Goal: Task Accomplishment & Management: Complete application form

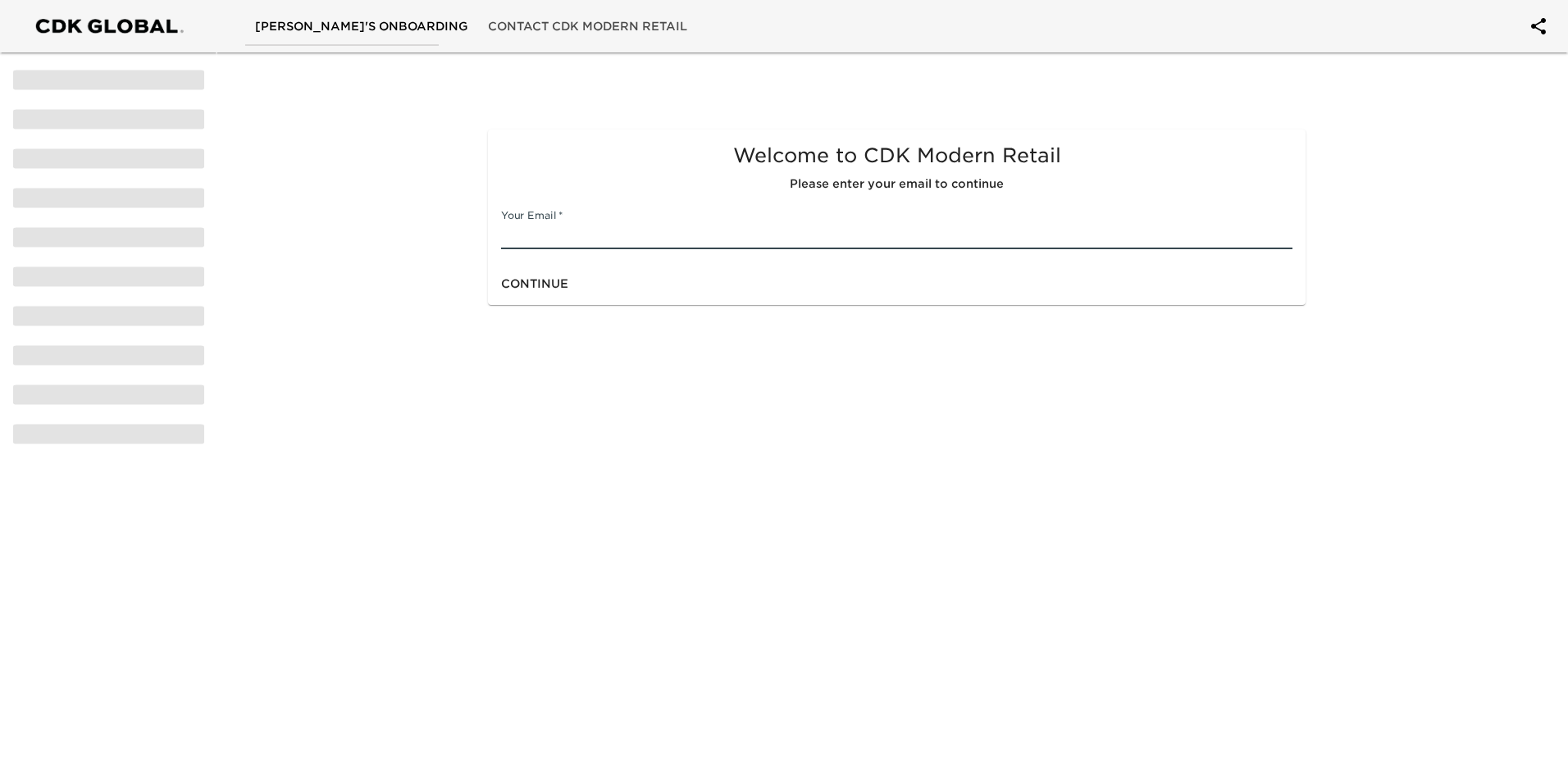
click at [752, 232] on input "text" at bounding box center [896, 236] width 791 height 26
type input "[EMAIL_ADDRESS][DOMAIN_NAME]"
click at [755, 281] on div "Continue" at bounding box center [896, 284] width 818 height 43
click at [529, 283] on span "Continue" at bounding box center [534, 284] width 67 height 20
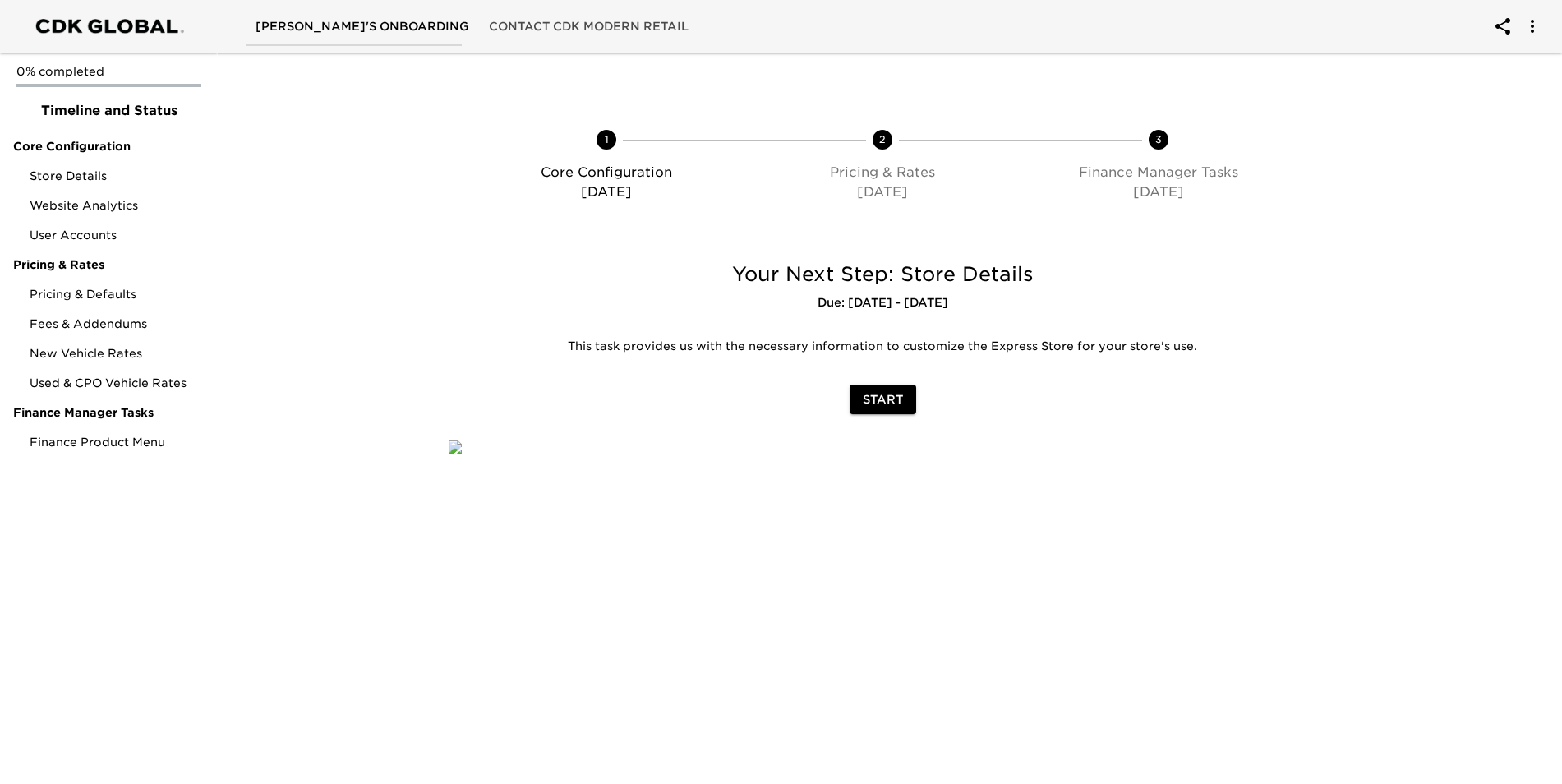
click at [886, 401] on span "Start" at bounding box center [883, 400] width 41 height 20
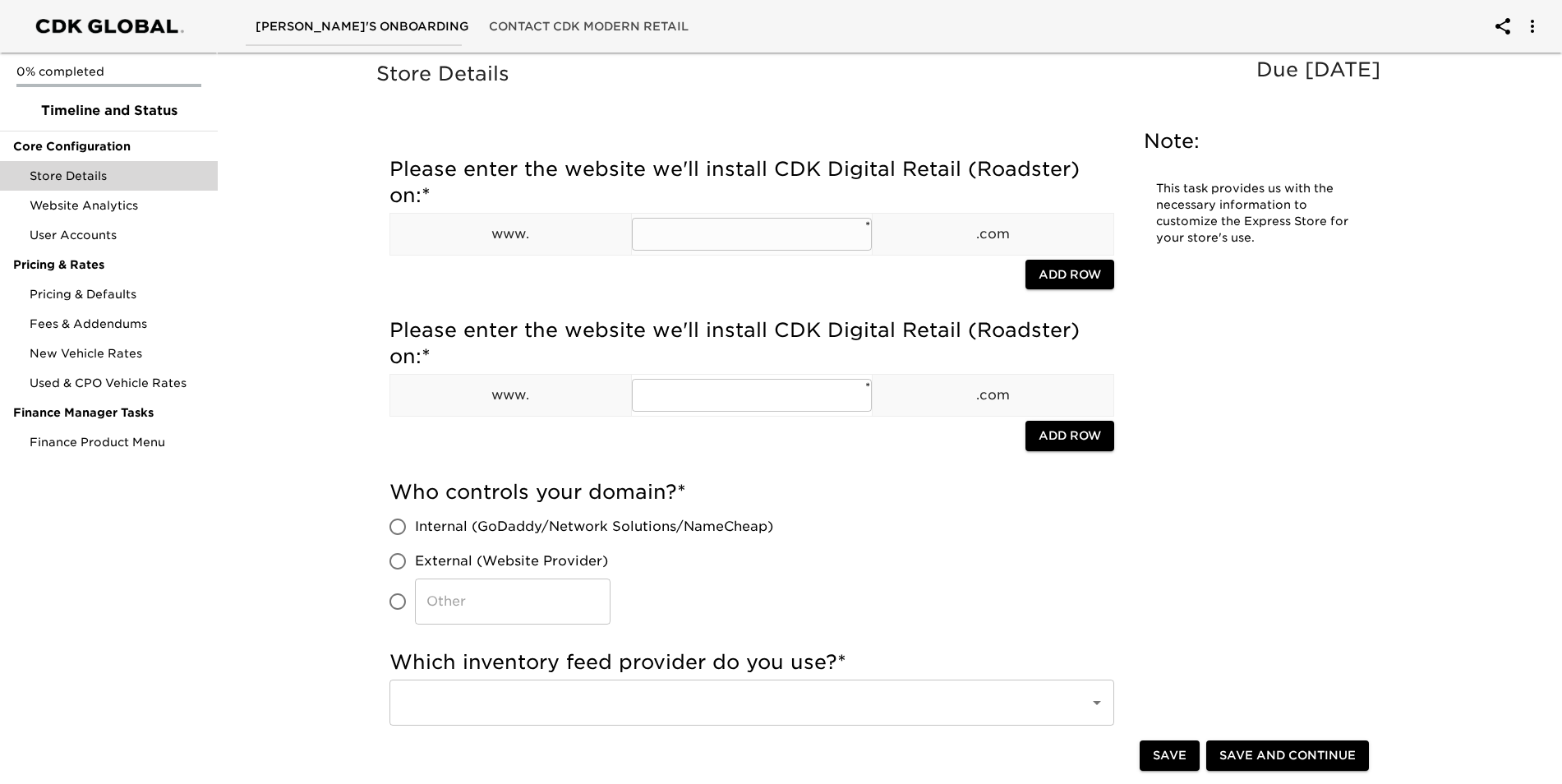
click at [728, 232] on input "text" at bounding box center [752, 233] width 240 height 33
type input "s"
type input "scottmazda"
click at [924, 580] on div "Who controls your domain? * Internal (GoDaddy/Network Solutions/NameCheap) Exte…" at bounding box center [752, 552] width 725 height 146
click at [403, 600] on input "​" at bounding box center [397, 601] width 34 height 34
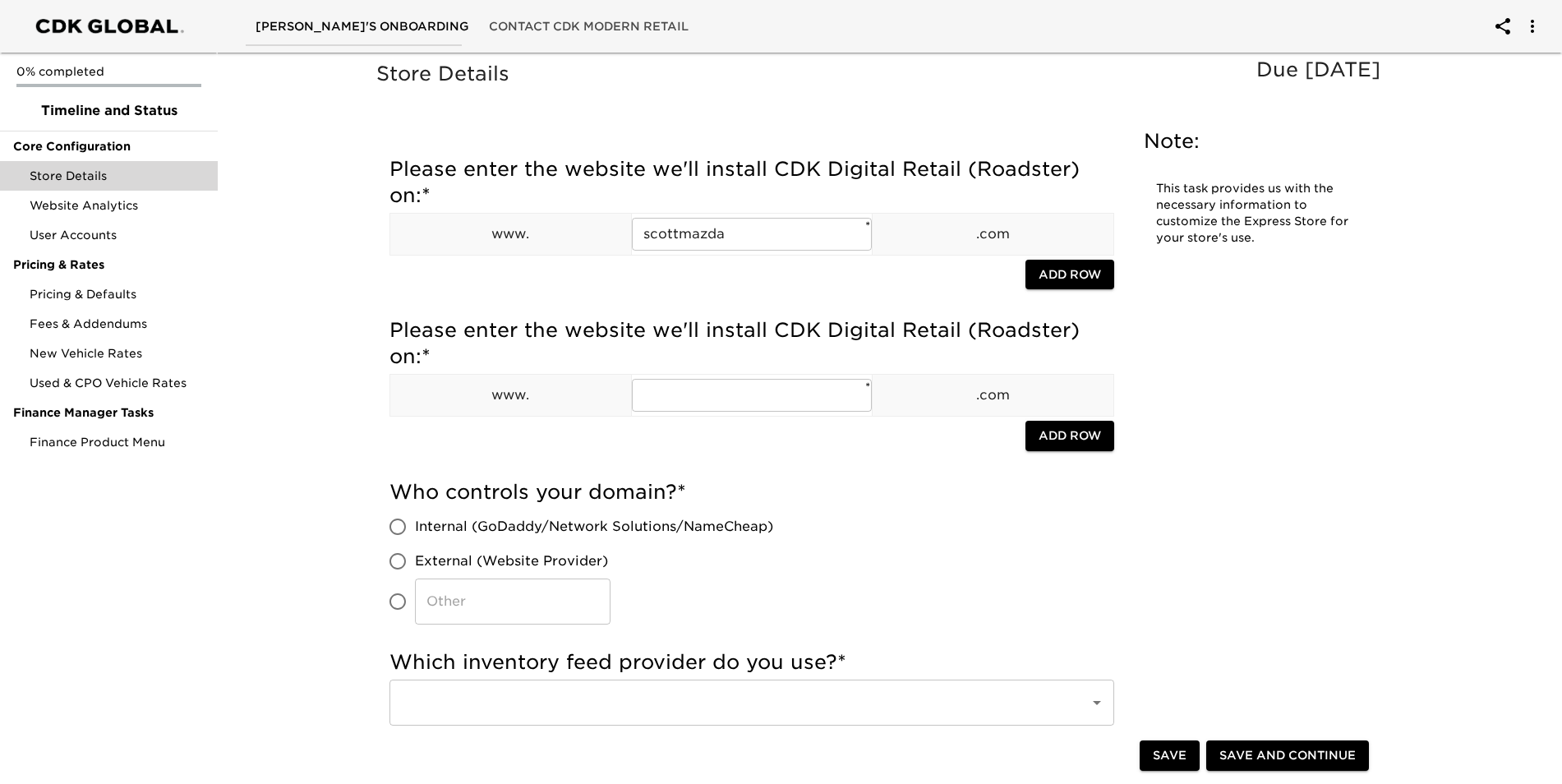
radio input "true"
click at [437, 562] on span "External (Website Provider)" at bounding box center [512, 561] width 193 height 19
click at [415, 562] on input "External (Website Provider)" at bounding box center [397, 560] width 34 height 34
radio input "true"
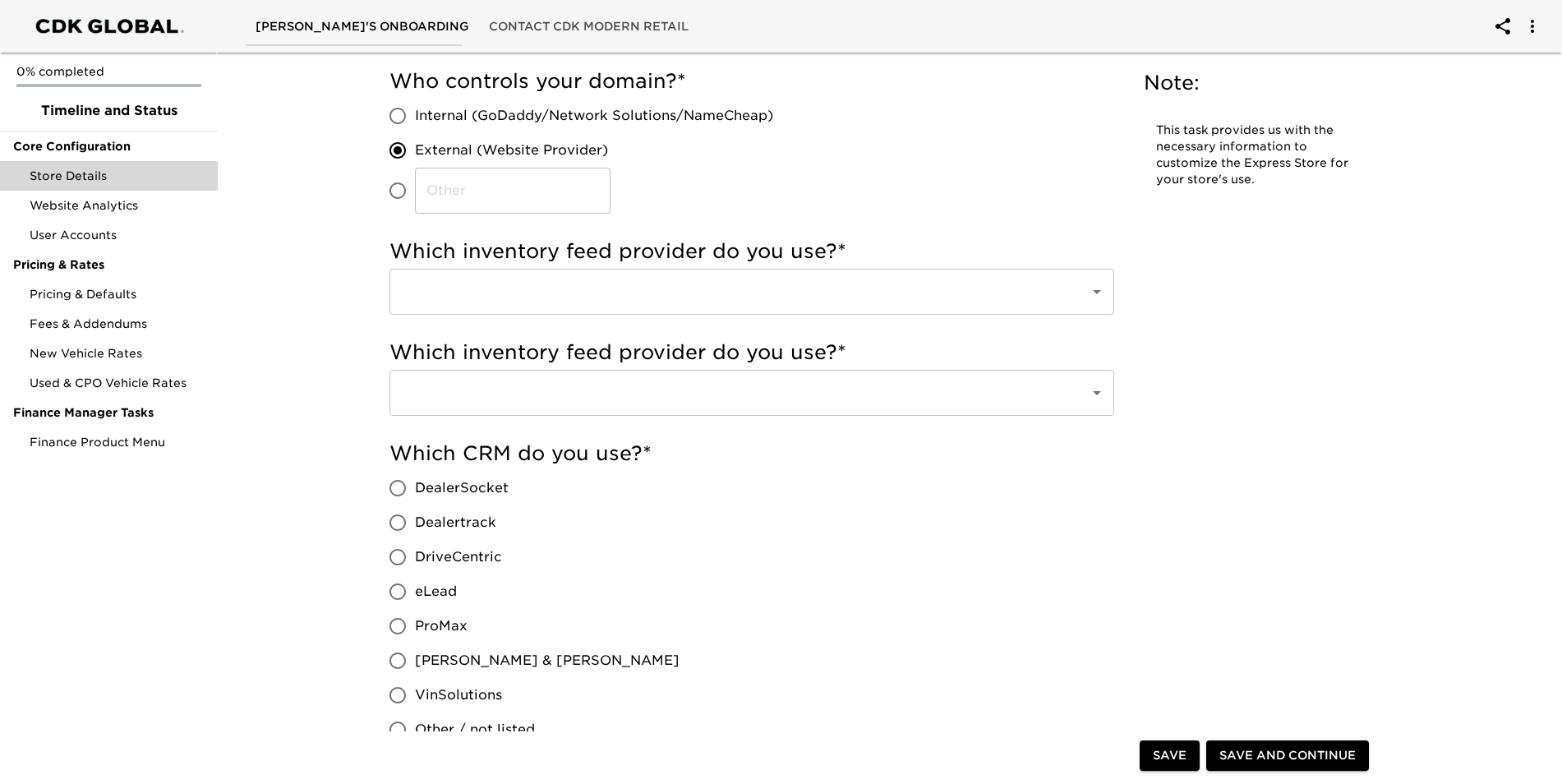
scroll to position [493, 0]
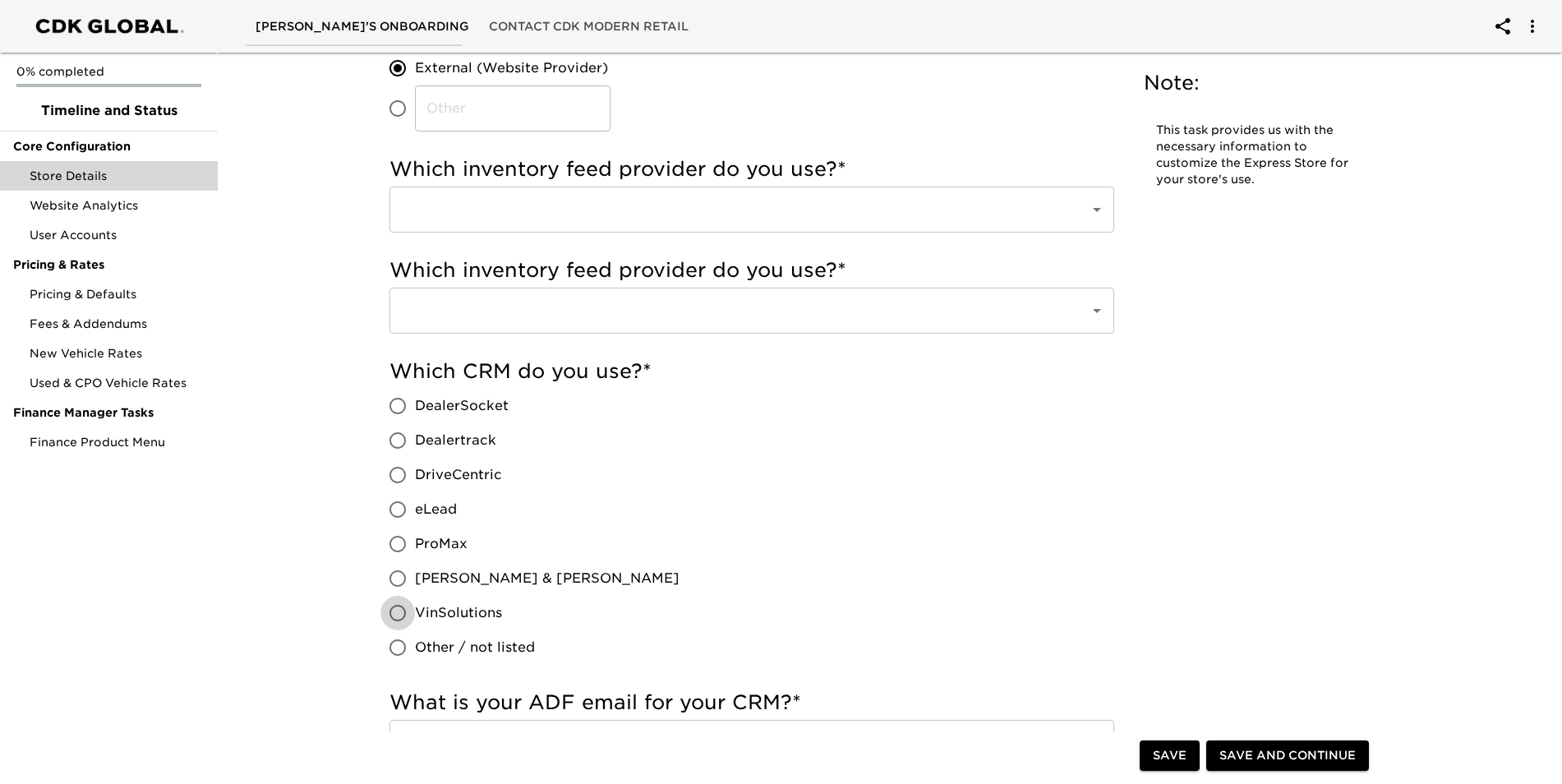
click at [401, 613] on input "VinSolutions" at bounding box center [397, 613] width 34 height 34
radio input "true"
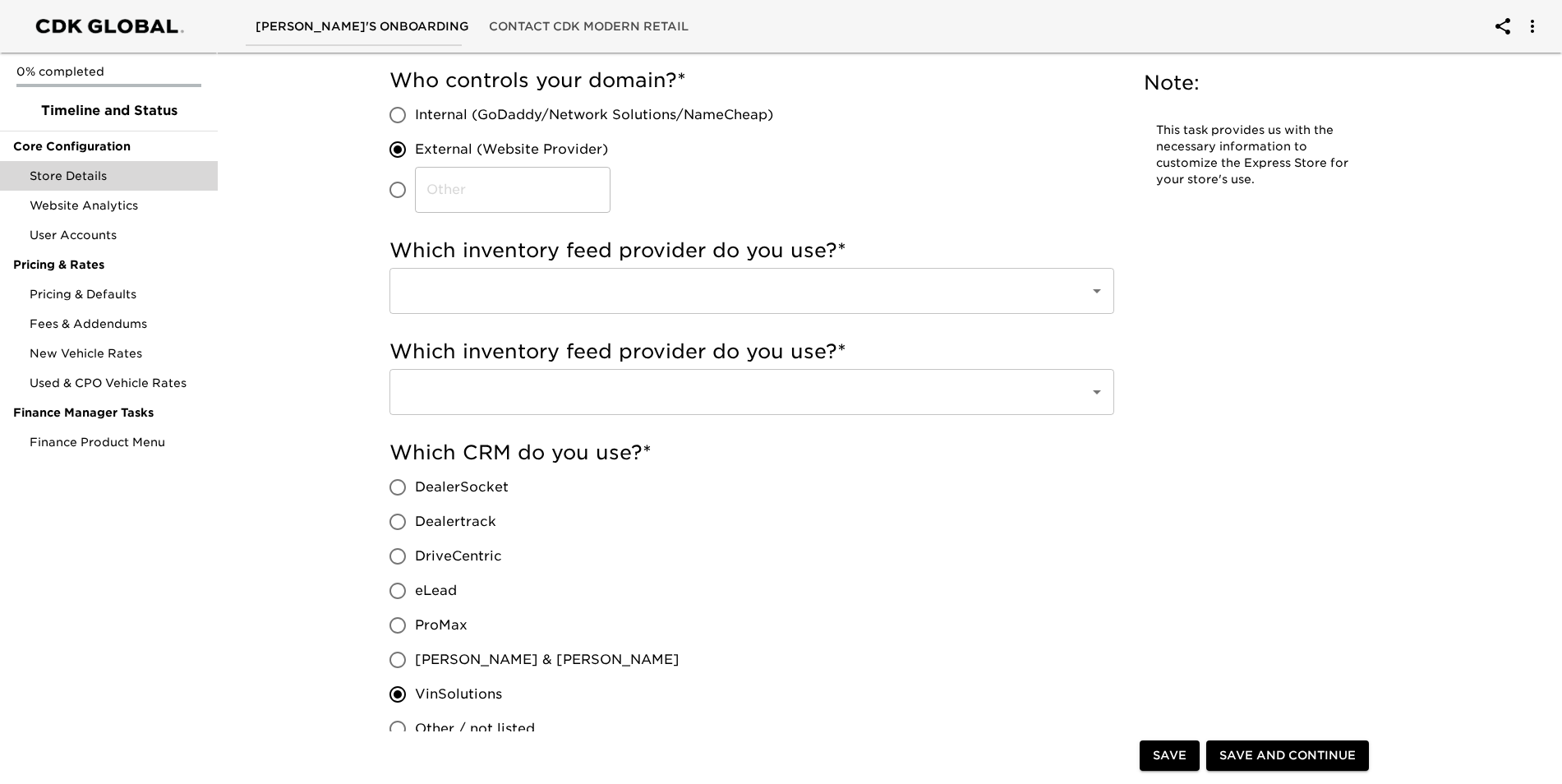
scroll to position [411, 0]
click at [843, 276] on input "text" at bounding box center [728, 291] width 664 height 31
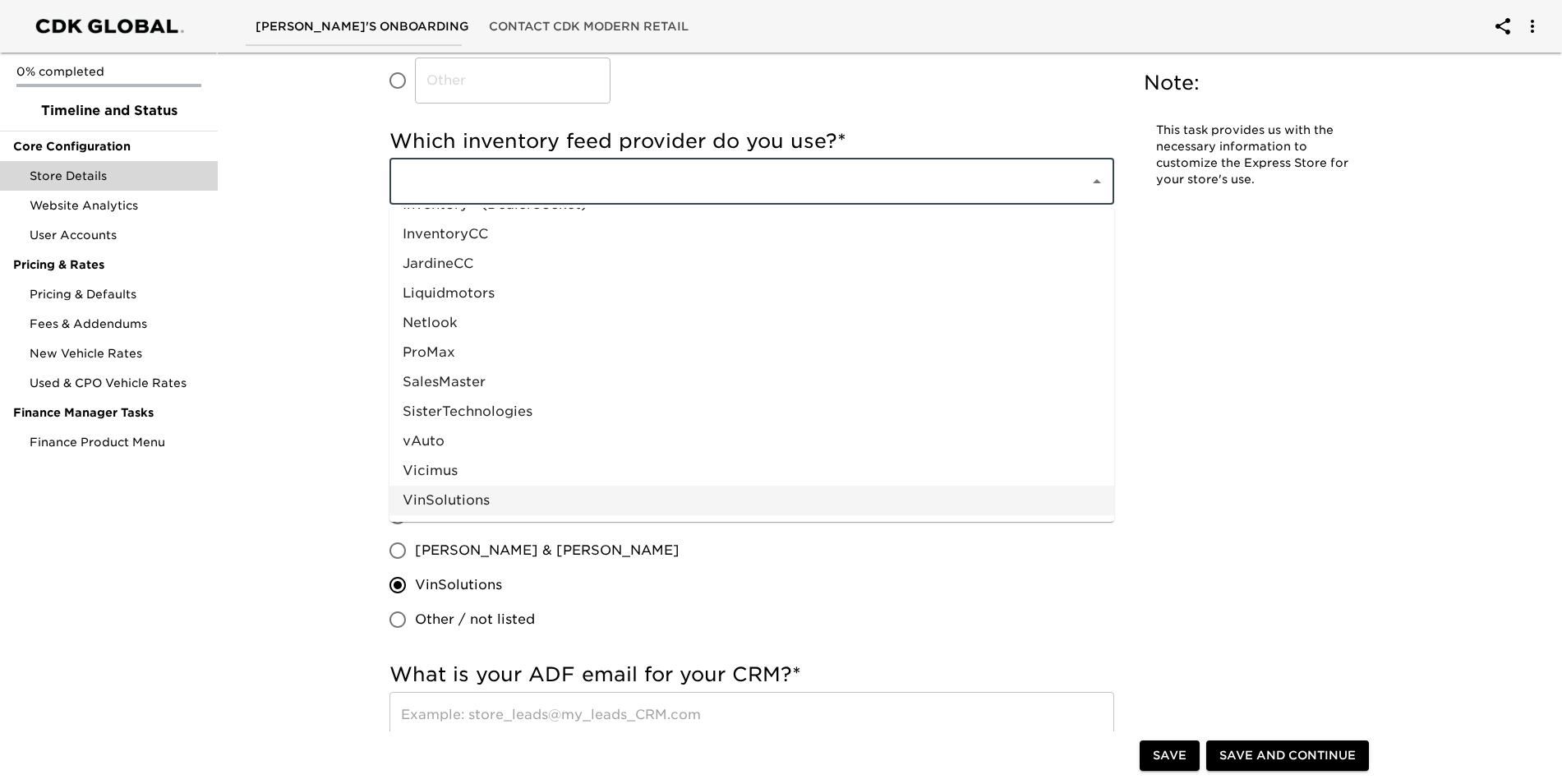
scroll to position [493, 0]
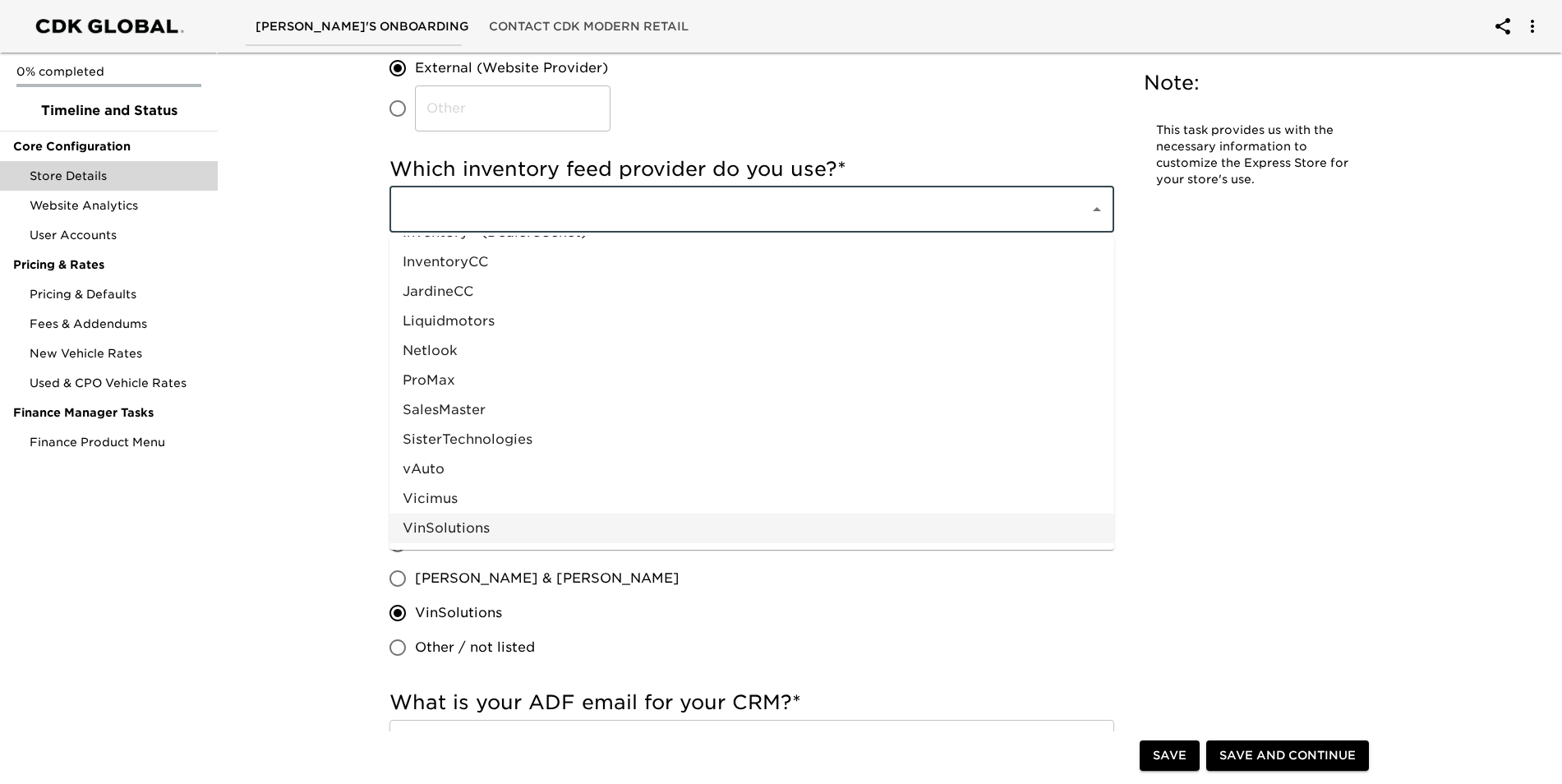
click at [590, 517] on li "VinSolutions" at bounding box center [752, 528] width 725 height 29
type input "VinSolutions"
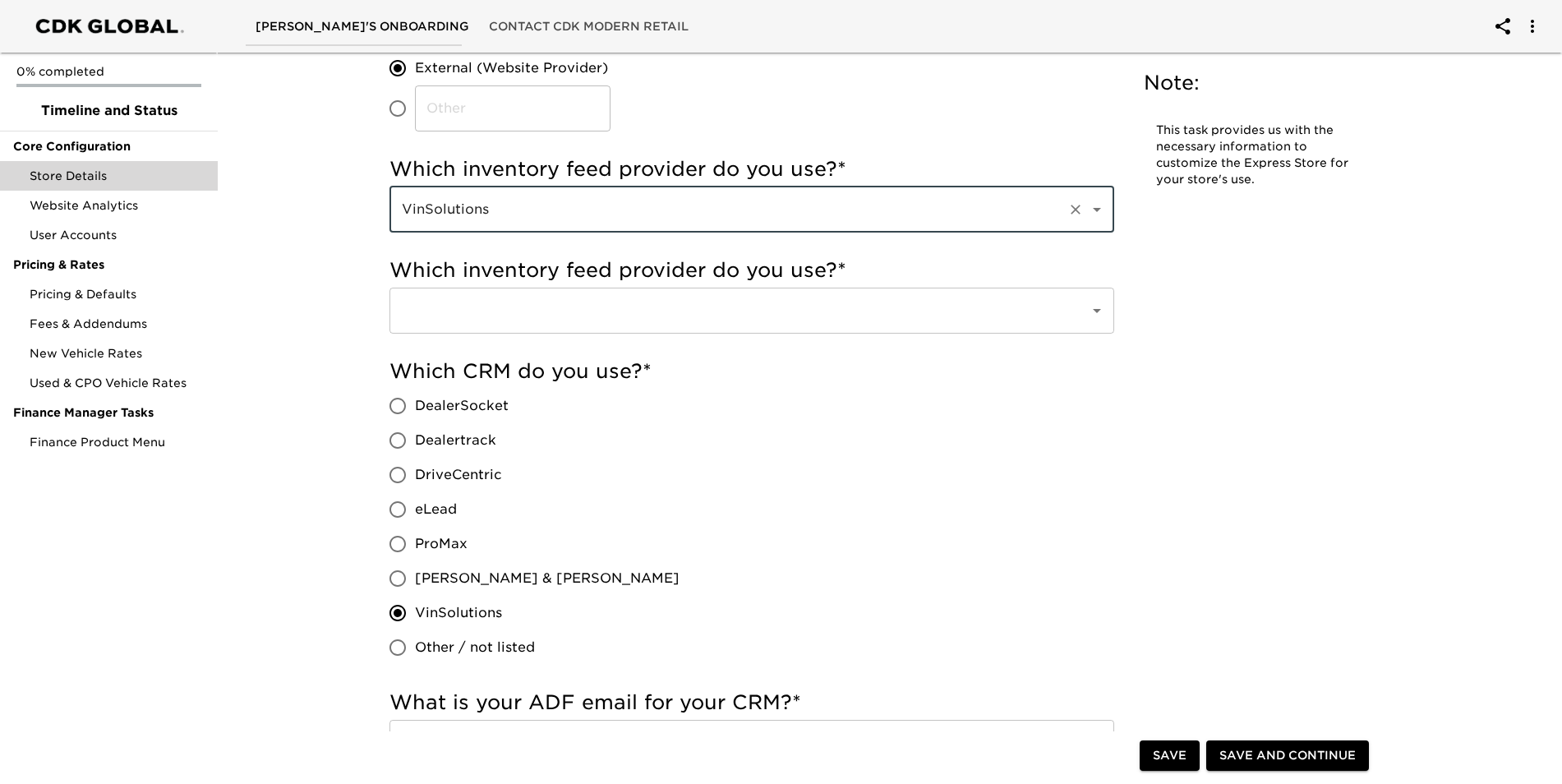
click at [742, 468] on div "Which CRM do you use? * DealerSocket Dealertrack DriveCentric eLead ProMax [PER…" at bounding box center [752, 511] width 725 height 307
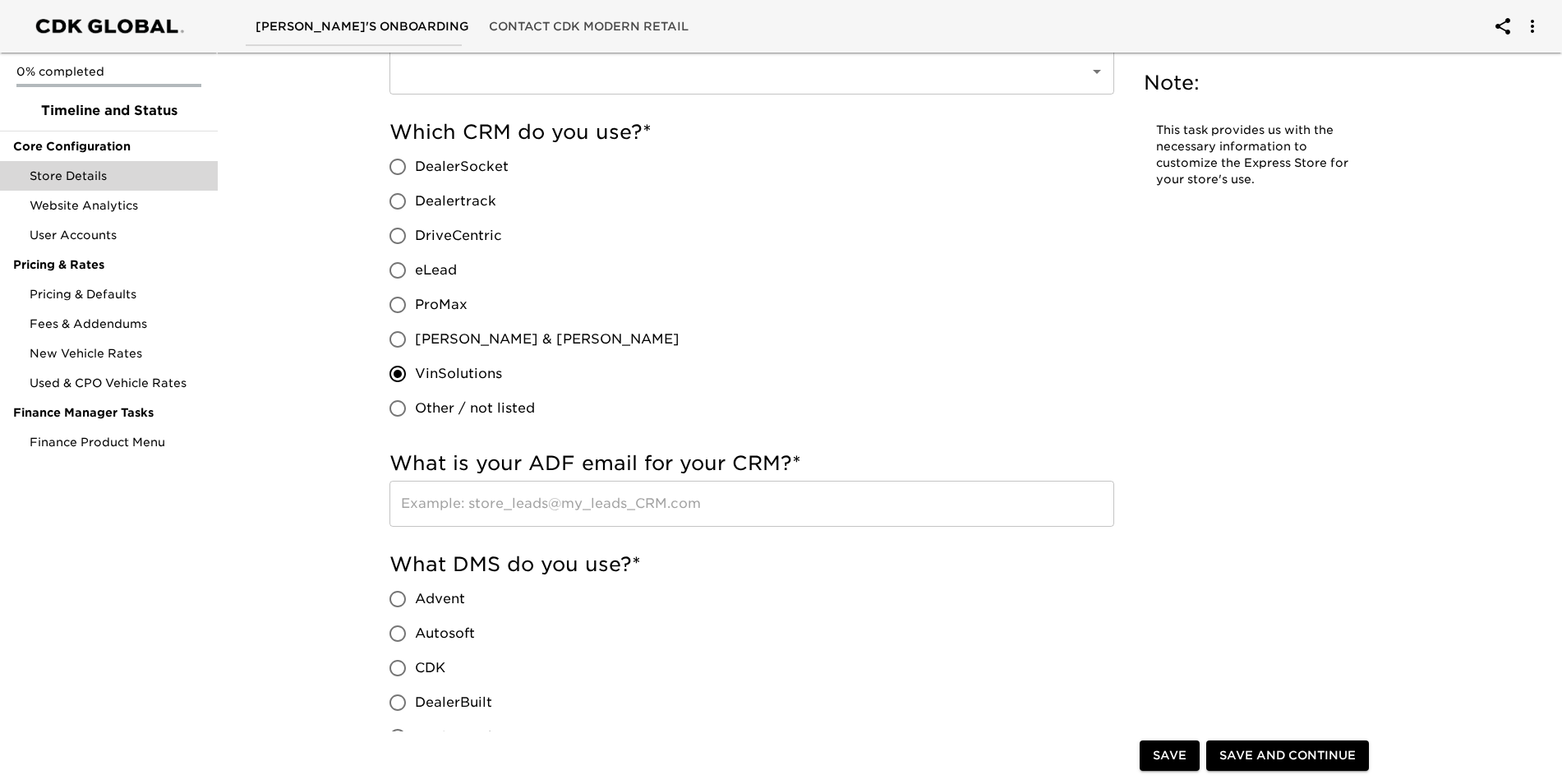
scroll to position [740, 0]
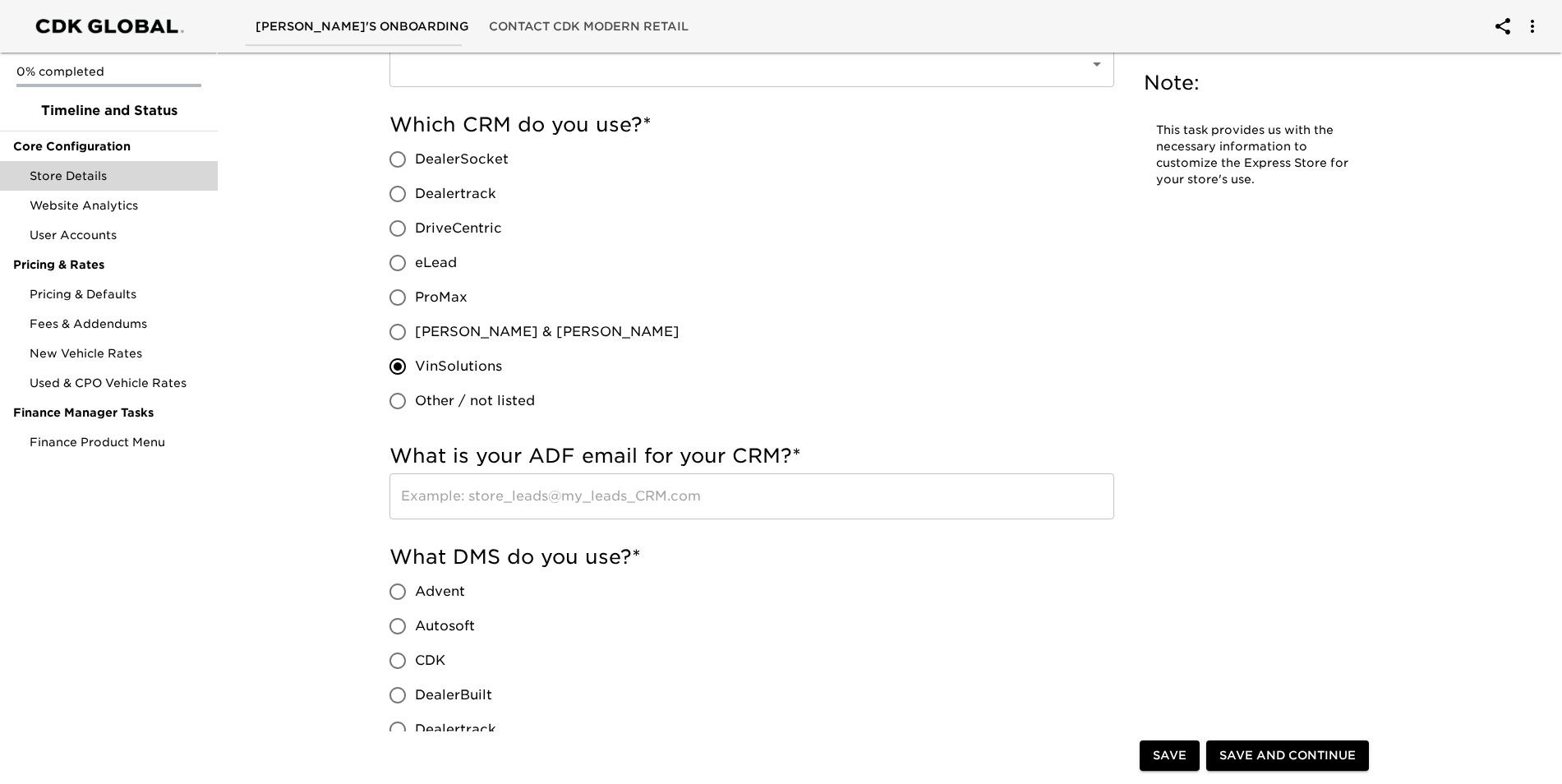
click at [649, 493] on input "text" at bounding box center [752, 497] width 725 height 46
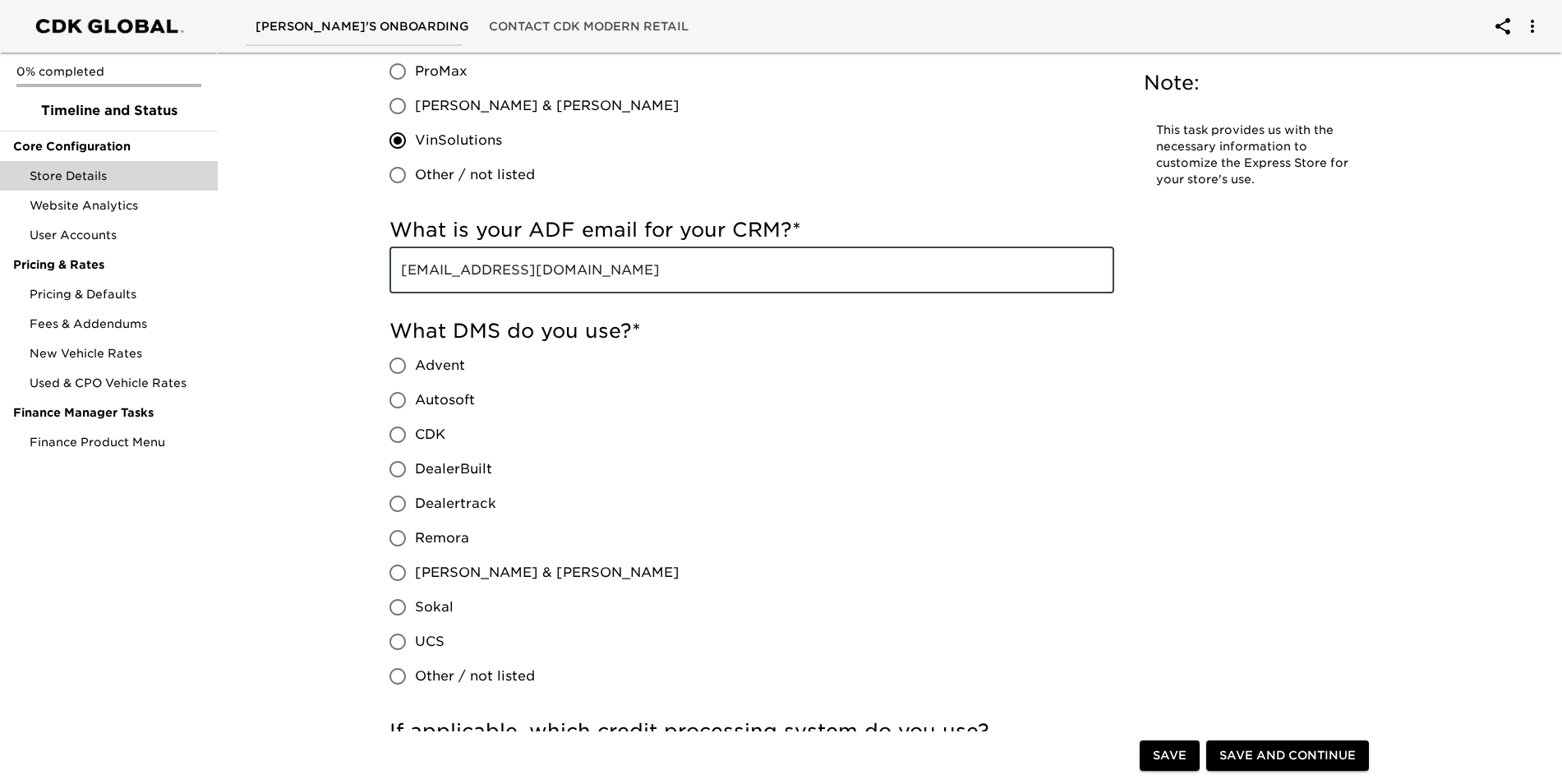
scroll to position [986, 0]
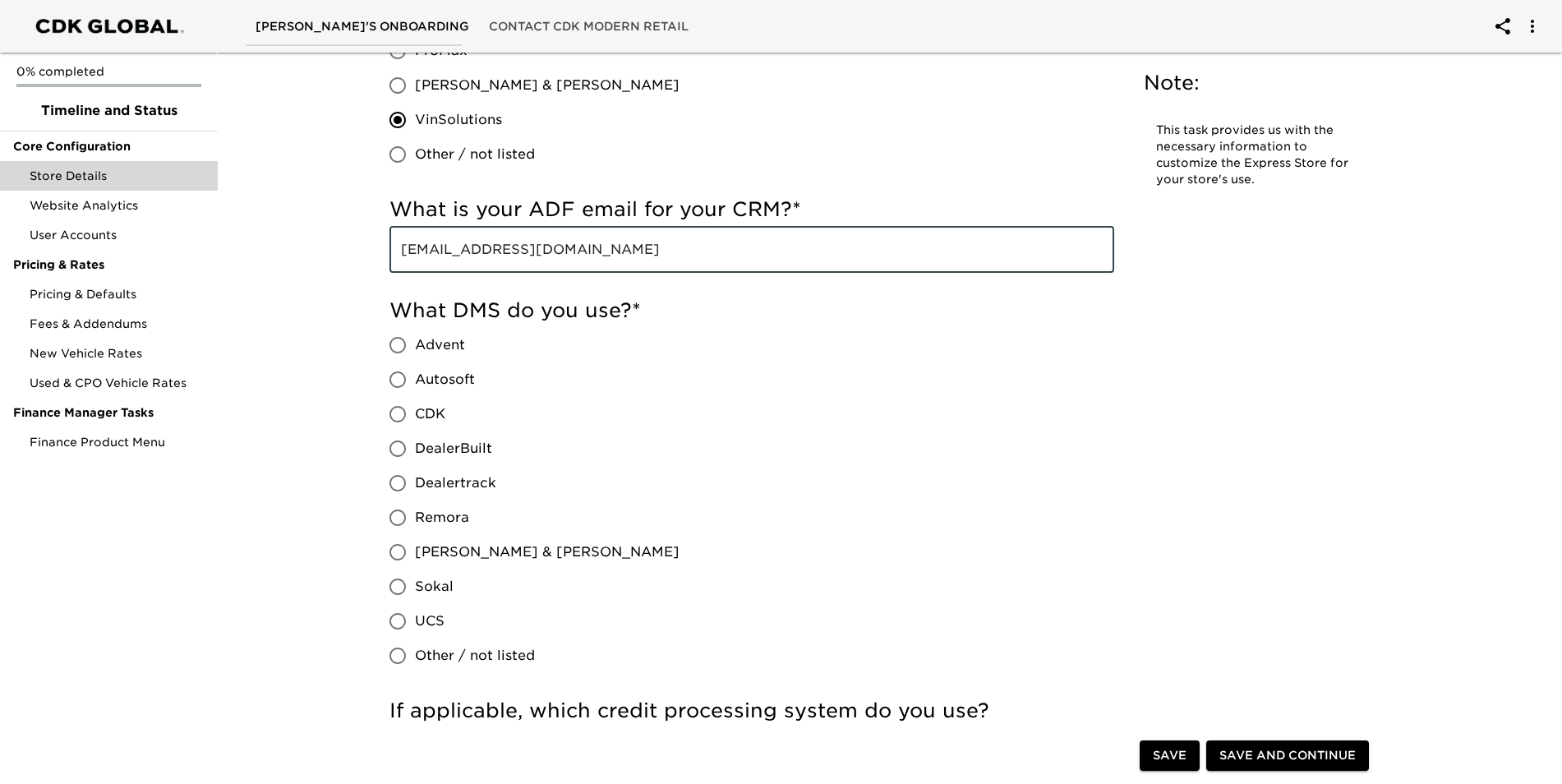
type input "[EMAIL_ADDRESS][DOMAIN_NAME]"
click at [453, 487] on span "Dealertrack" at bounding box center [456, 483] width 81 height 19
click at [415, 487] on input "Dealertrack" at bounding box center [397, 483] width 34 height 34
radio input "true"
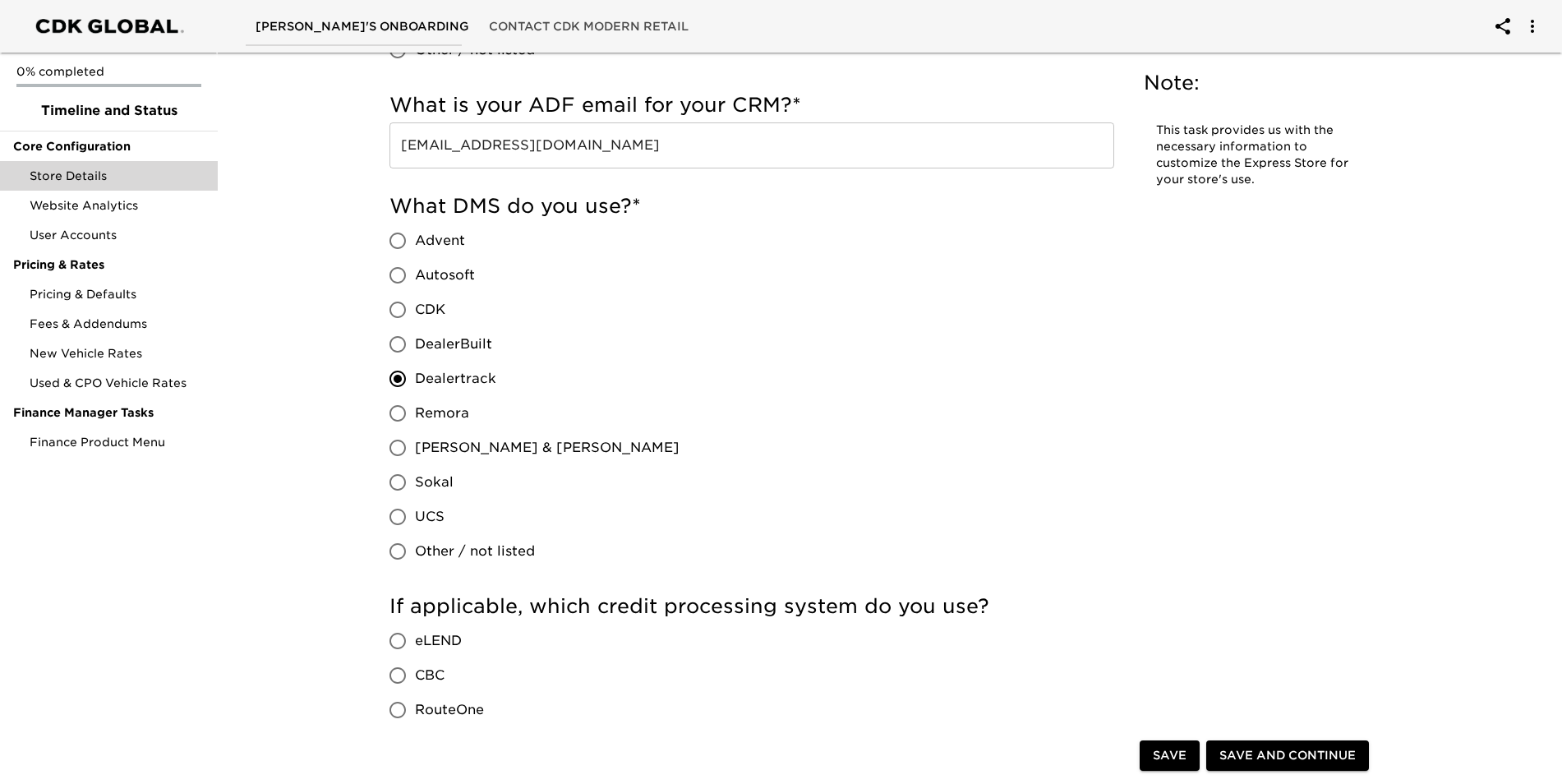
scroll to position [1233, 0]
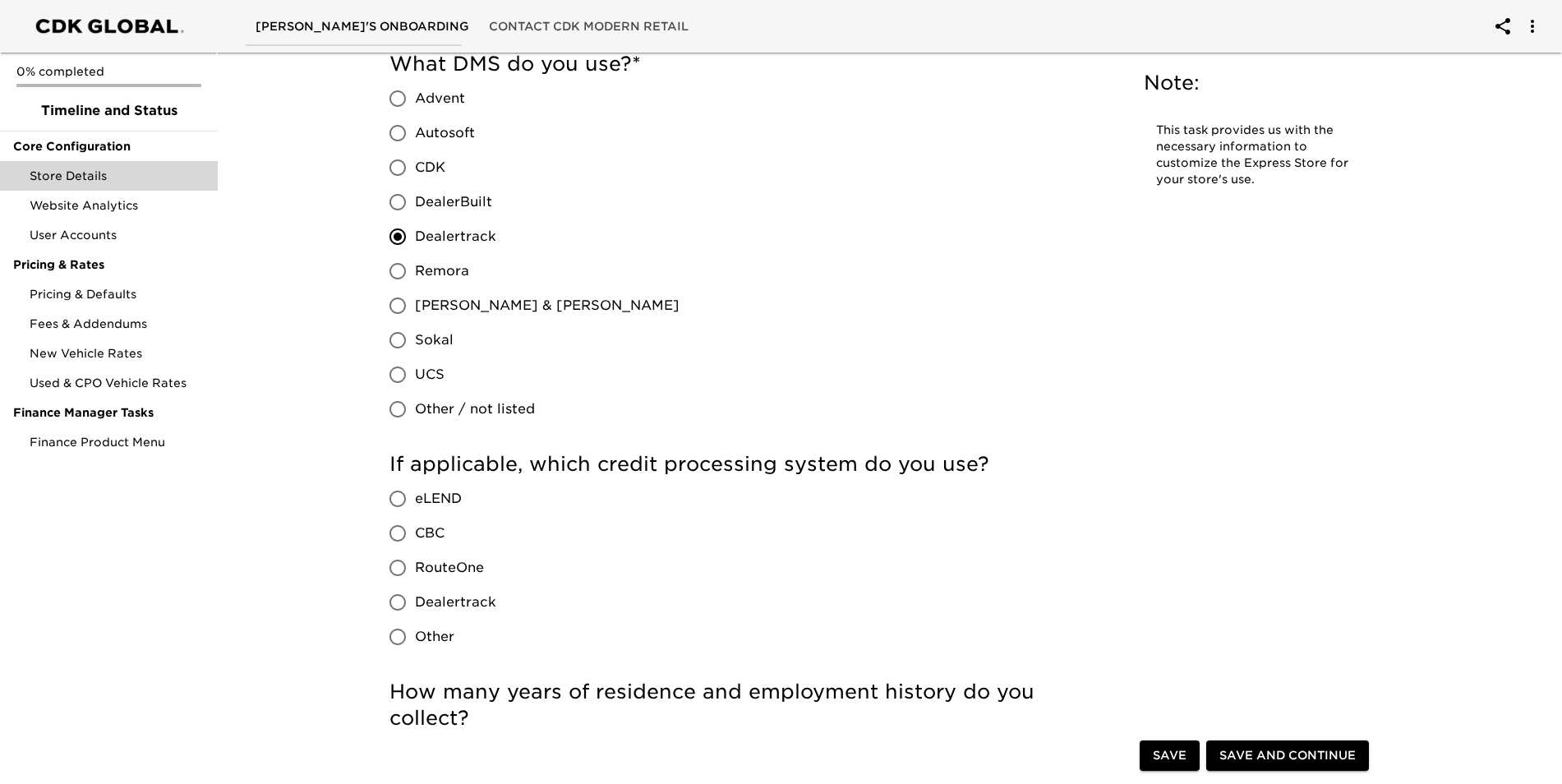
click at [445, 566] on span "RouteOne" at bounding box center [450, 567] width 69 height 19
click at [415, 566] on input "RouteOne" at bounding box center [397, 567] width 34 height 34
radio input "true"
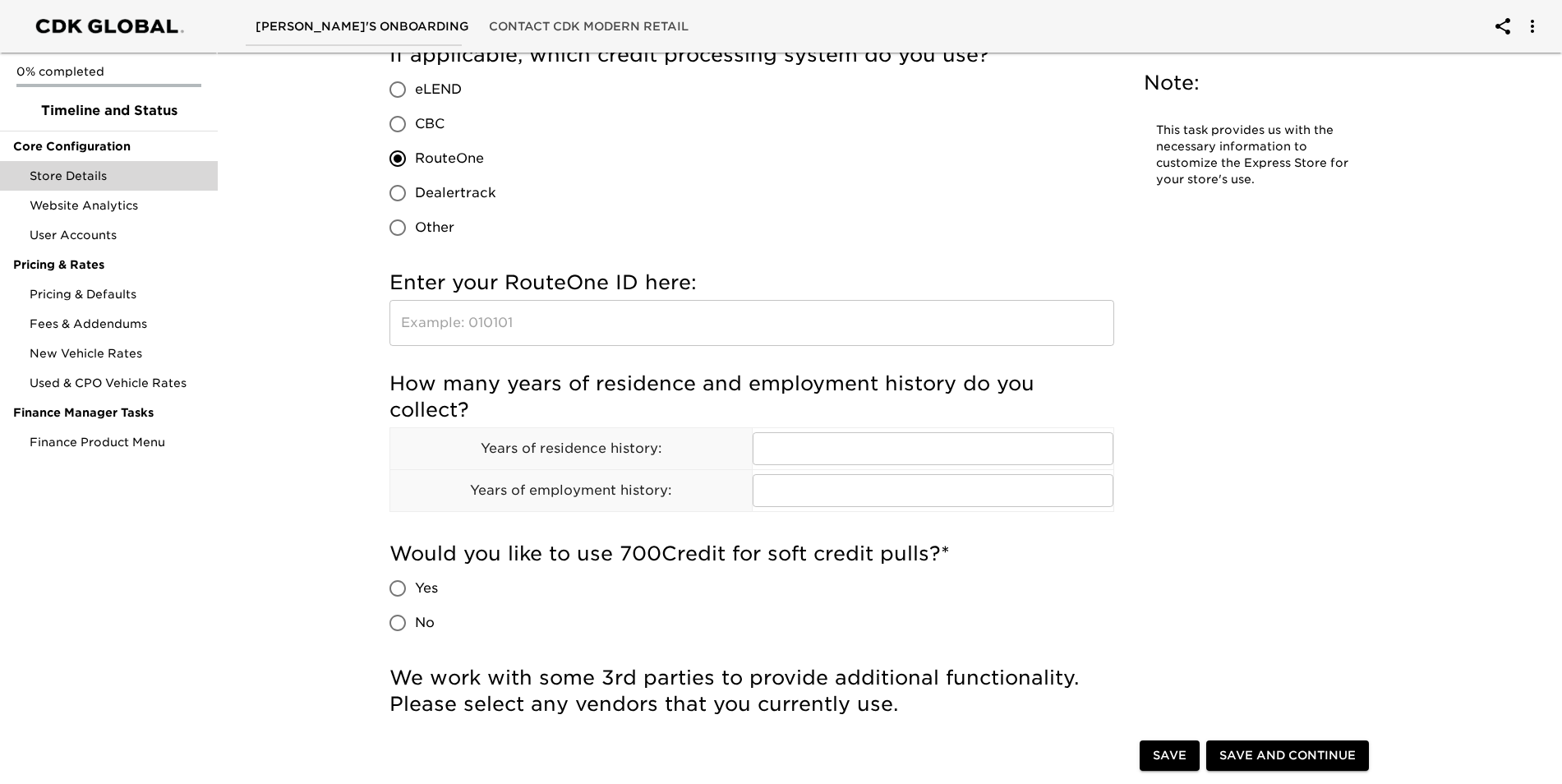
scroll to position [1643, 0]
click at [782, 312] on input "text" at bounding box center [752, 321] width 725 height 46
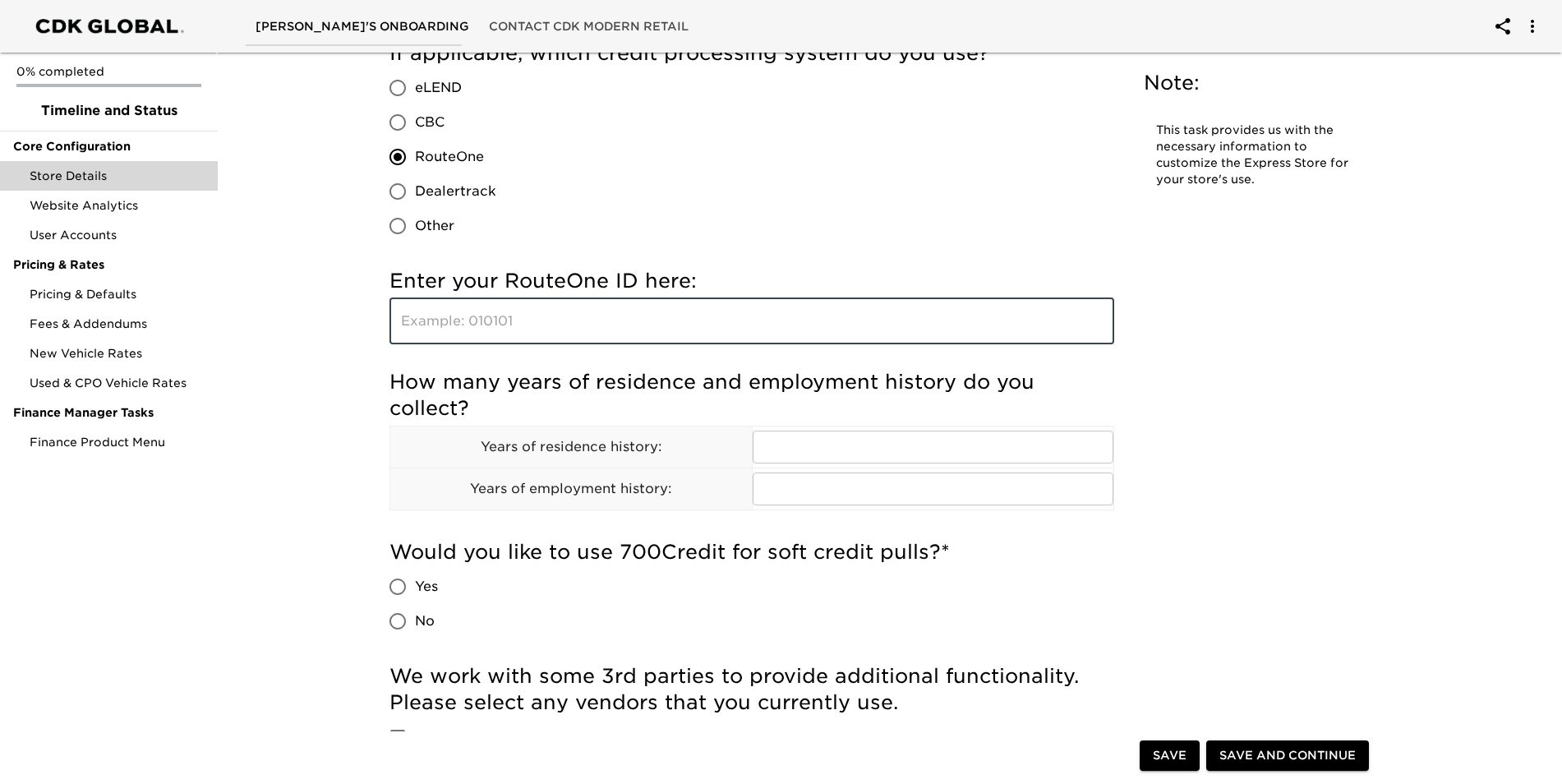
type input "l"
type input "LJ1HD"
click at [1252, 369] on div "Store Details Due [DATE] Note: This task provides us with the necessary informa…" at bounding box center [882, 259] width 1019 height 3689
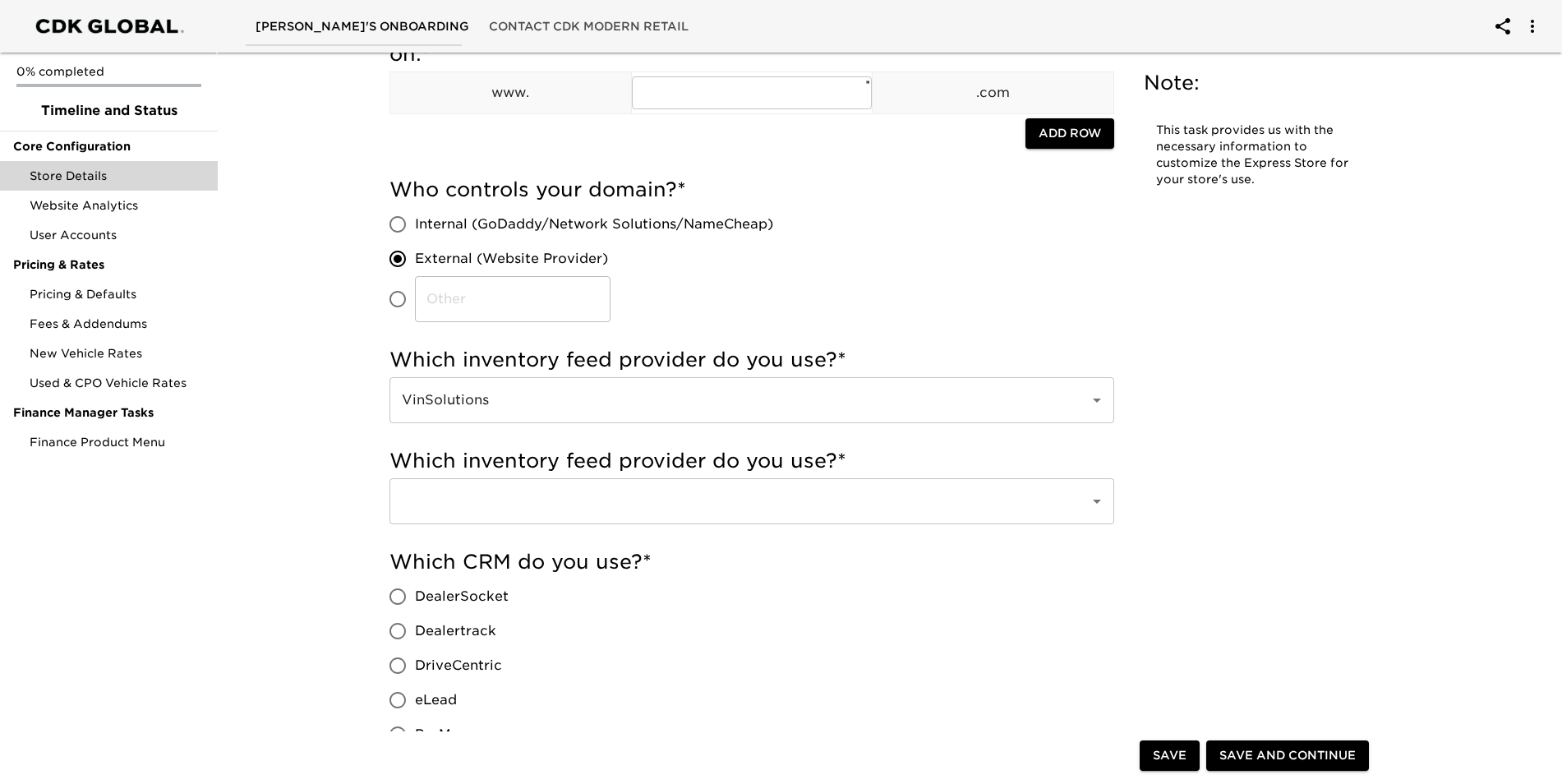
scroll to position [329, 0]
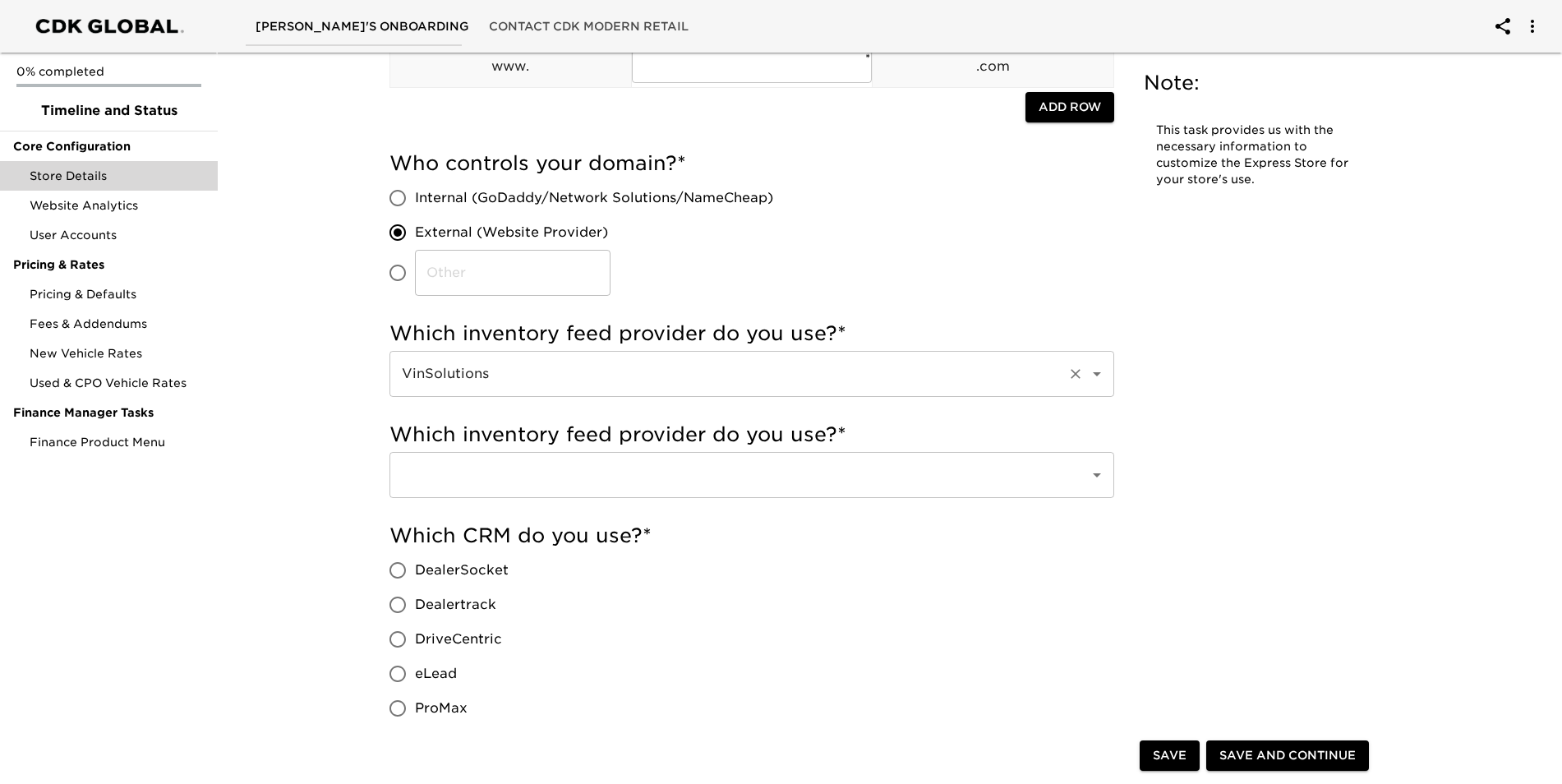
click at [759, 376] on input "VinSolutions" at bounding box center [728, 373] width 664 height 31
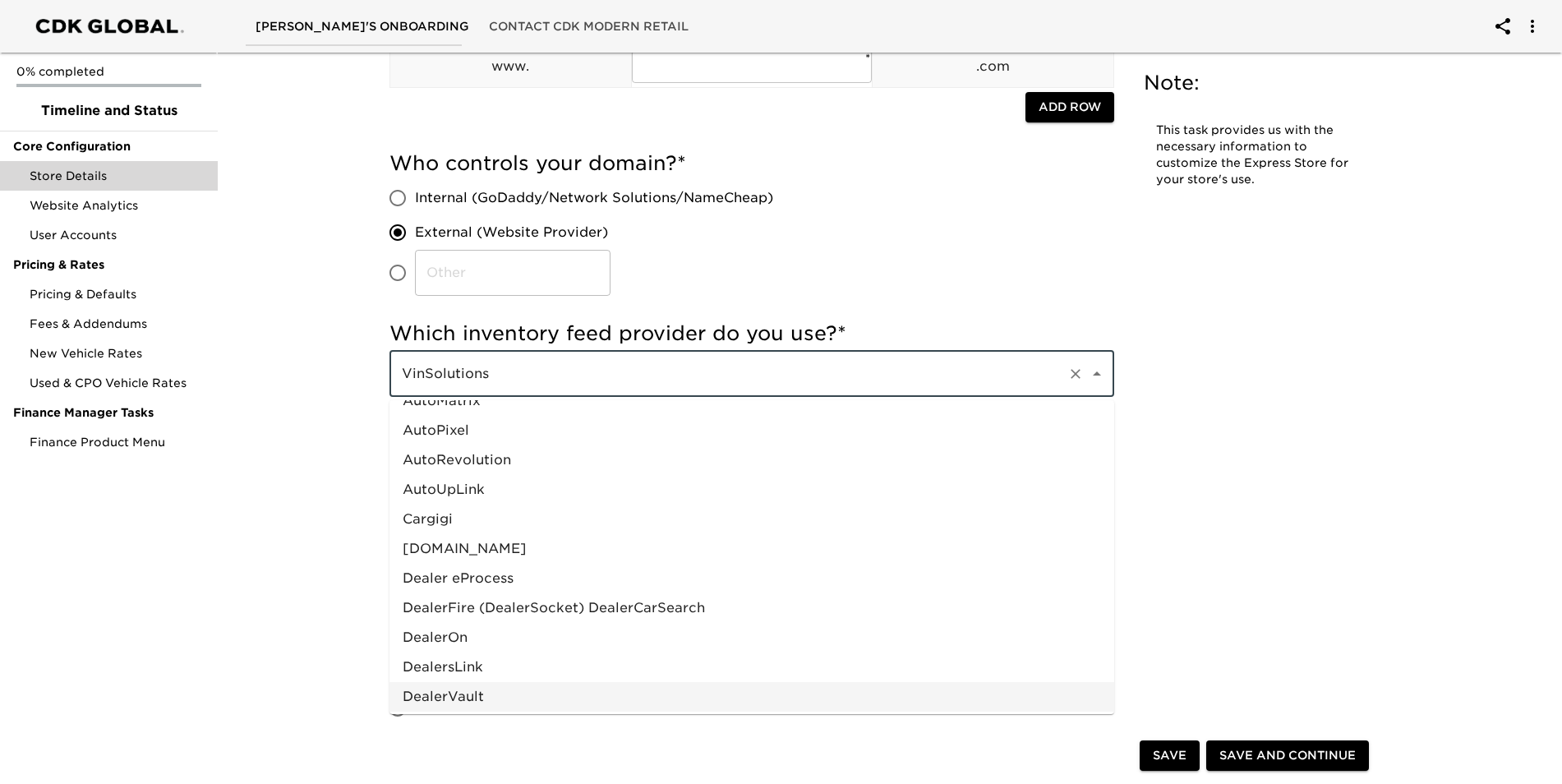
scroll to position [216, 0]
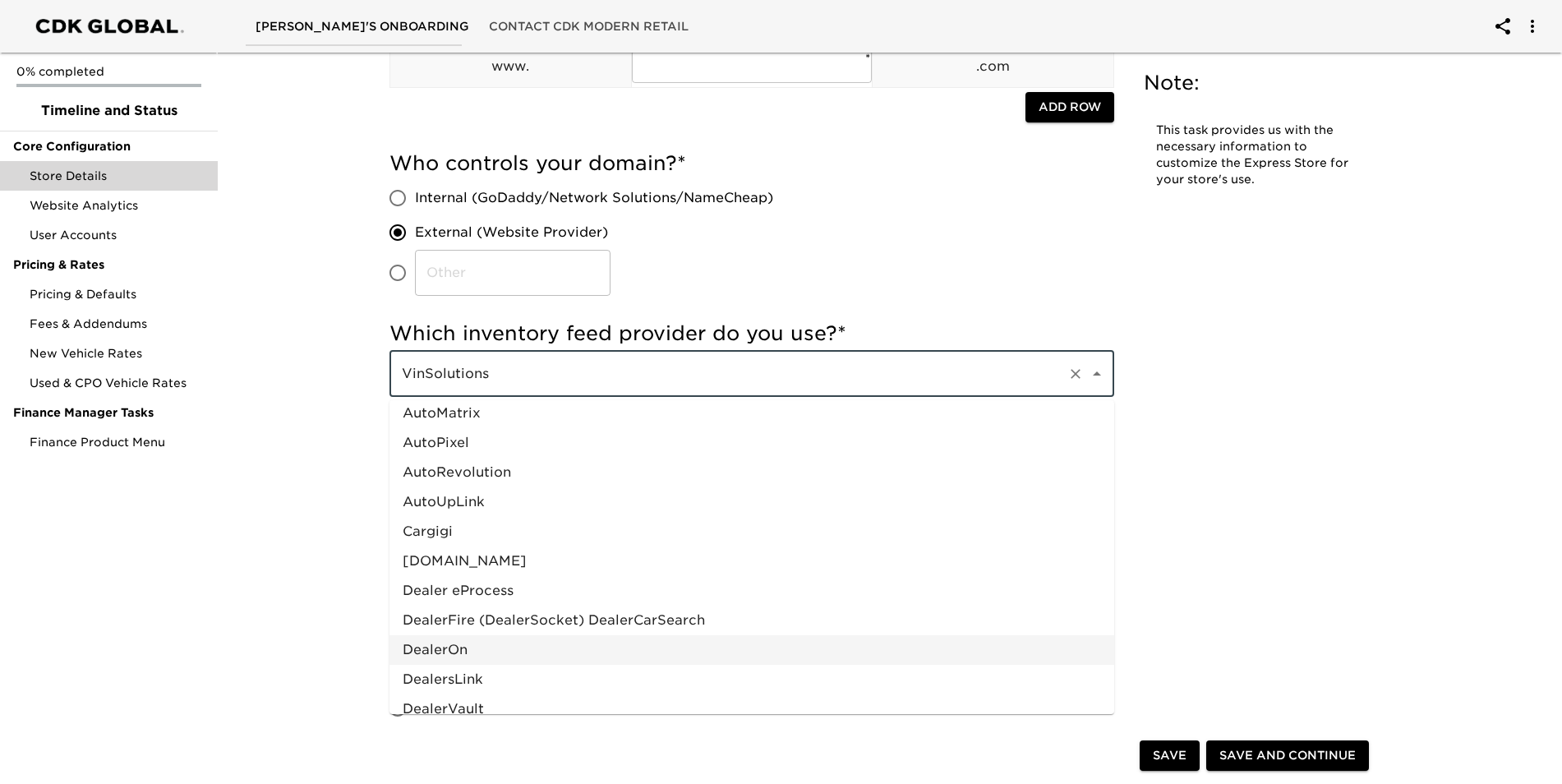
click at [495, 648] on li "DealerOn" at bounding box center [752, 650] width 725 height 29
type input "DealerOn"
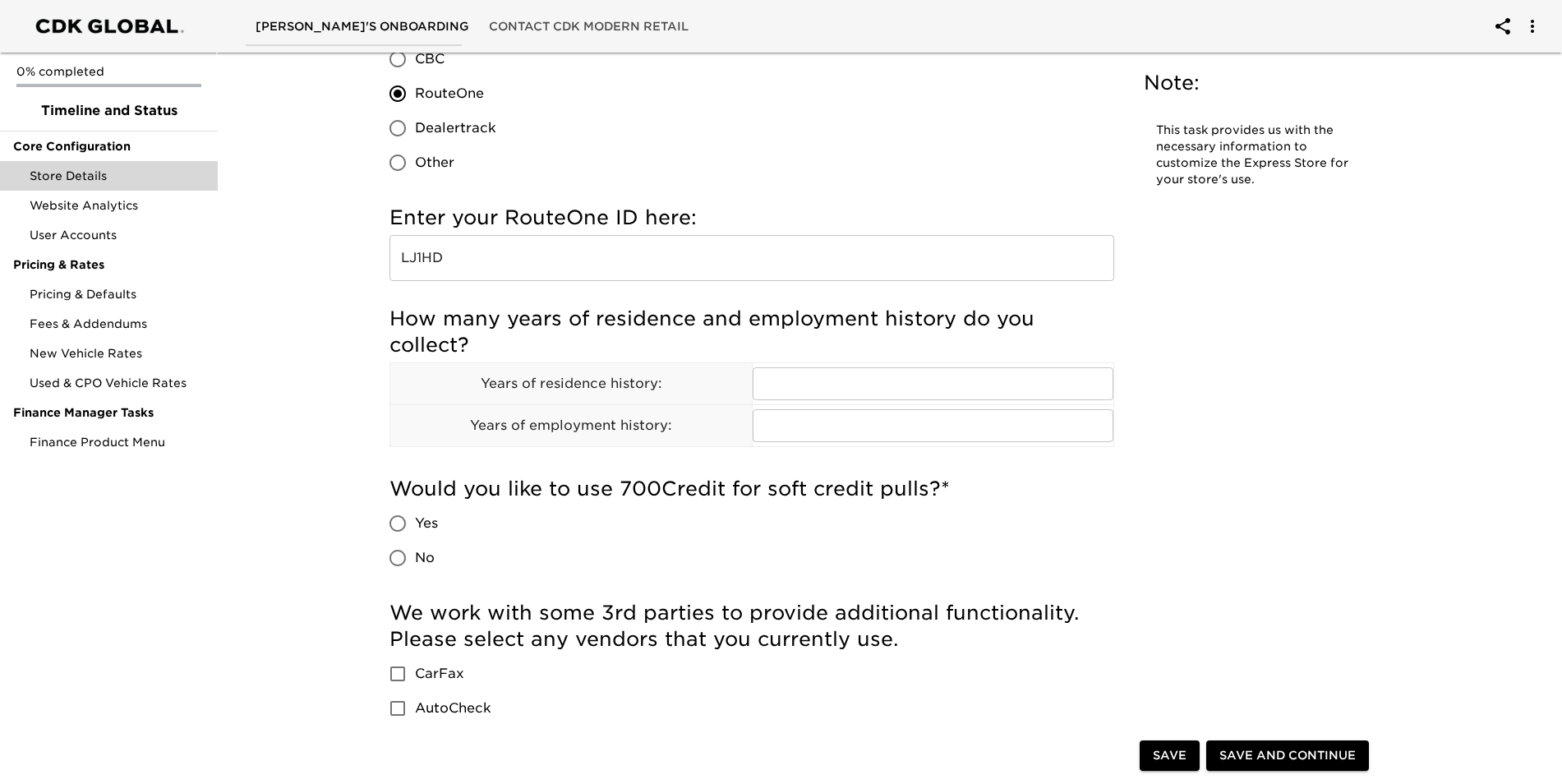
scroll to position [1725, 0]
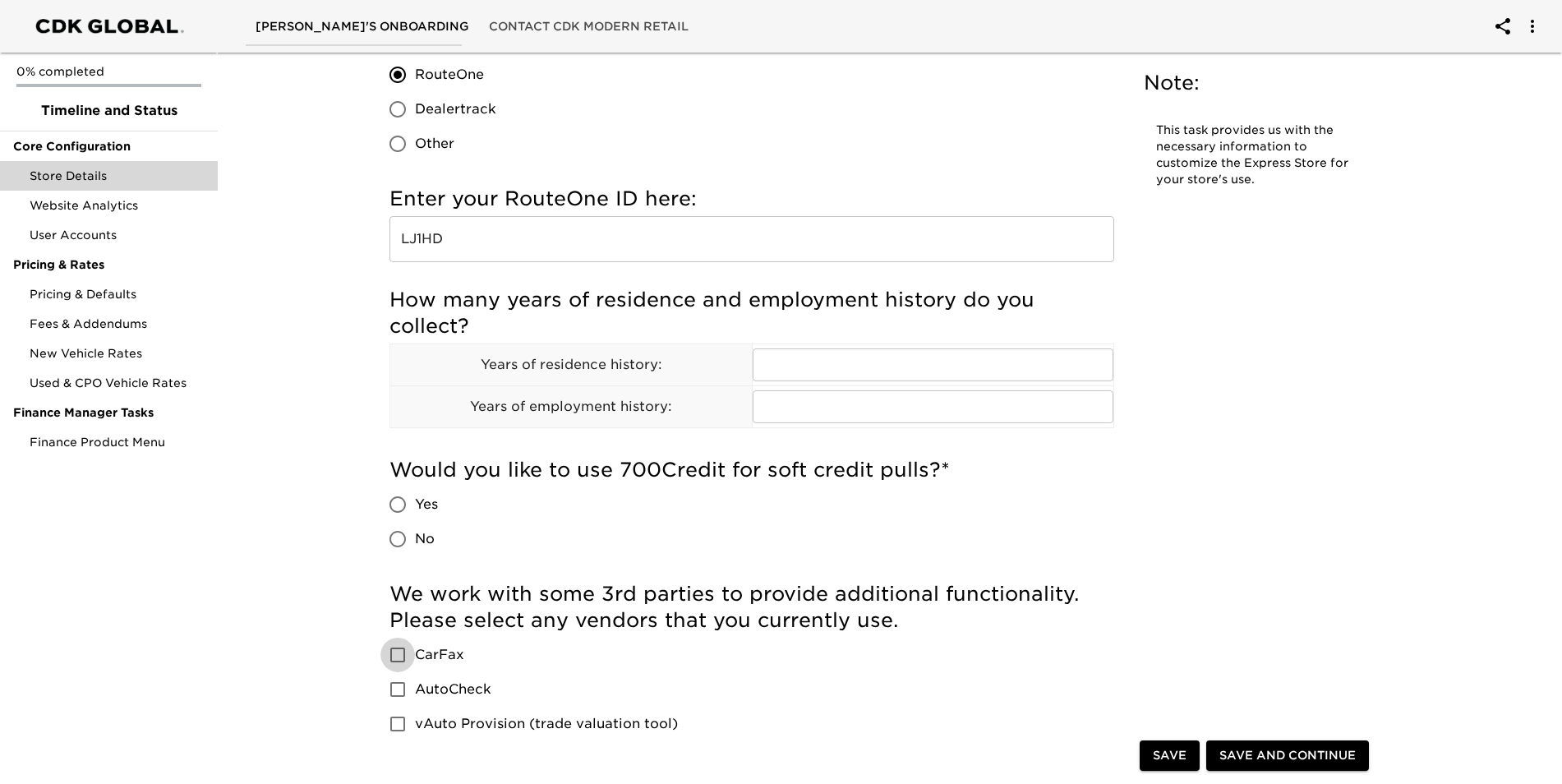
click at [399, 660] on input "CarFax" at bounding box center [397, 654] width 34 height 34
checkbox input "true"
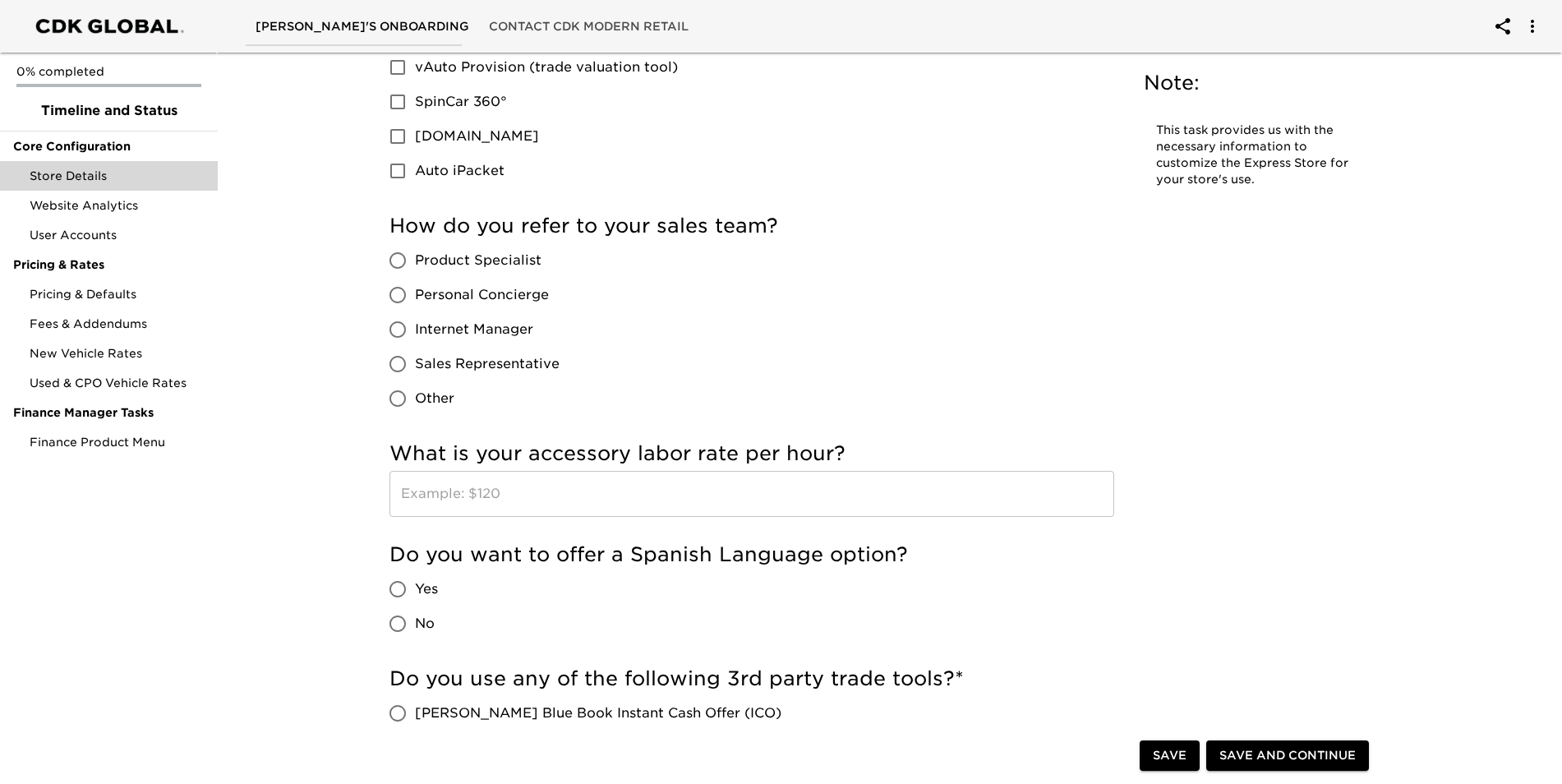
scroll to position [2383, 0]
click at [403, 585] on input "Yes" at bounding box center [397, 588] width 34 height 34
radio input "true"
click at [524, 499] on input "text" at bounding box center [752, 493] width 725 height 46
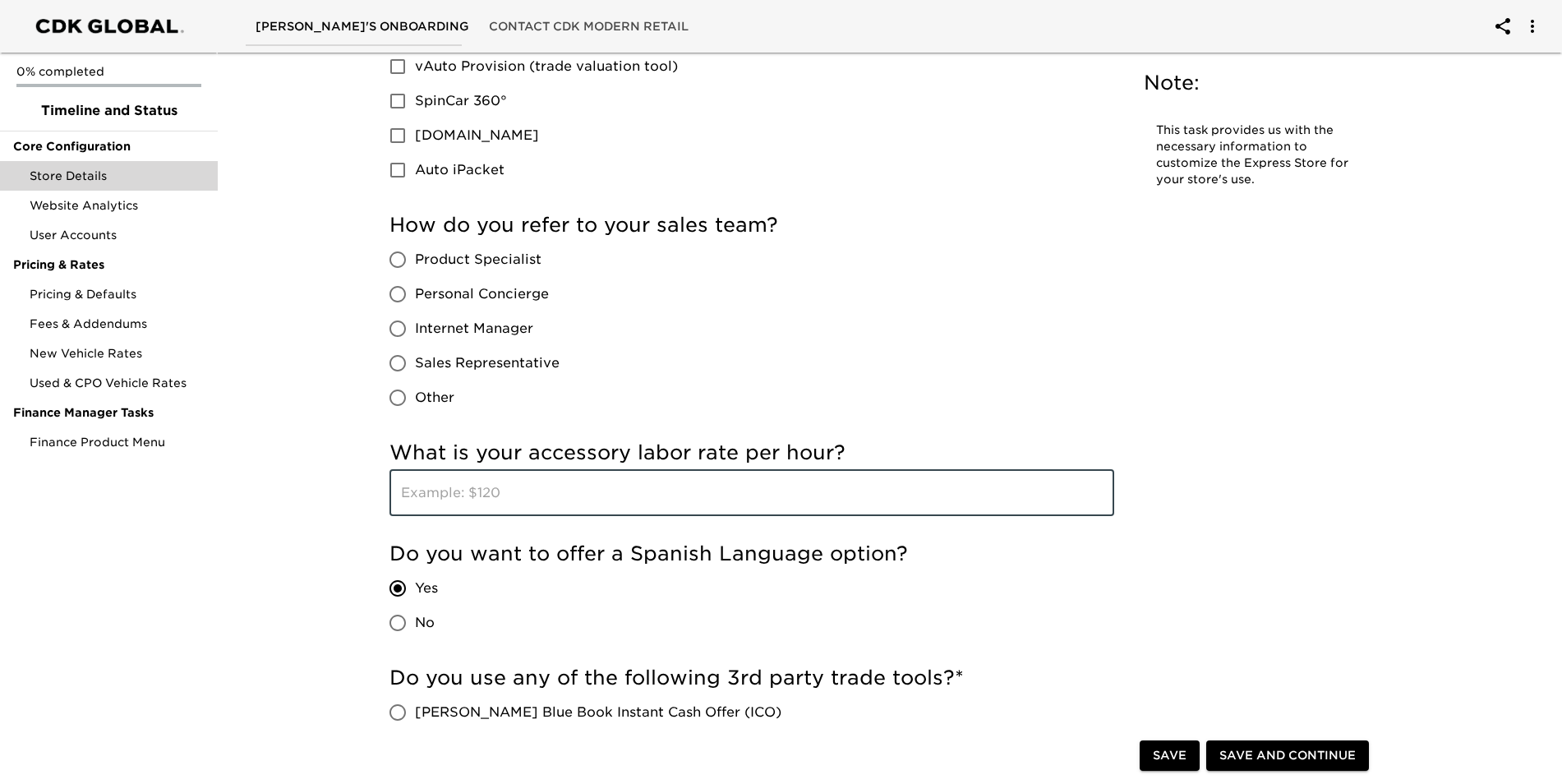
click at [403, 258] on input "Product Specialist" at bounding box center [397, 259] width 34 height 34
radio input "true"
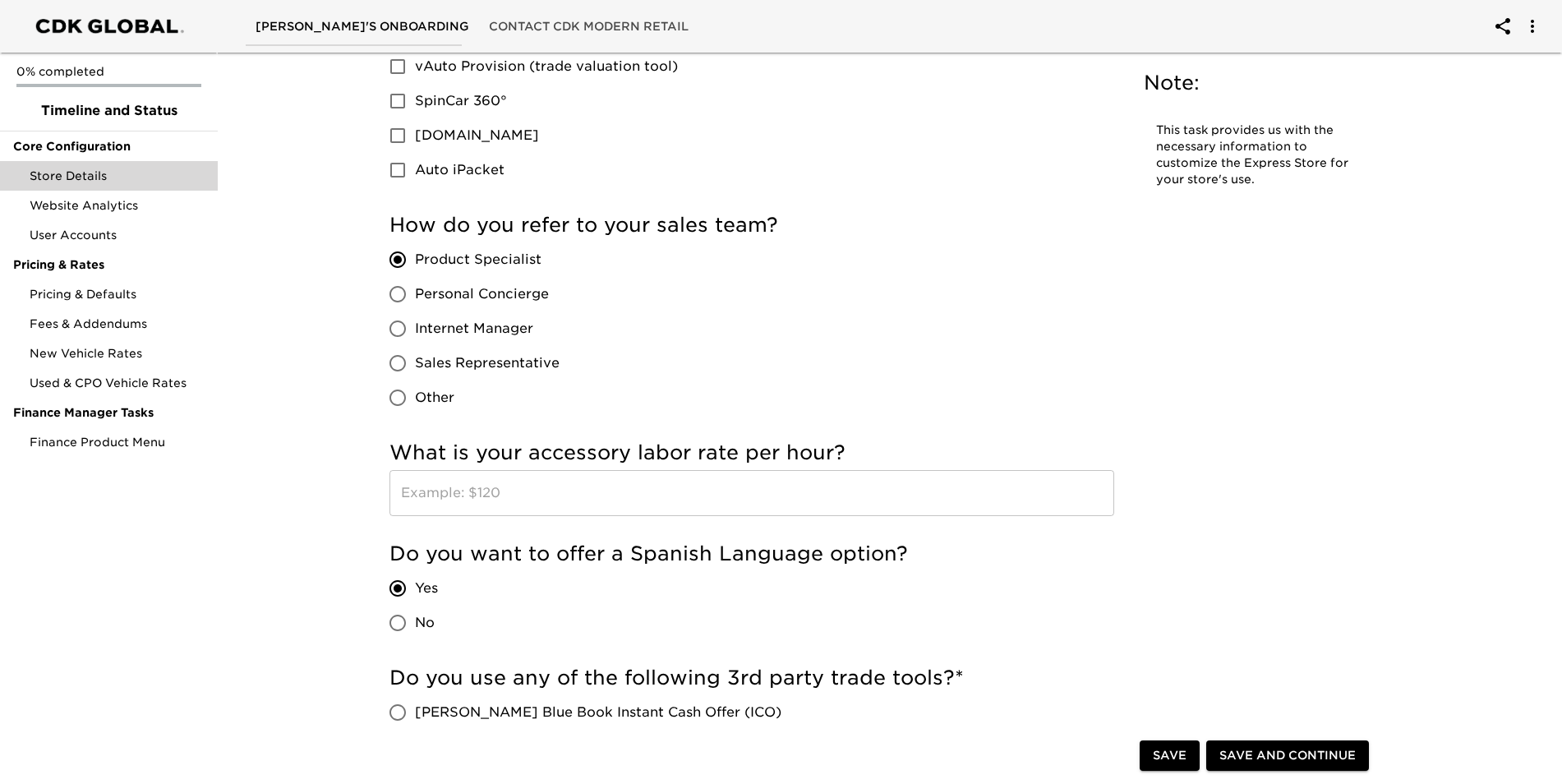
click at [765, 501] on input "text" at bounding box center [752, 493] width 725 height 46
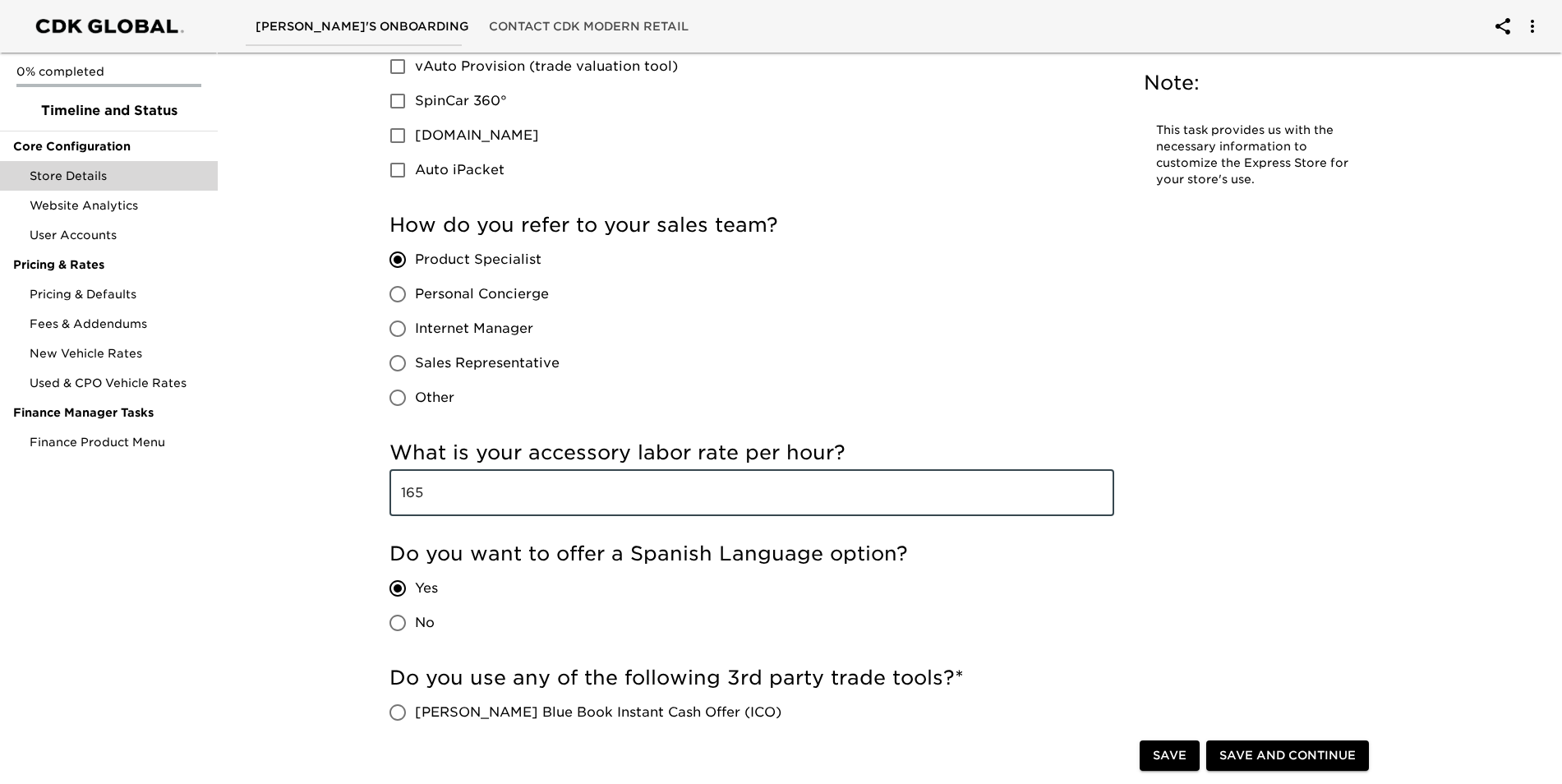
type input "165"
click at [792, 362] on div "How do you refer to your sales team? Product Specialist Personal Concierge Inte…" at bounding box center [752, 314] width 725 height 203
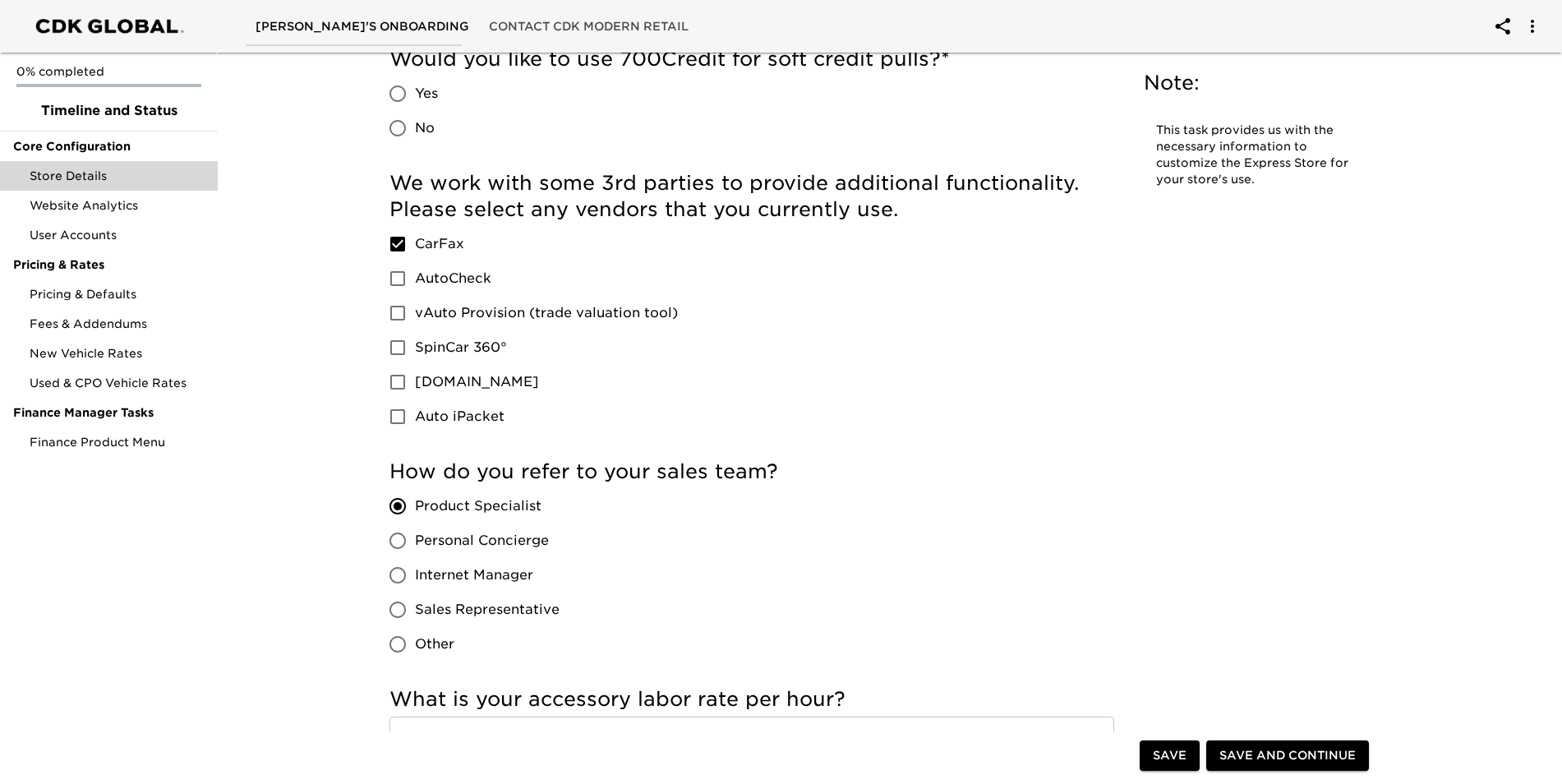
scroll to position [1972, 0]
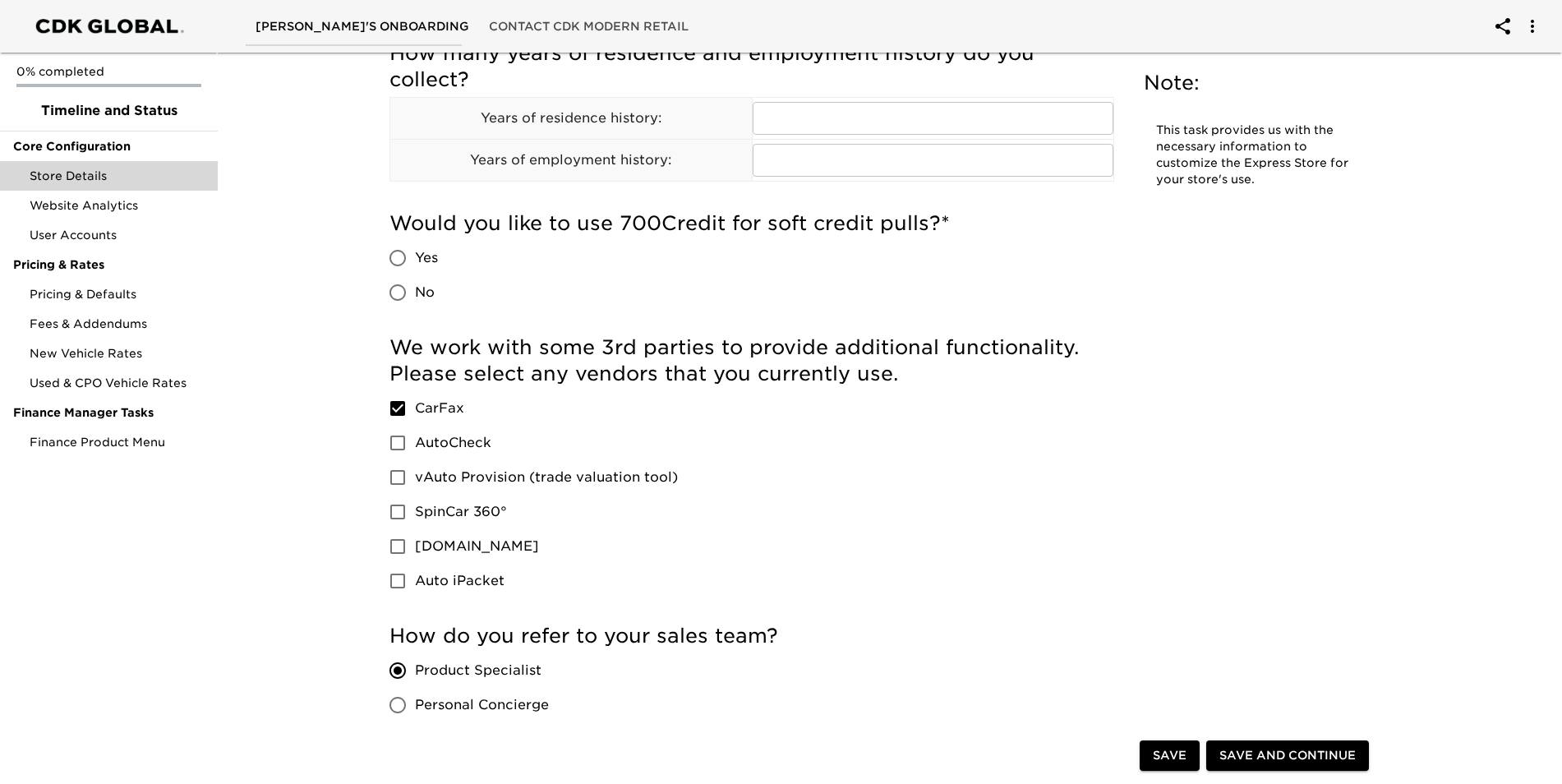
click at [392, 579] on input "Auto iPacket" at bounding box center [397, 581] width 34 height 34
checkbox input "true"
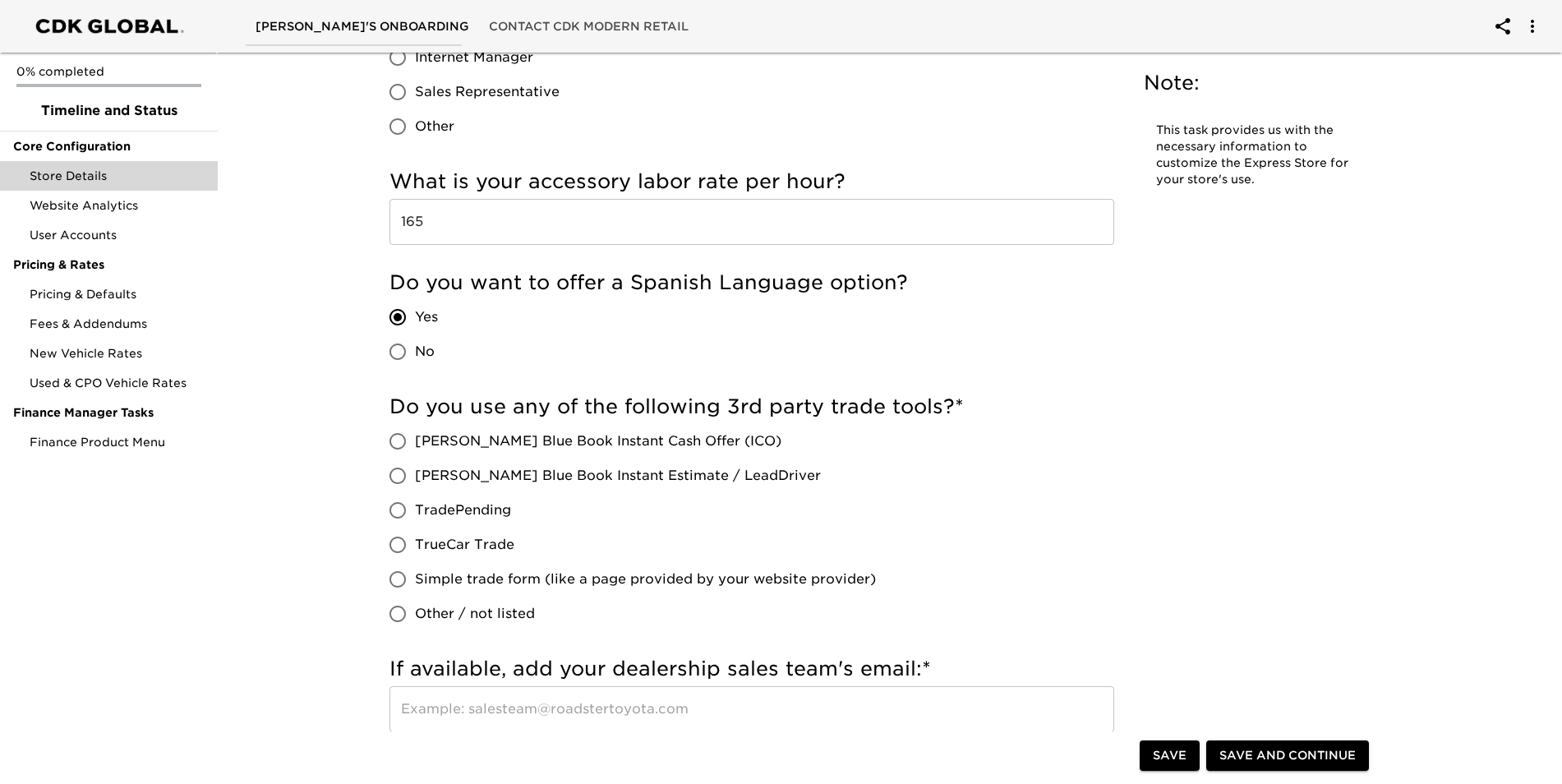
scroll to position [2630, 0]
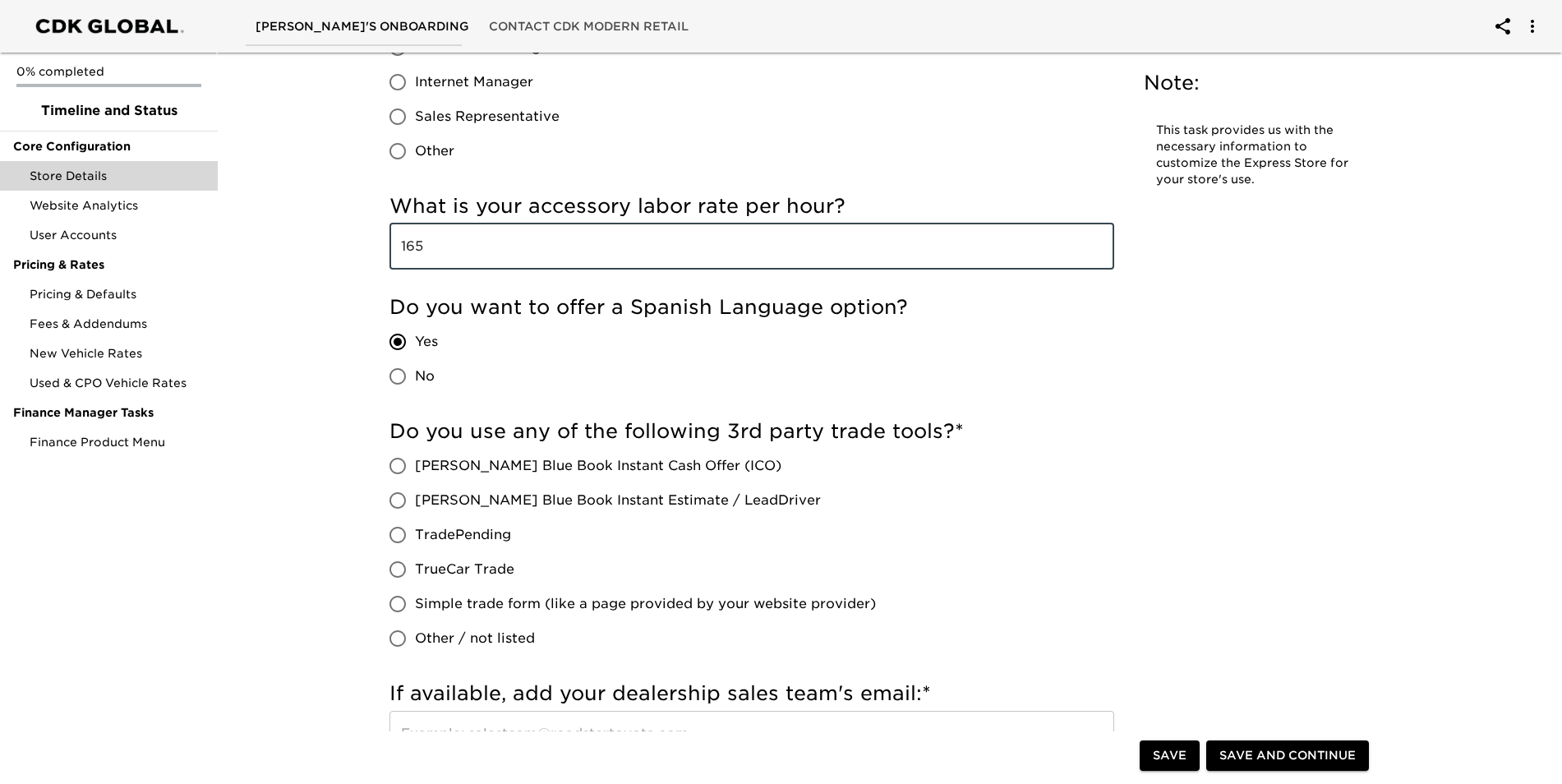
drag, startPoint x: 453, startPoint y: 251, endPoint x: 396, endPoint y: 252, distance: 57.0
click at [396, 252] on input "165" at bounding box center [752, 247] width 725 height 46
type input "7"
click at [970, 146] on div "How do you refer to your sales team? Product Specialist Personal Concierge Inte…" at bounding box center [752, 67] width 725 height 203
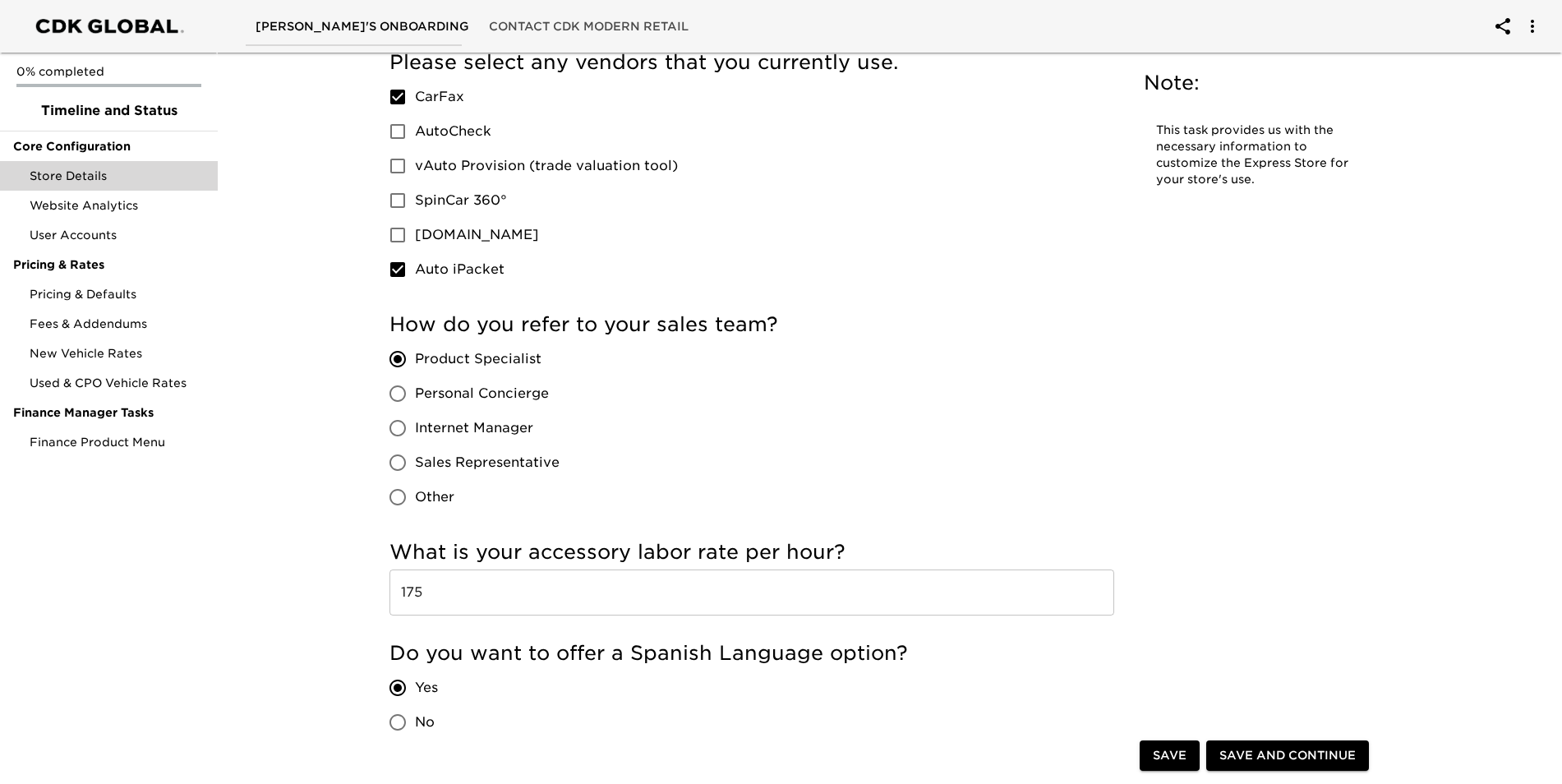
scroll to position [2465, 0]
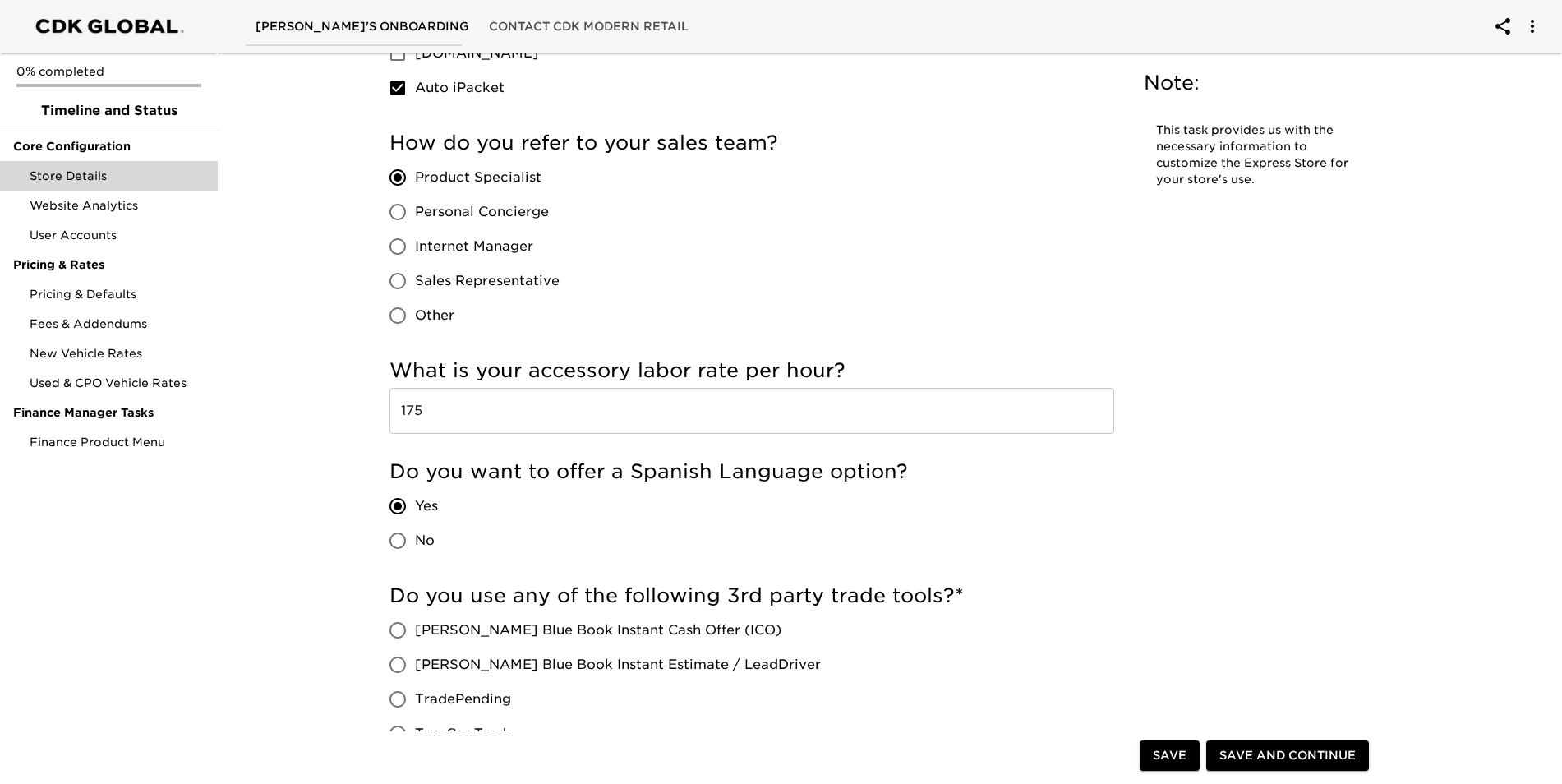
click at [485, 416] on input "175" at bounding box center [752, 411] width 725 height 46
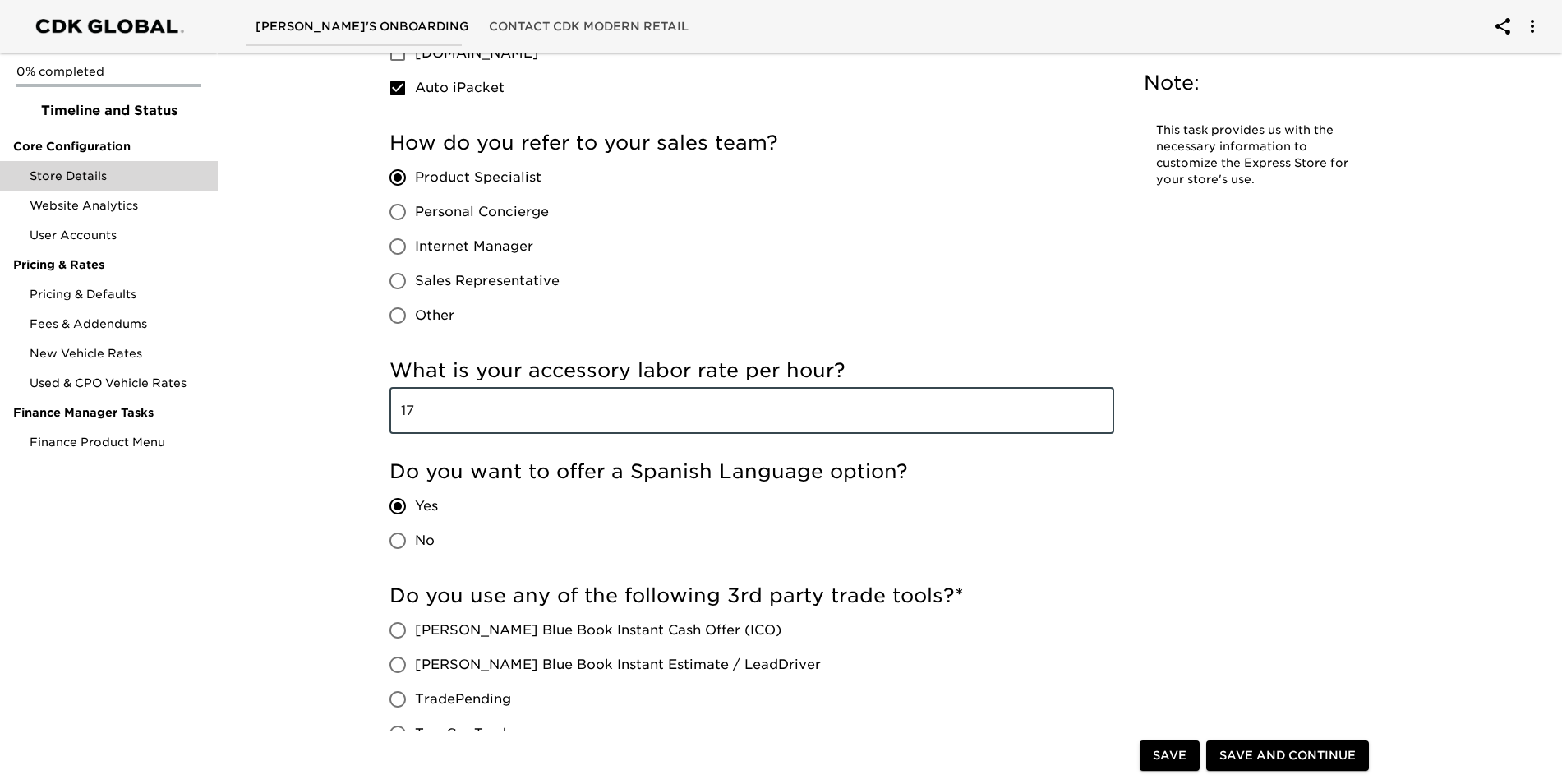
type input "1"
click at [644, 400] on input "text" at bounding box center [752, 411] width 725 height 46
click at [906, 409] on input "text" at bounding box center [752, 411] width 725 height 46
type input "190"
click at [876, 549] on div "Do you want to offer a Spanish Language option? Yes No" at bounding box center [752, 508] width 725 height 99
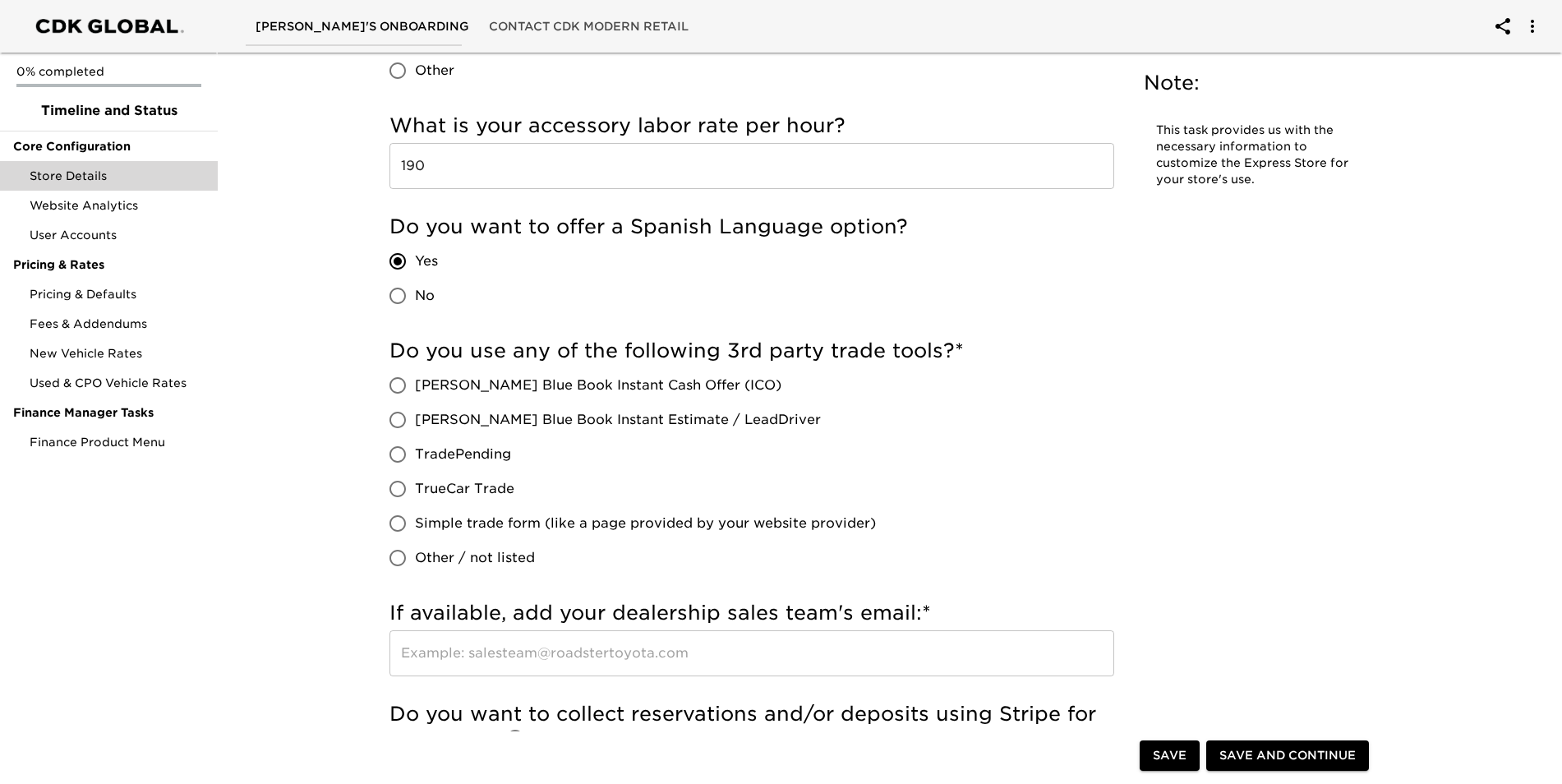
scroll to position [2712, 0]
click at [1053, 438] on div "Do you use any of the following 3rd party trade tools? * [PERSON_NAME] Blue Boo…" at bounding box center [752, 454] width 725 height 238
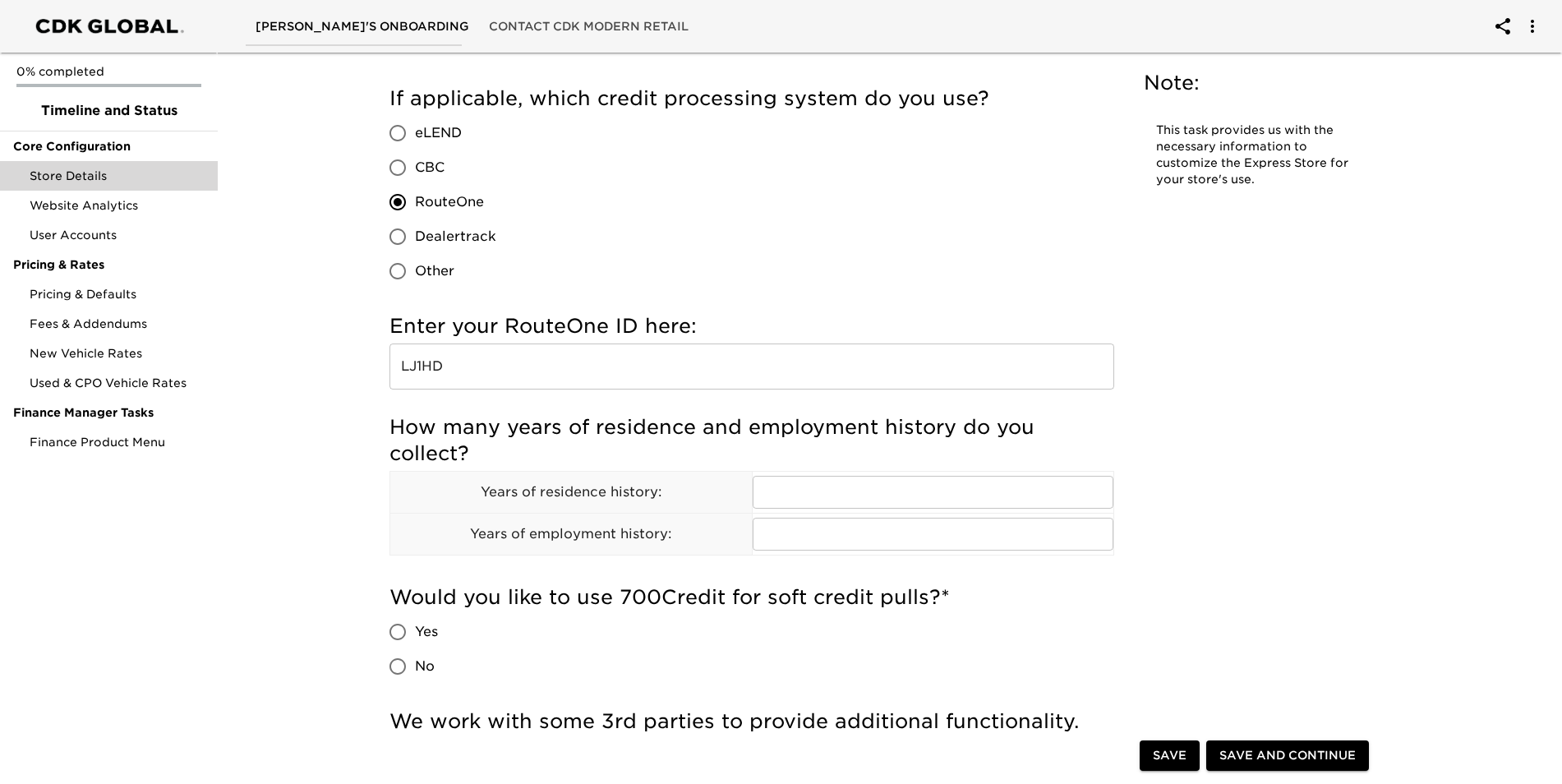
scroll to position [1643, 0]
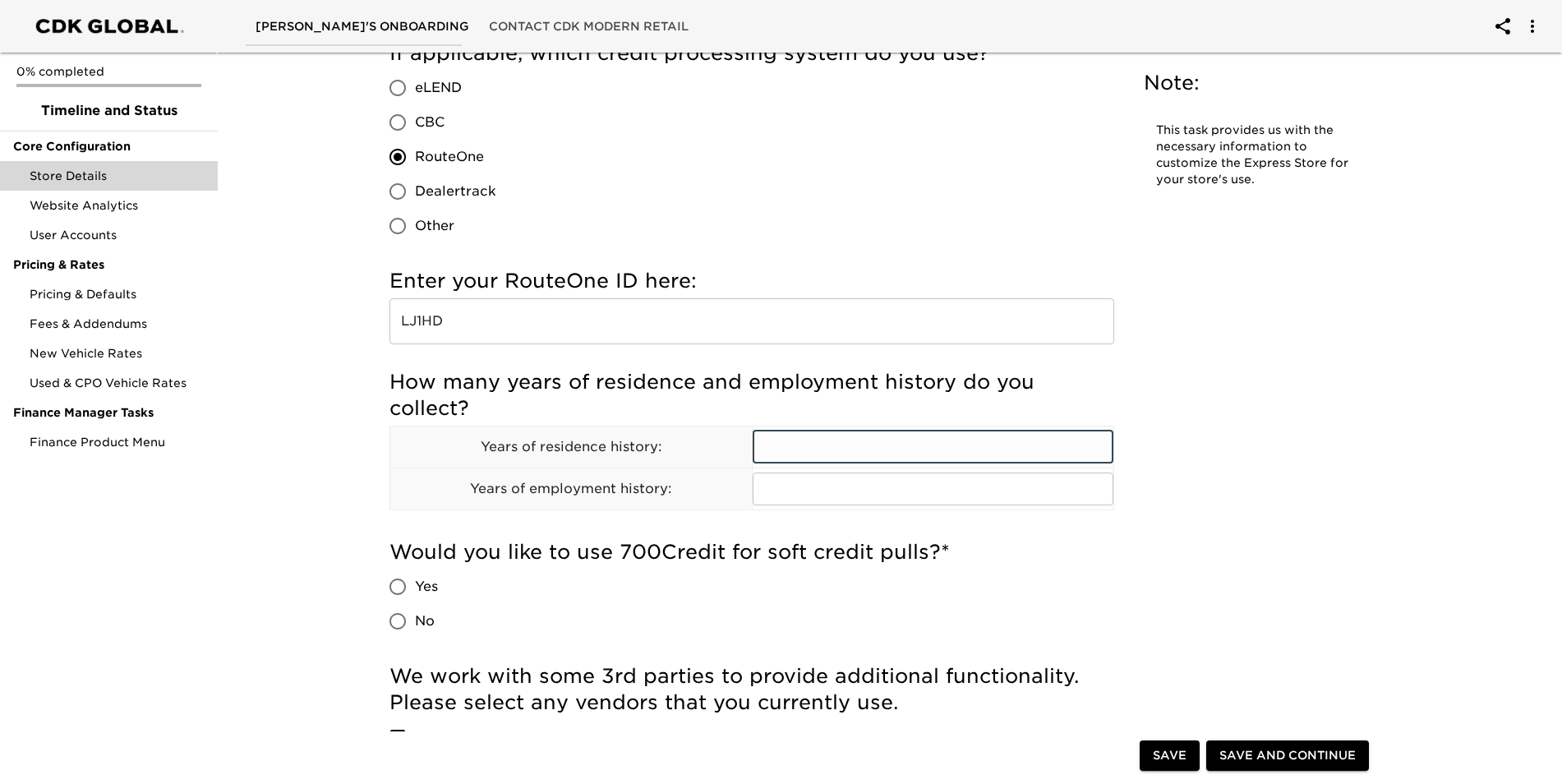
click at [886, 431] on input "text" at bounding box center [933, 446] width 362 height 33
type input "2"
click at [886, 485] on input "text" at bounding box center [933, 489] width 362 height 33
type input "2"
click at [1181, 617] on div "Store Details Due [DATE] Note: This task provides us with the necessary informa…" at bounding box center [882, 259] width 1019 height 3689
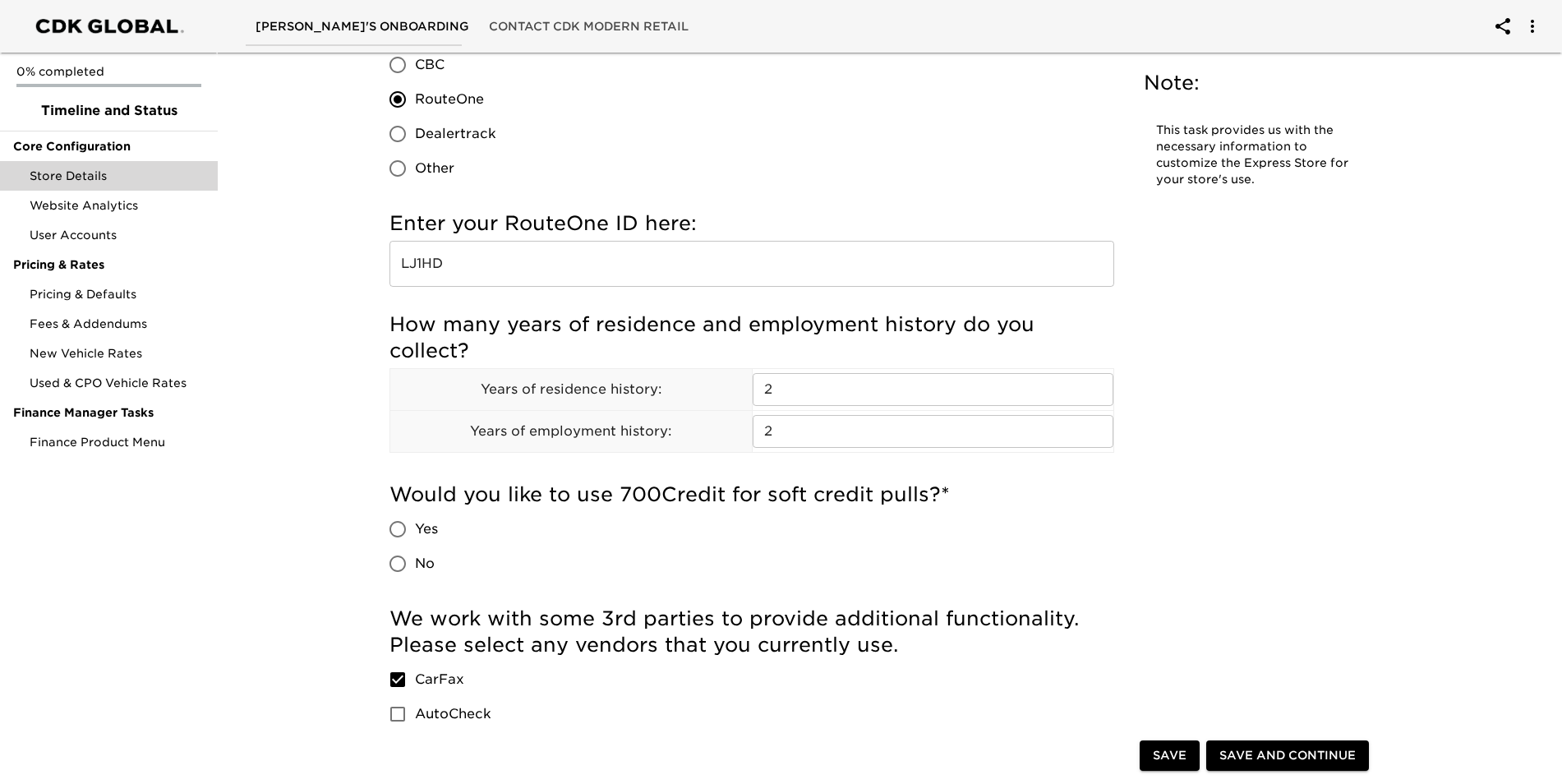
scroll to position [1808, 0]
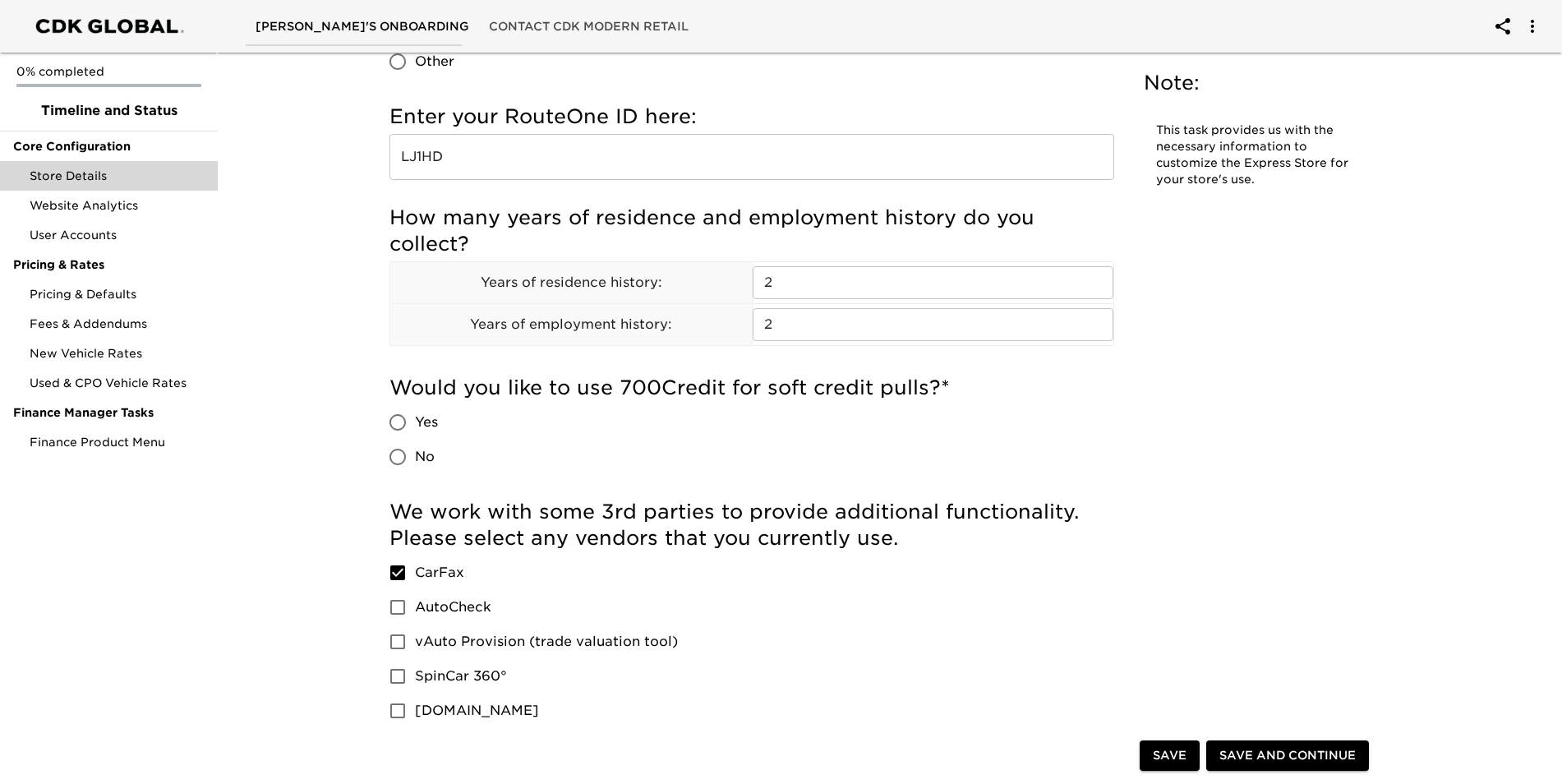
click at [399, 425] on input "Yes" at bounding box center [397, 422] width 34 height 34
radio input "true"
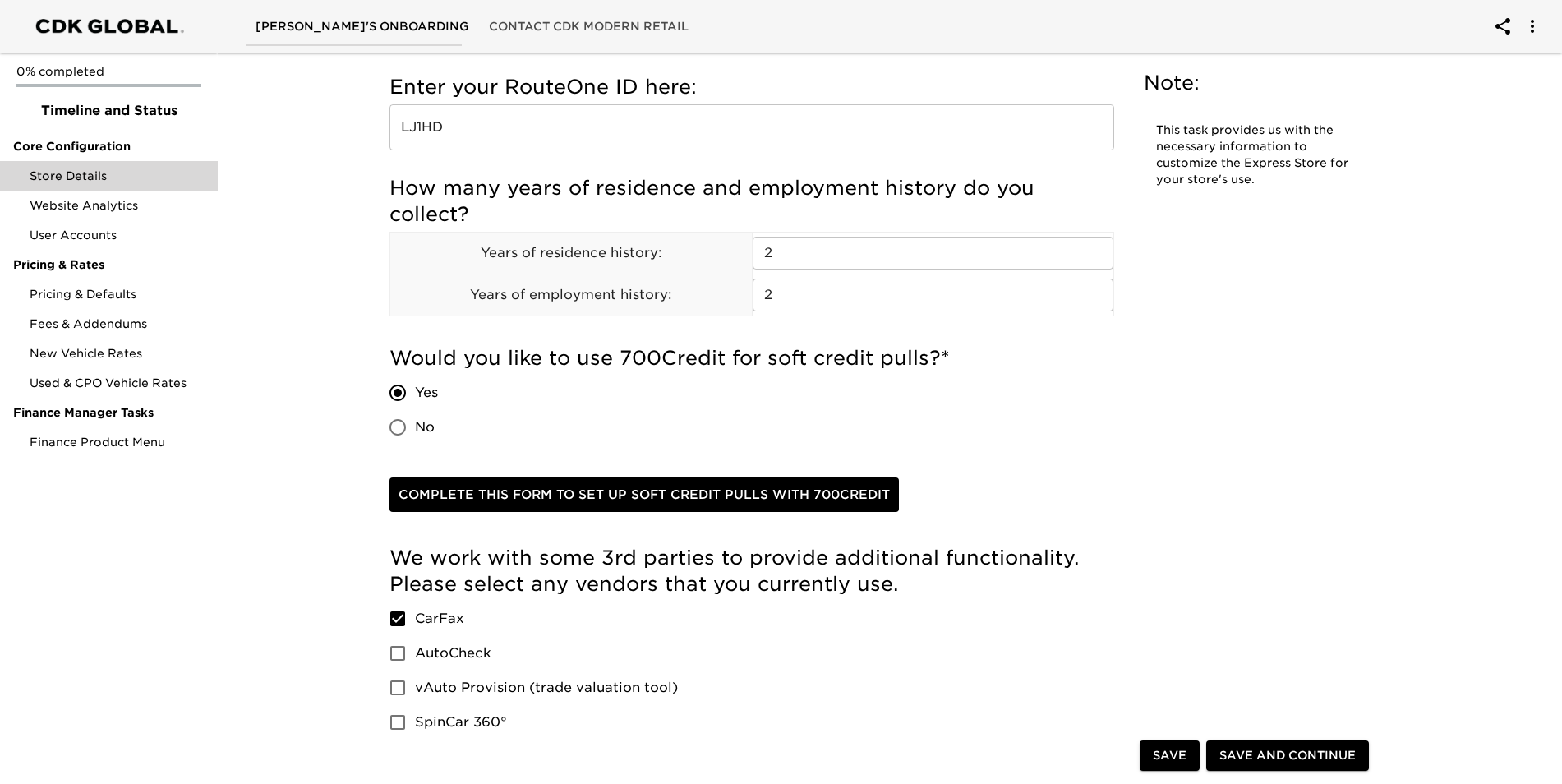
scroll to position [1890, 0]
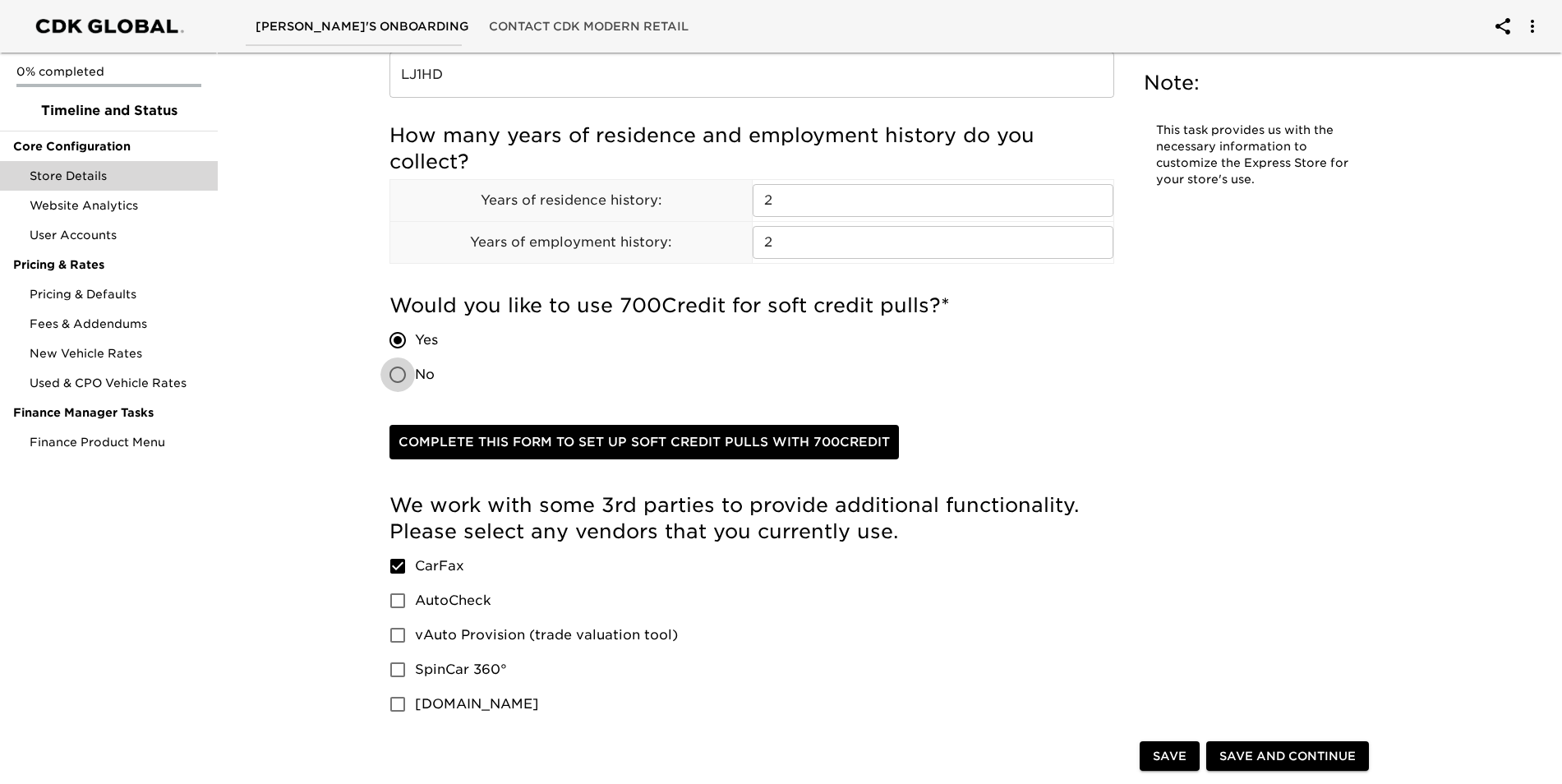
click at [394, 375] on input "No" at bounding box center [397, 374] width 34 height 34
radio input "true"
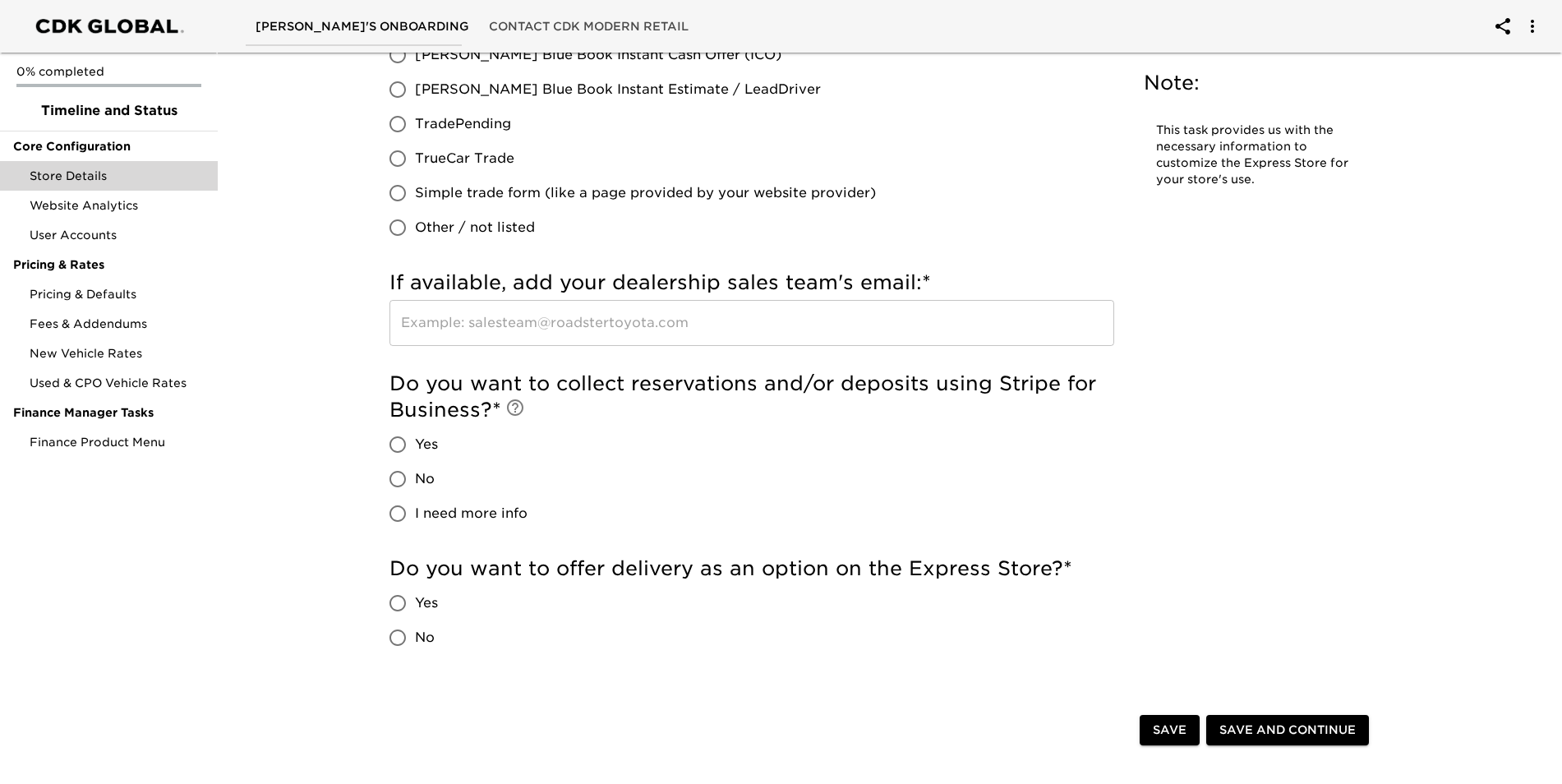
scroll to position [3123, 0]
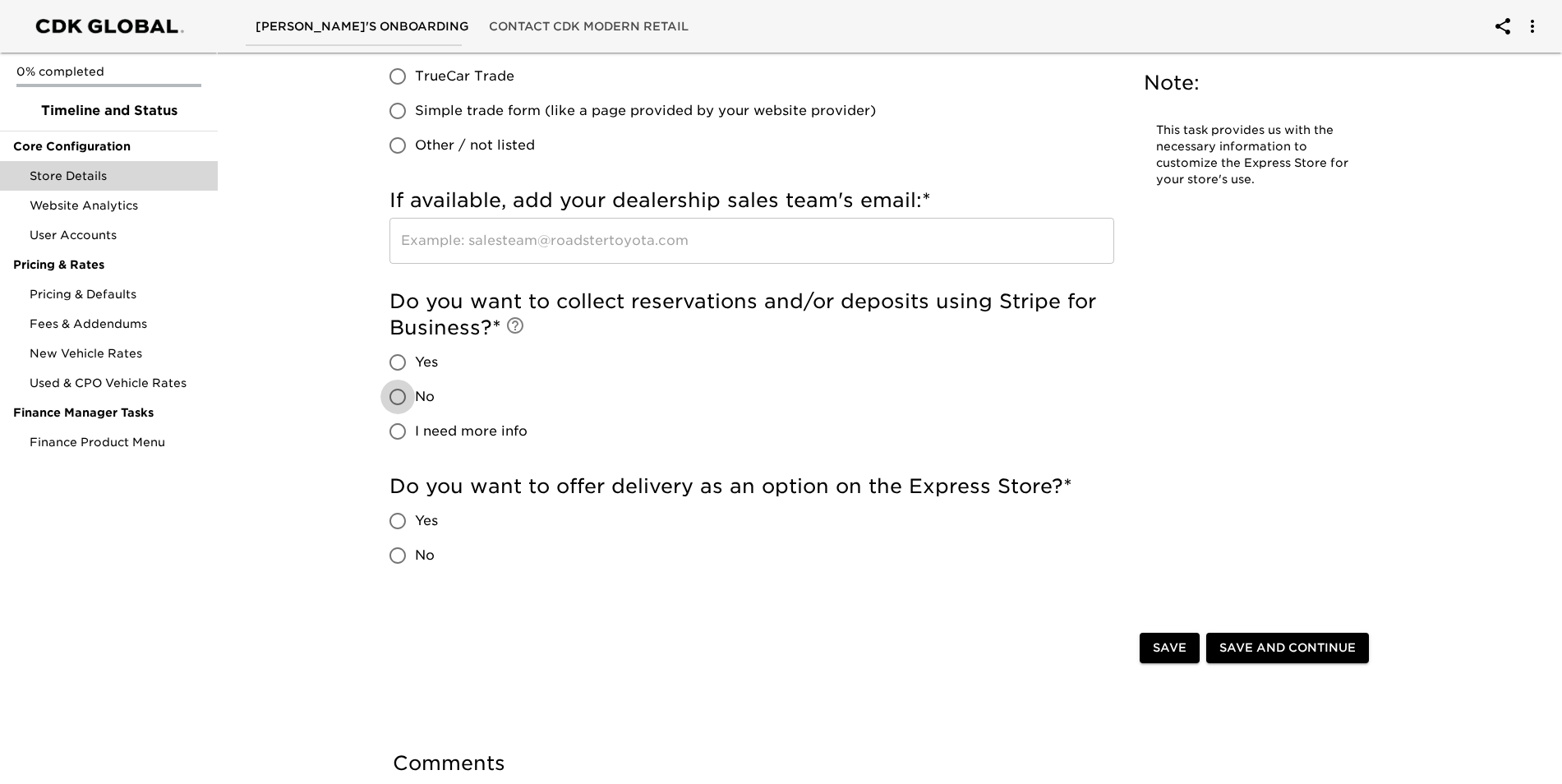
click at [403, 393] on input "No" at bounding box center [397, 397] width 34 height 34
radio input "true"
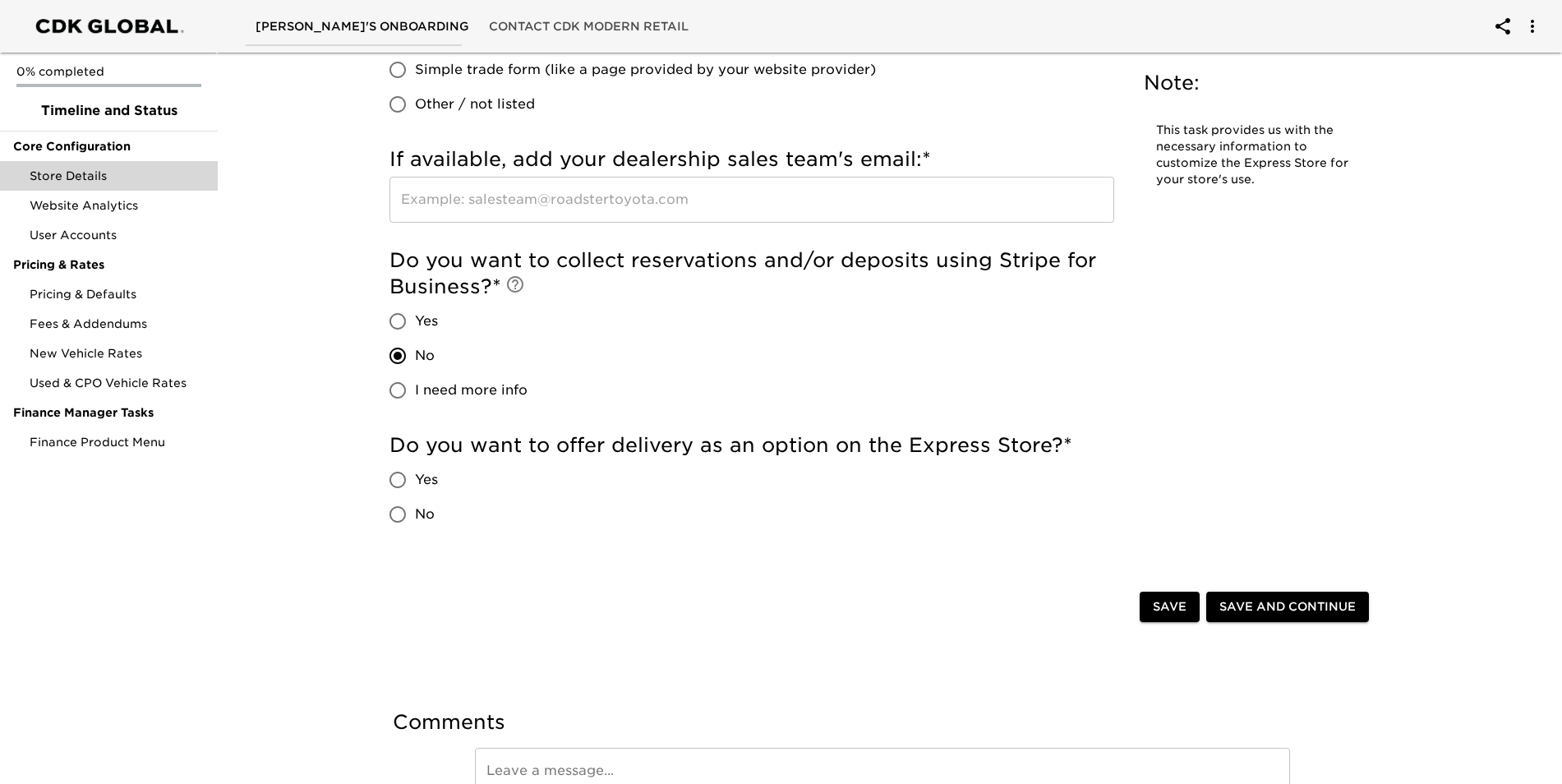
scroll to position [3205, 0]
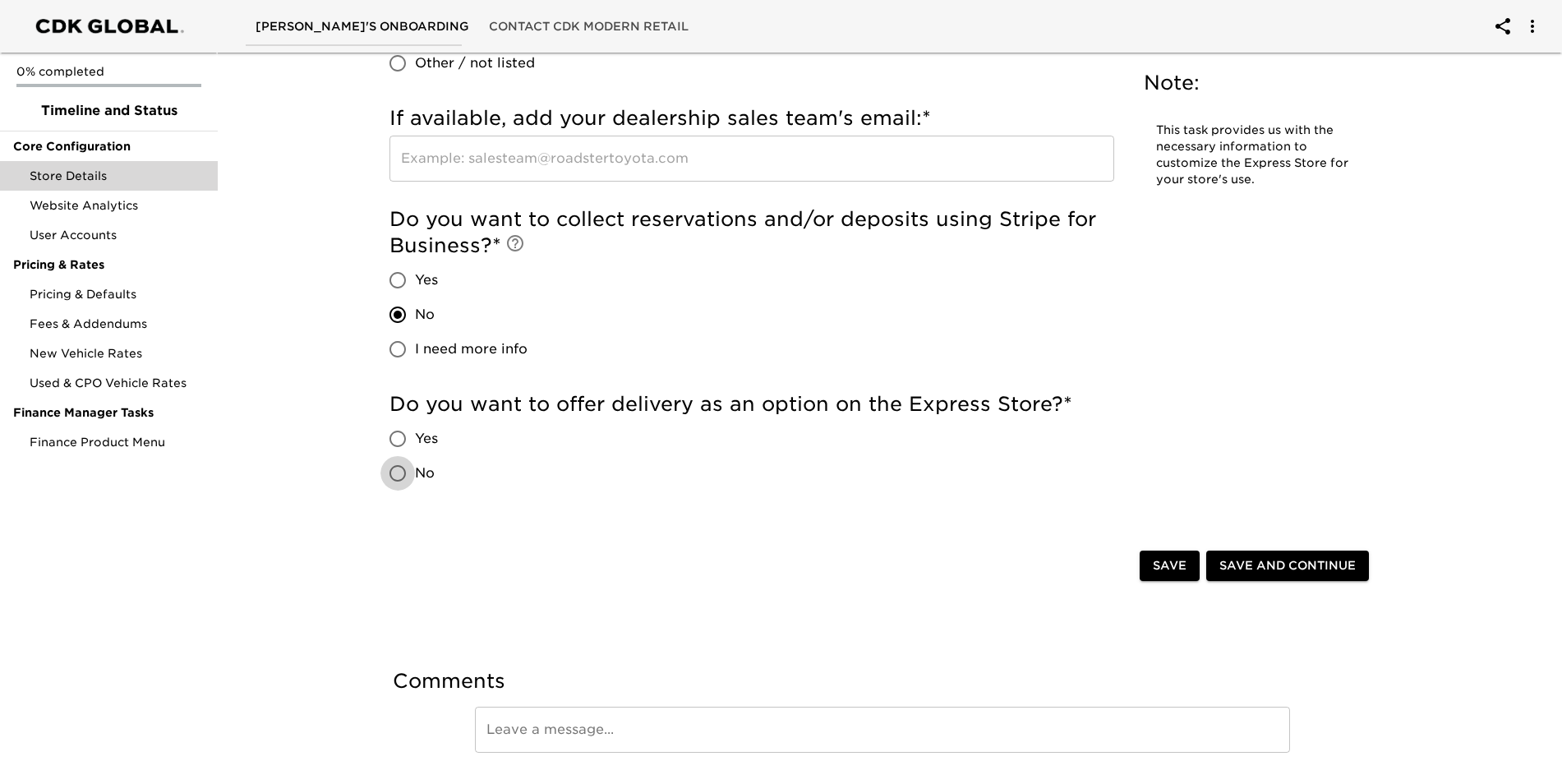
click at [398, 477] on input "No" at bounding box center [397, 473] width 34 height 34
radio input "true"
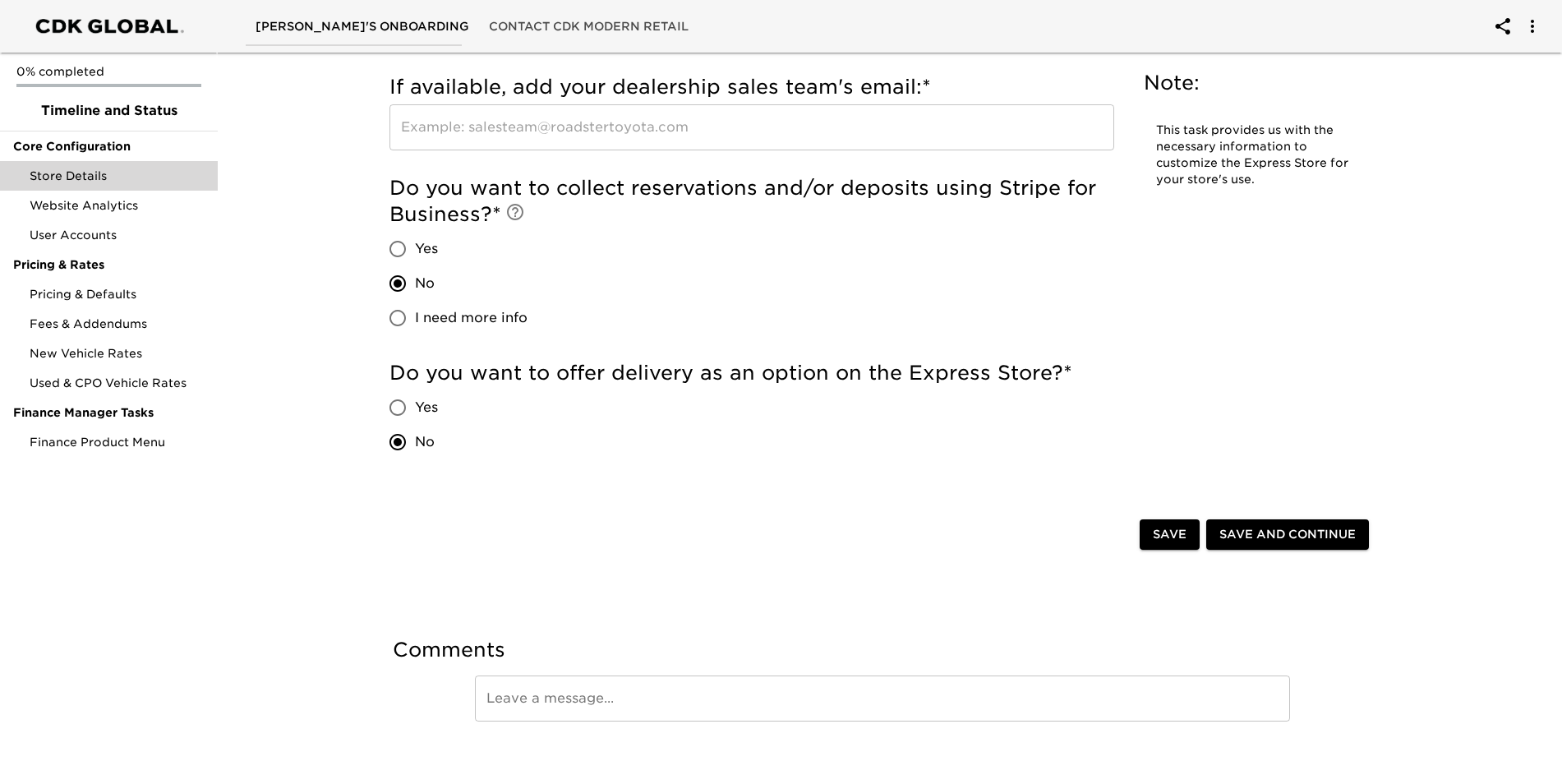
scroll to position [3251, 0]
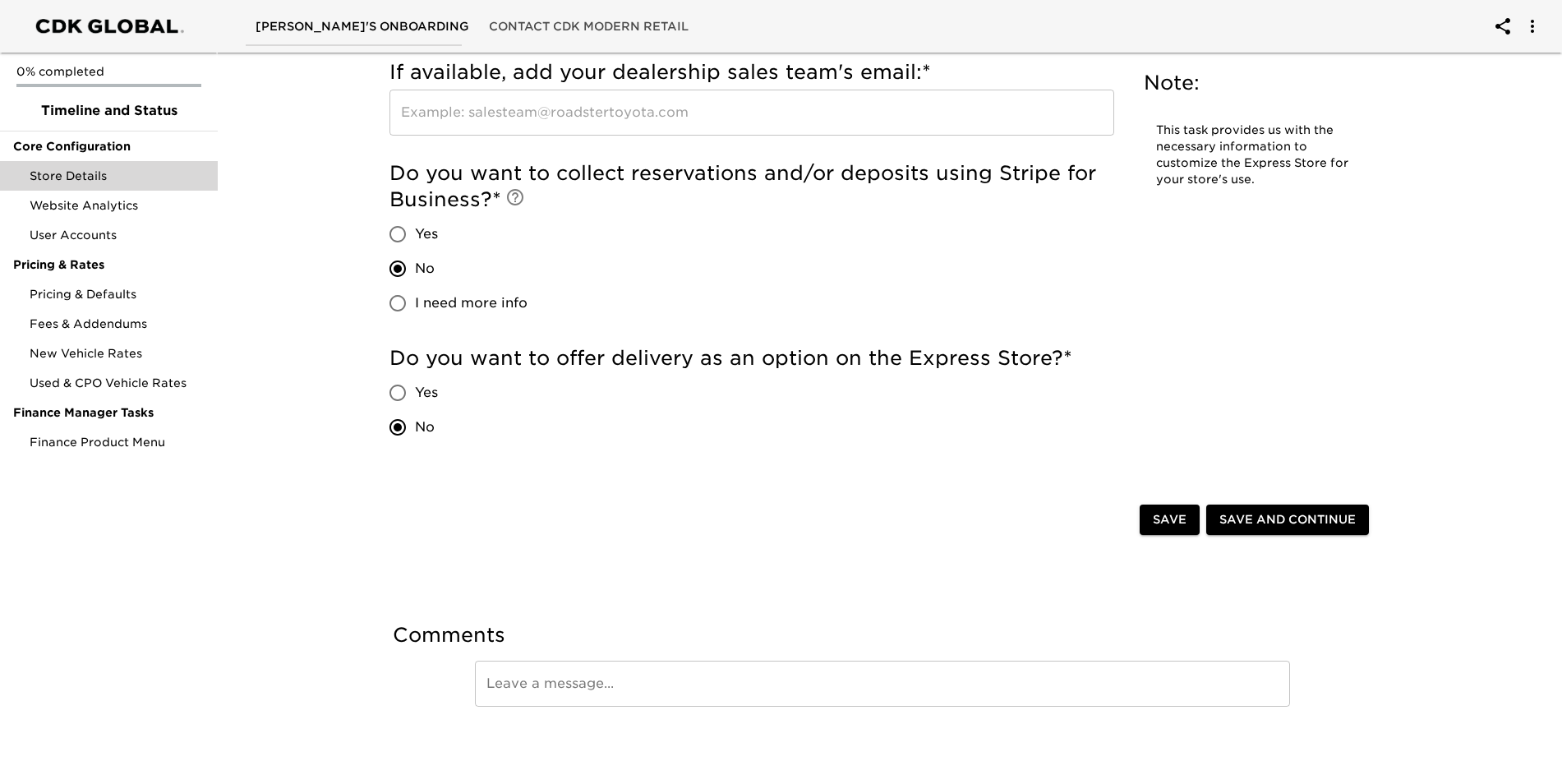
click at [1190, 522] on button "Save" at bounding box center [1170, 520] width 60 height 30
click at [1302, 520] on span "Save and Continue" at bounding box center [1288, 519] width 136 height 20
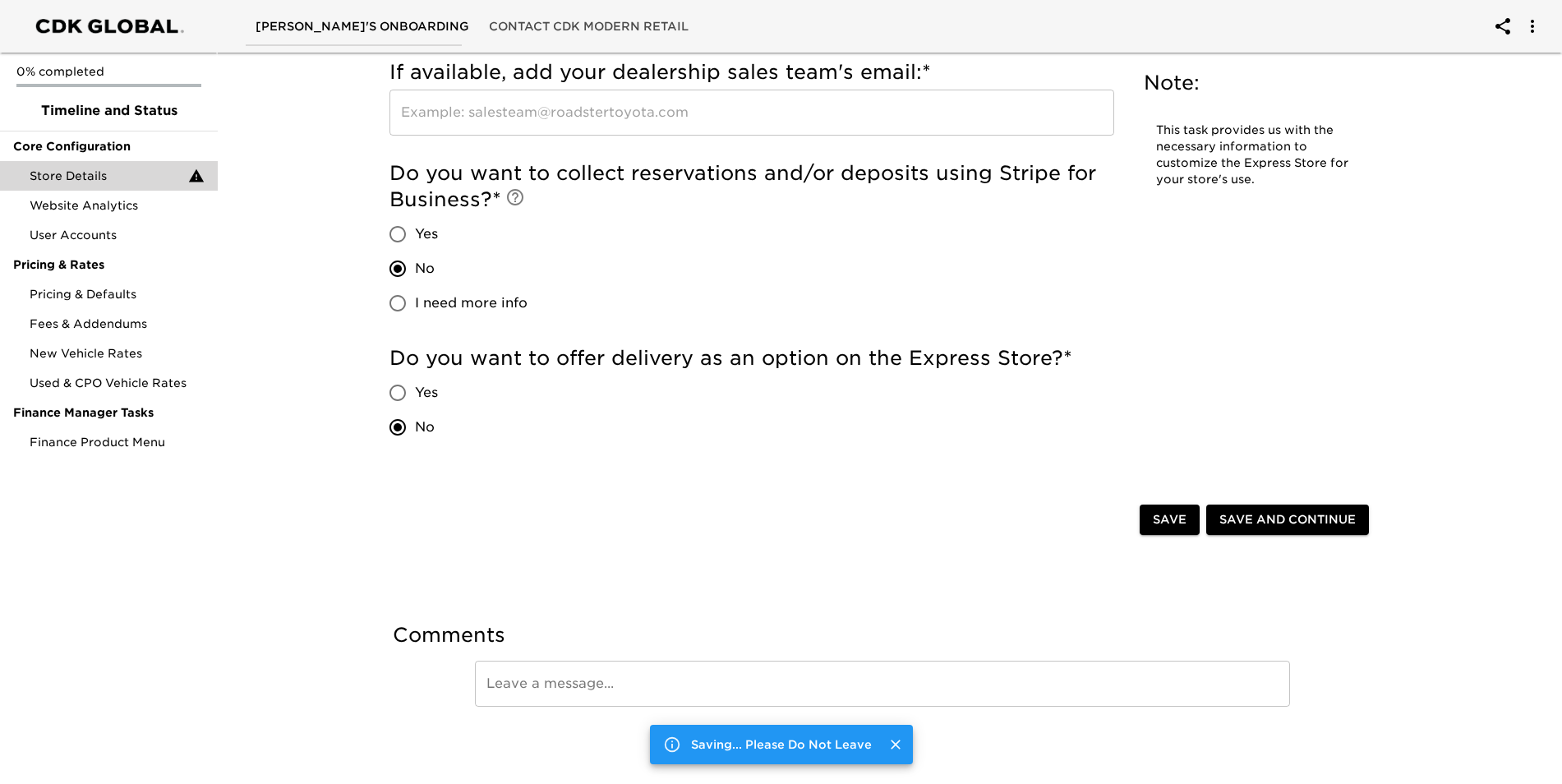
scroll to position [0, 0]
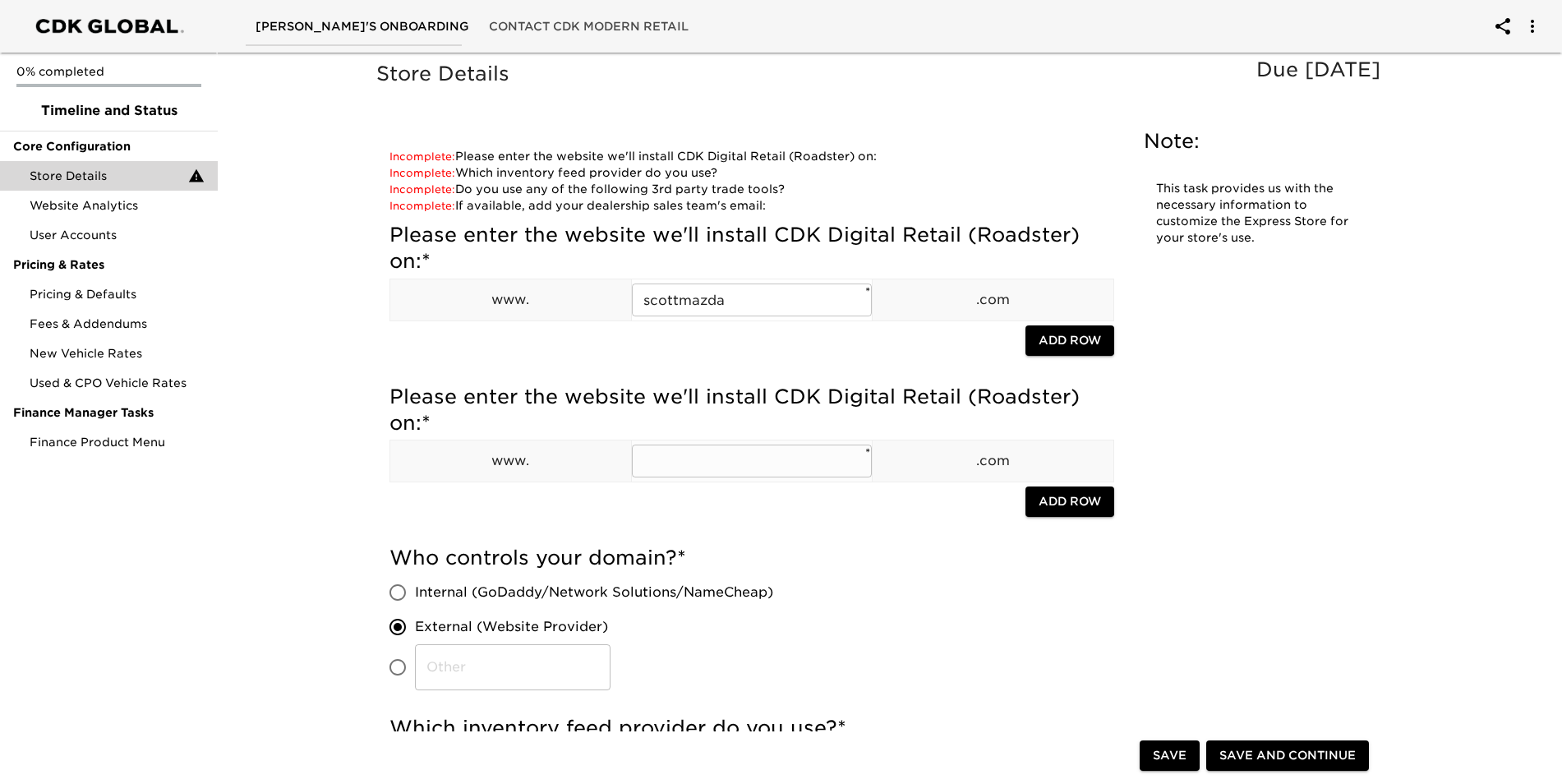
click at [759, 453] on input "text" at bounding box center [752, 461] width 240 height 33
type input "S"
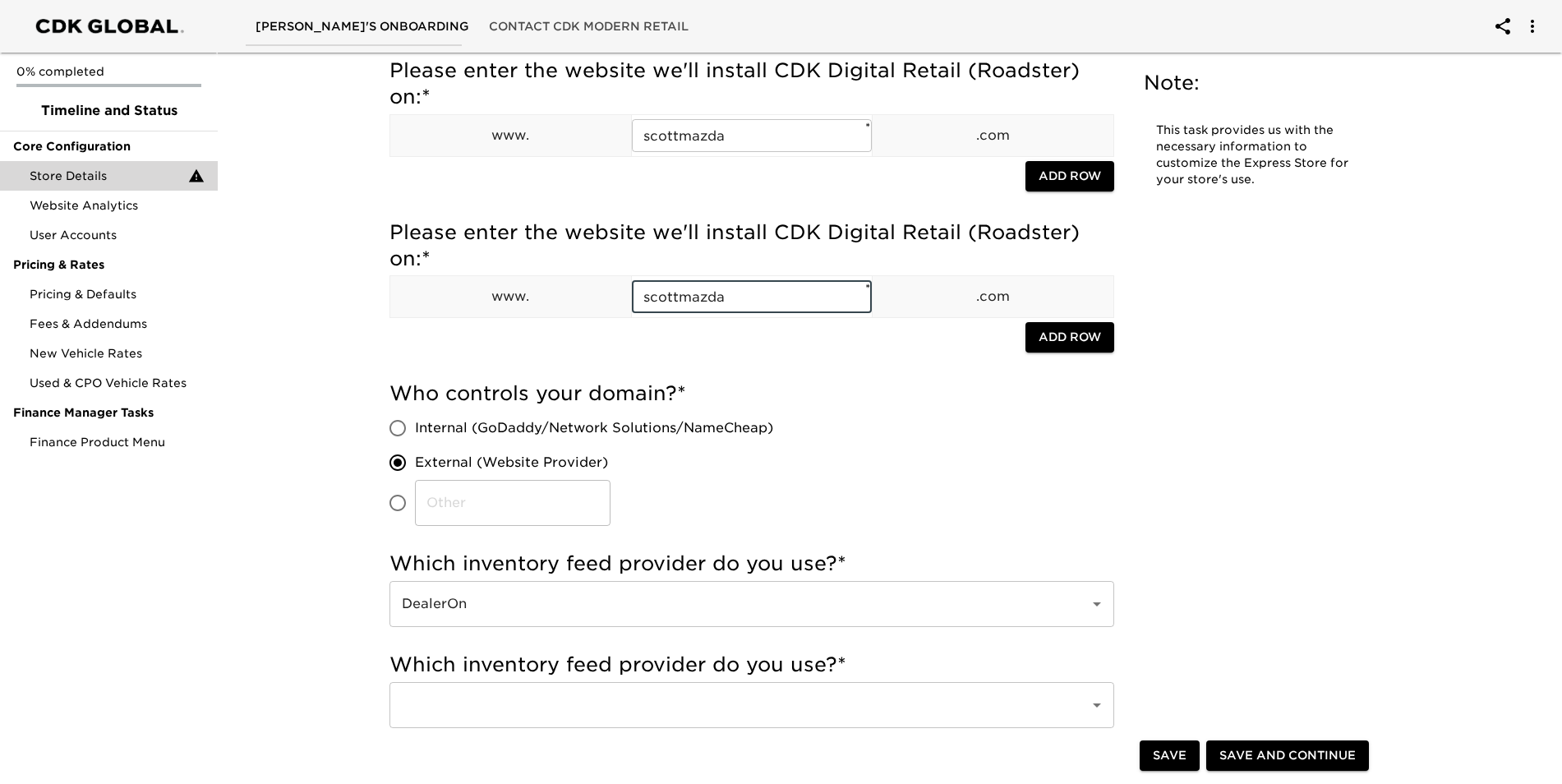
scroll to position [247, 0]
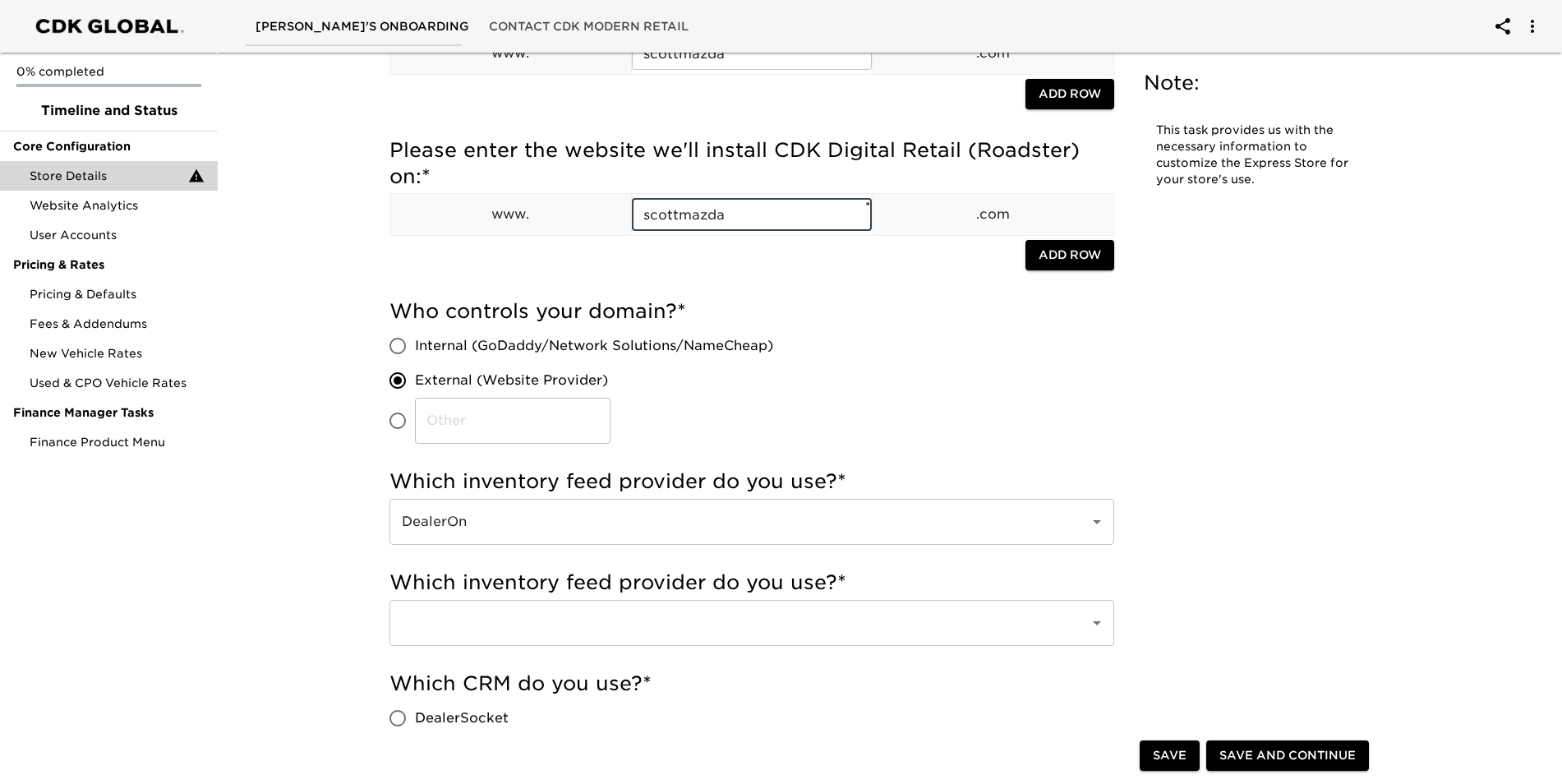
type input "scottmazda"
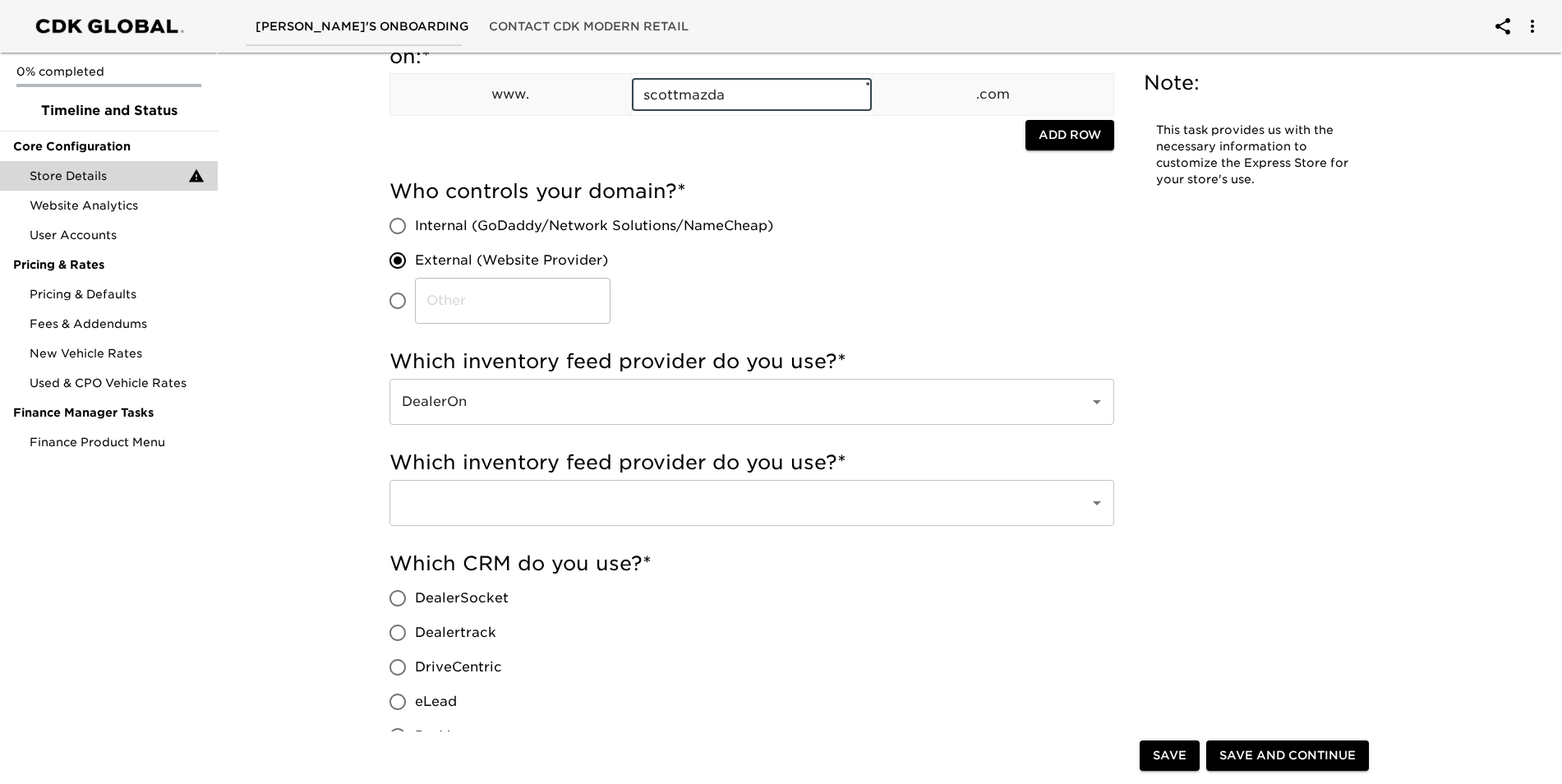
scroll to position [411, 0]
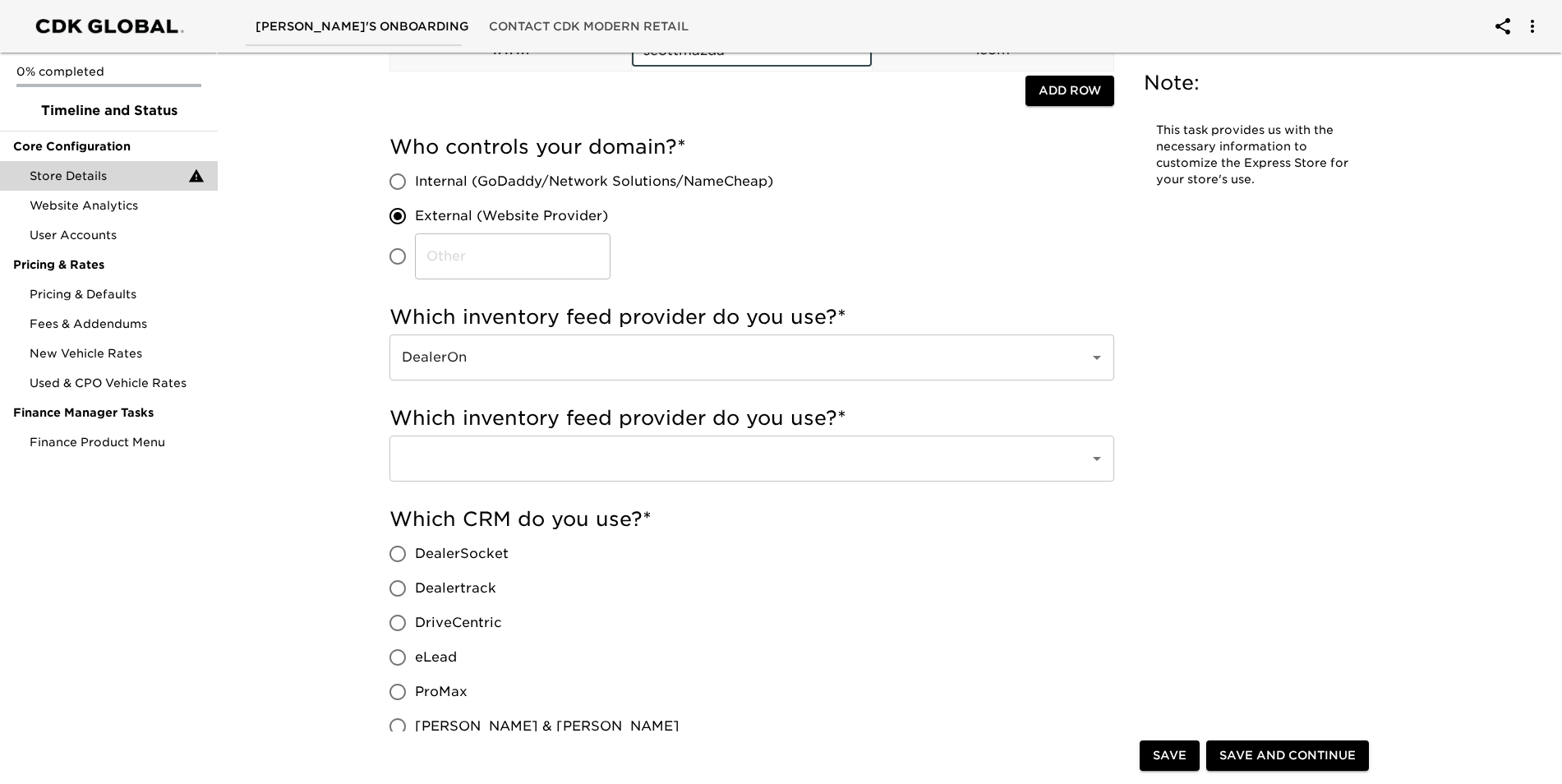
click at [782, 455] on input "text" at bounding box center [728, 458] width 664 height 31
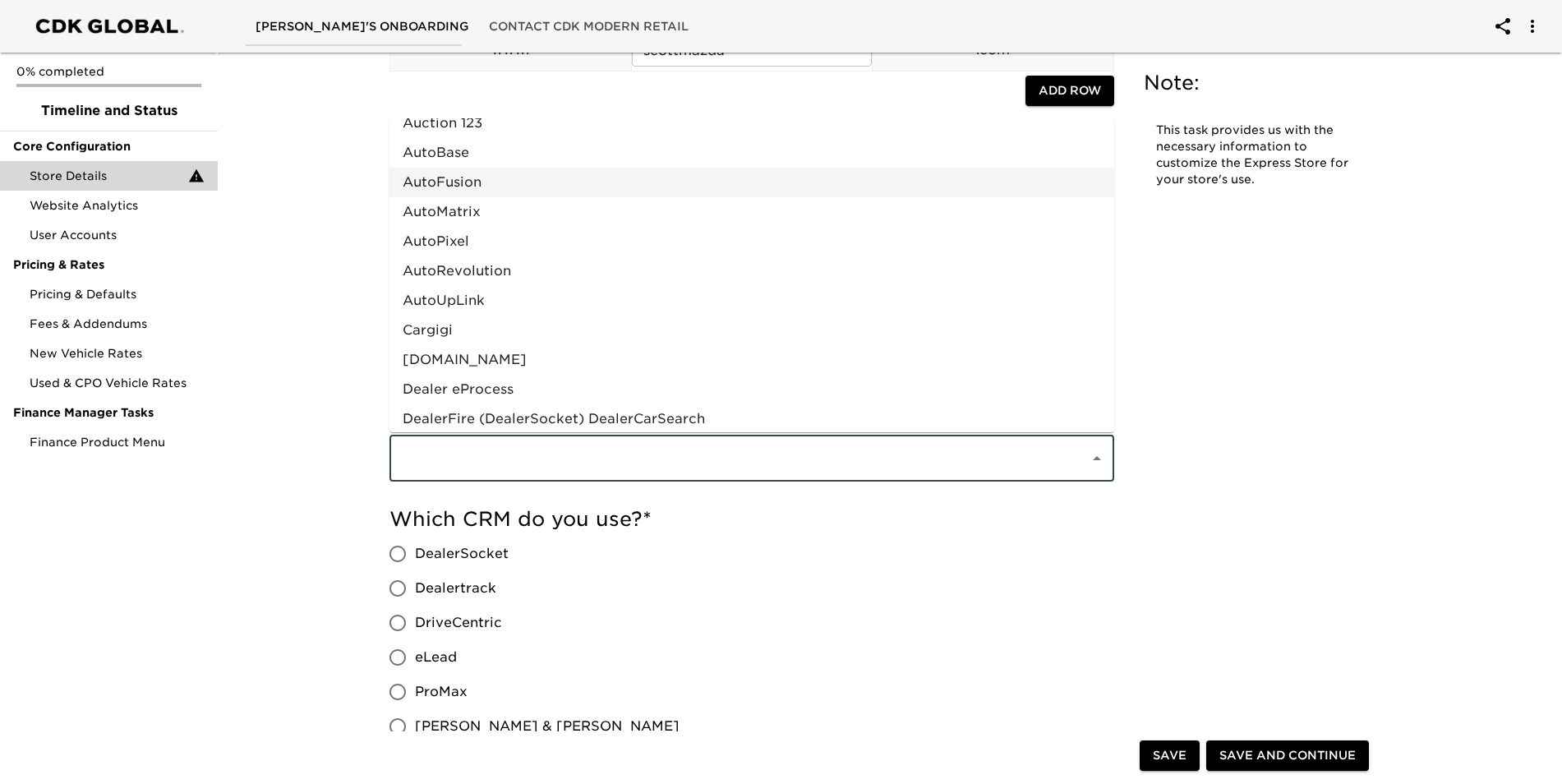
scroll to position [164, 0]
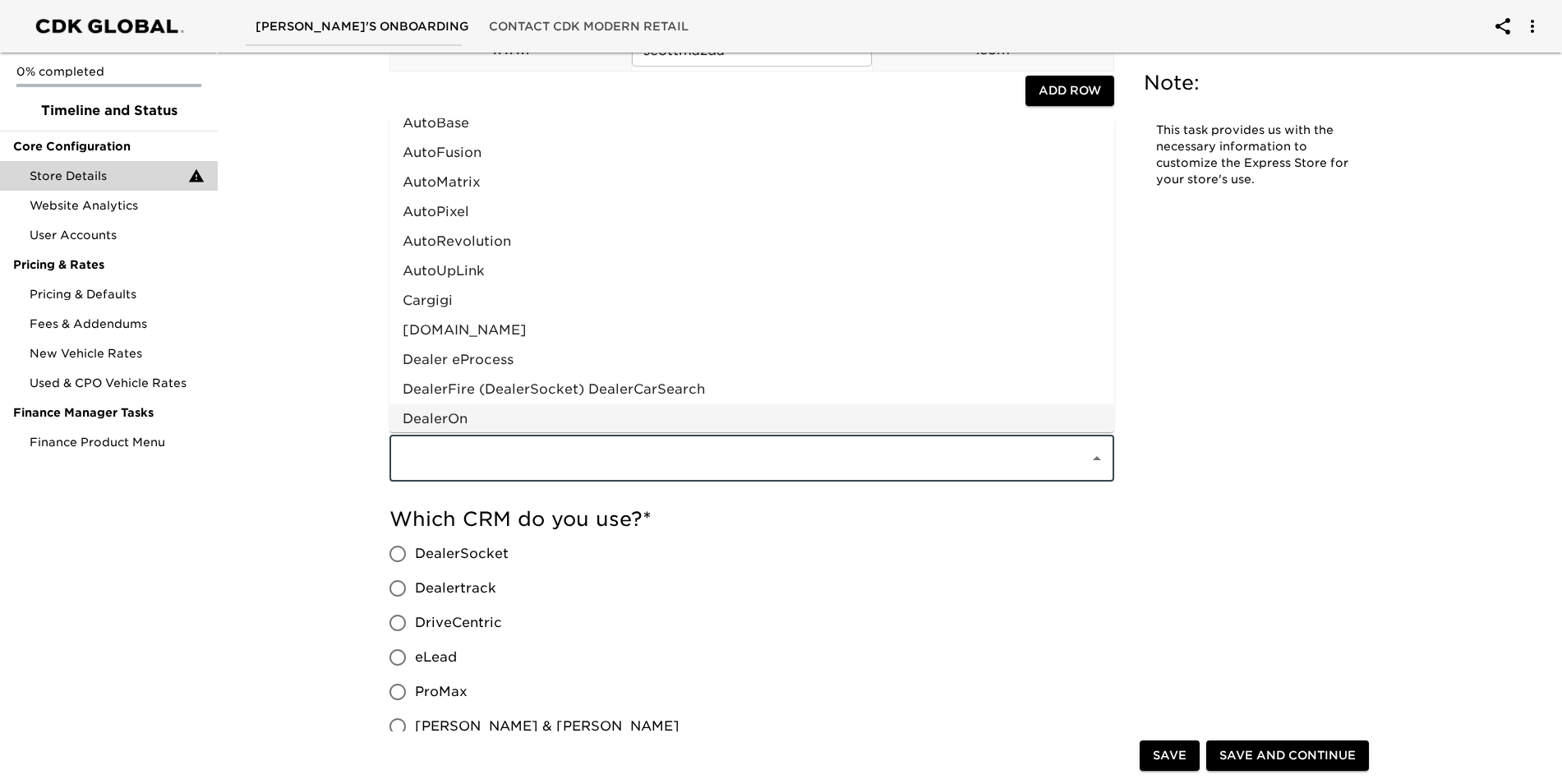
click at [520, 408] on li "DealerOn" at bounding box center [752, 418] width 725 height 29
type input "DealerOn"
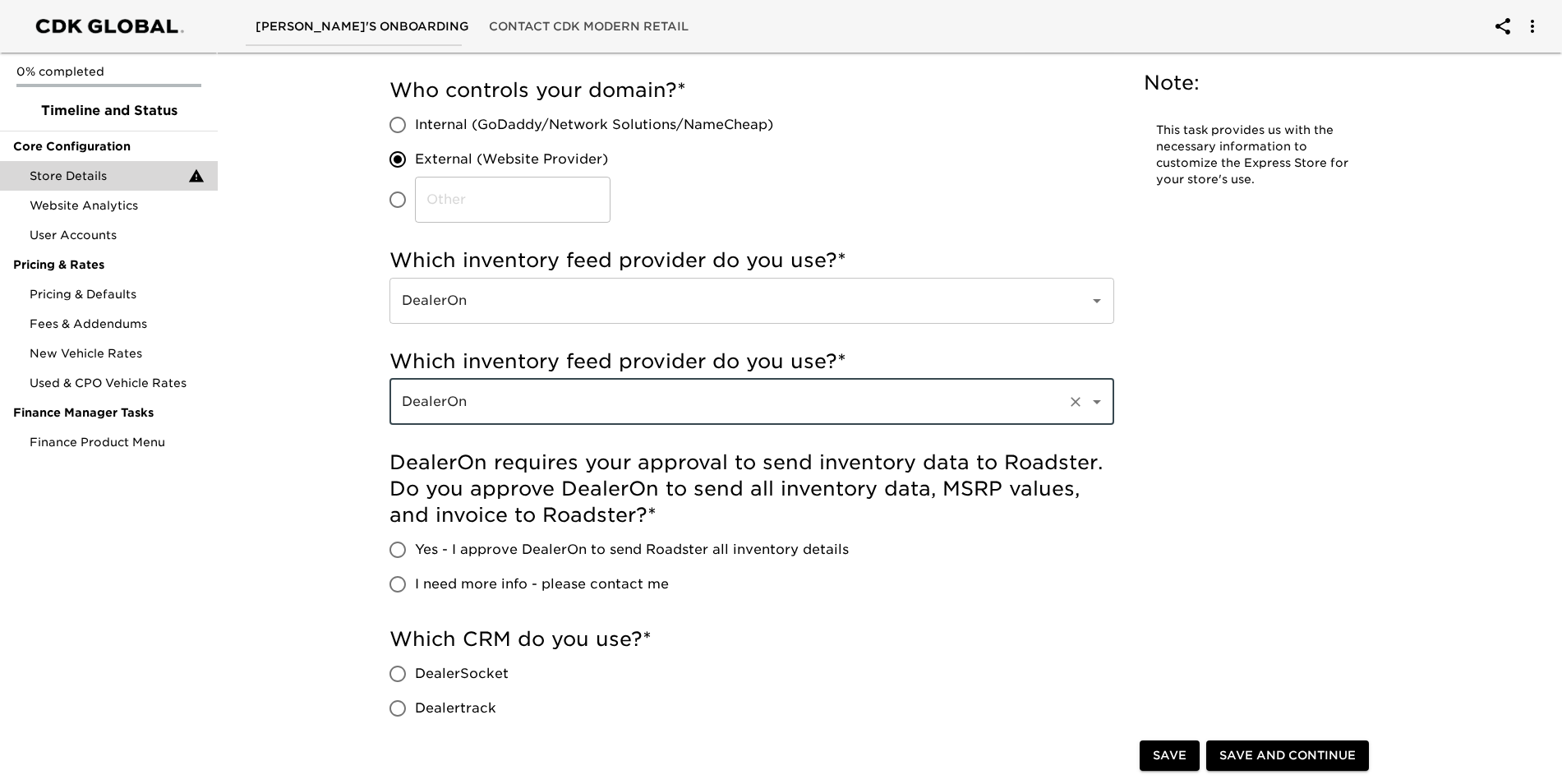
scroll to position [493, 0]
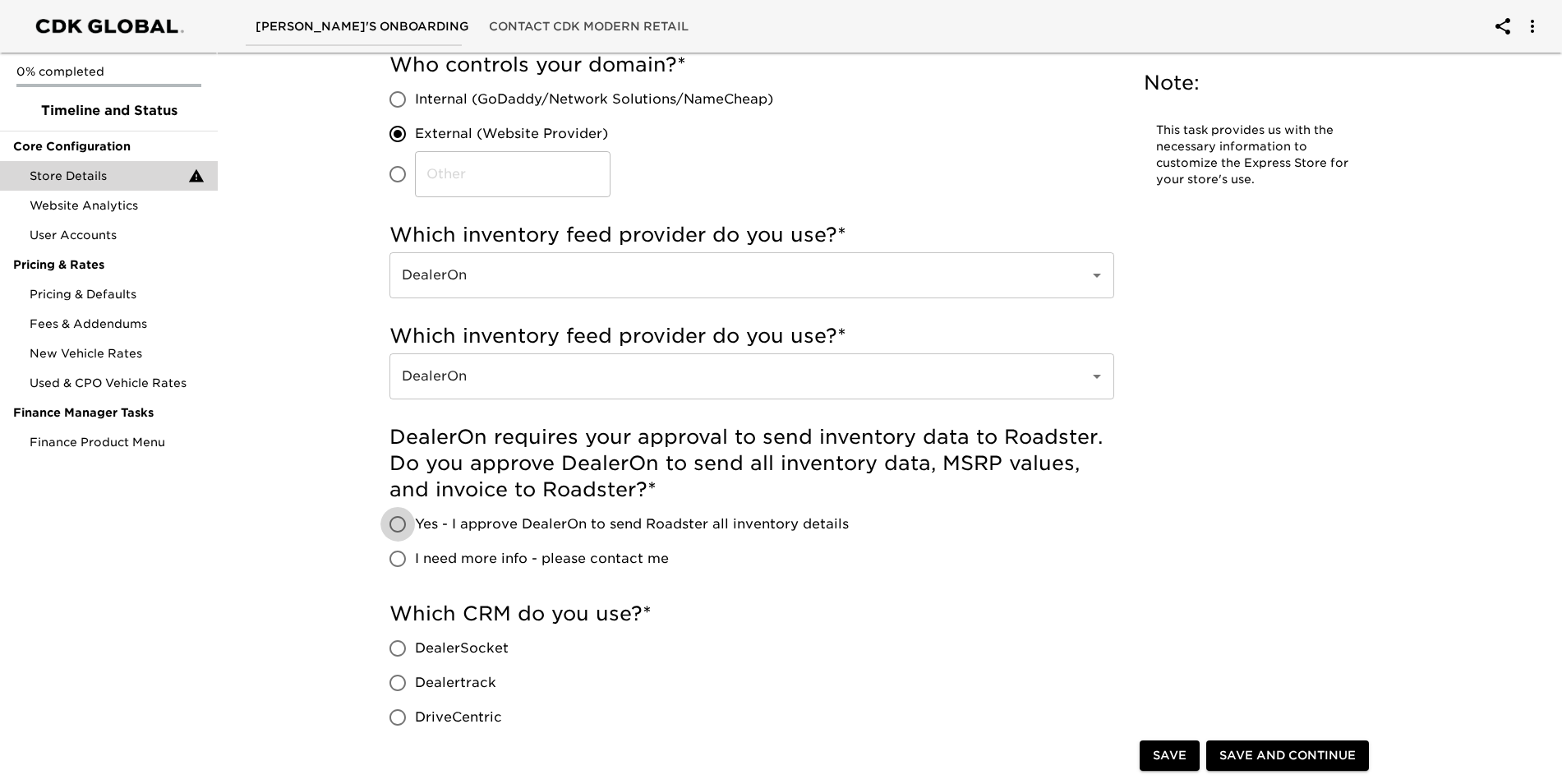
click at [402, 526] on input "Yes - I approve DealerOn to send Roadster all inventory details" at bounding box center [397, 524] width 34 height 34
radio input "true"
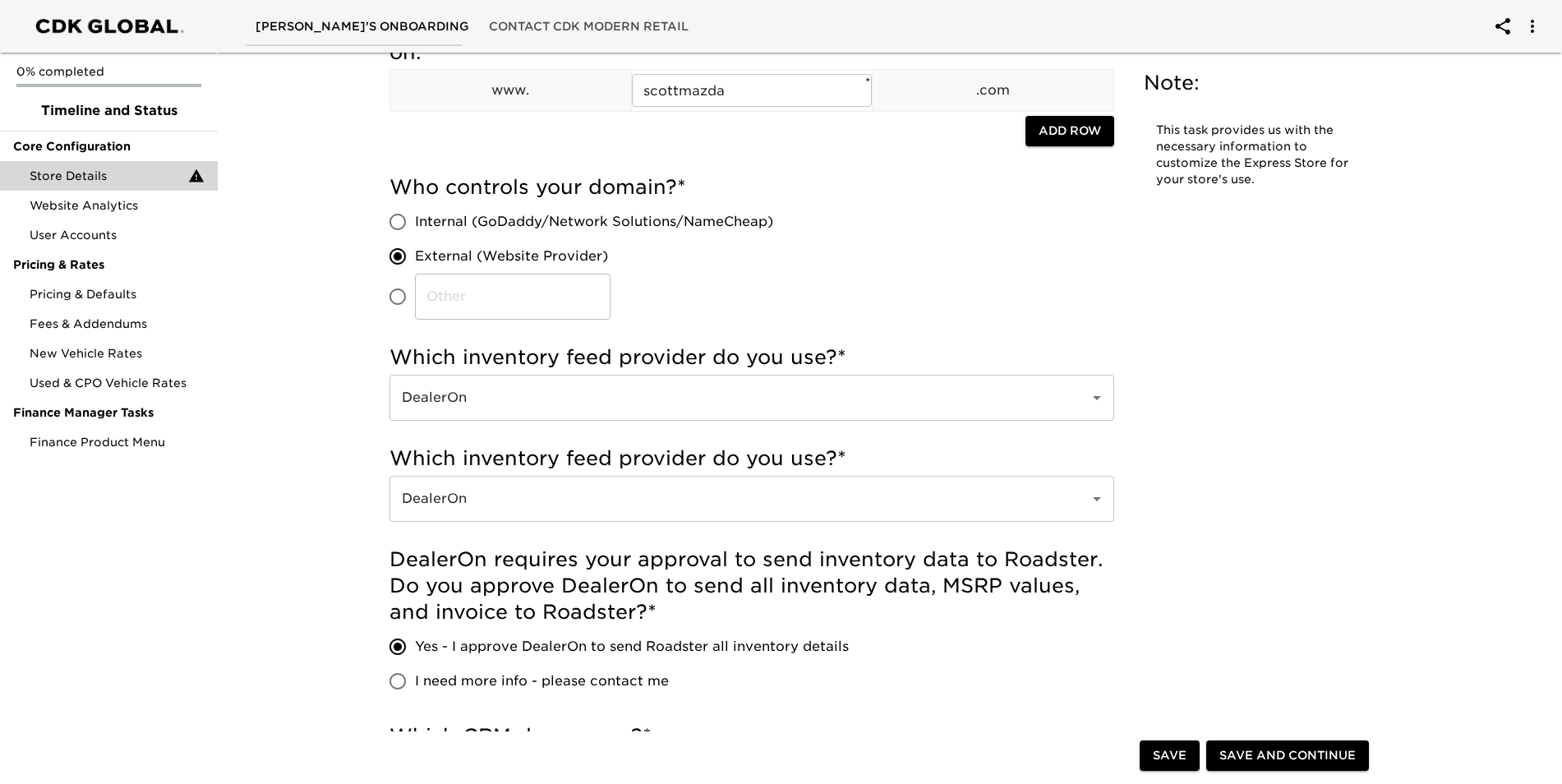
scroll to position [411, 0]
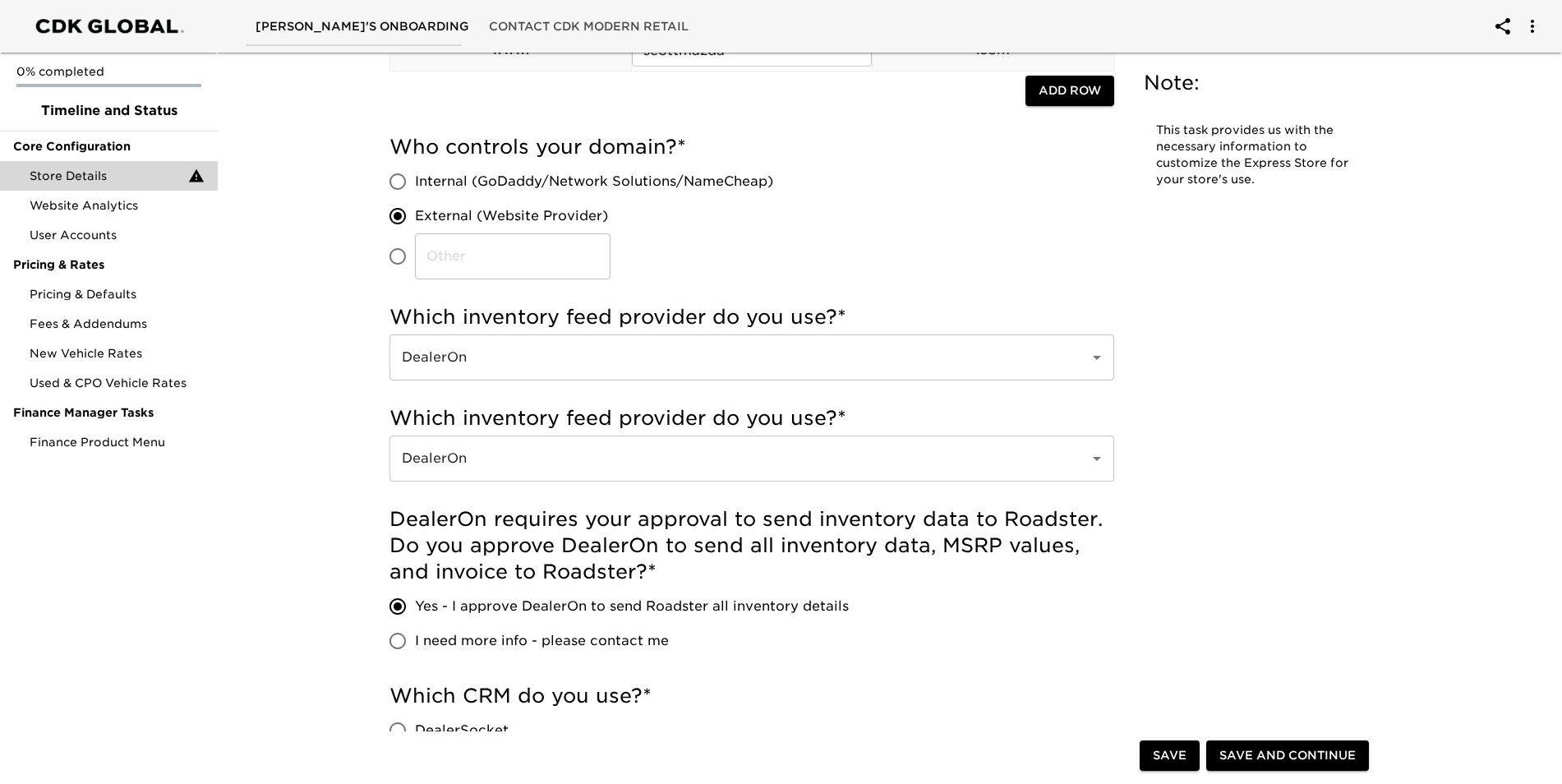
click at [937, 623] on div "DealerOn requires your approval to send inventory data to Roadster. Do you appr…" at bounding box center [752, 582] width 725 height 152
click at [397, 258] on input "​" at bounding box center [397, 256] width 34 height 34
radio input "true"
click at [403, 222] on input "External (Website Provider)" at bounding box center [397, 216] width 34 height 34
radio input "true"
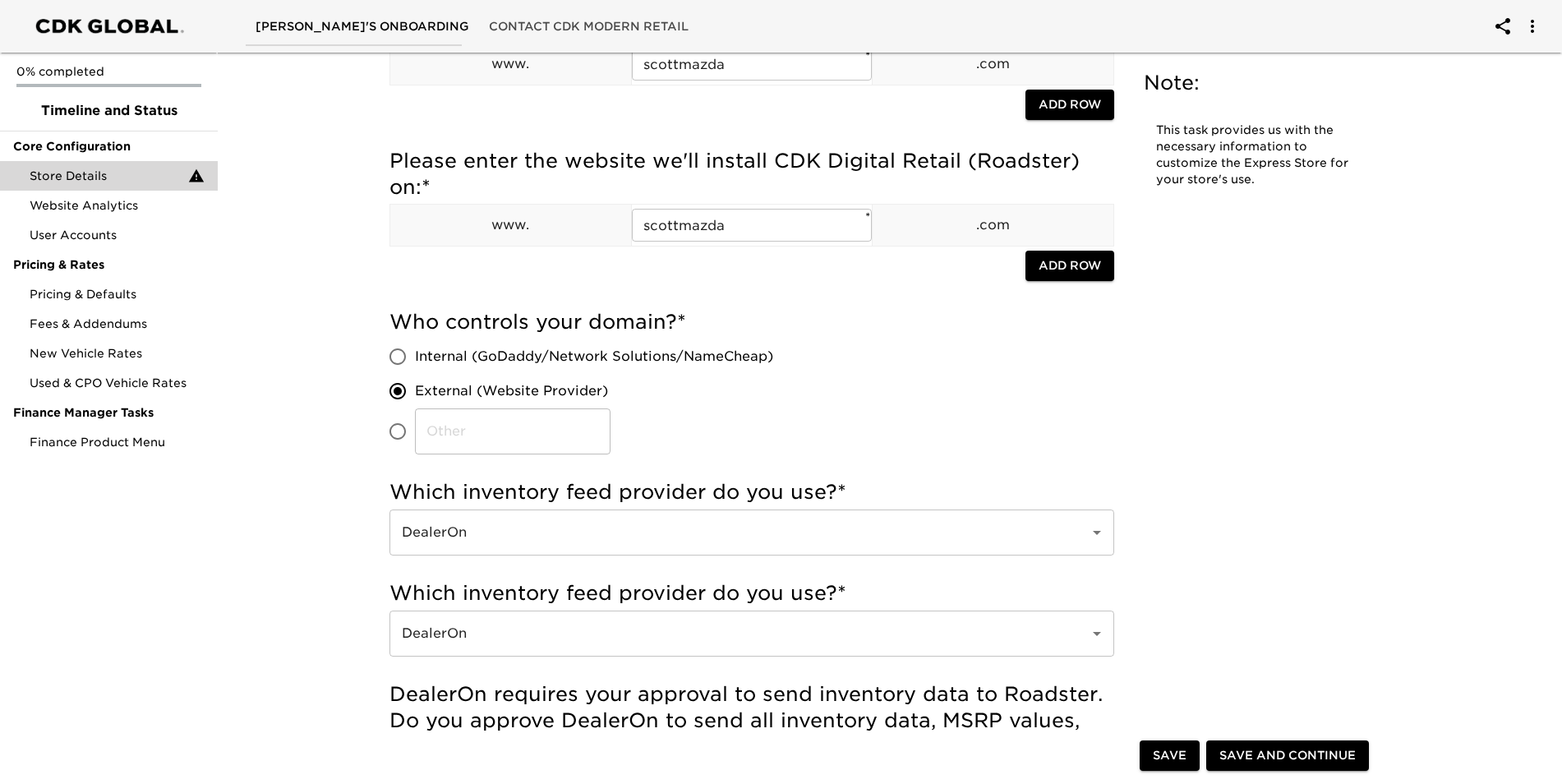
scroll to position [0, 0]
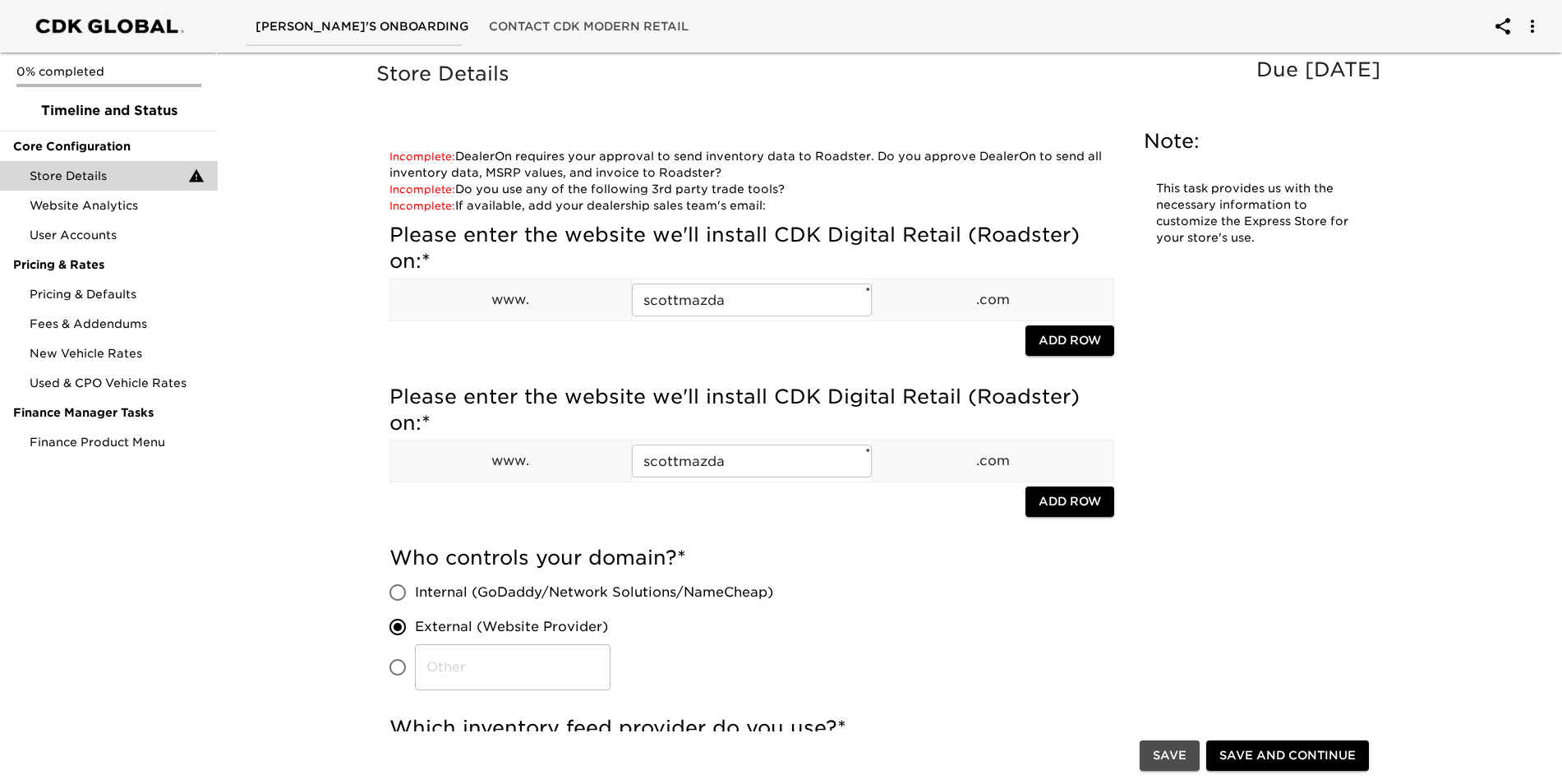
click at [1162, 754] on span "Save" at bounding box center [1170, 756] width 34 height 20
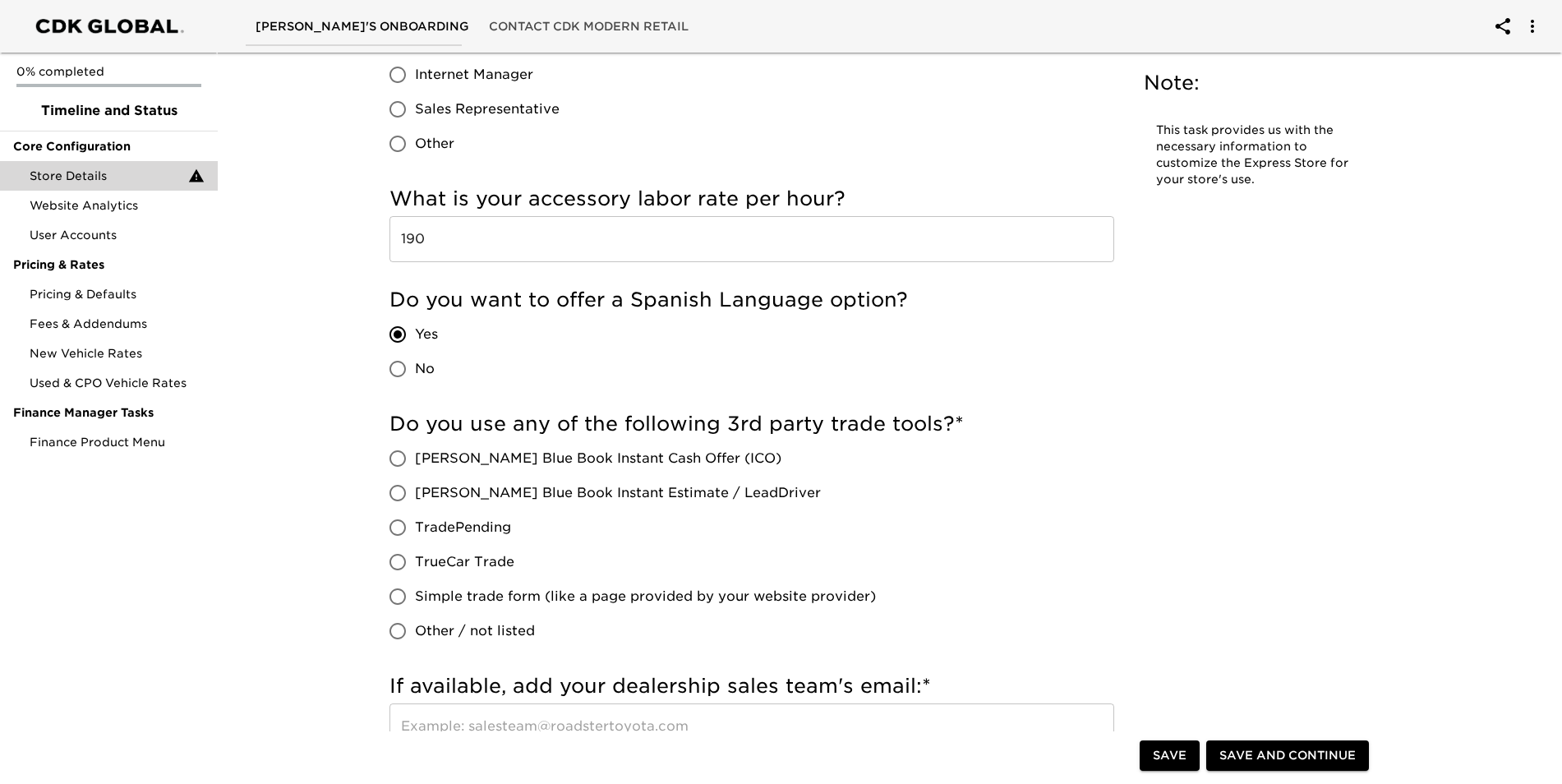
scroll to position [2876, 0]
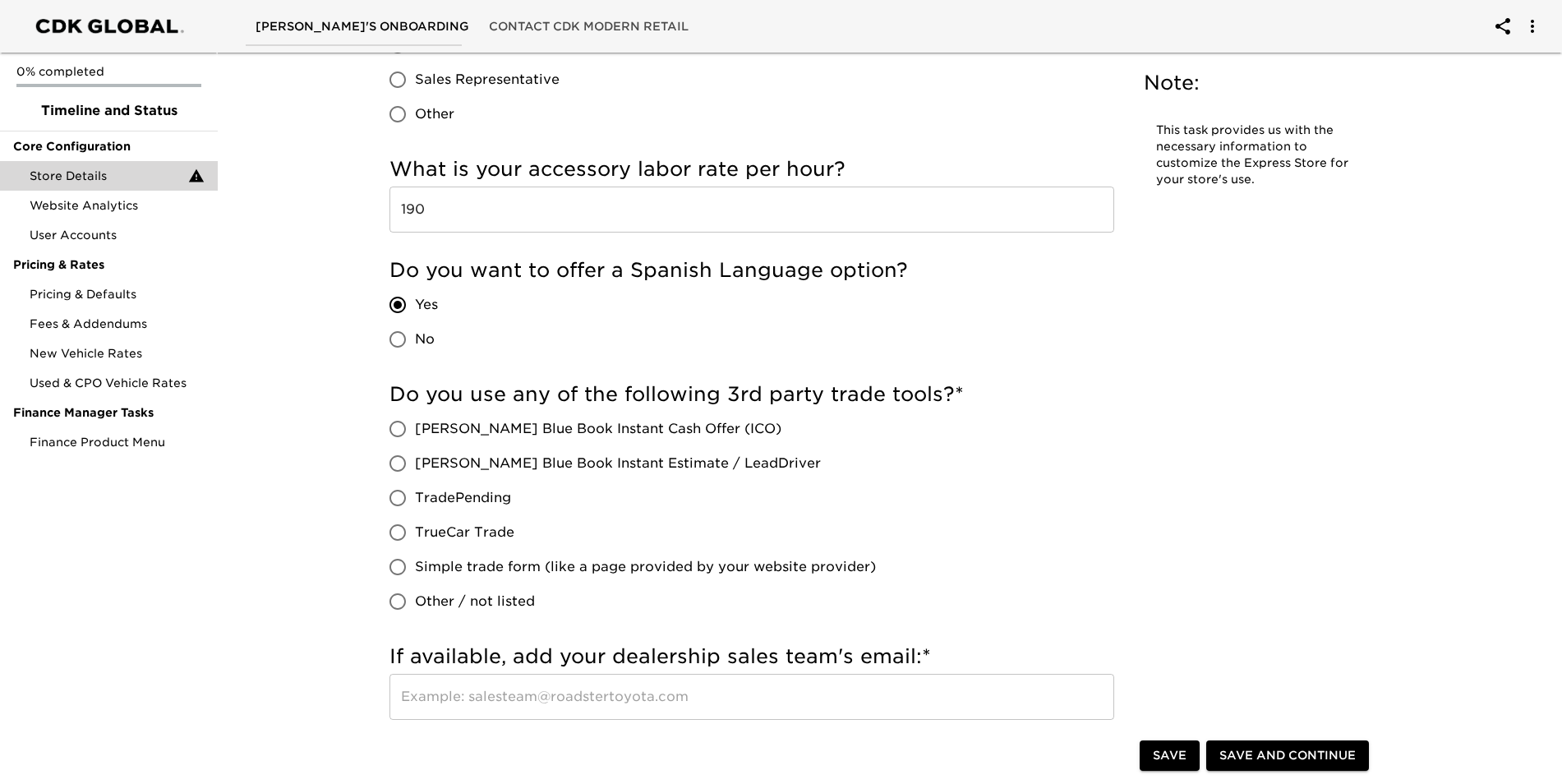
click at [392, 601] on input "Other / not listed" at bounding box center [397, 601] width 34 height 34
radio input "true"
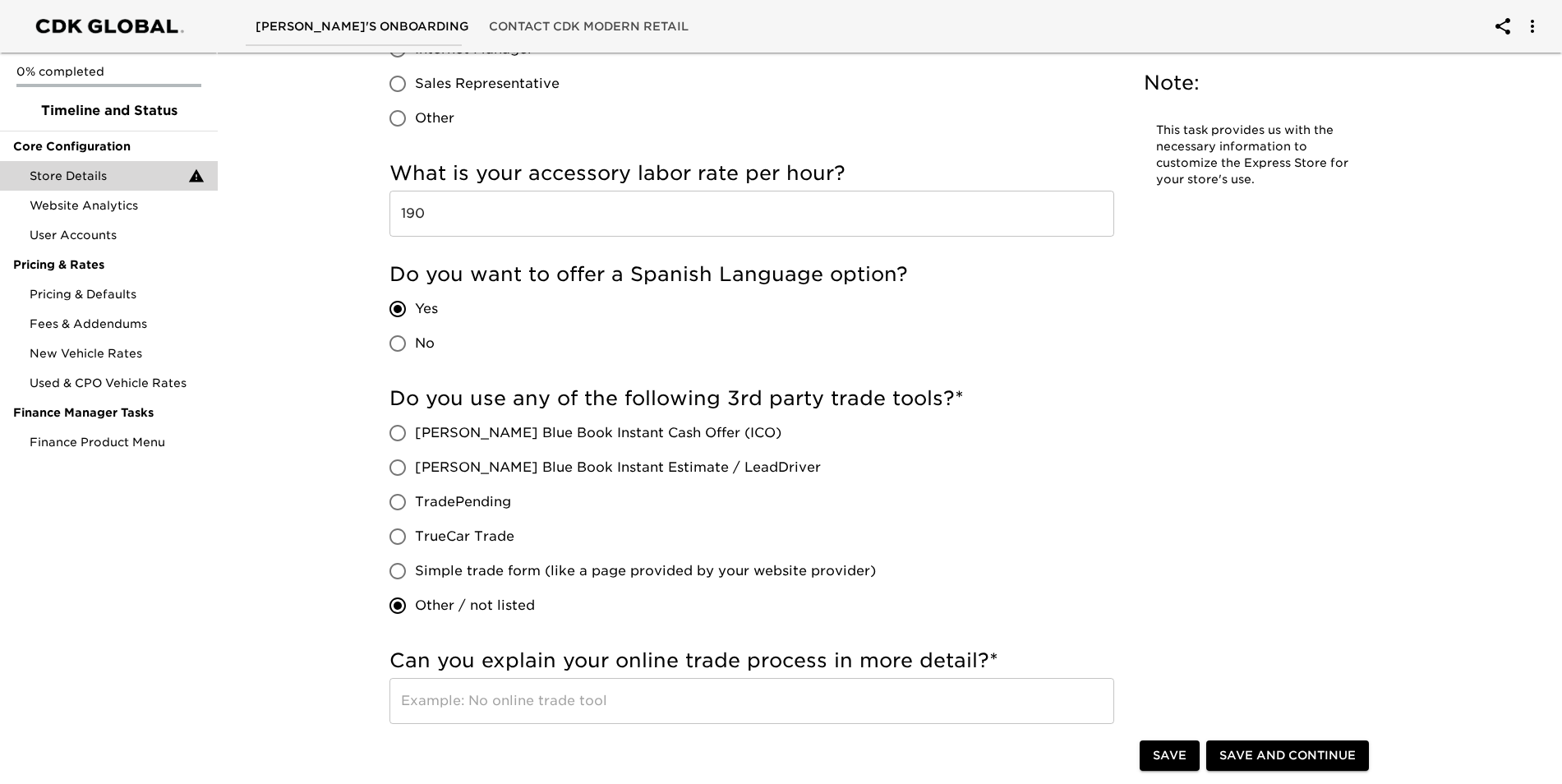
scroll to position [2893, 0]
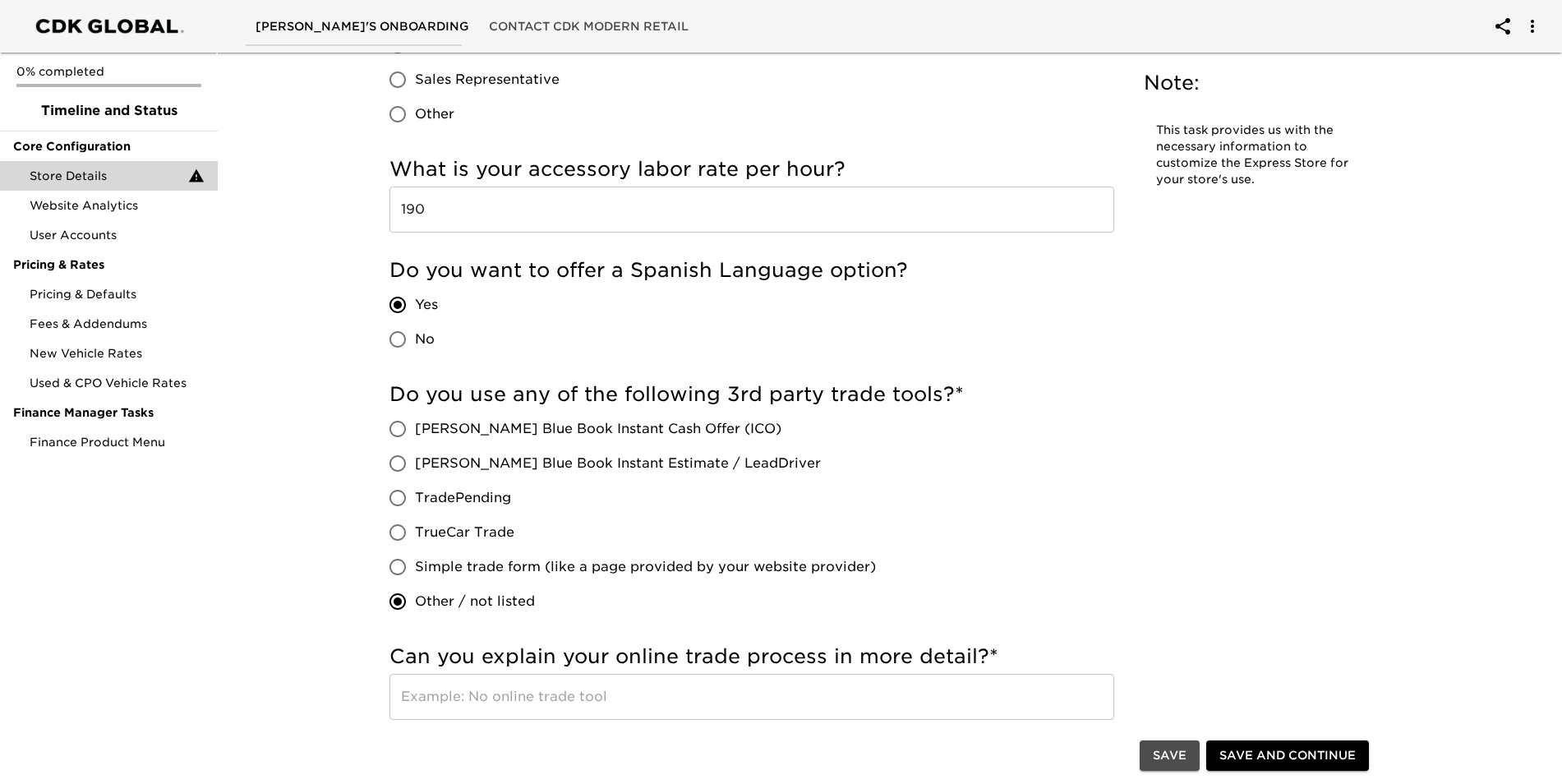
click at [1148, 762] on button "Save" at bounding box center [1170, 757] width 60 height 30
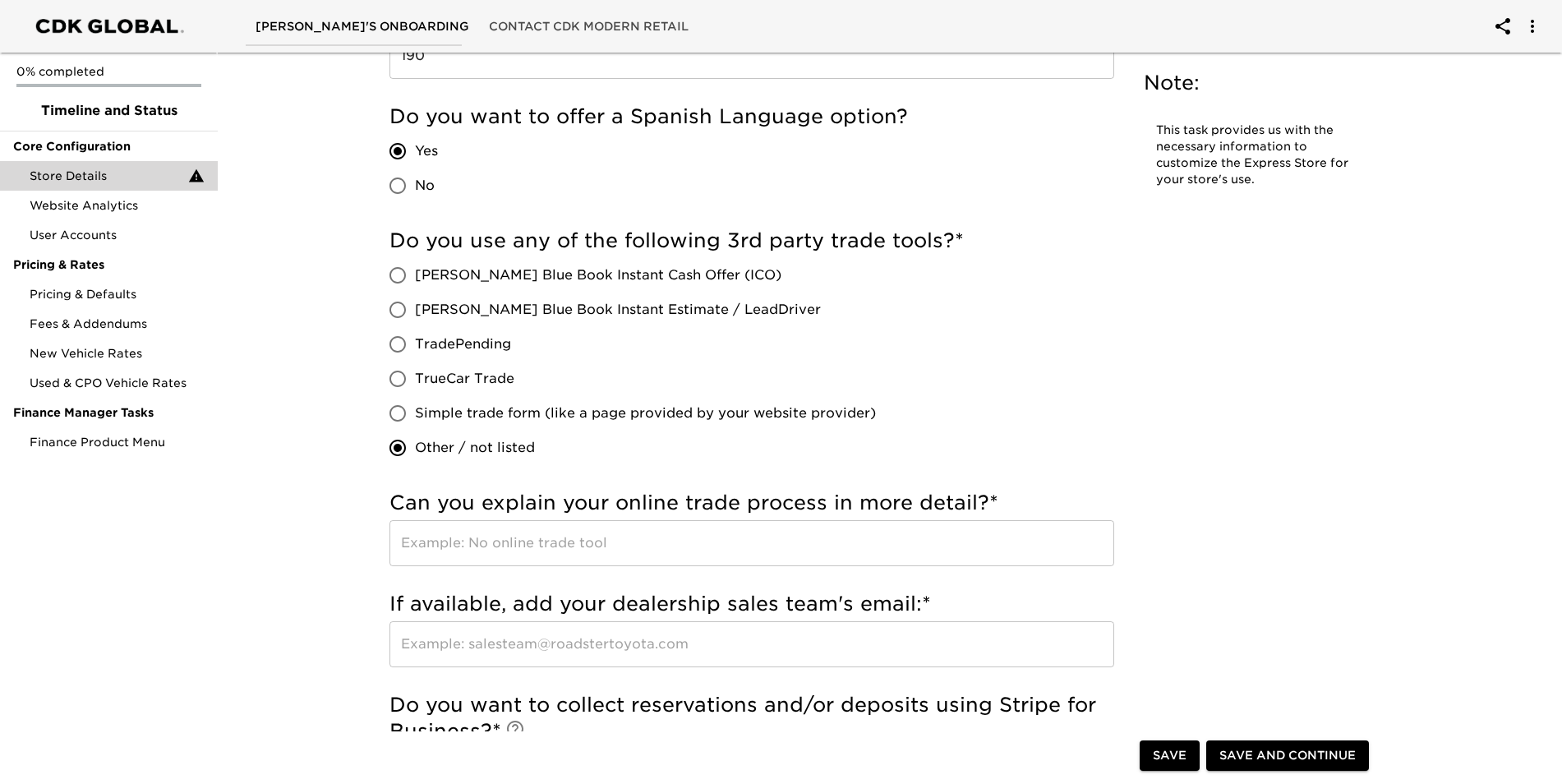
scroll to position [3041, 0]
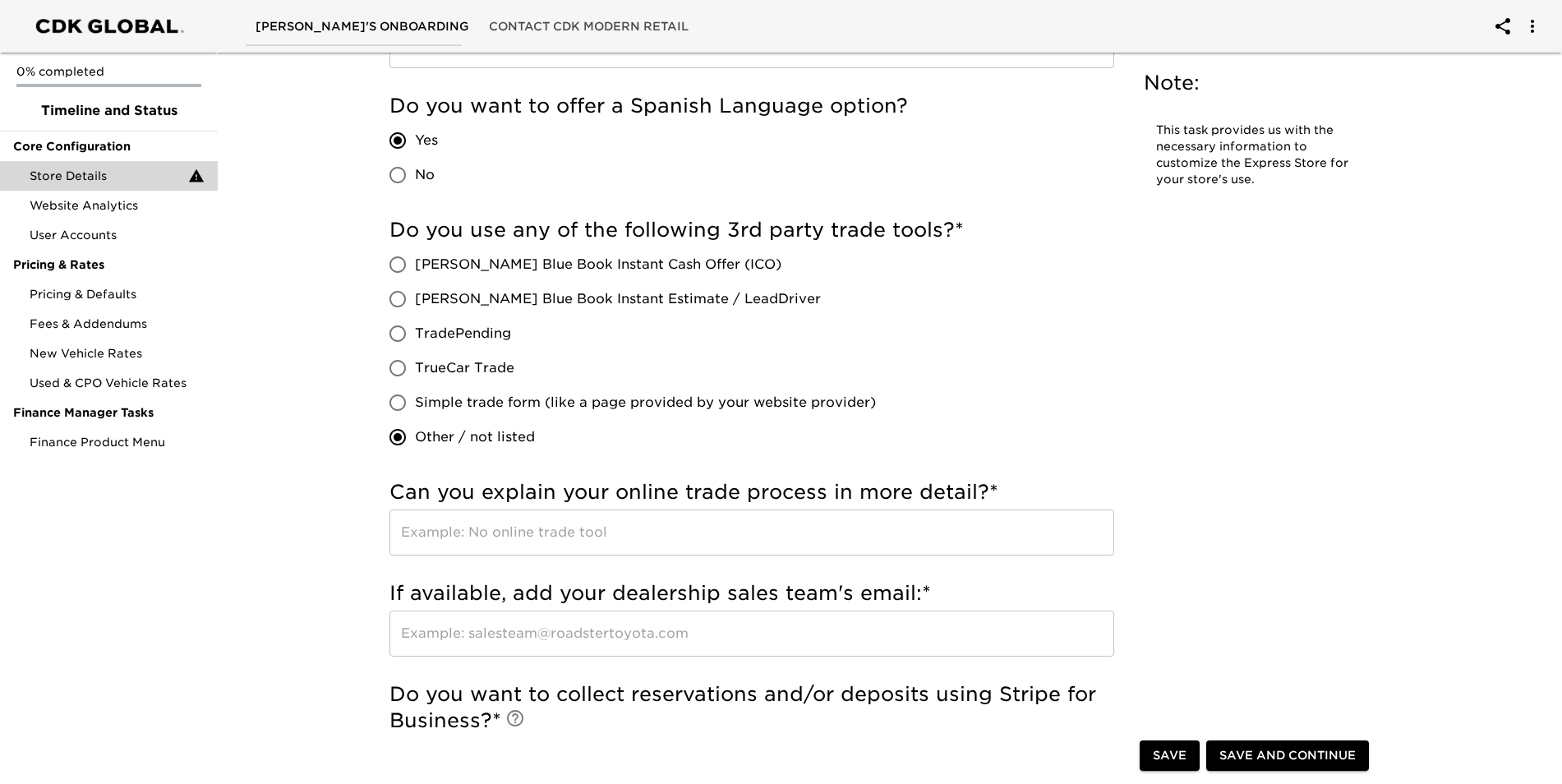
click at [619, 537] on input "text" at bounding box center [752, 532] width 725 height 46
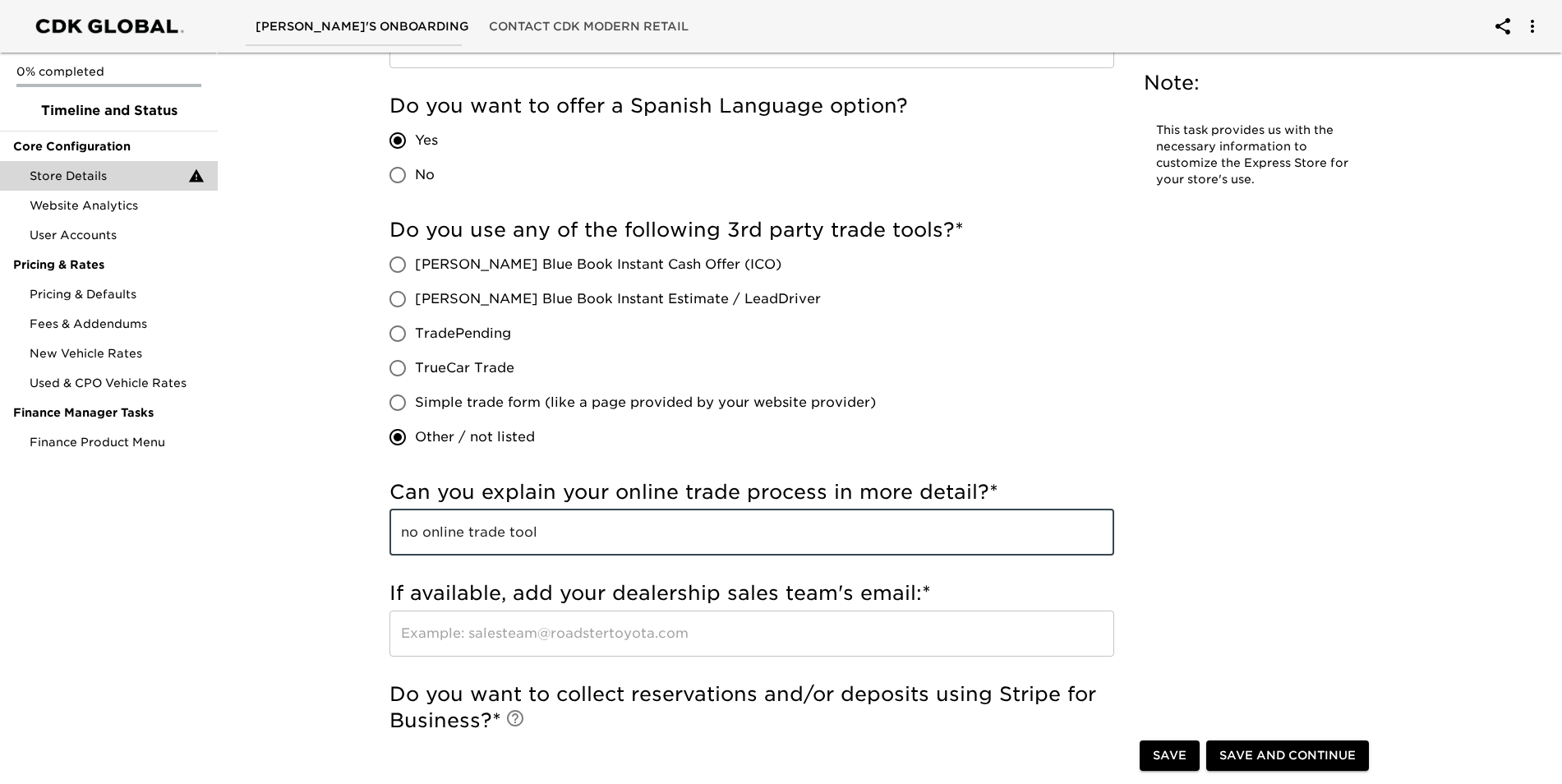
type input "no online trade tool"
click at [1154, 758] on span "Save" at bounding box center [1170, 756] width 34 height 20
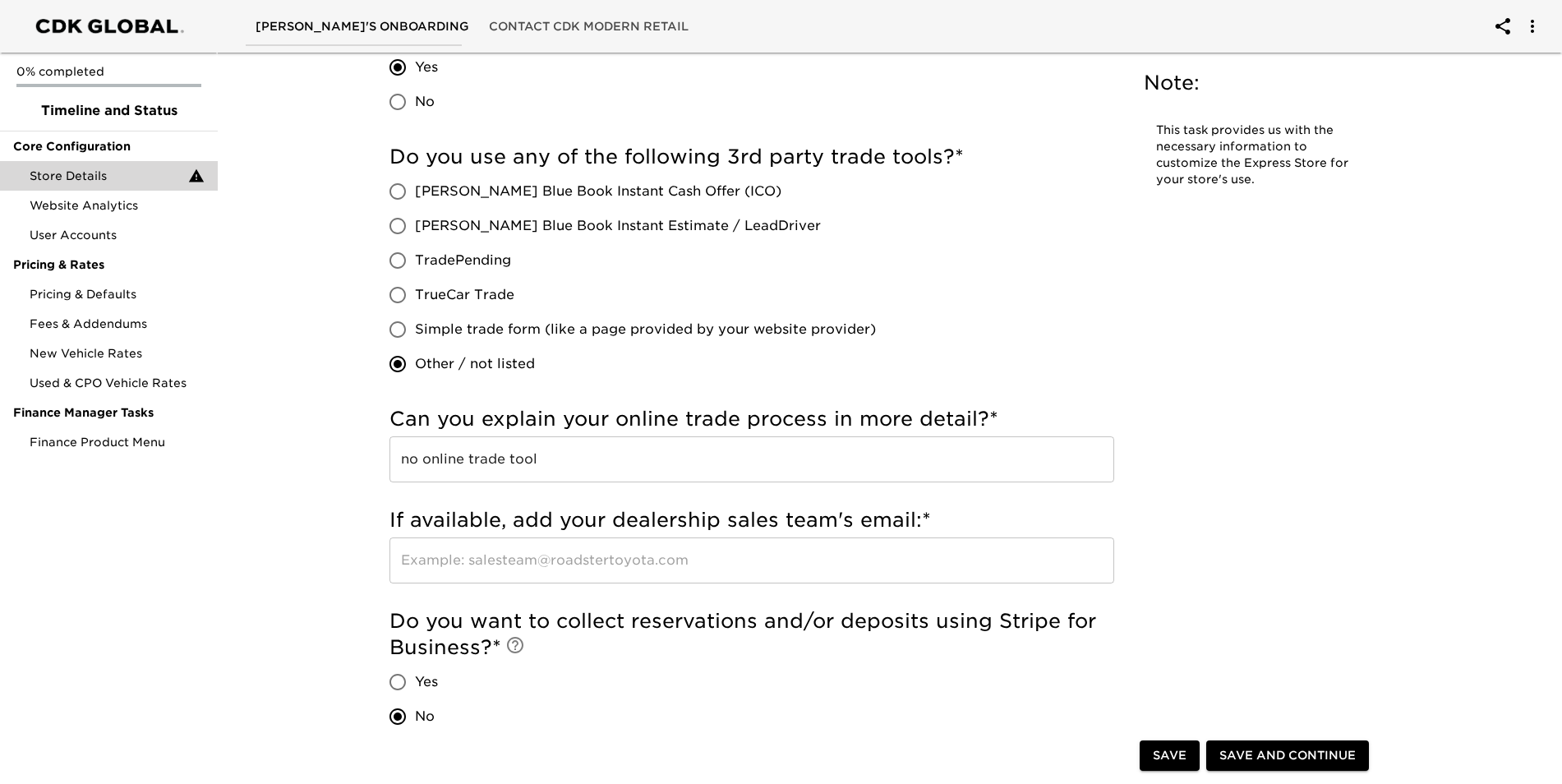
scroll to position [3134, 0]
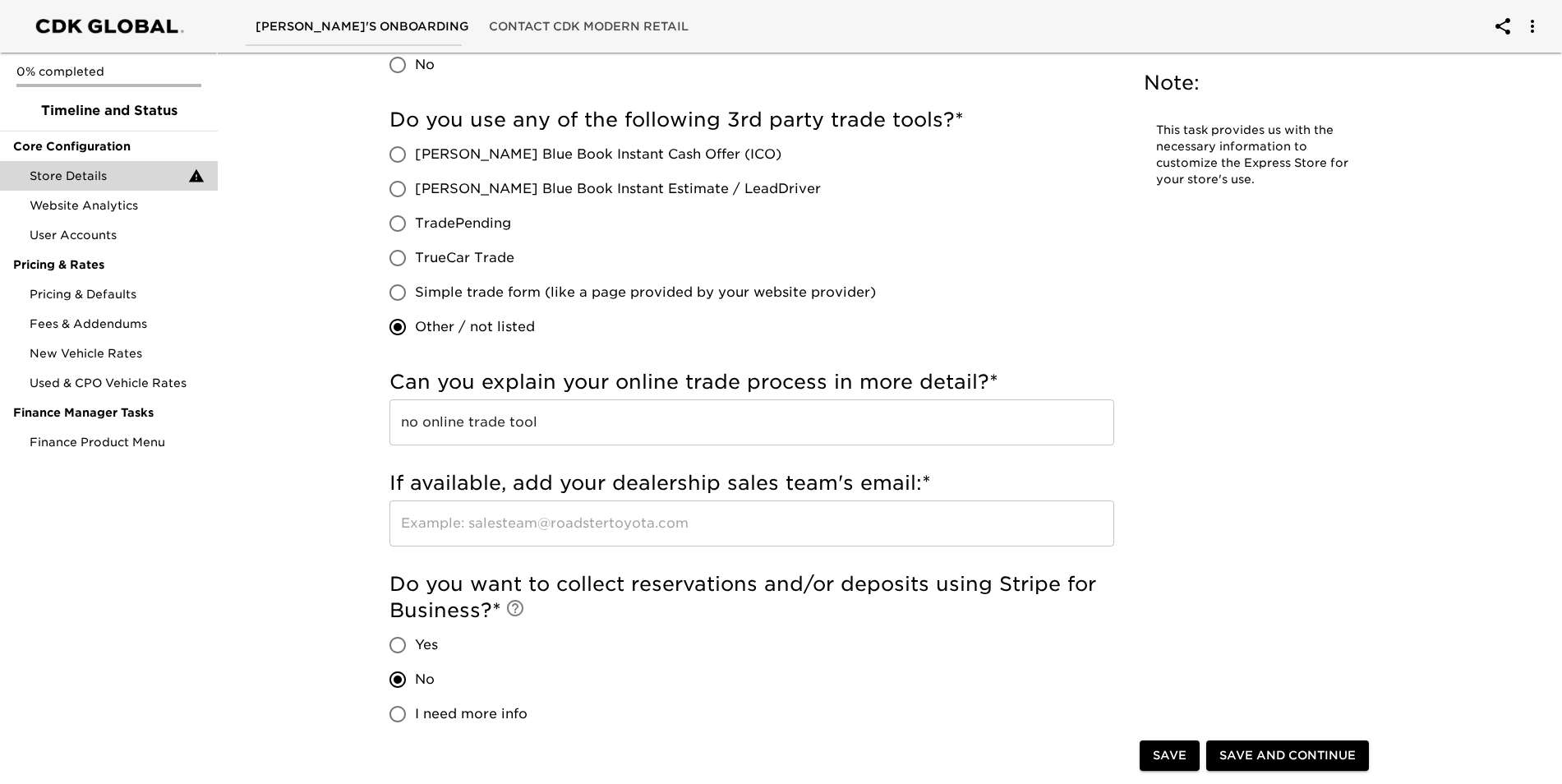
click at [740, 536] on input "text" at bounding box center [752, 523] width 725 height 46
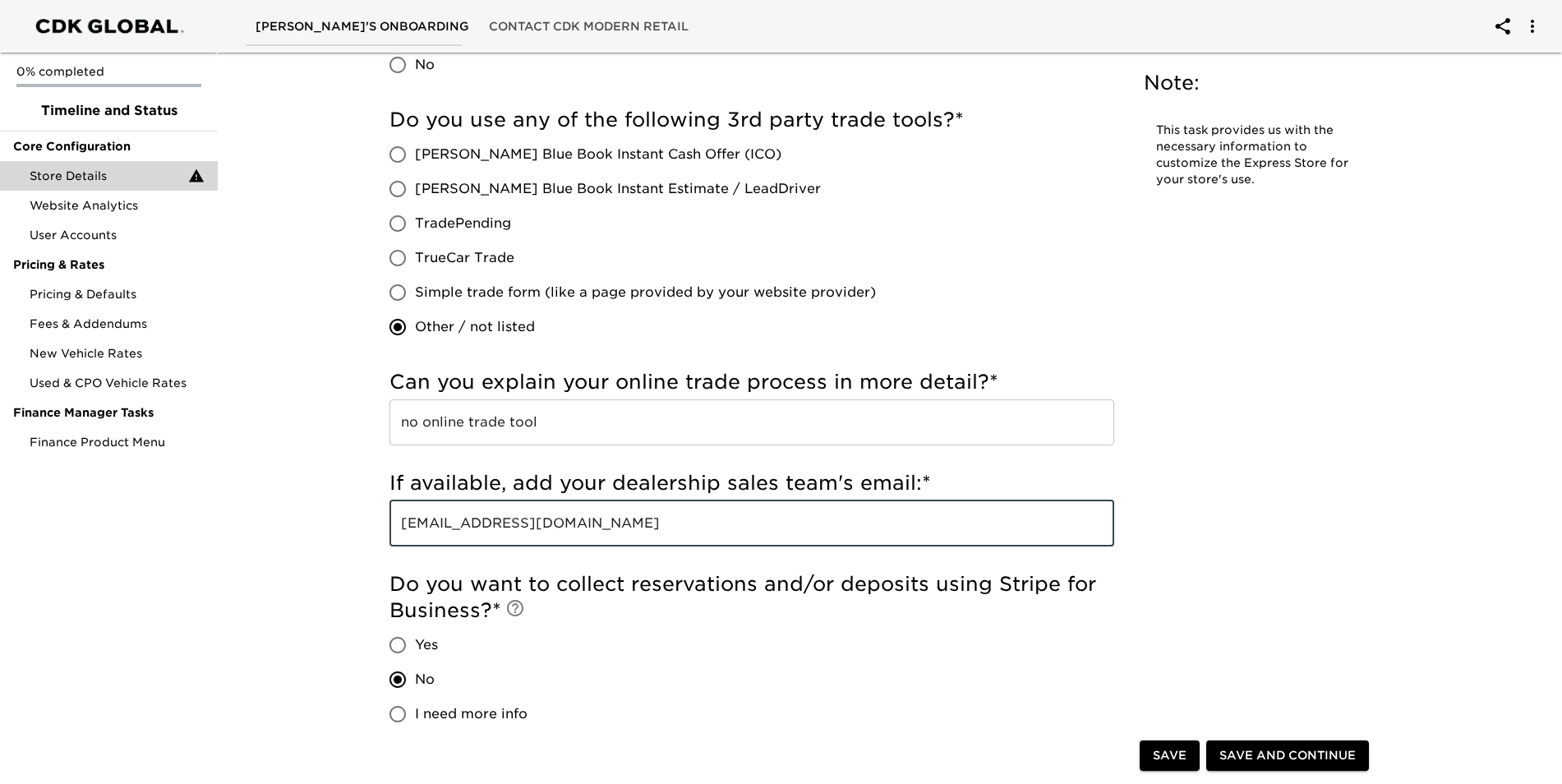
type input "[EMAIL_ADDRESS][DOMAIN_NAME]"
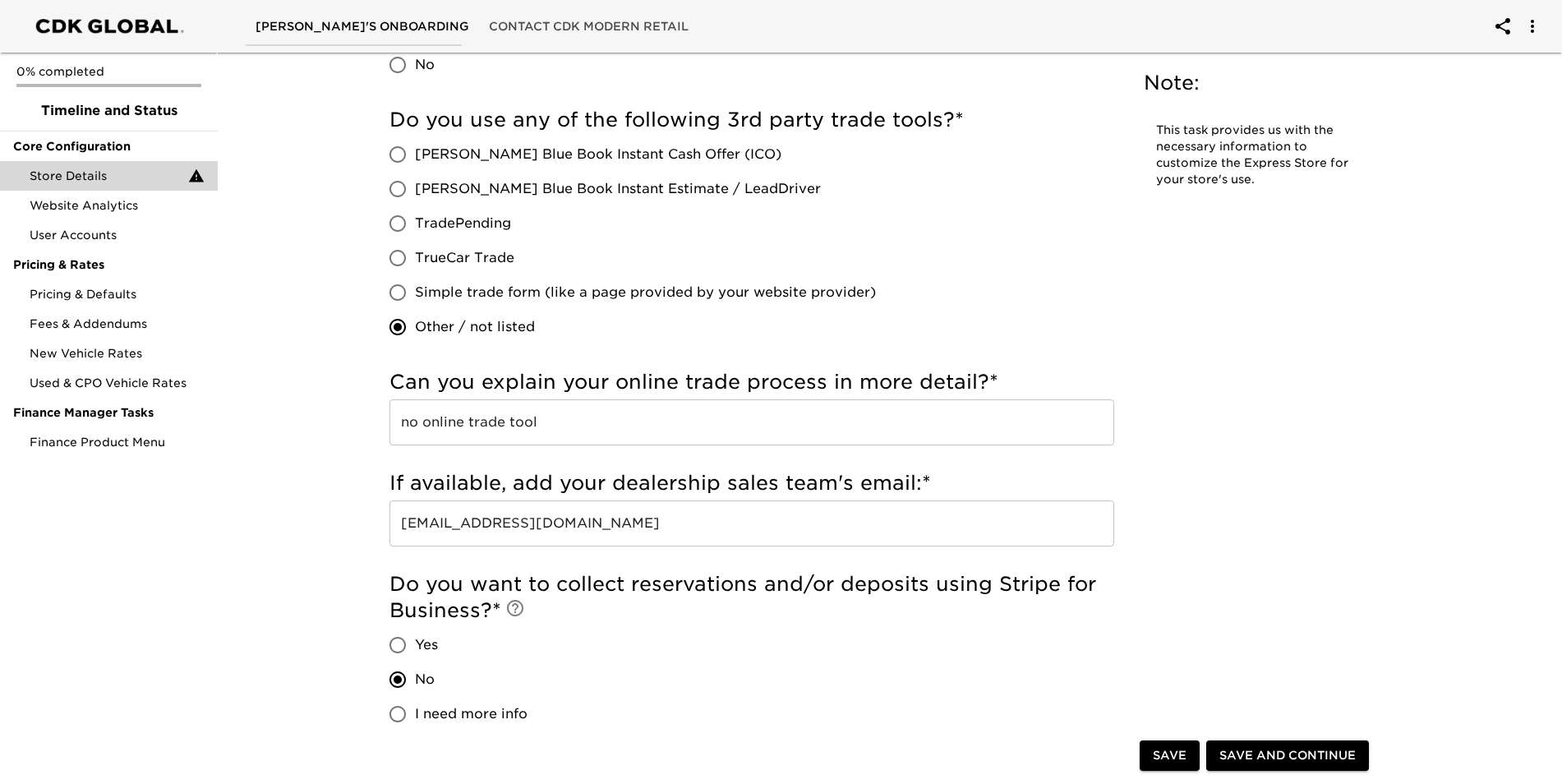
click at [1155, 757] on span "Save" at bounding box center [1170, 756] width 34 height 20
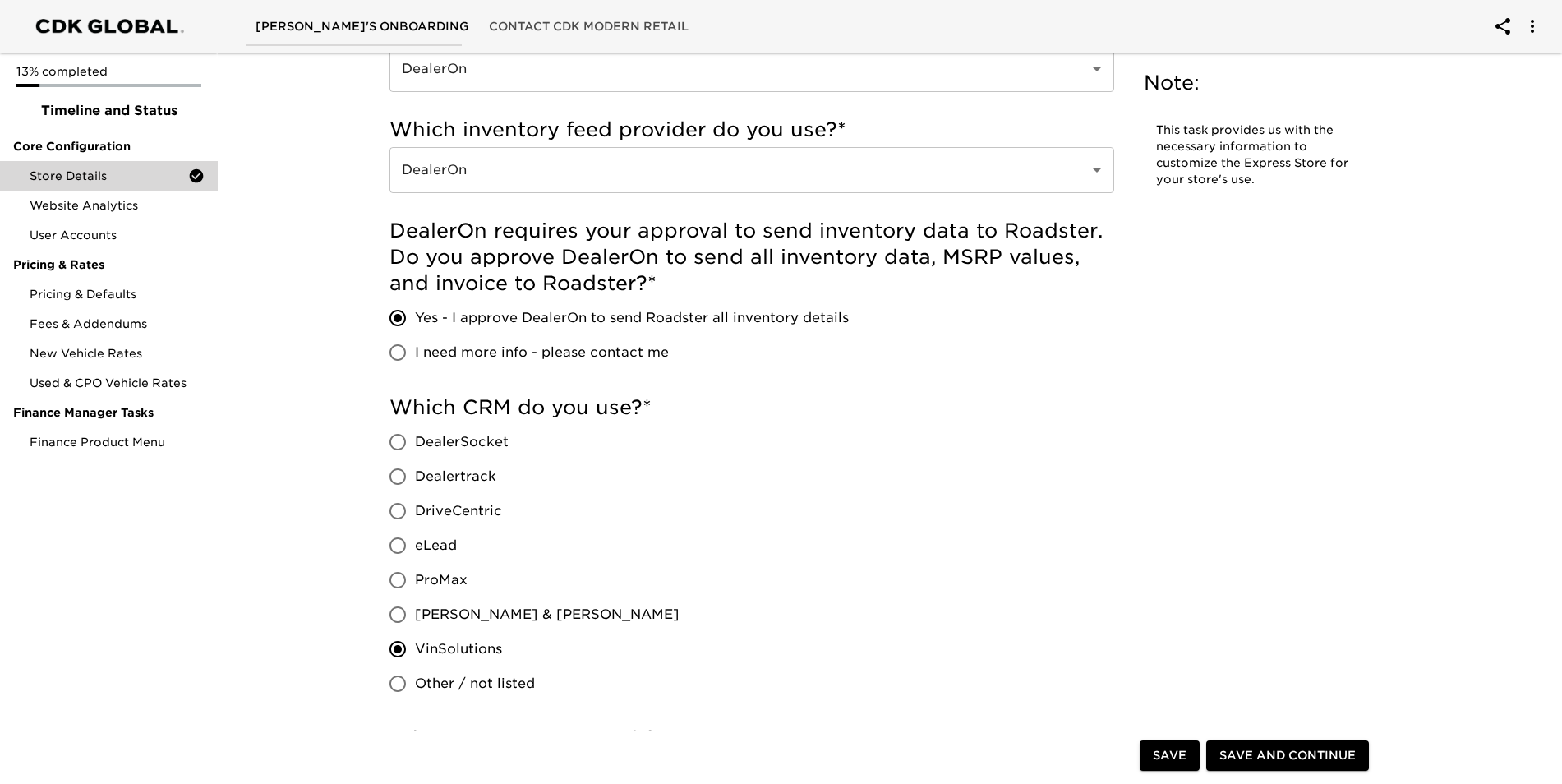
scroll to position [986, 0]
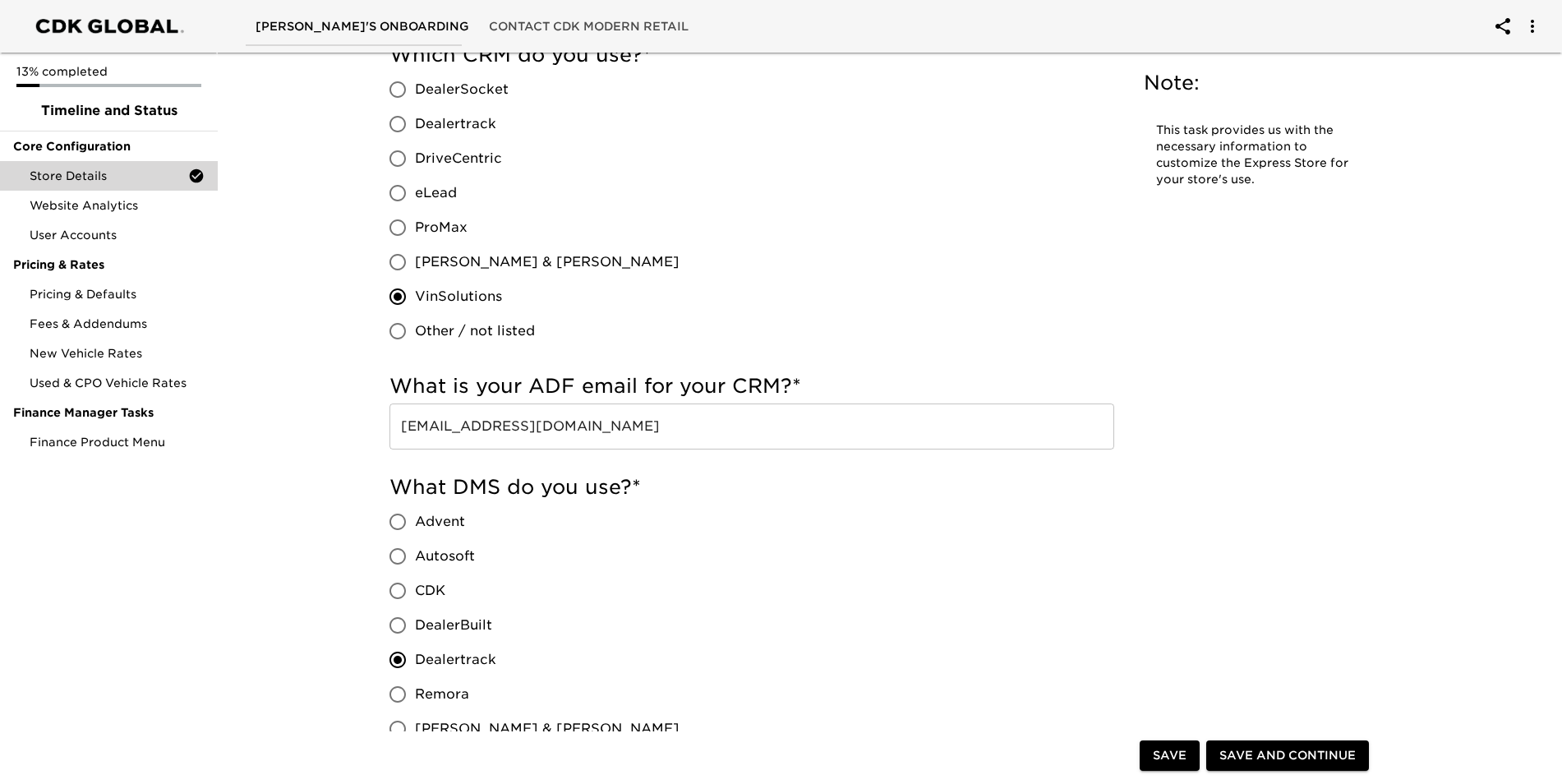
click at [1291, 754] on span "Save and Continue" at bounding box center [1288, 756] width 136 height 20
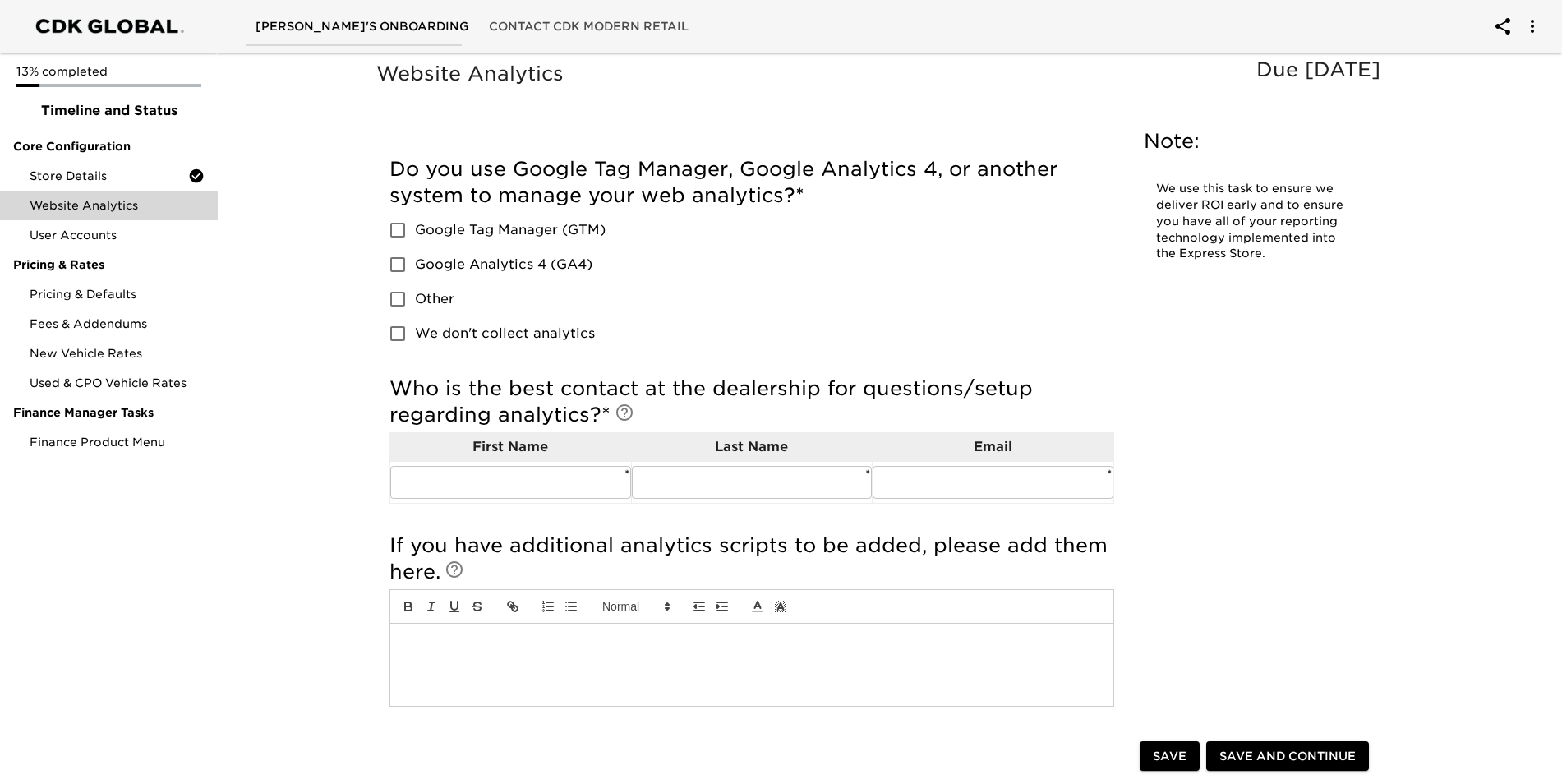
click at [399, 267] on input "Google Analytics 4 (GA4)" at bounding box center [397, 264] width 34 height 34
checkbox input "true"
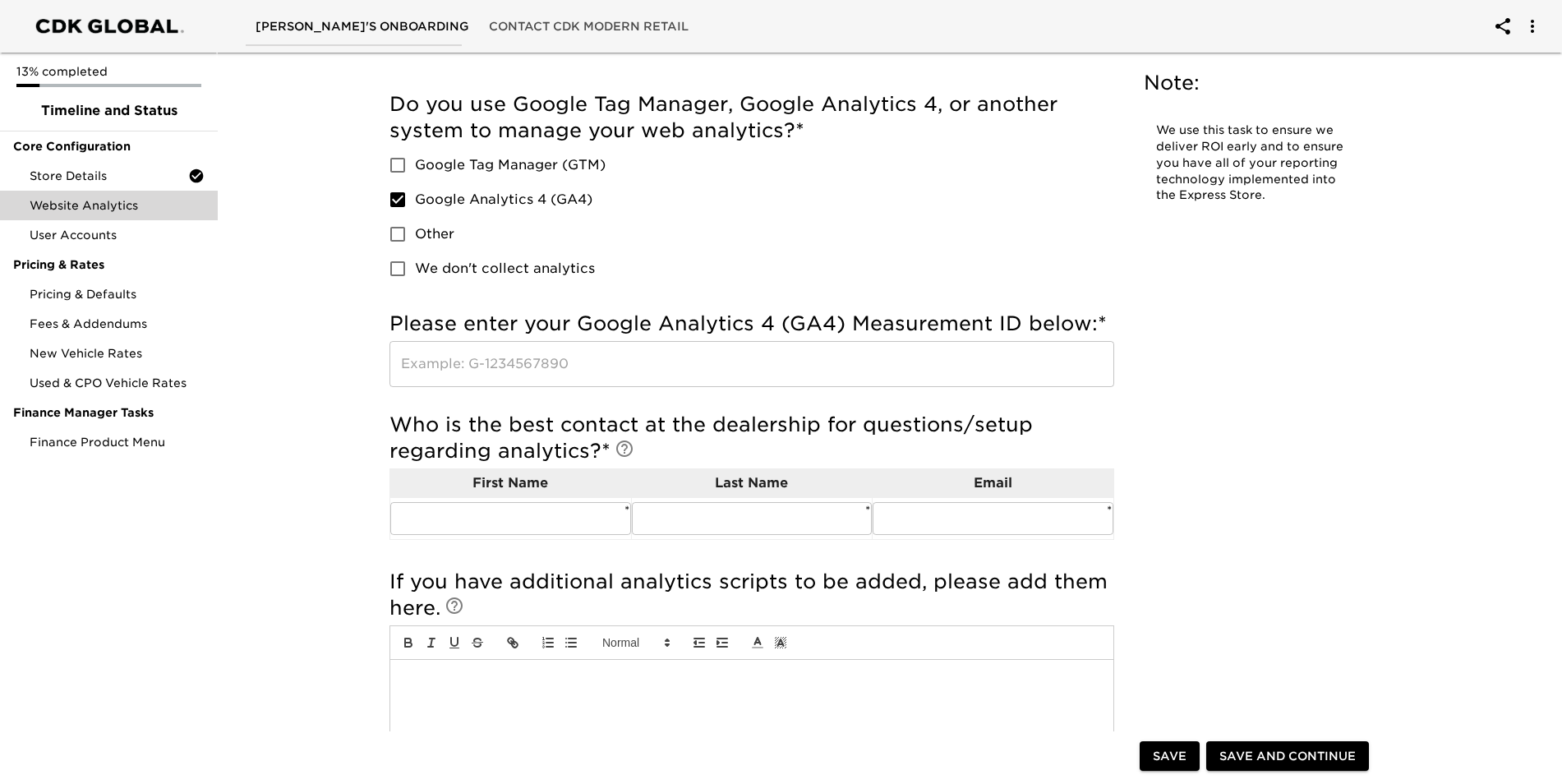
scroll to position [82, 0]
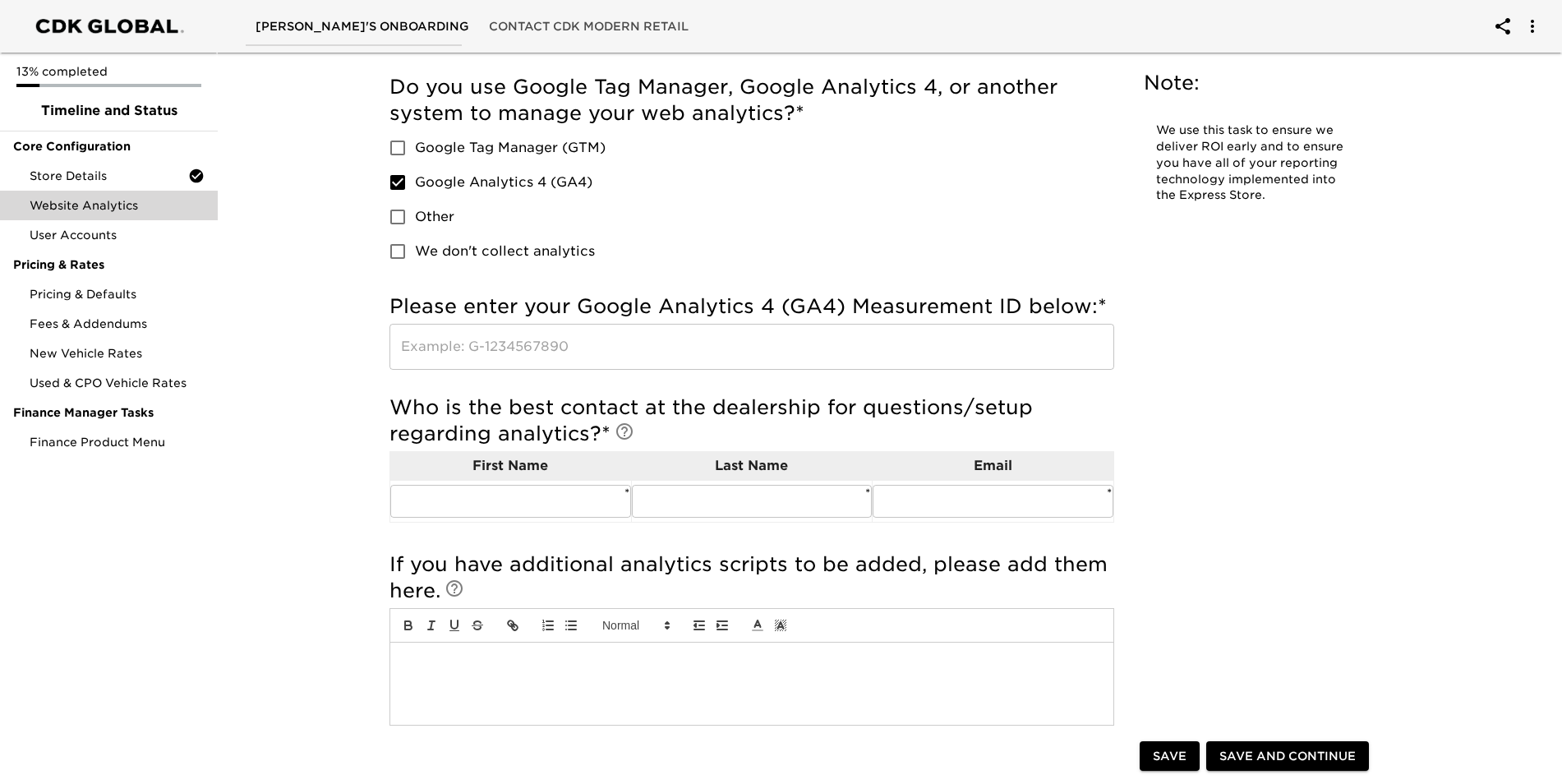
click at [620, 342] on input "text" at bounding box center [752, 346] width 725 height 46
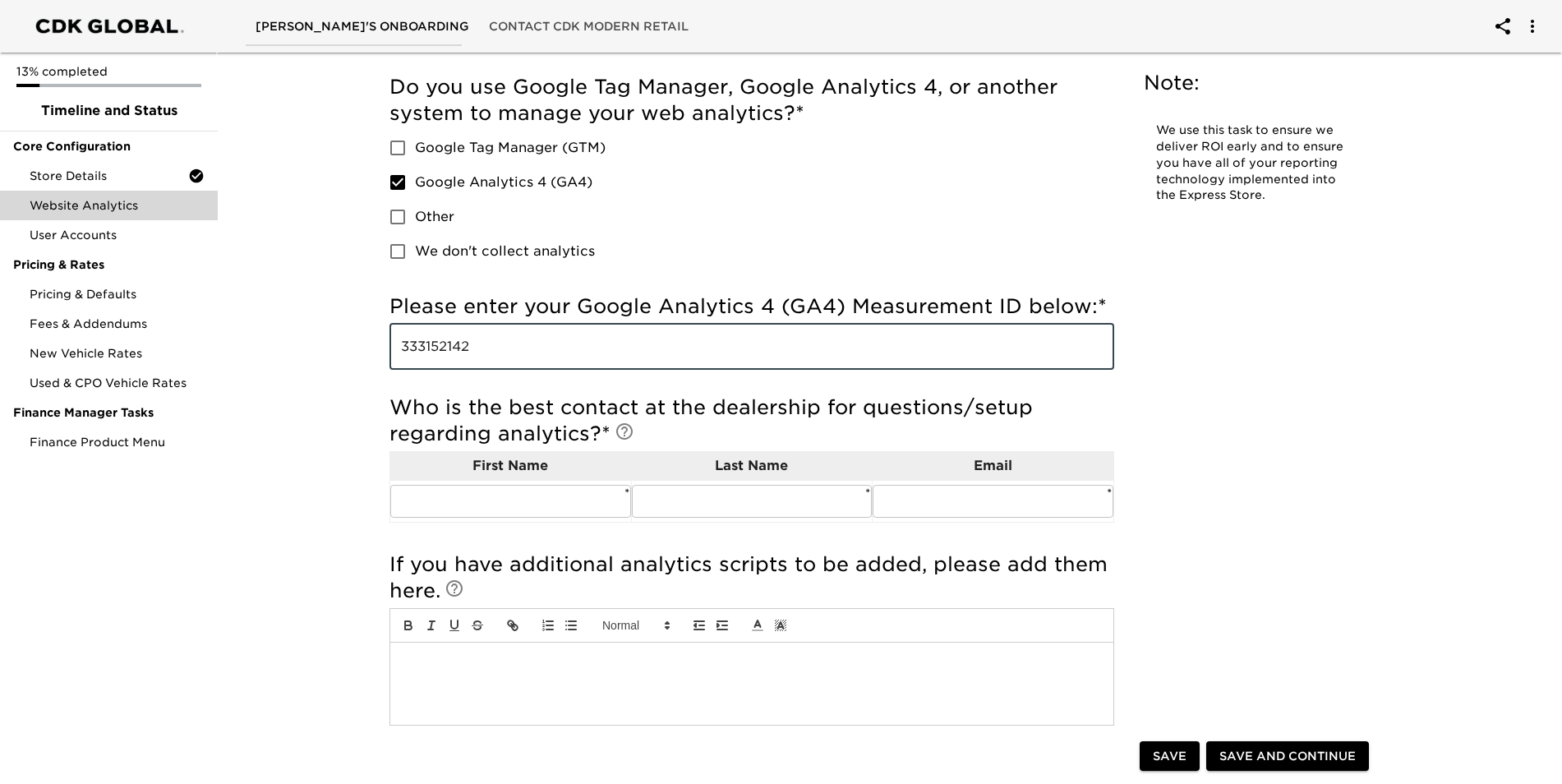
type input "333152142"
click at [1297, 407] on div "Website Analytics Due [DATE] Note: We use this task to ensure we deliver ROI ea…" at bounding box center [882, 376] width 1019 height 801
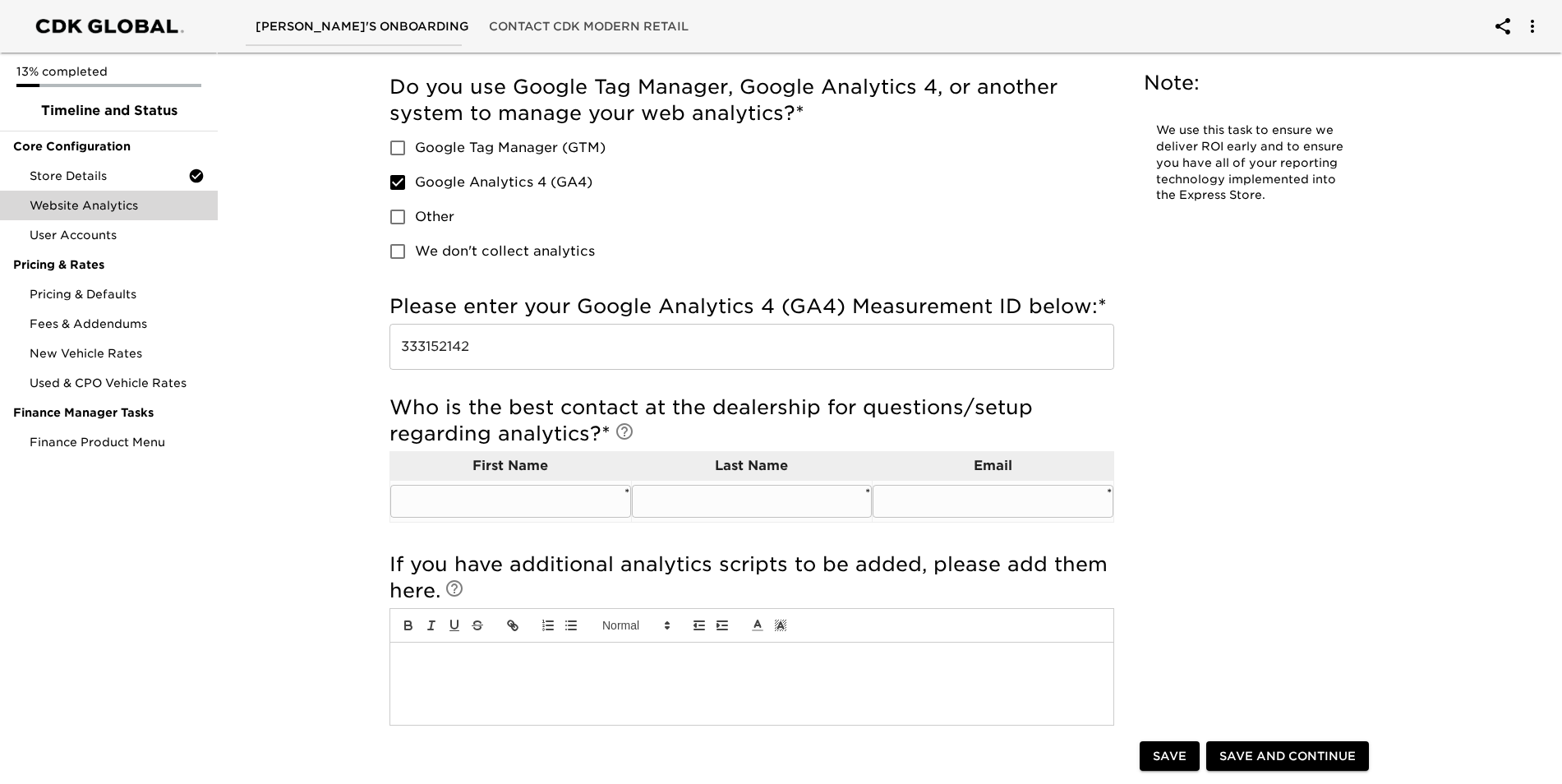
click at [519, 509] on input "text" at bounding box center [511, 501] width 240 height 33
type input "[PERSON_NAME]"
type input "Nerges"
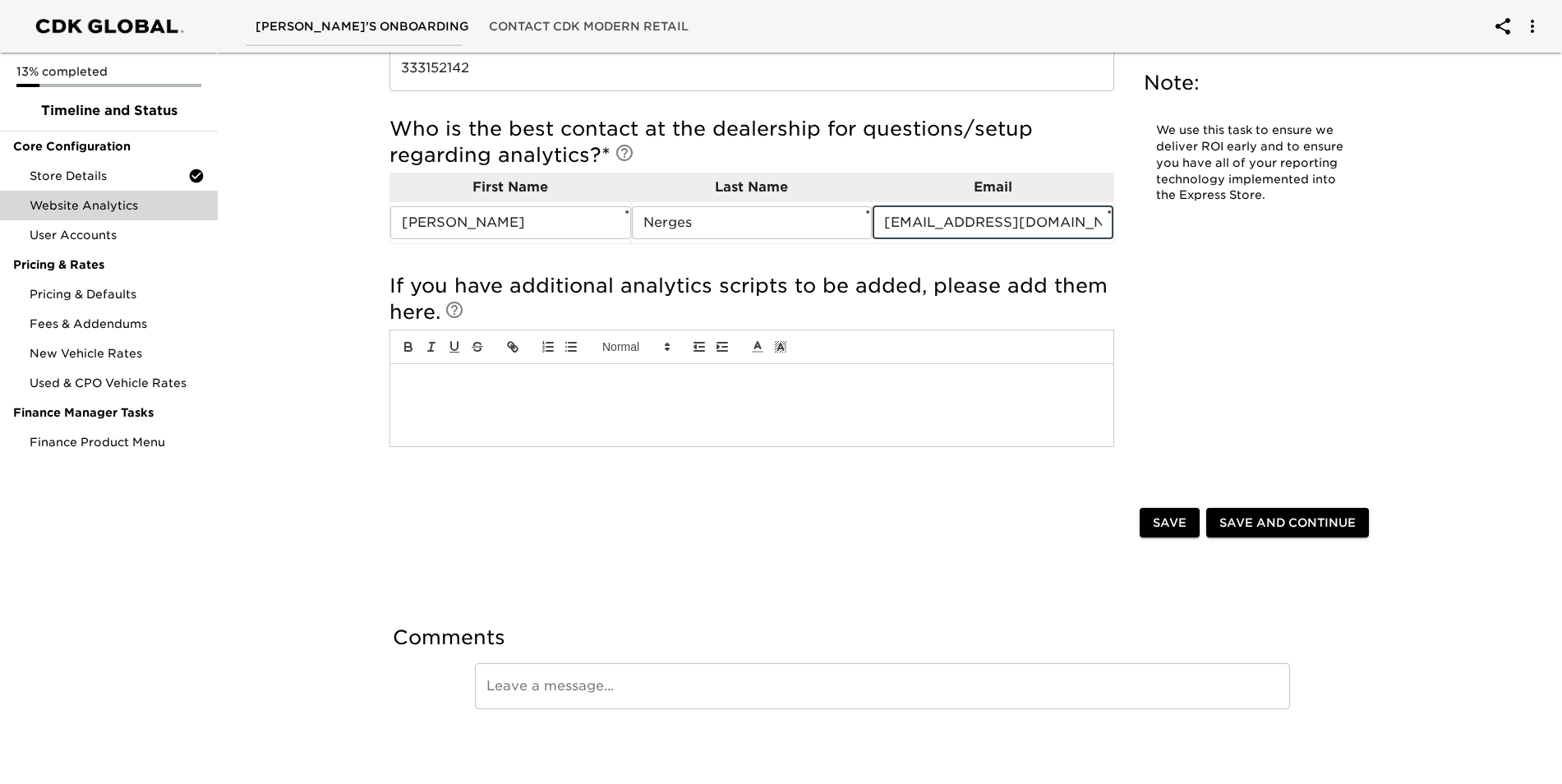
scroll to position [363, 0]
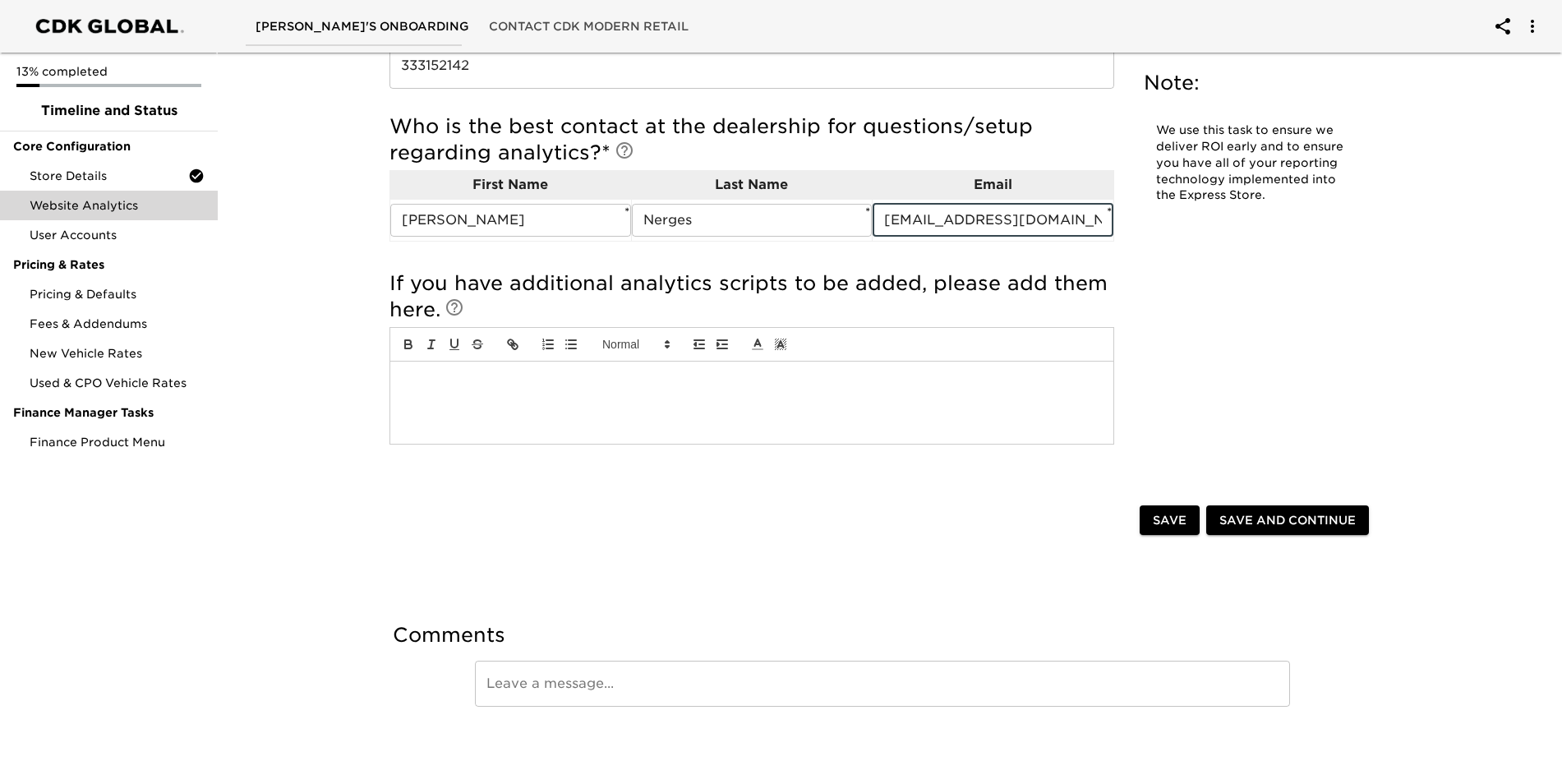
type input "[EMAIL_ADDRESS][DOMAIN_NAME]"
click at [1176, 521] on span "Save" at bounding box center [1170, 520] width 34 height 20
click at [1246, 519] on span "Save and Continue" at bounding box center [1288, 520] width 136 height 20
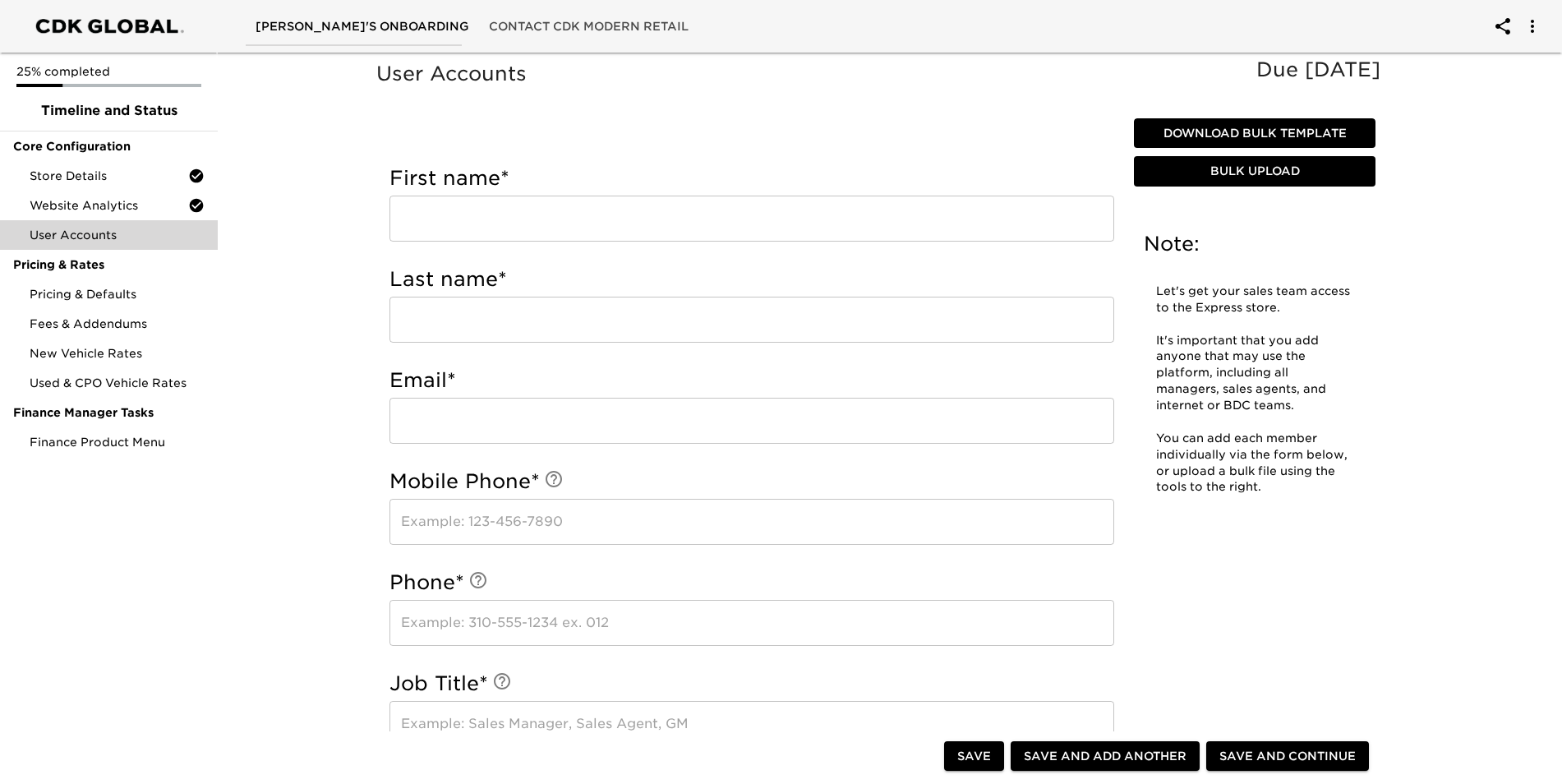
click at [560, 216] on input "text" at bounding box center [752, 218] width 725 height 46
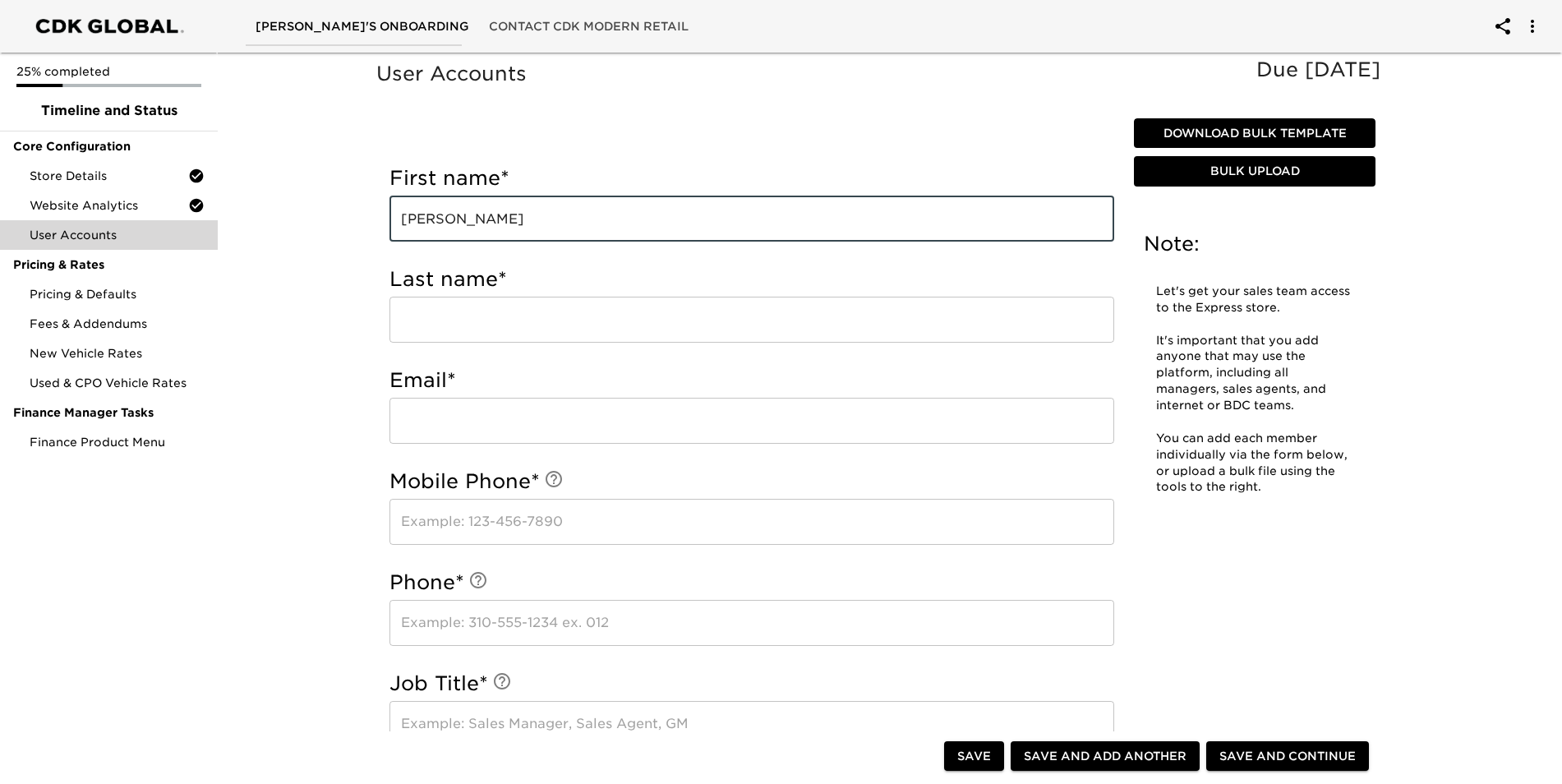
type input "[PERSON_NAME]"
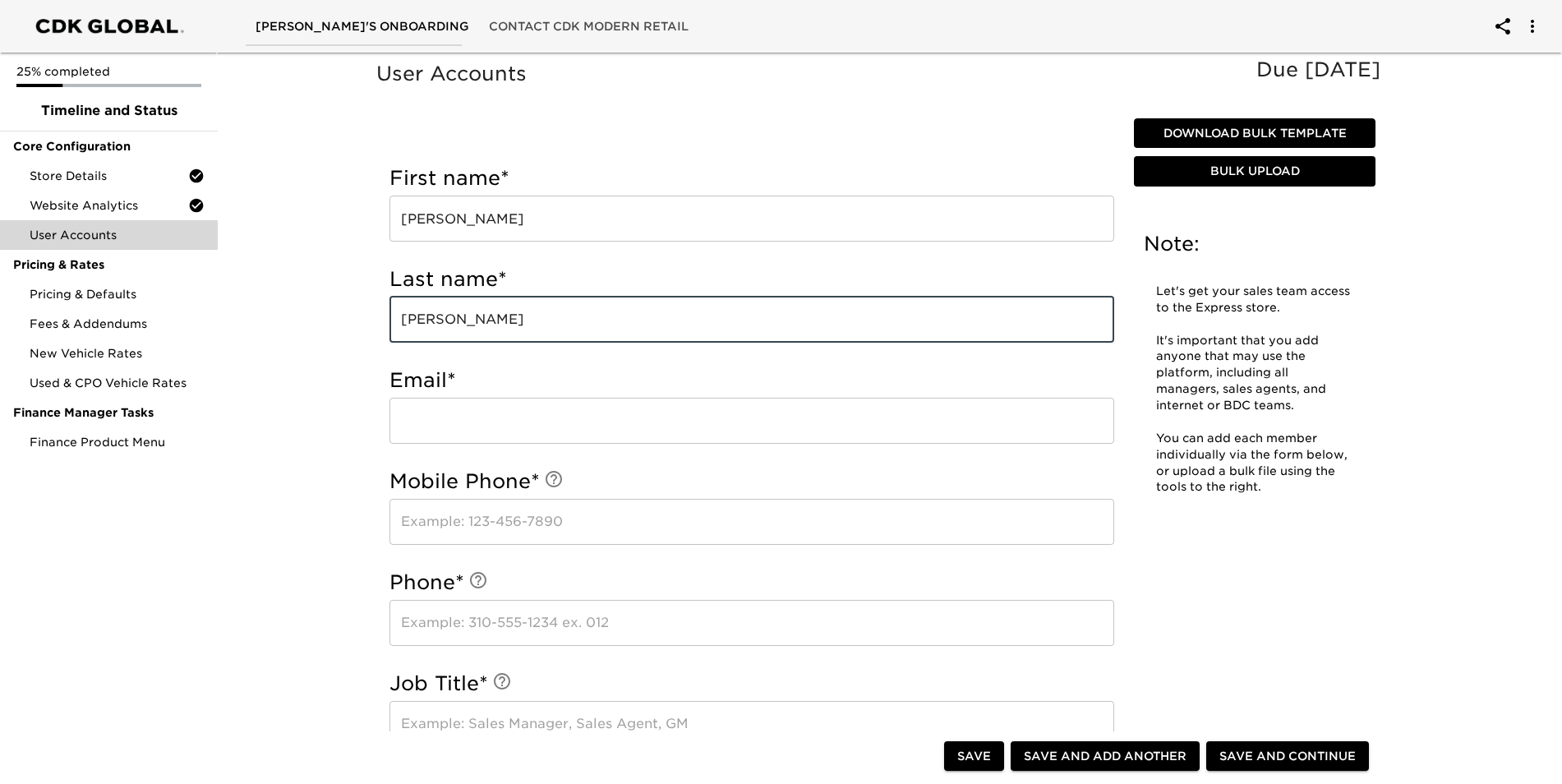
type input "[PERSON_NAME]"
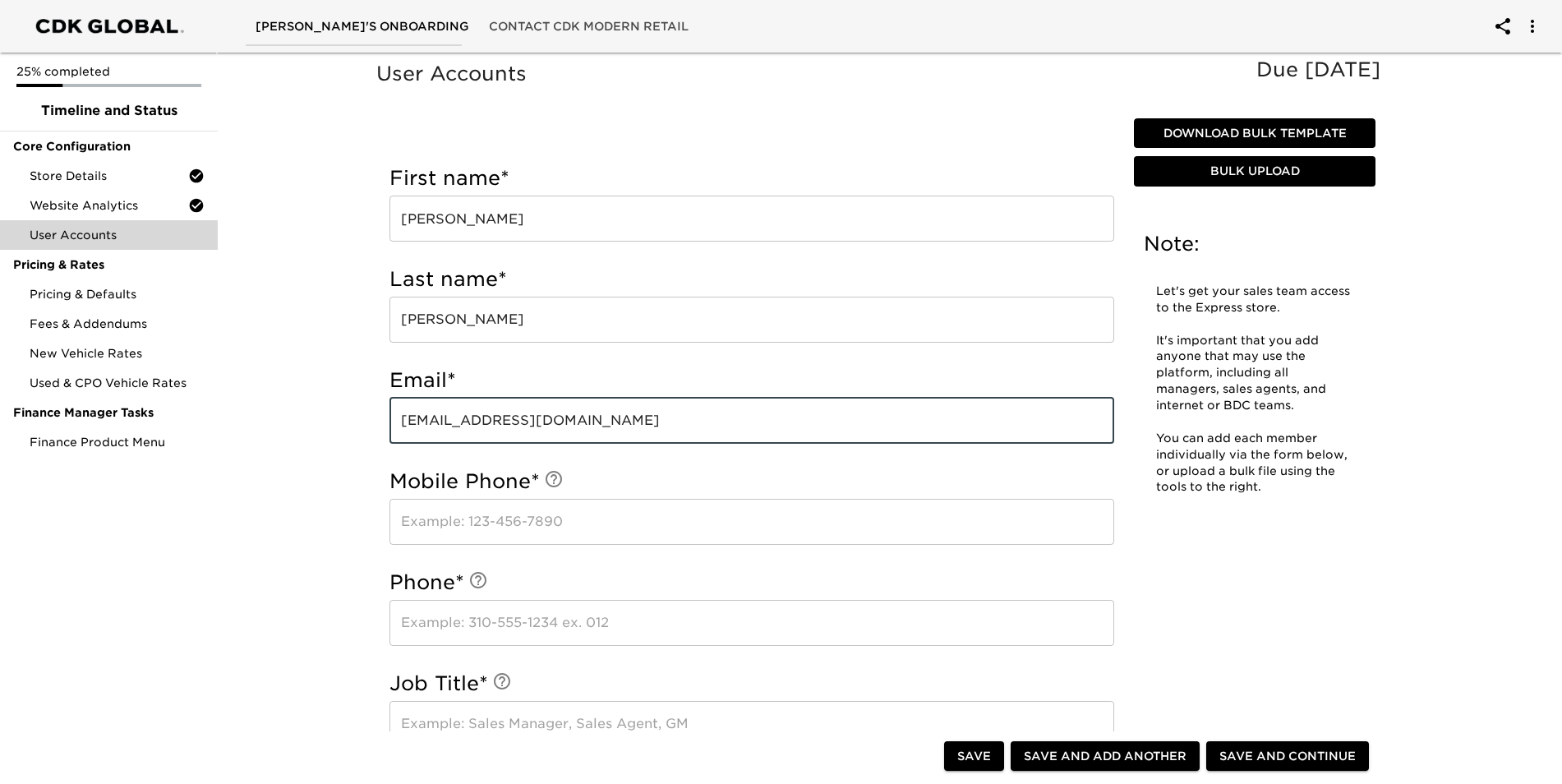
type input "[EMAIL_ADDRESS][DOMAIN_NAME]"
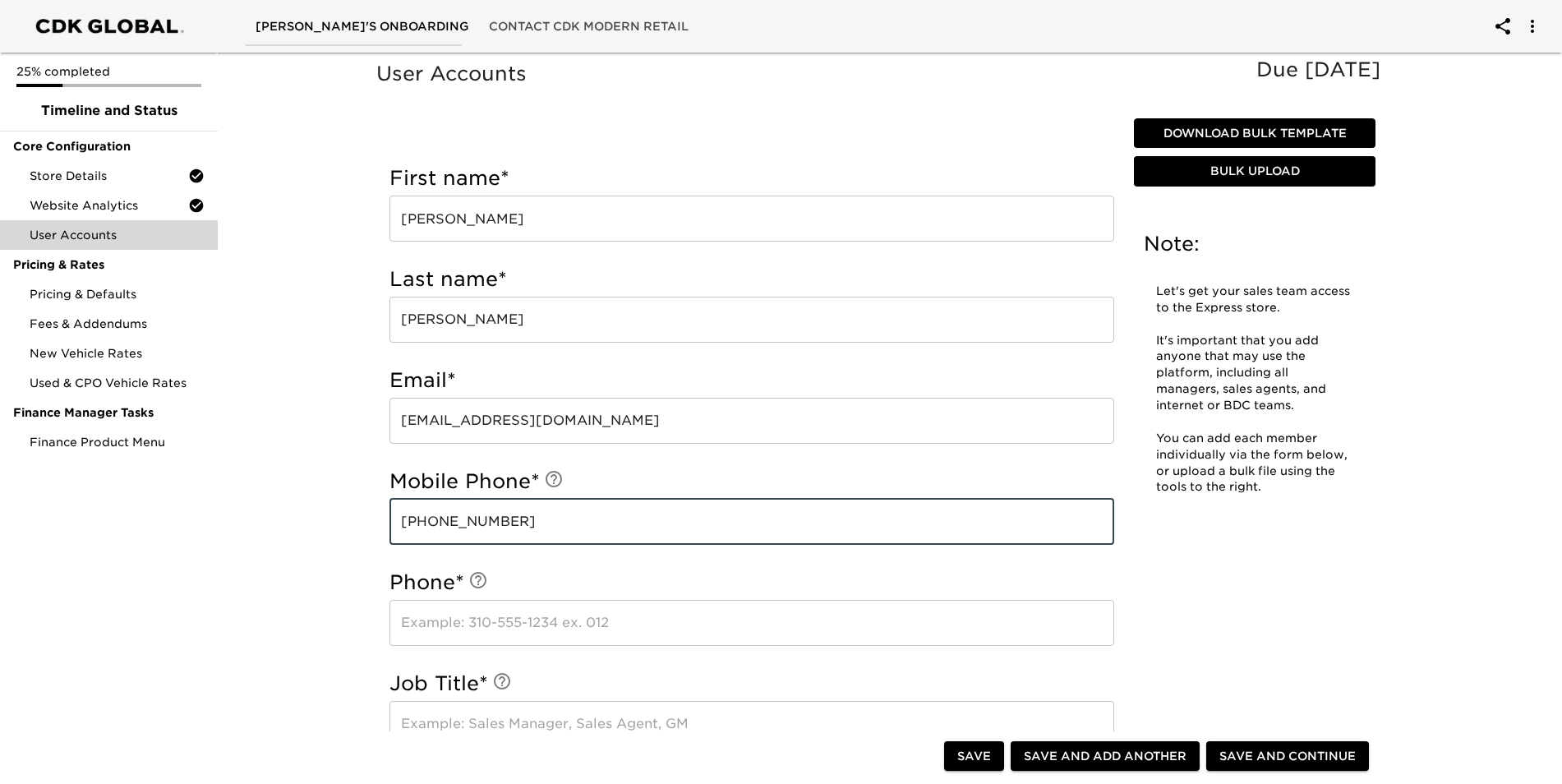
type input "[PHONE_NUMBER]"
click at [615, 624] on input "text" at bounding box center [752, 623] width 725 height 46
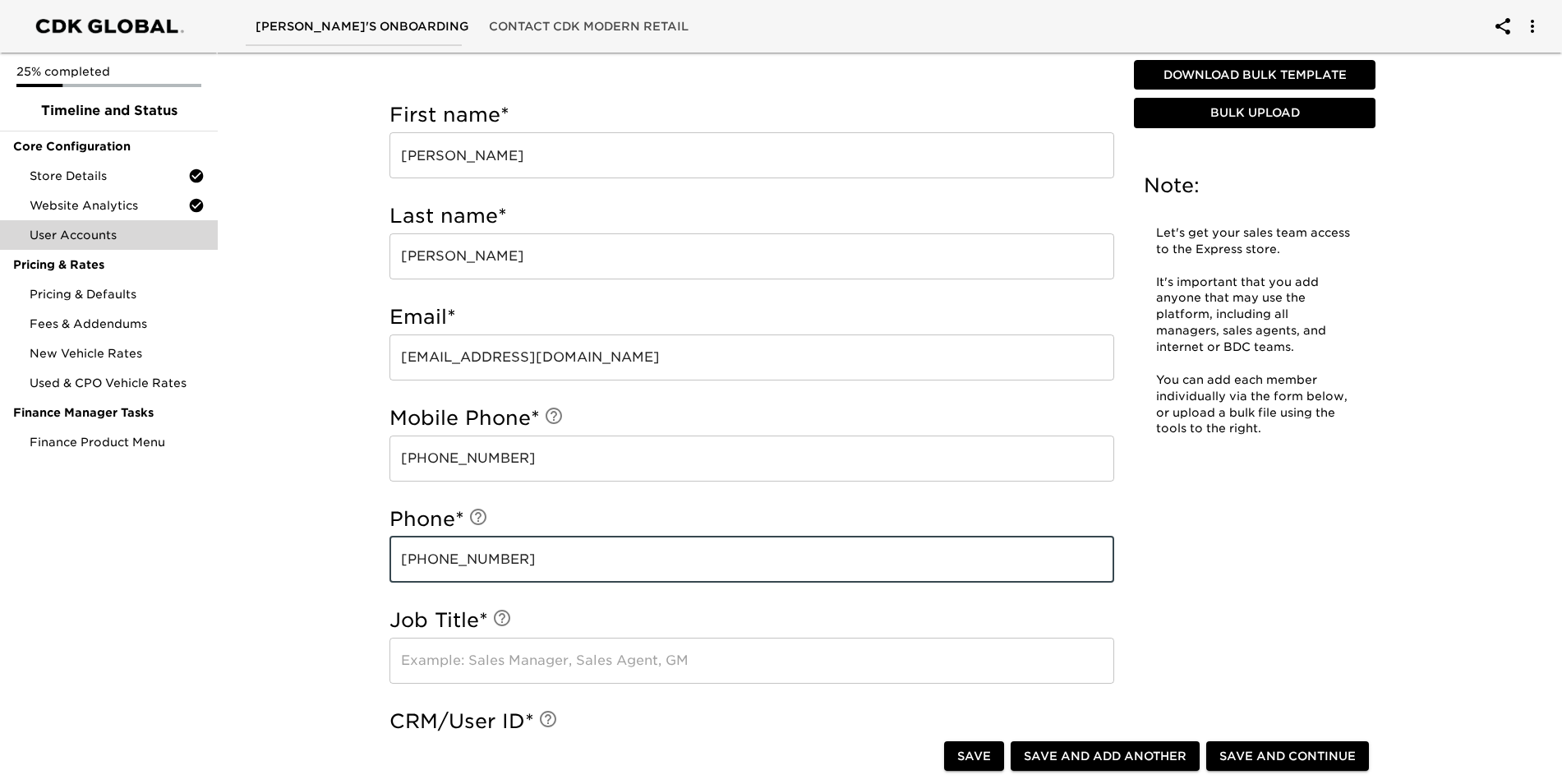
scroll to position [82, 0]
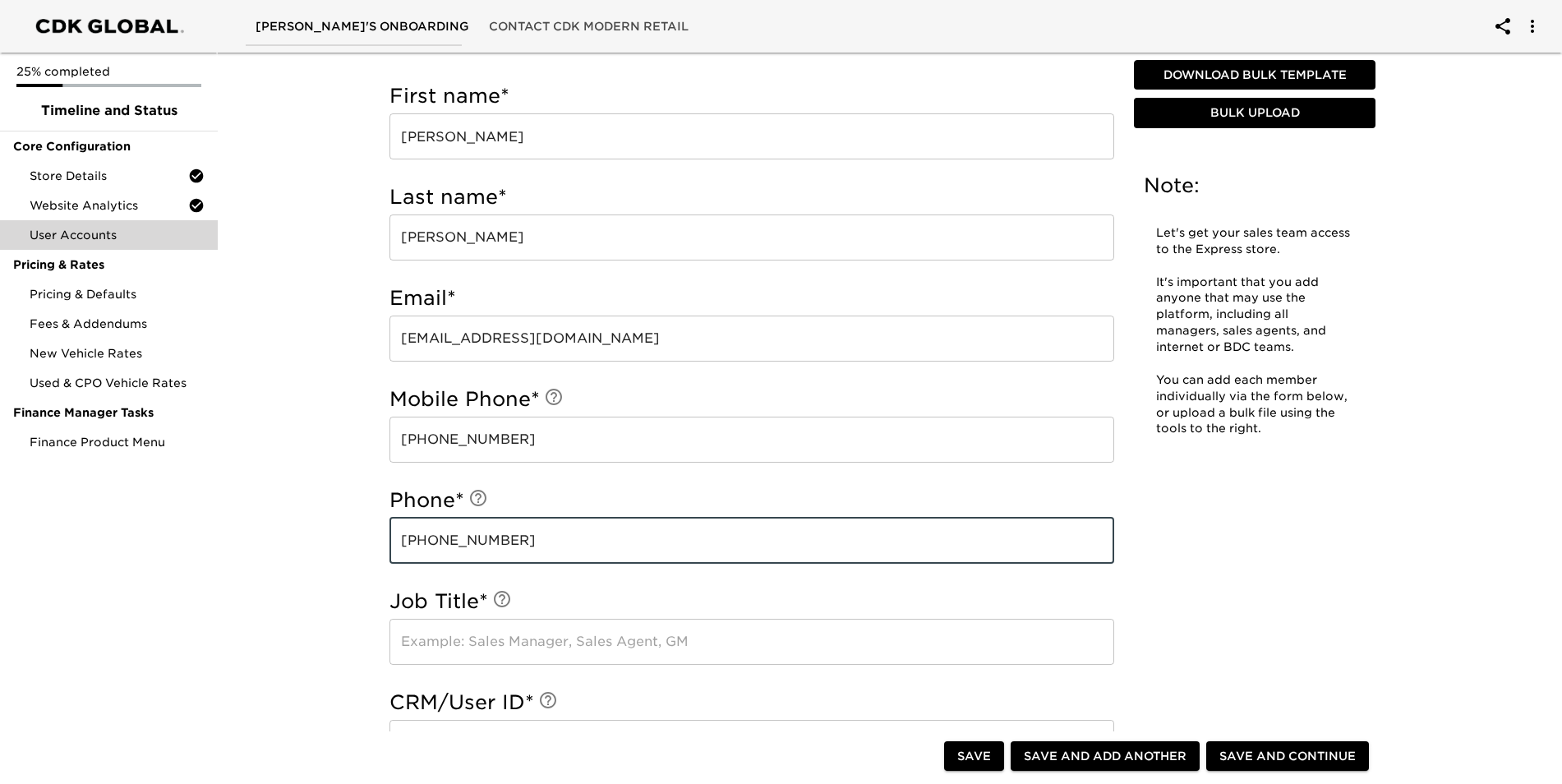
type input "[PHONE_NUMBER]"
click at [724, 650] on input "text" at bounding box center [752, 642] width 725 height 46
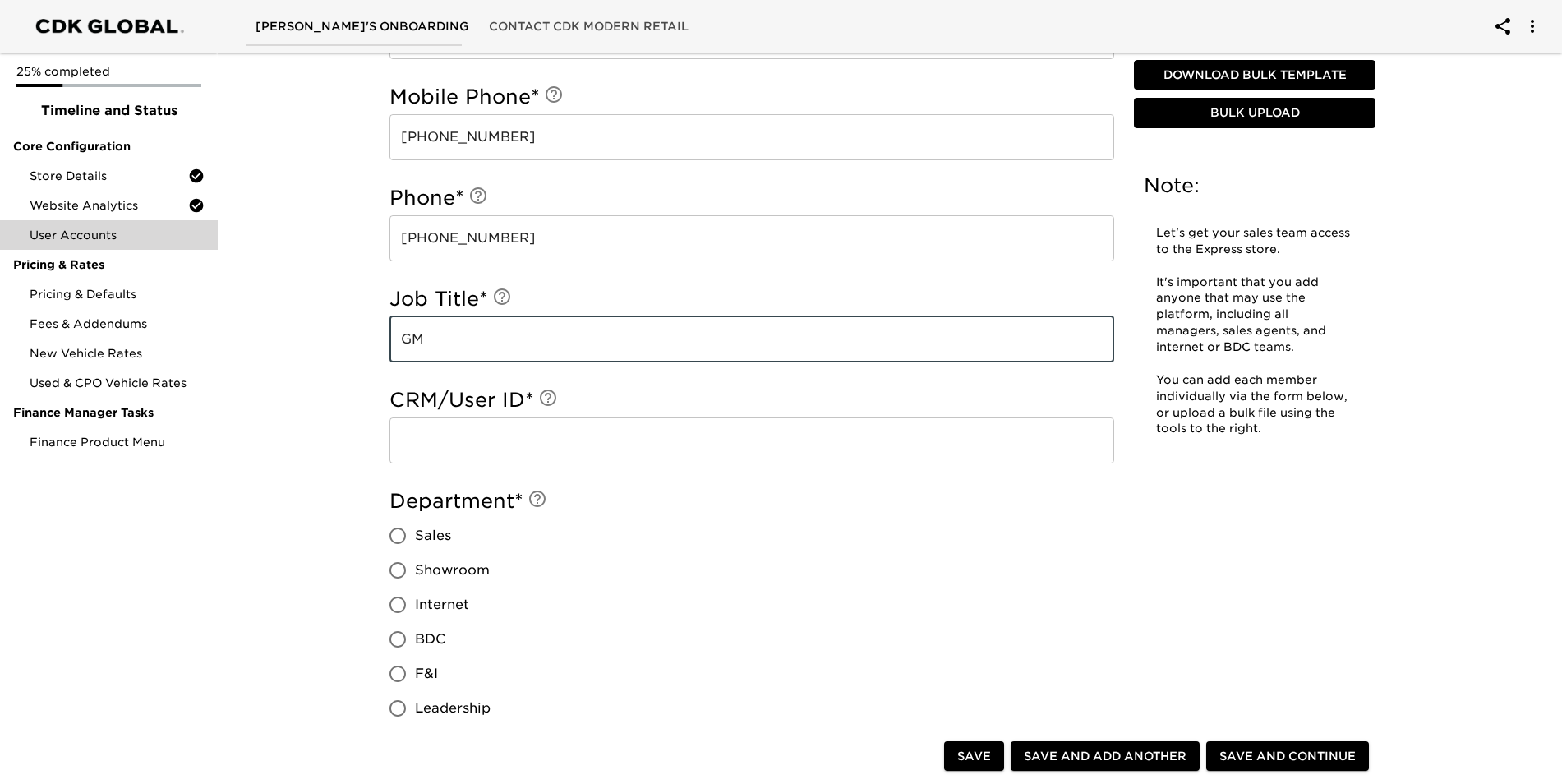
scroll to position [411, 0]
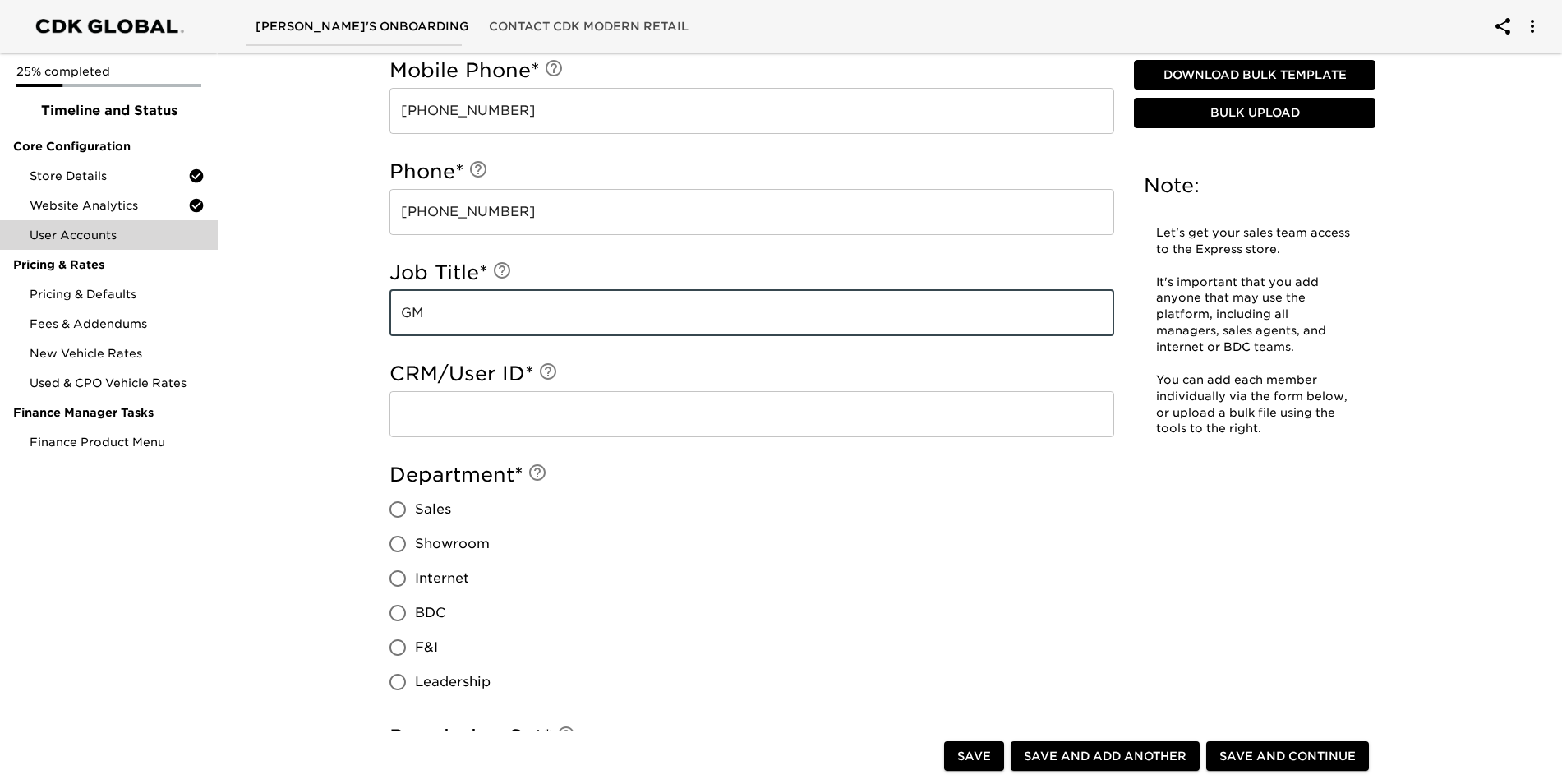
type input "GM"
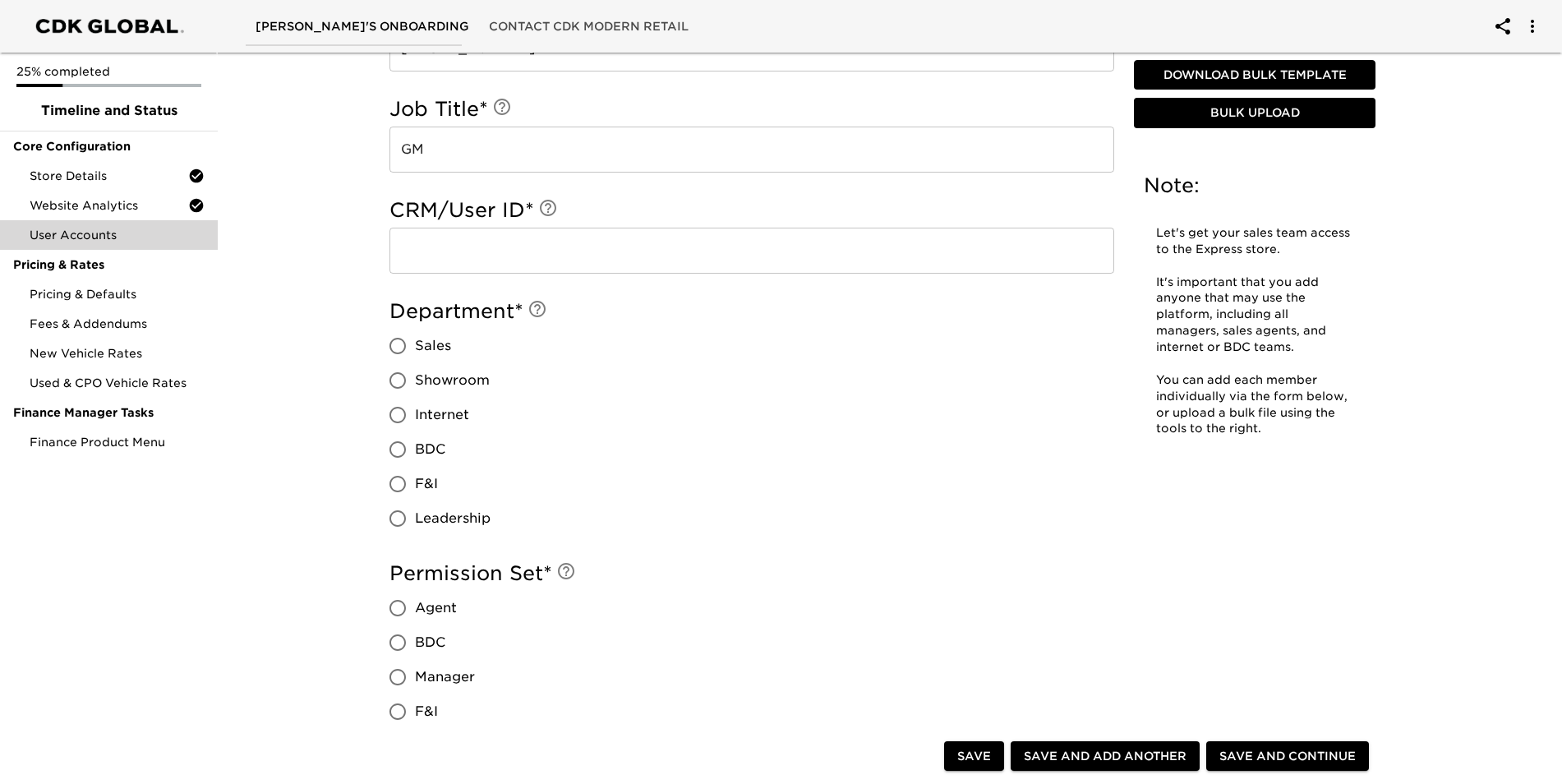
scroll to position [575, 0]
click at [631, 254] on input "text" at bounding box center [752, 250] width 725 height 46
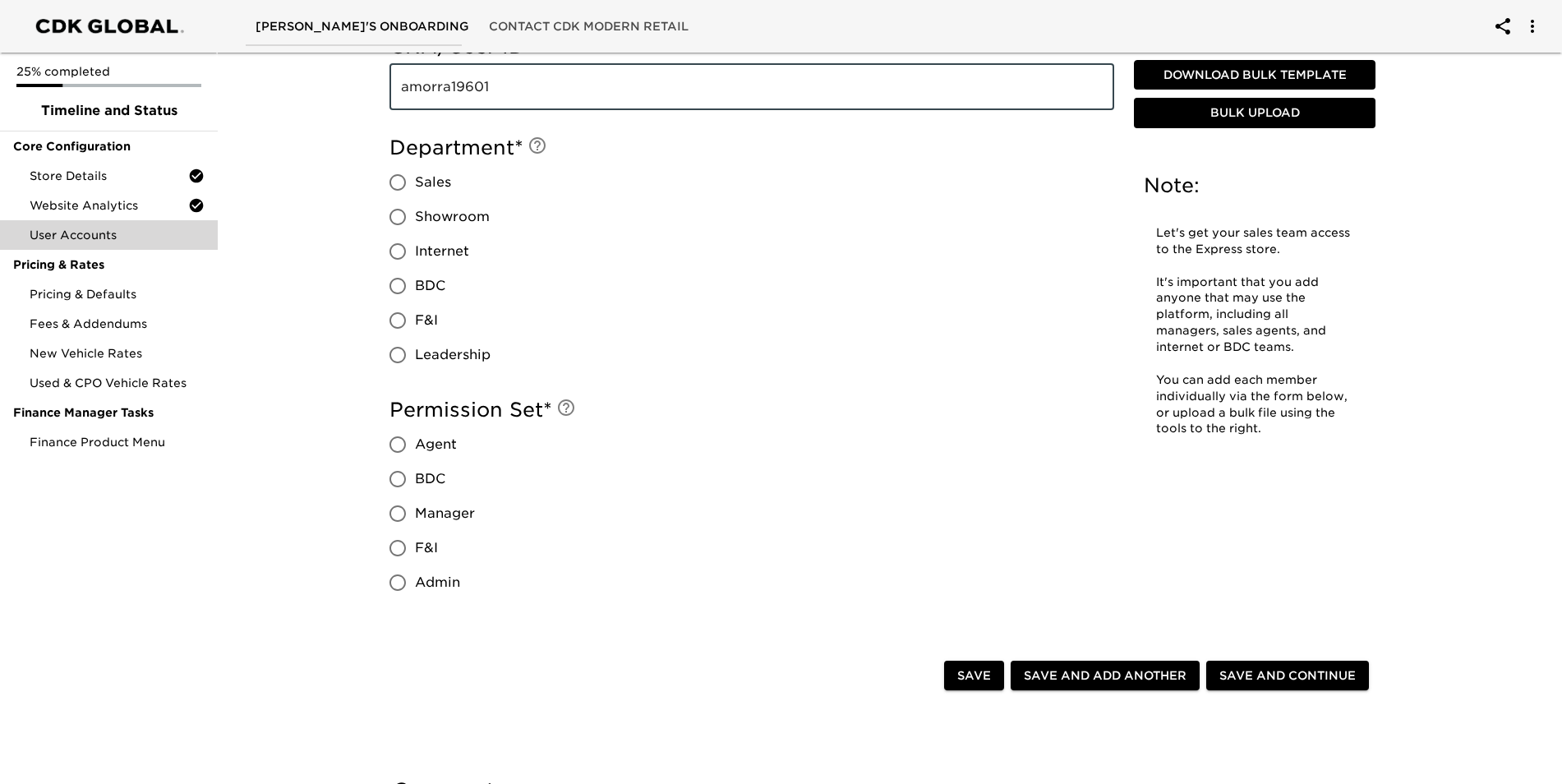
scroll to position [740, 0]
type input "amorra19601"
click at [397, 353] on input "Leadership" at bounding box center [397, 353] width 34 height 34
radio input "true"
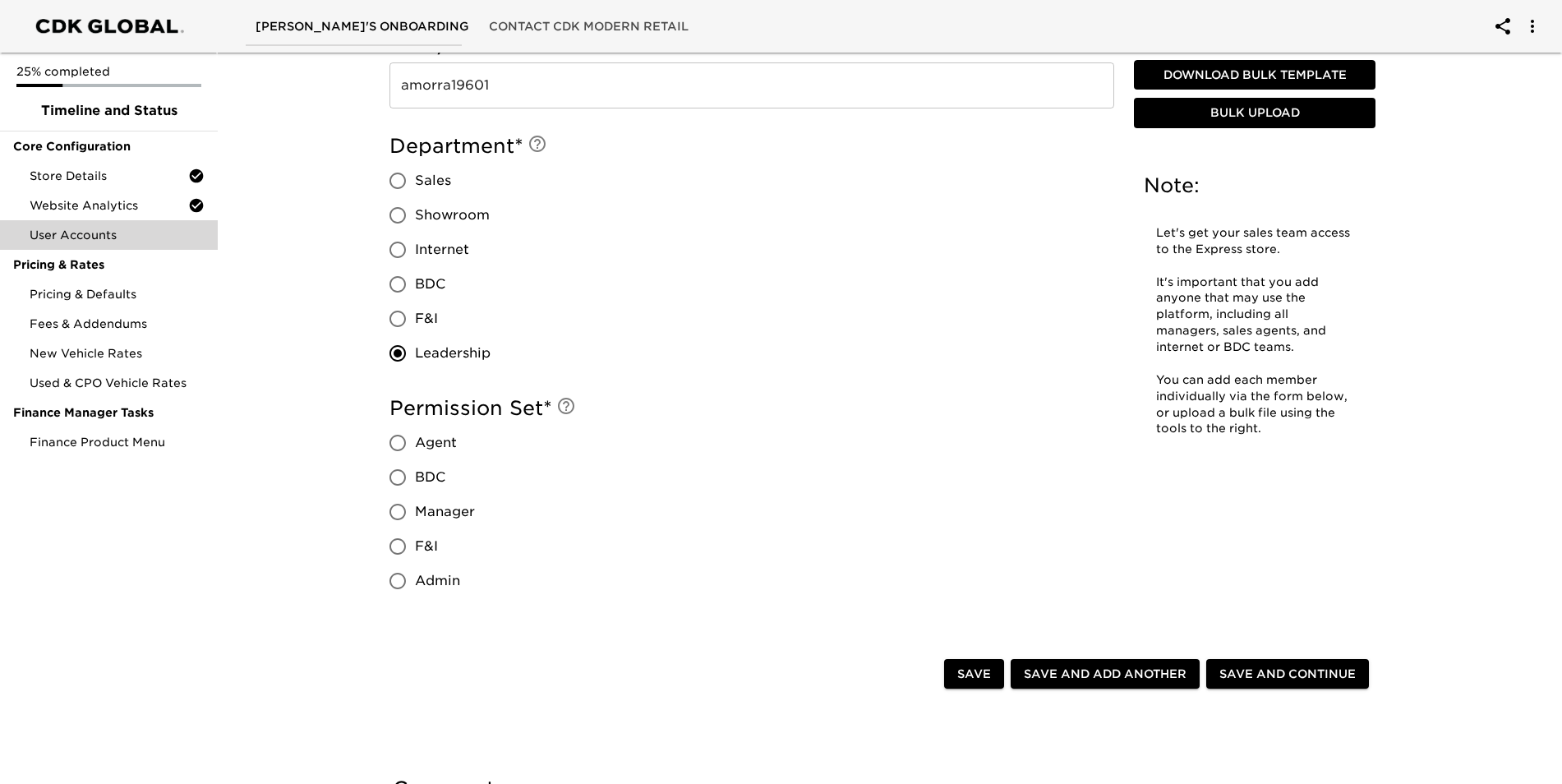
drag, startPoint x: 402, startPoint y: 580, endPoint x: 410, endPoint y: 579, distance: 8.1
click at [403, 580] on input "Admin" at bounding box center [397, 581] width 34 height 34
radio input "true"
click at [1095, 679] on span "Save and Add Another" at bounding box center [1105, 674] width 163 height 20
radio input "false"
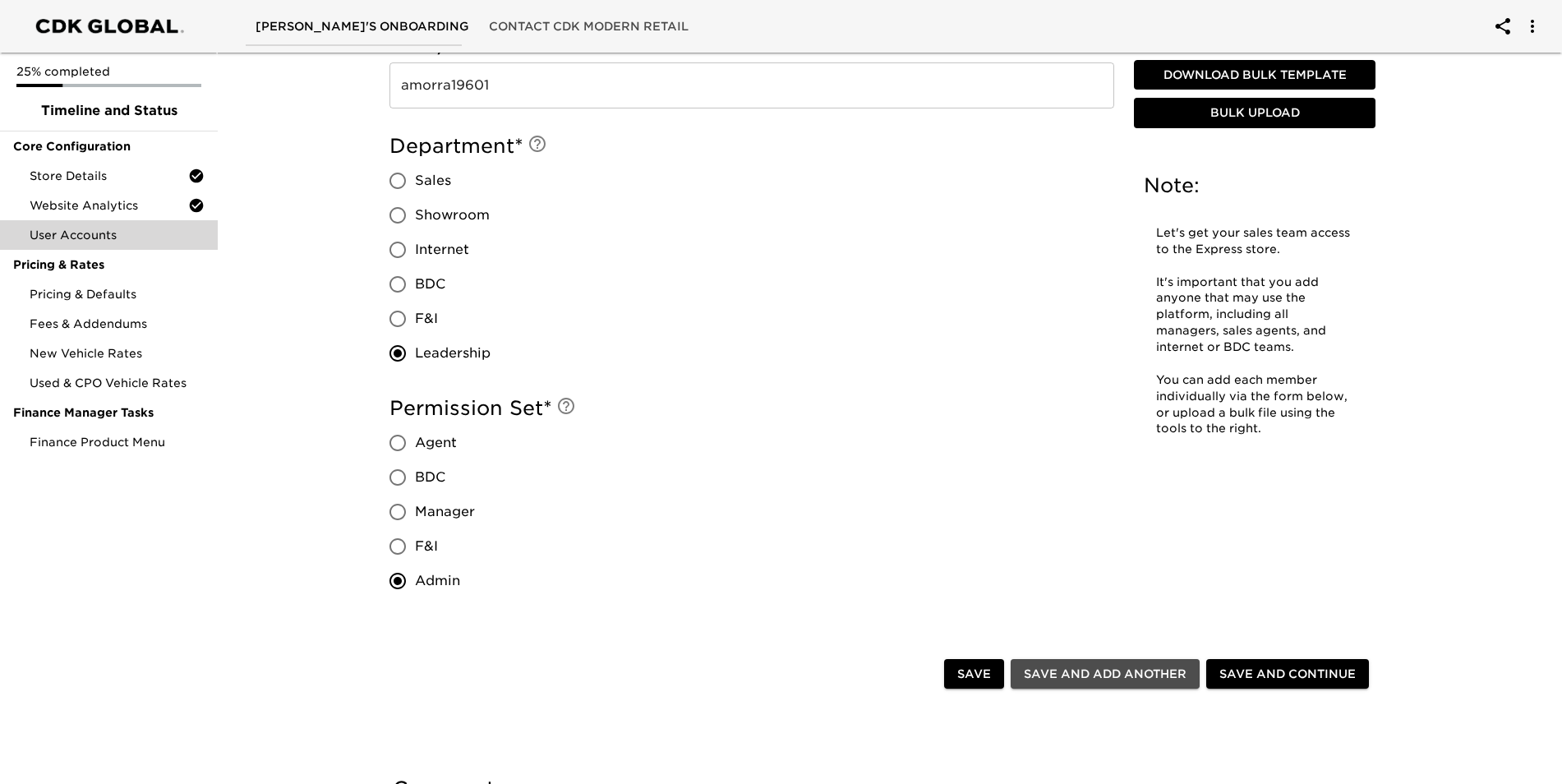
radio input "false"
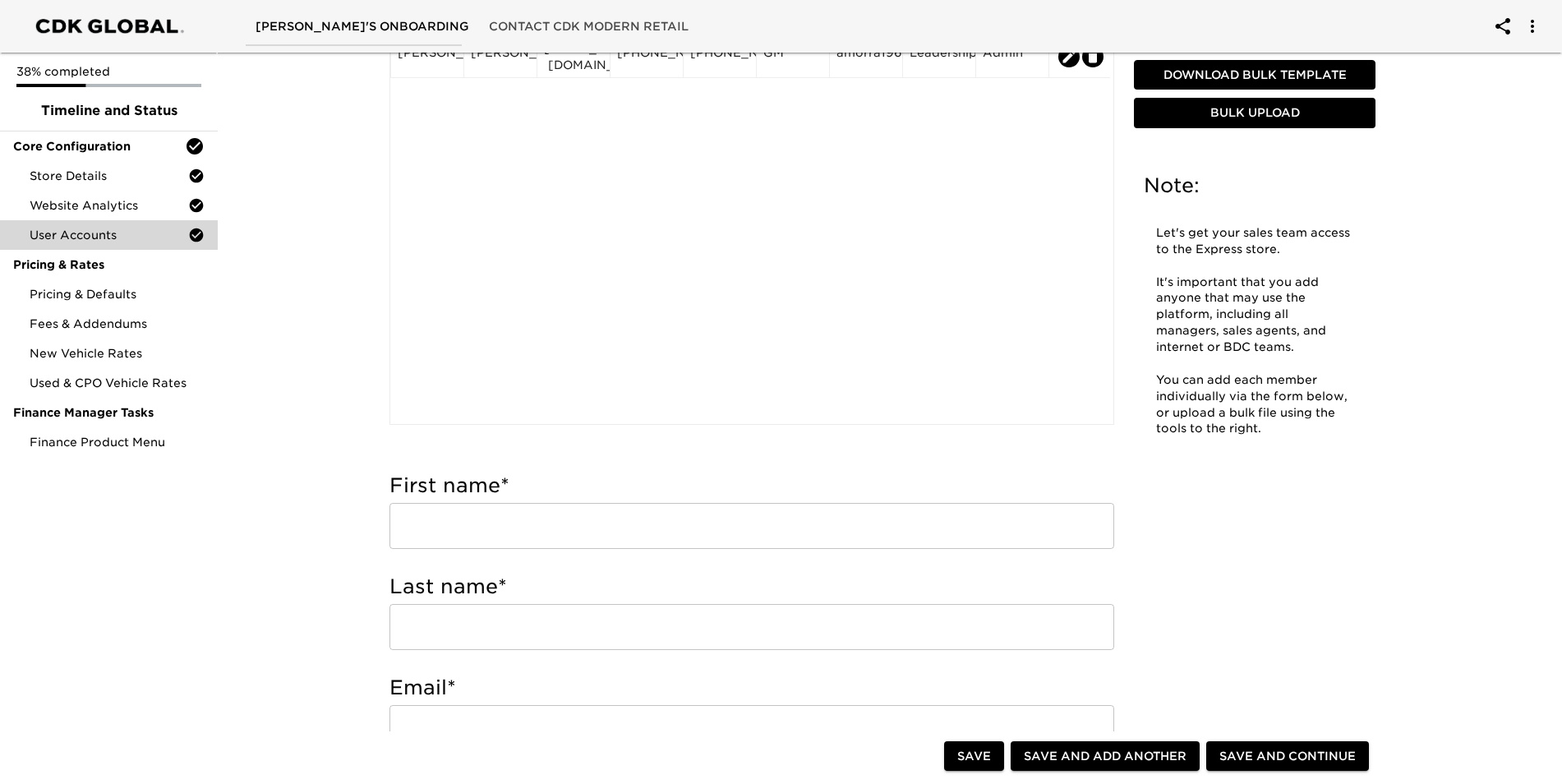
scroll to position [247, 0]
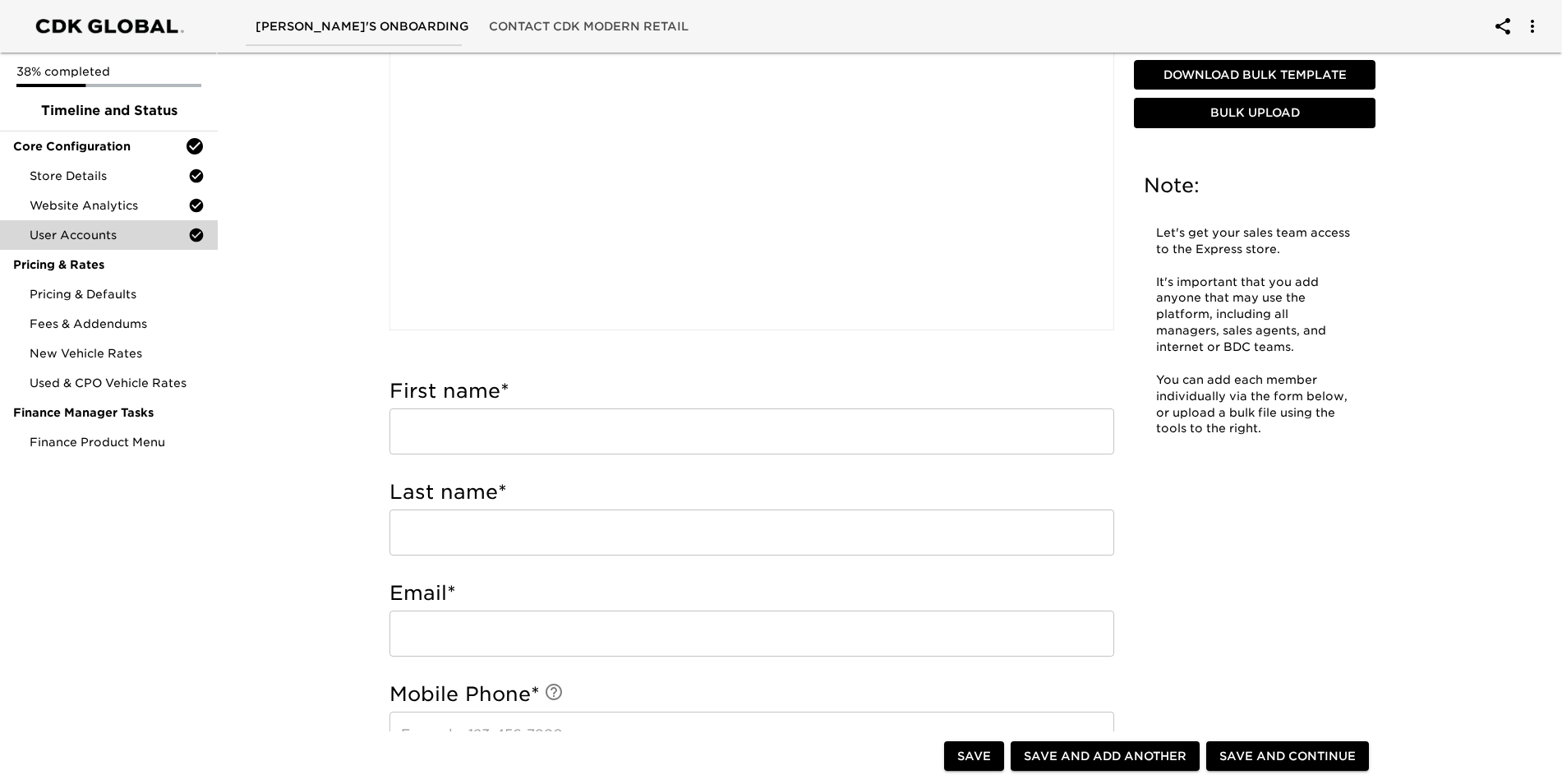
click at [588, 439] on input "text" at bounding box center [752, 431] width 725 height 46
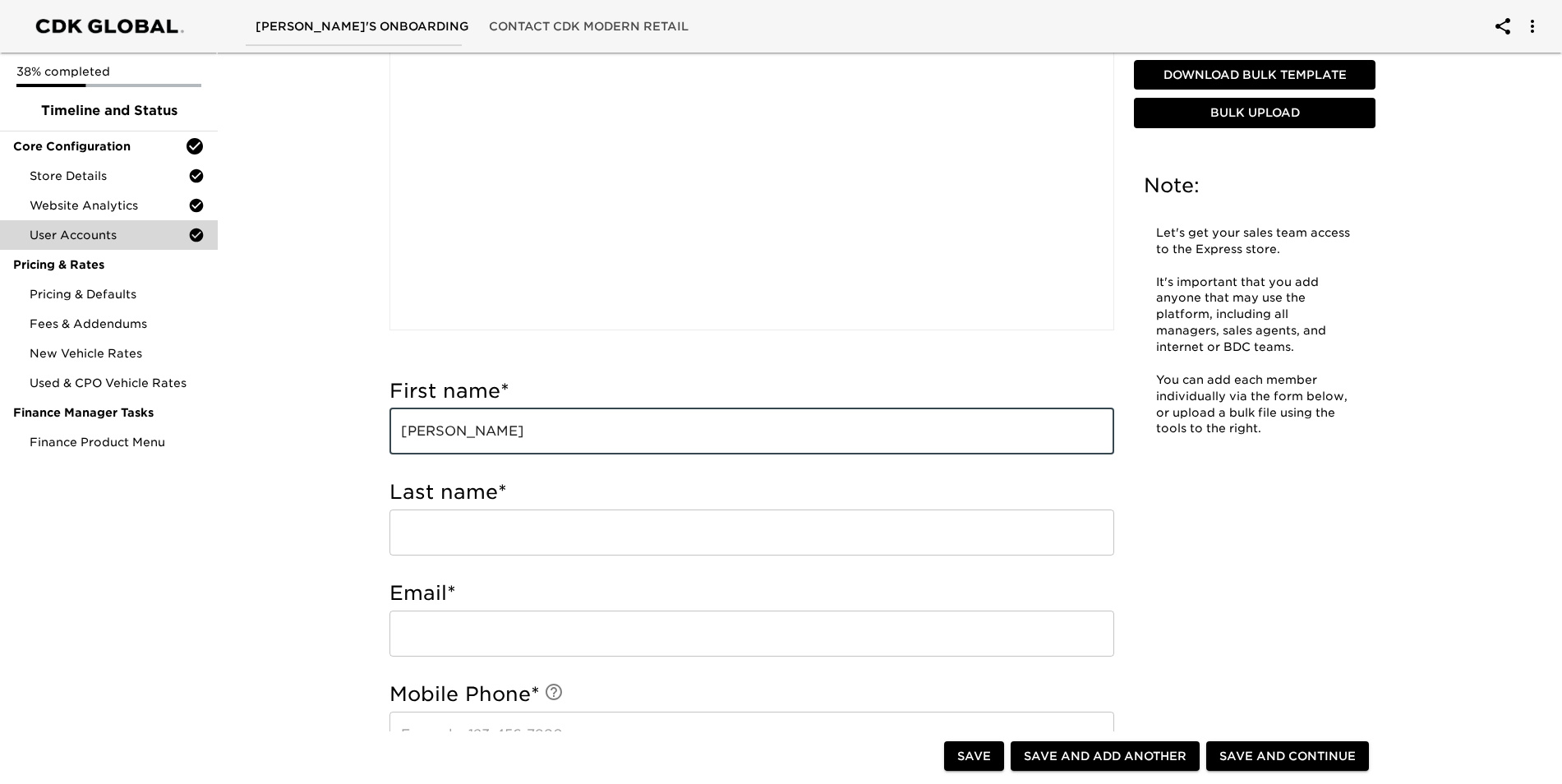
type input "[PERSON_NAME]"
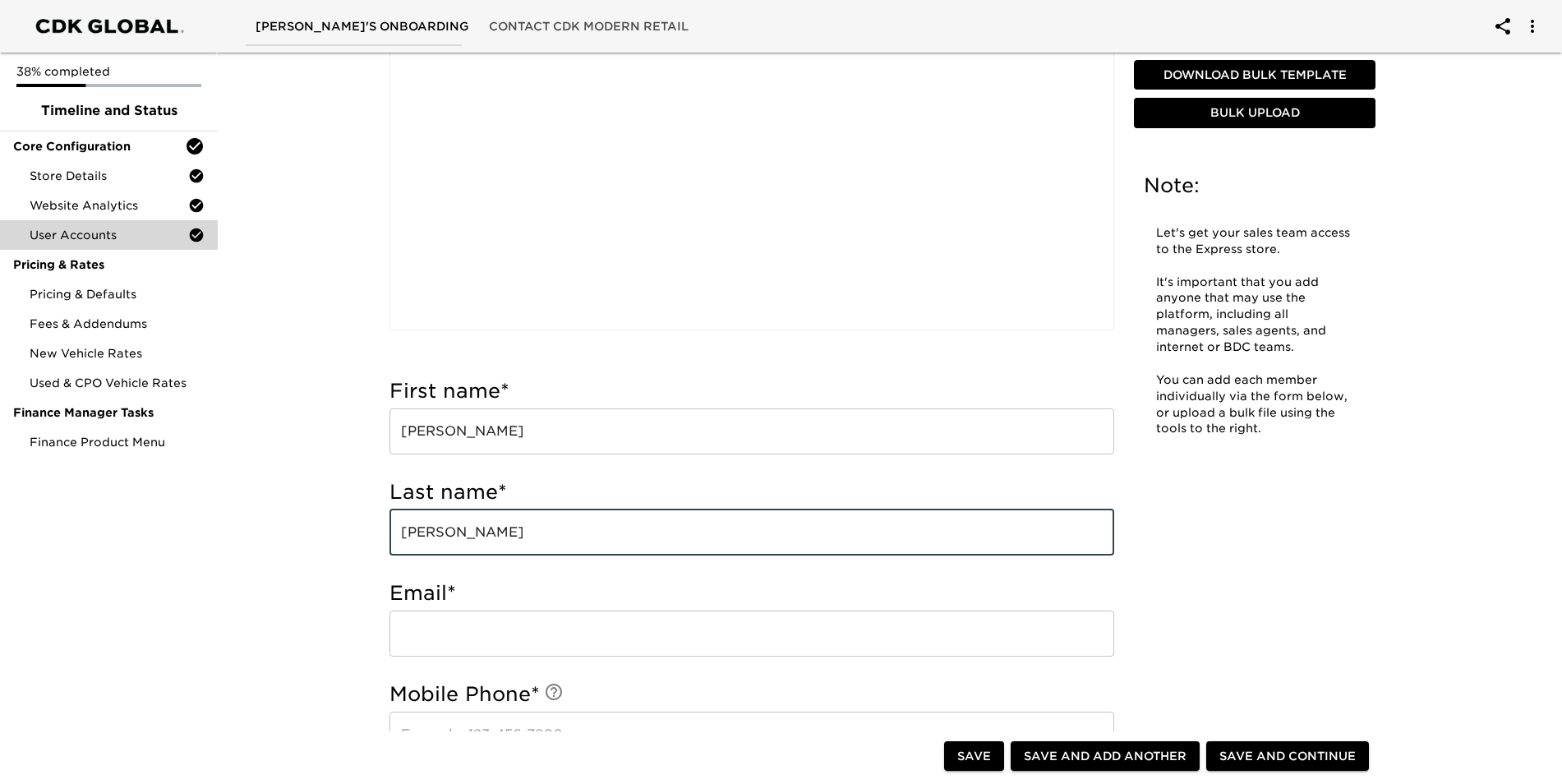
type input "[PERSON_NAME]"
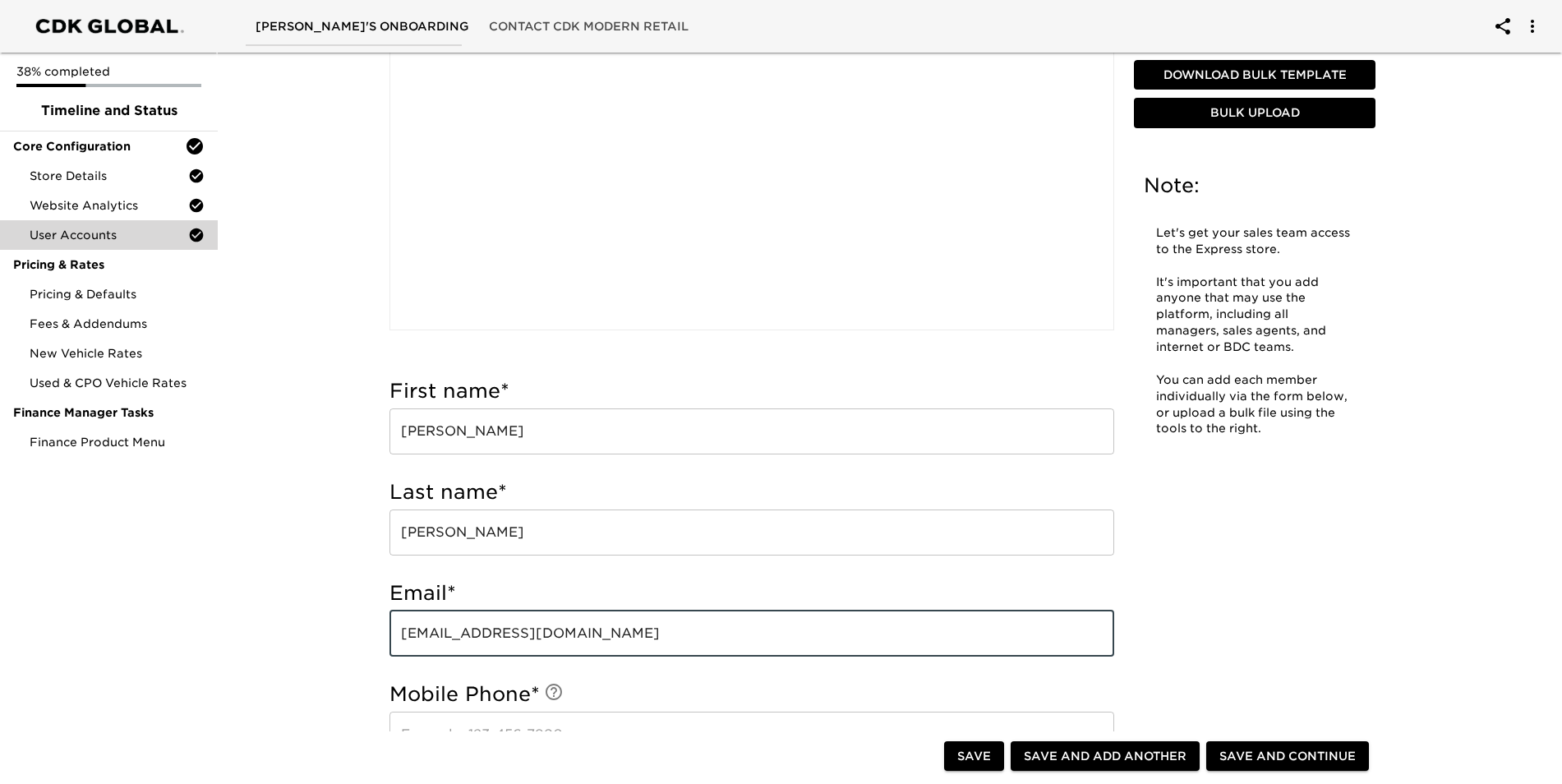
type input "[EMAIL_ADDRESS][DOMAIN_NAME]"
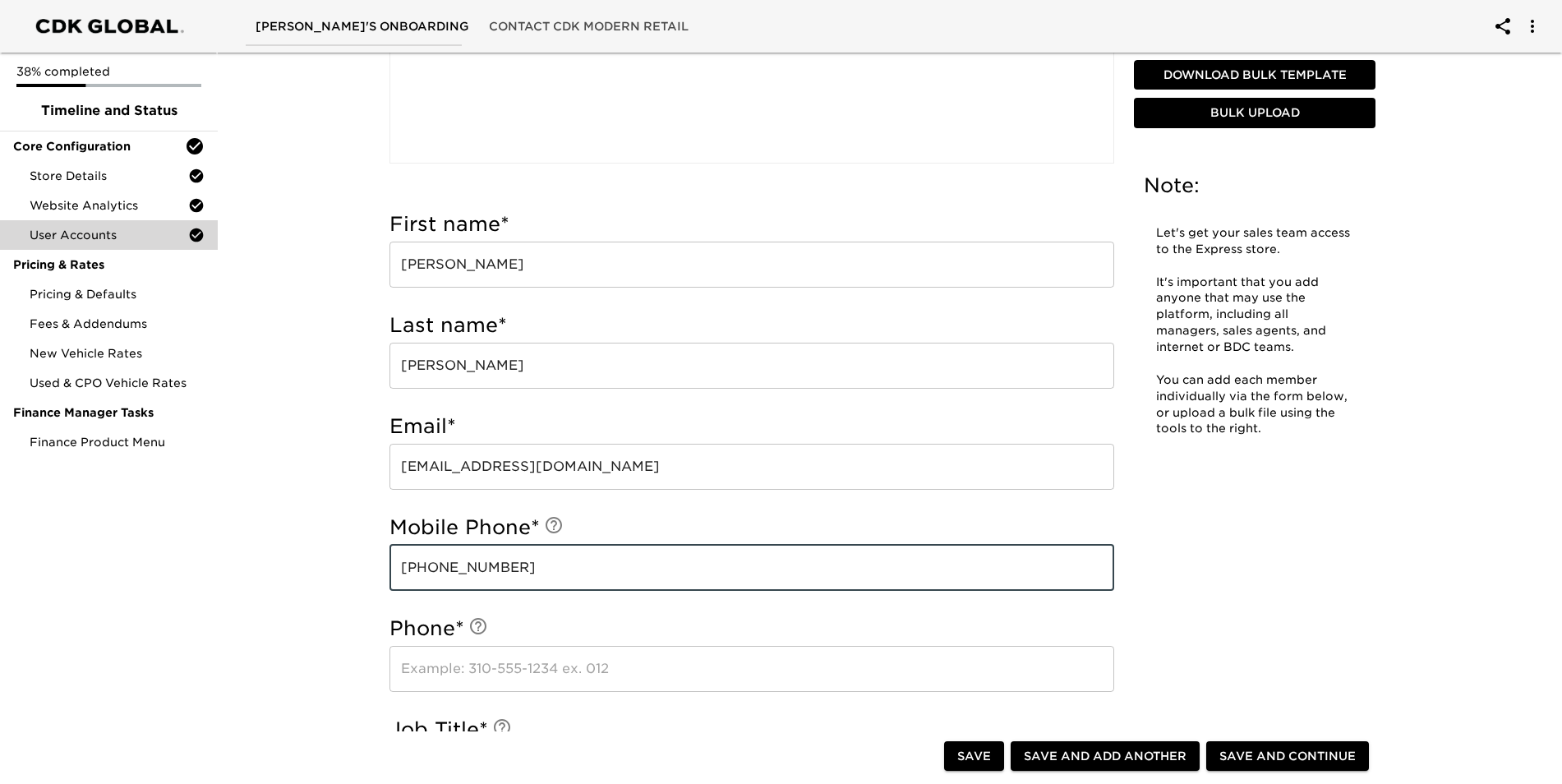
scroll to position [658, 0]
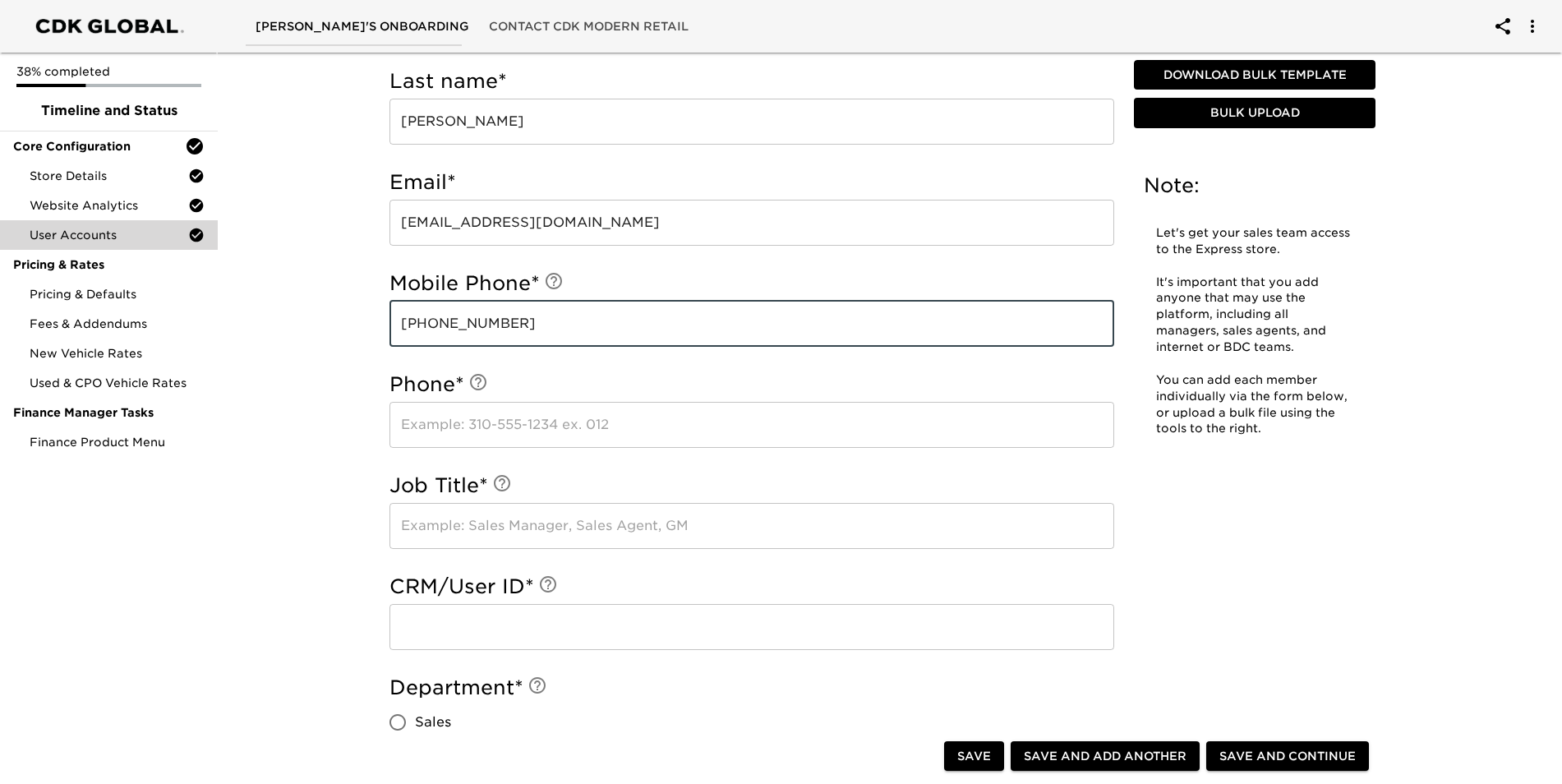
type input "[PHONE_NUMBER]"
click at [613, 420] on input "text" at bounding box center [752, 425] width 725 height 46
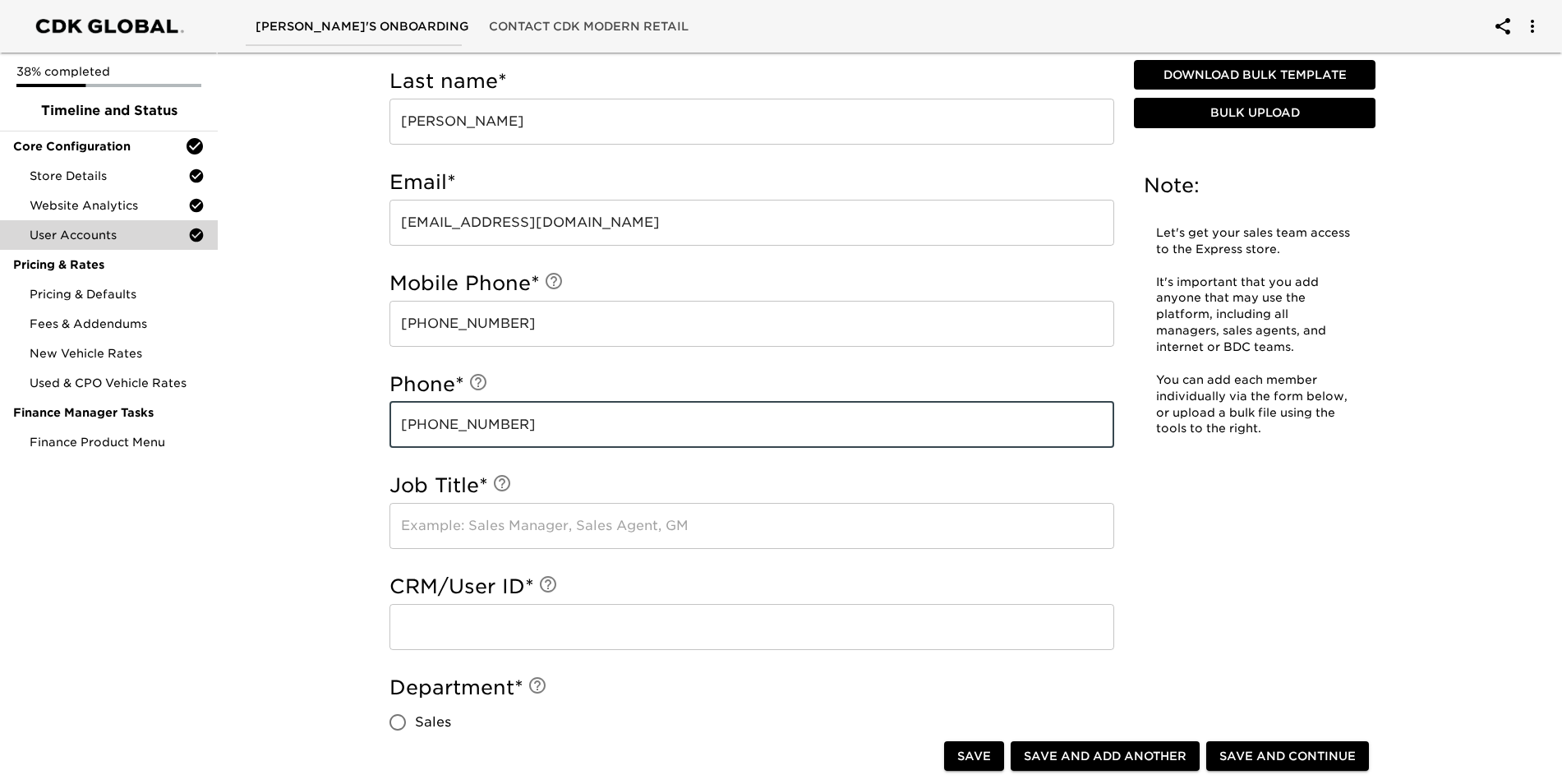
type input "[PHONE_NUMBER]"
click at [521, 524] on input "text" at bounding box center [752, 526] width 725 height 46
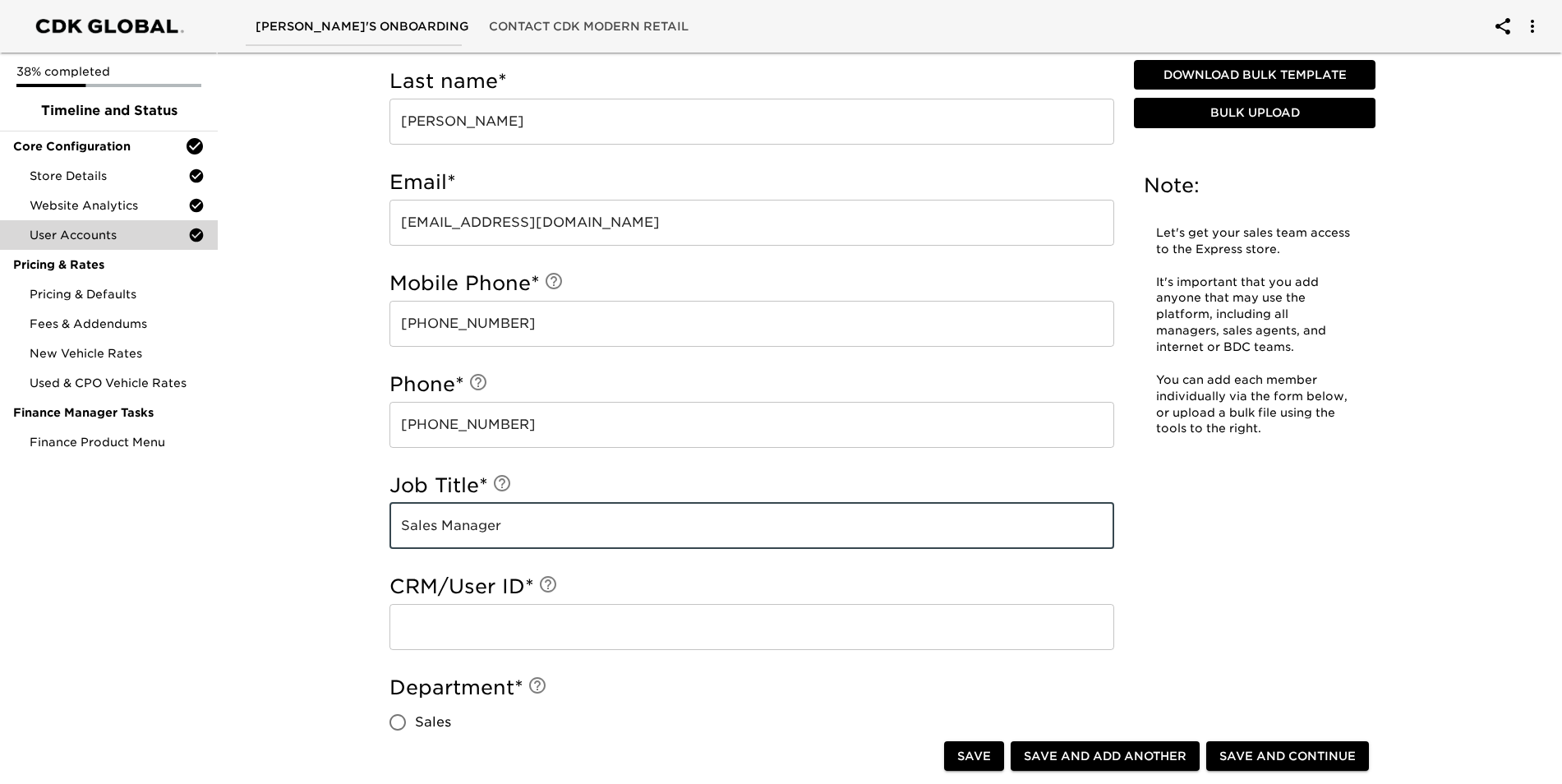
type input "Sales Manager"
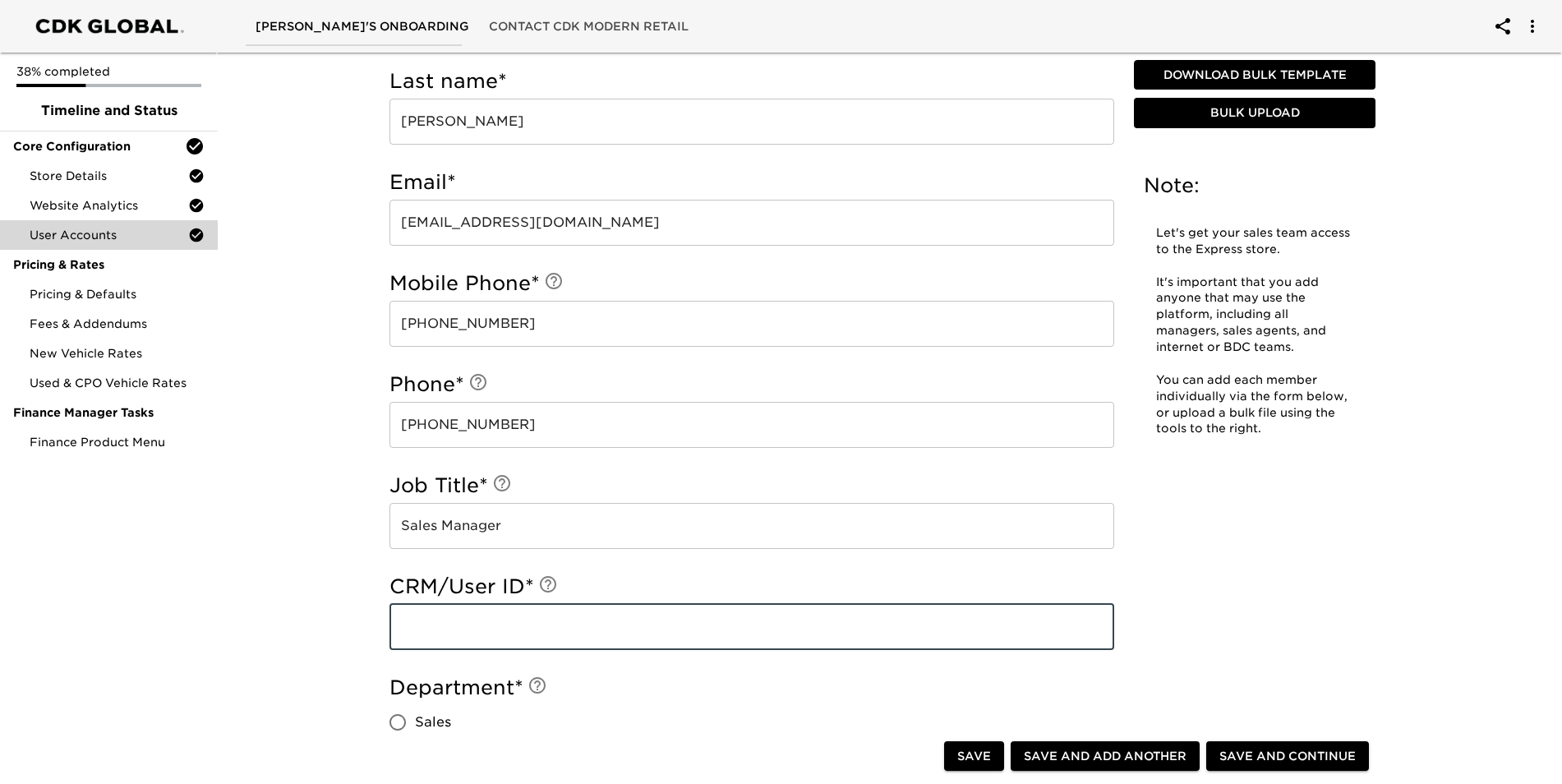
click at [541, 616] on input "text" at bounding box center [752, 627] width 725 height 46
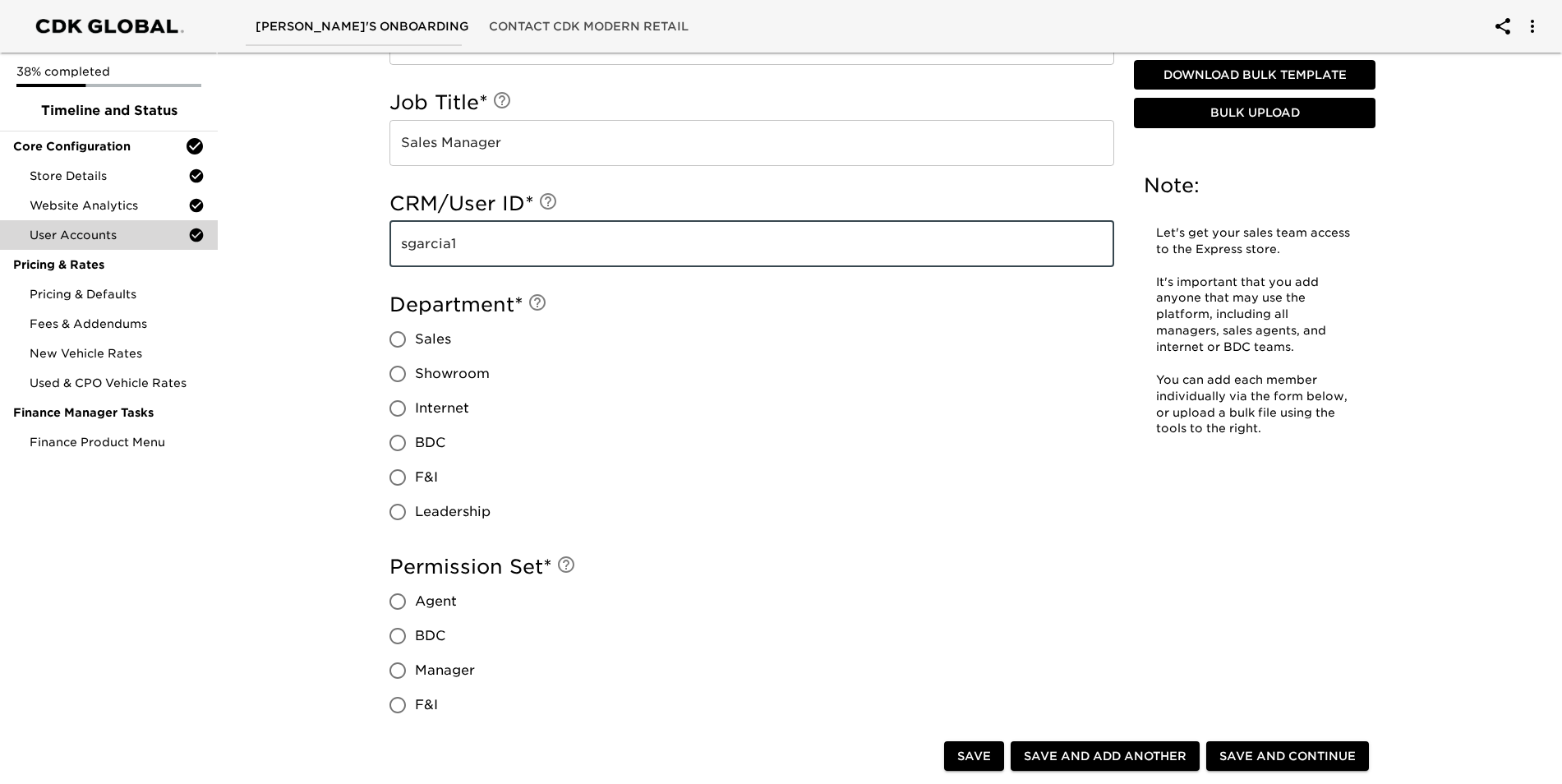
scroll to position [1069, 0]
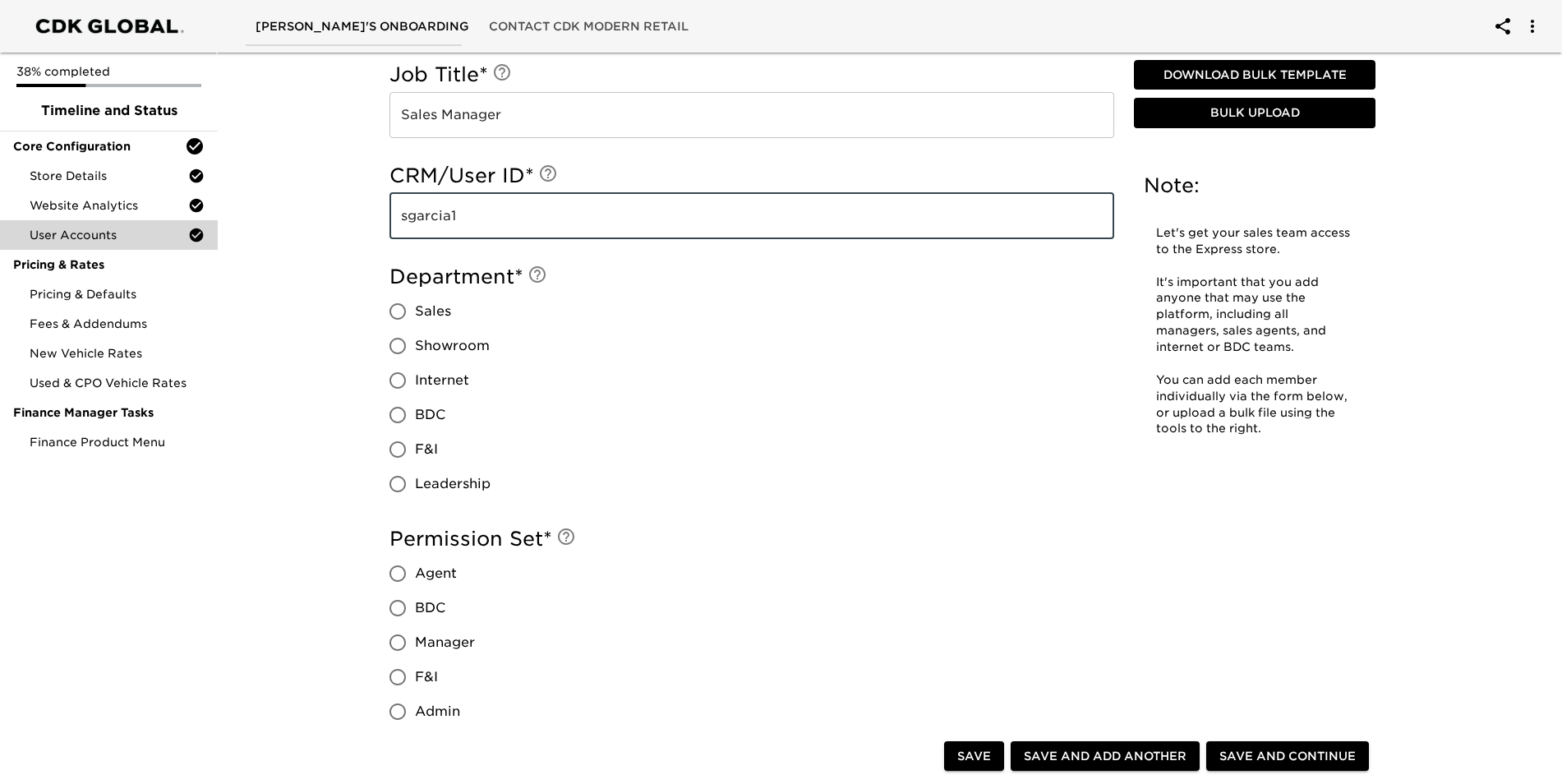
type input "sgarcia1"
click at [462, 479] on span "Leadership" at bounding box center [453, 483] width 76 height 19
click at [415, 479] on input "Leadership" at bounding box center [397, 483] width 34 height 34
radio input "true"
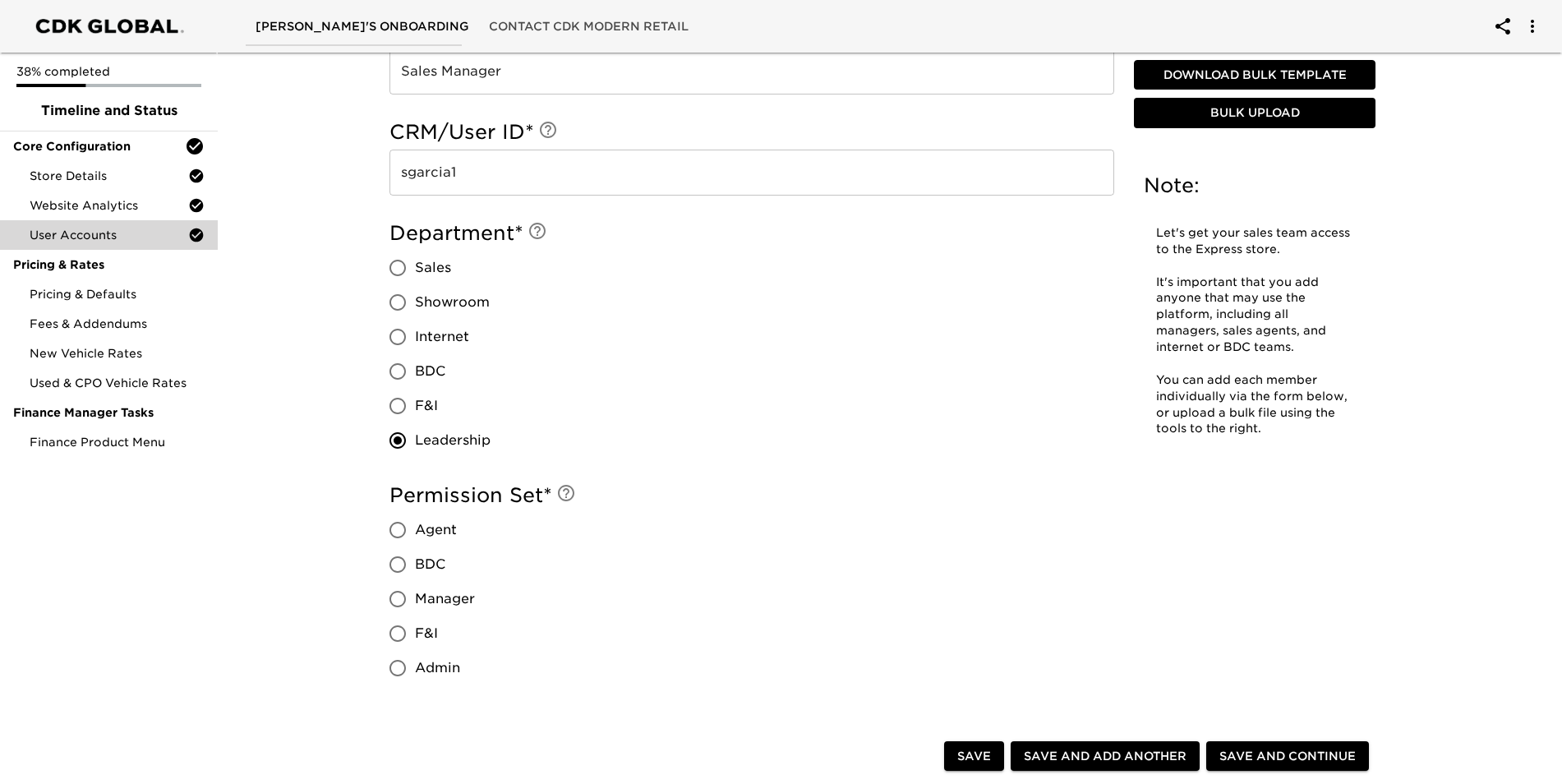
scroll to position [1233, 0]
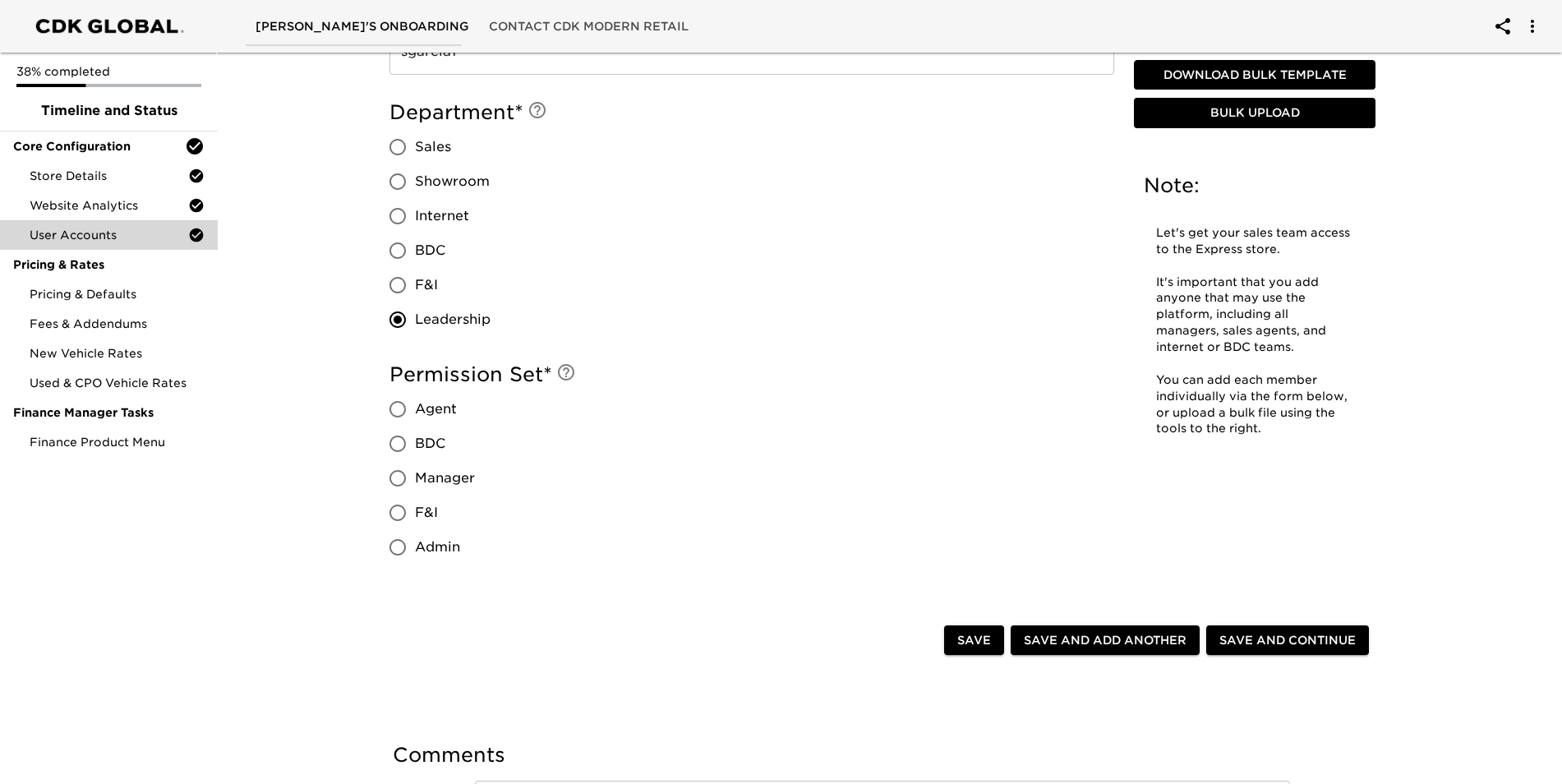
click at [445, 543] on span "Admin" at bounding box center [438, 547] width 45 height 19
click at [415, 543] on input "Admin" at bounding box center [397, 547] width 34 height 34
radio input "true"
click at [1246, 645] on span "Save and Continue" at bounding box center [1288, 640] width 136 height 20
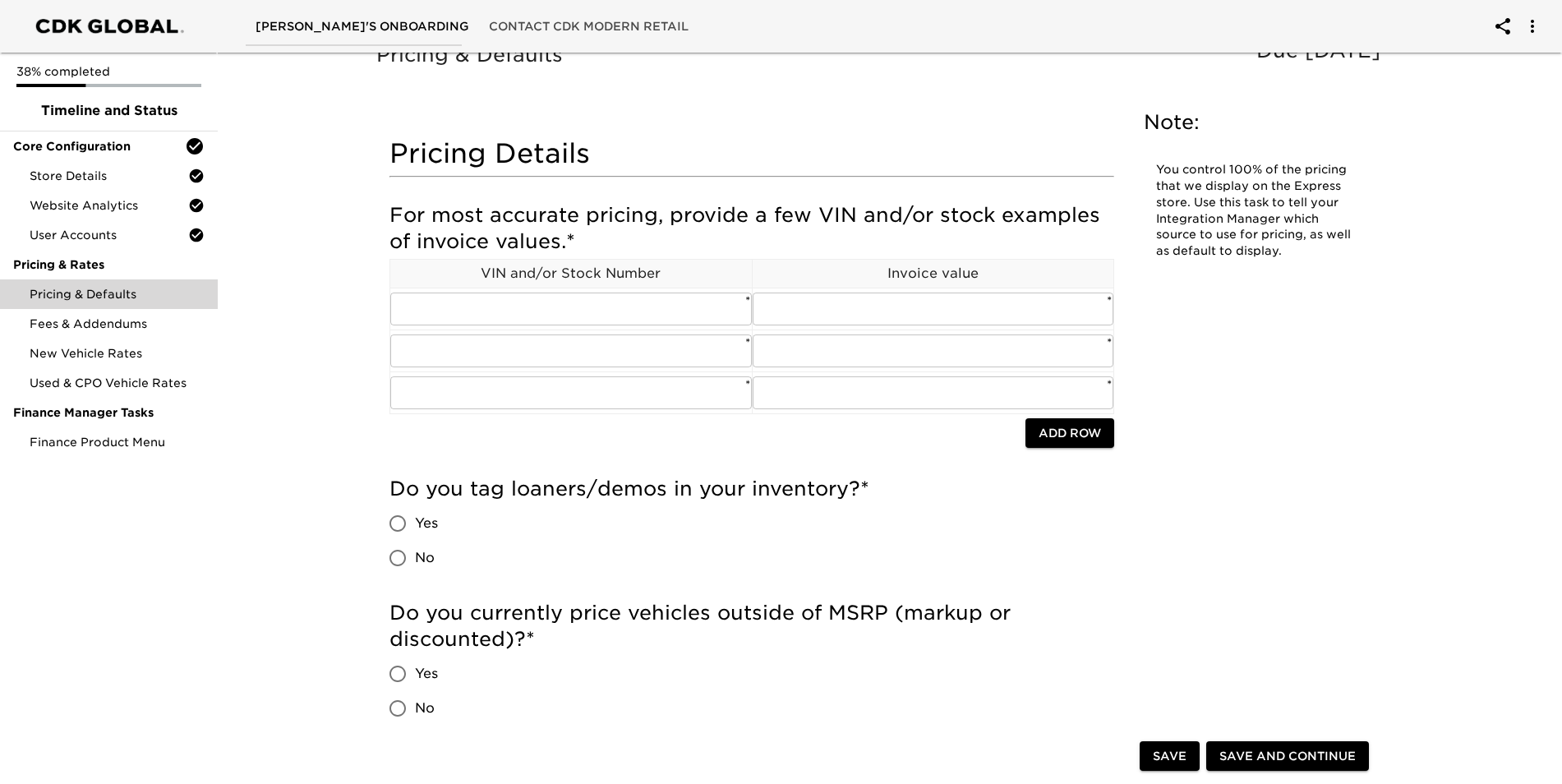
scroll to position [164, 0]
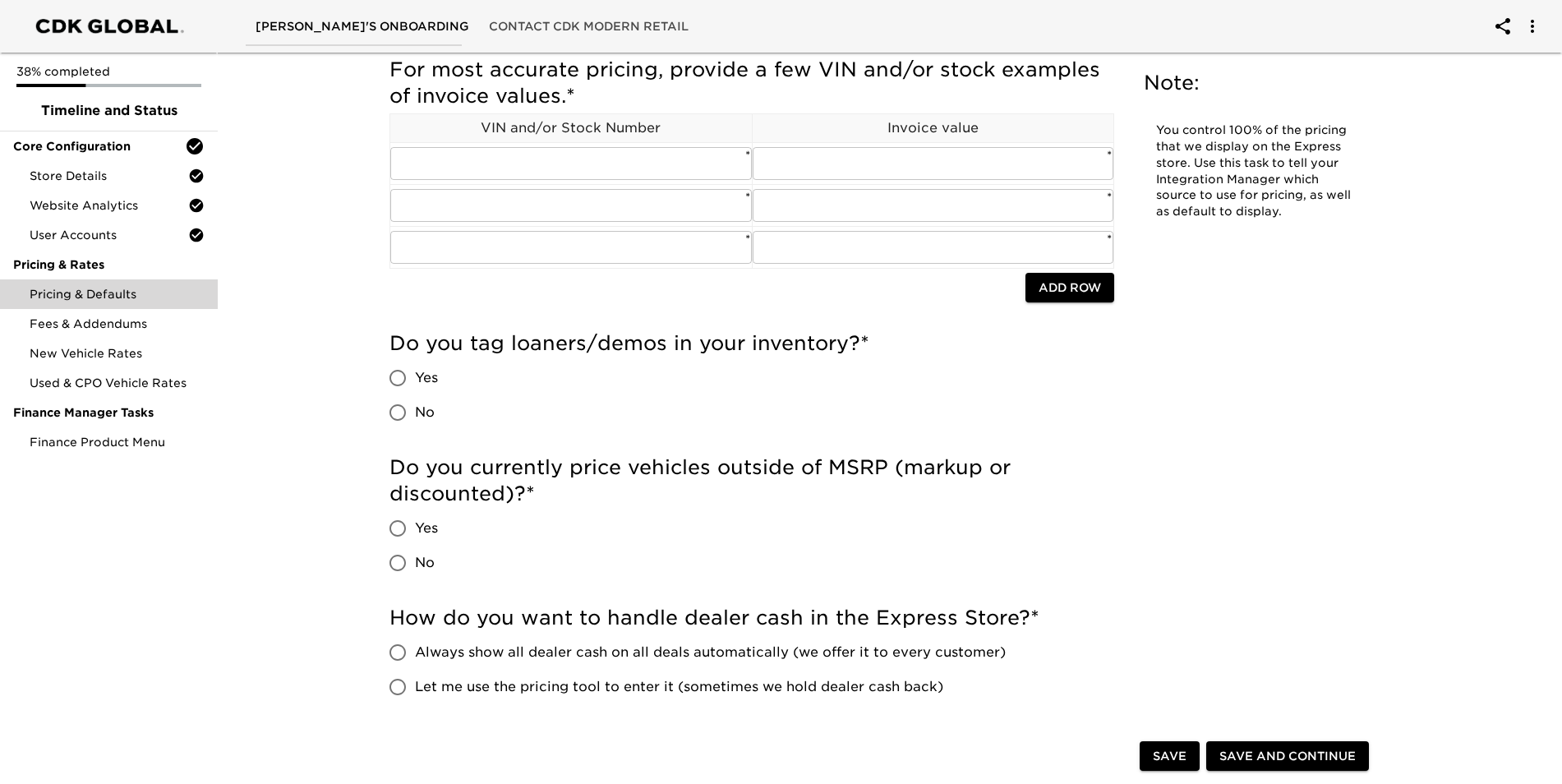
click at [398, 383] on input "Yes" at bounding box center [397, 377] width 34 height 34
radio input "true"
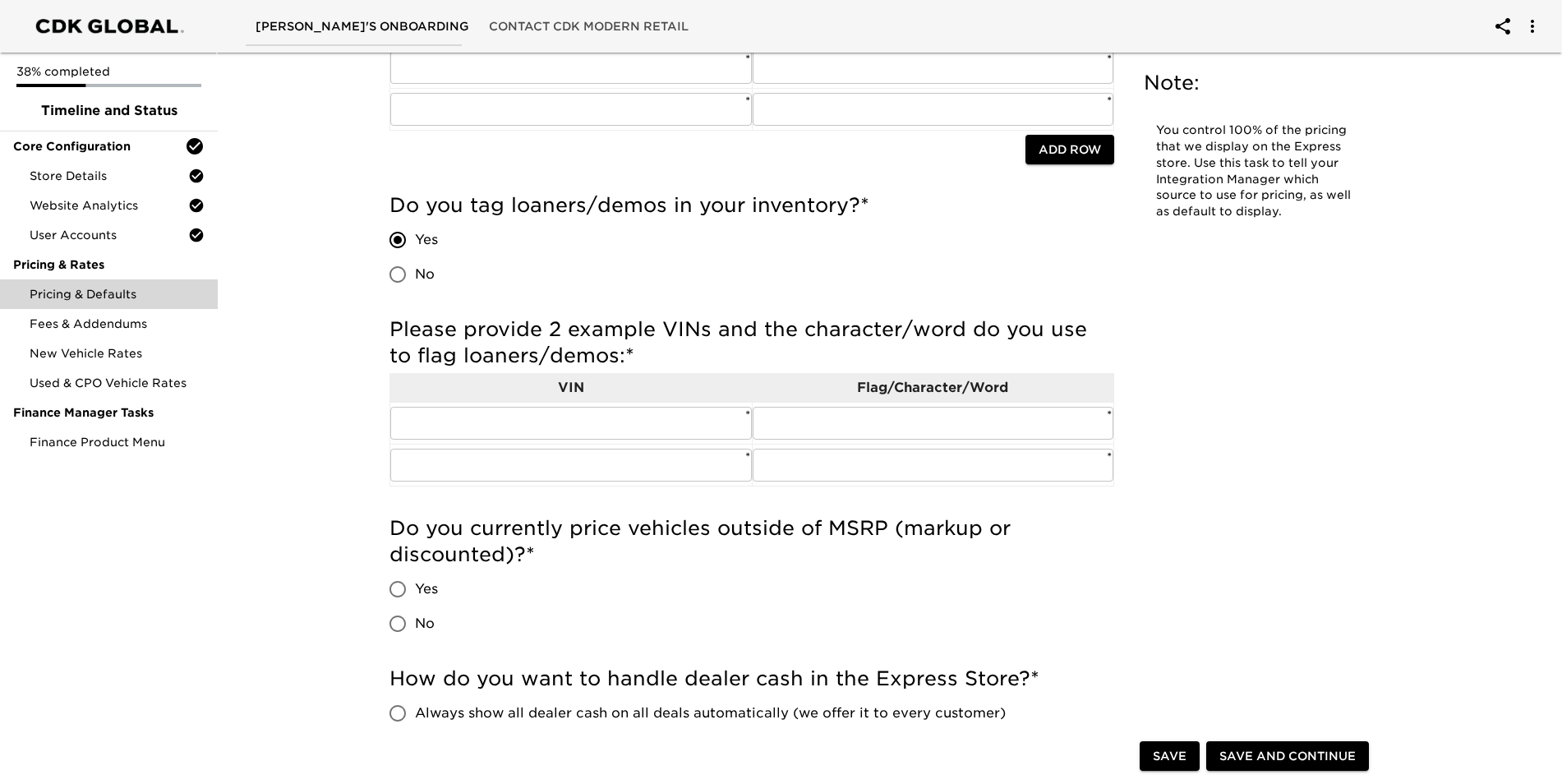
scroll to position [329, 0]
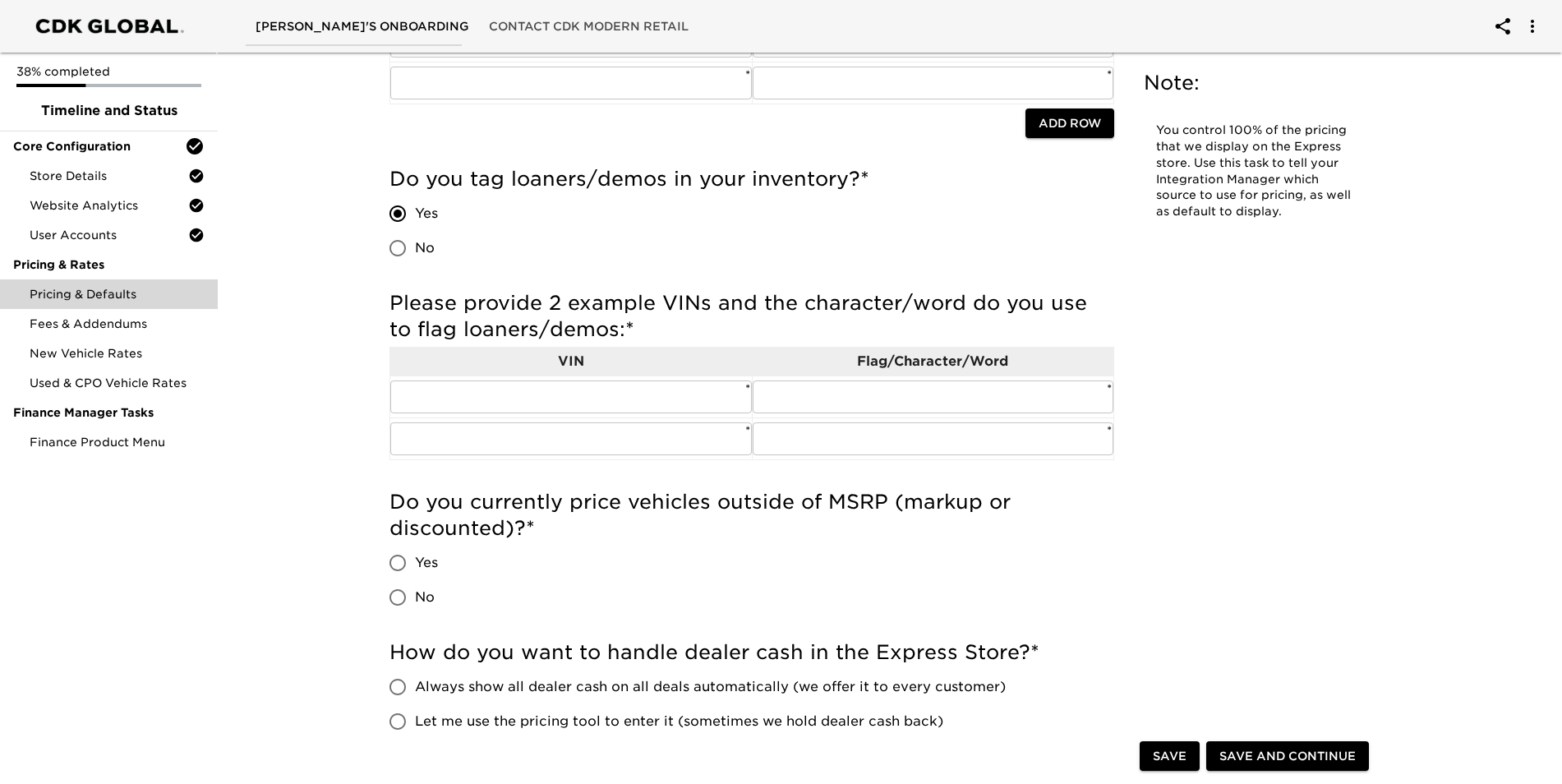
click at [407, 597] on input "No" at bounding box center [397, 597] width 34 height 34
radio input "true"
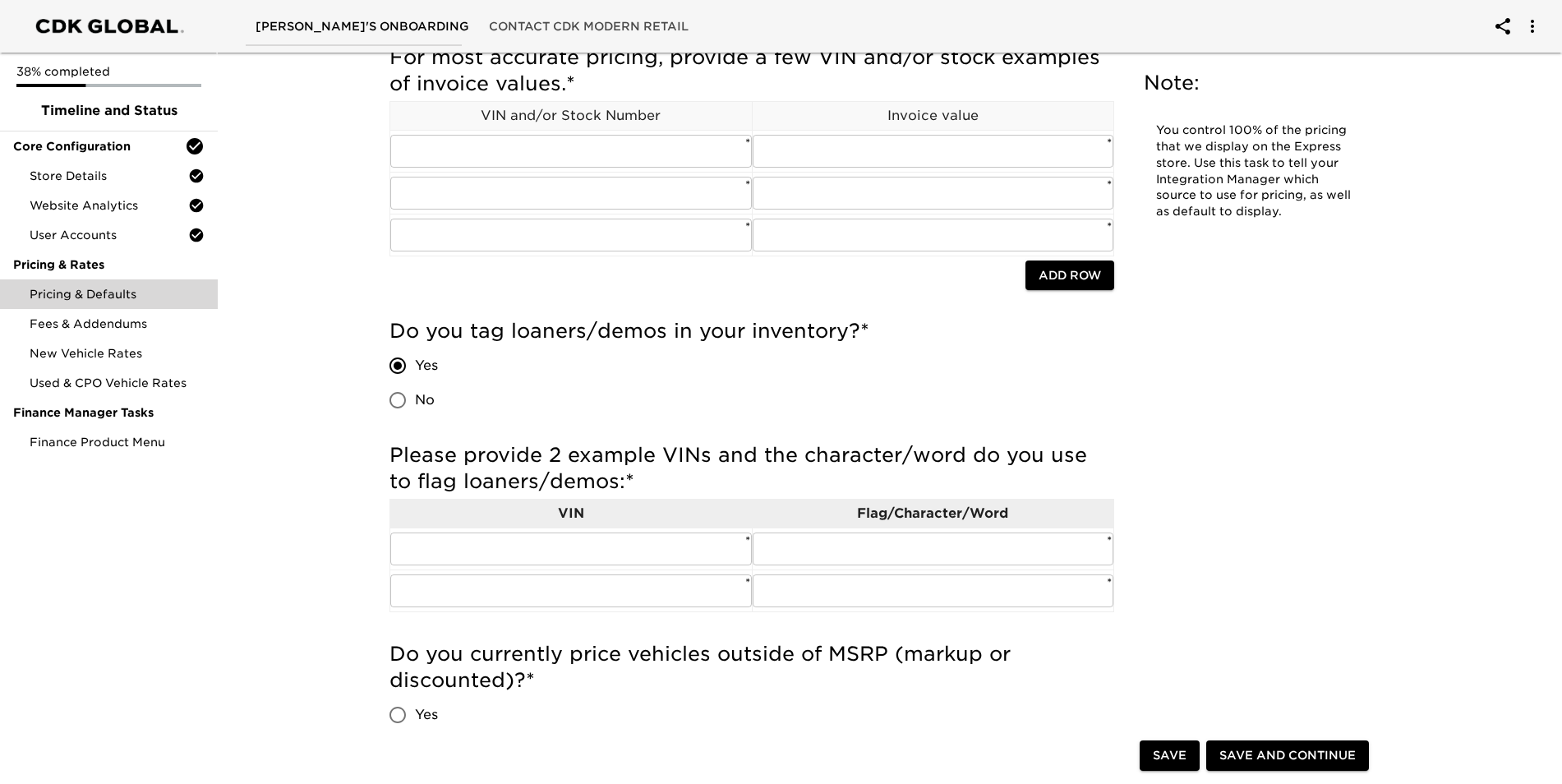
scroll to position [247, 0]
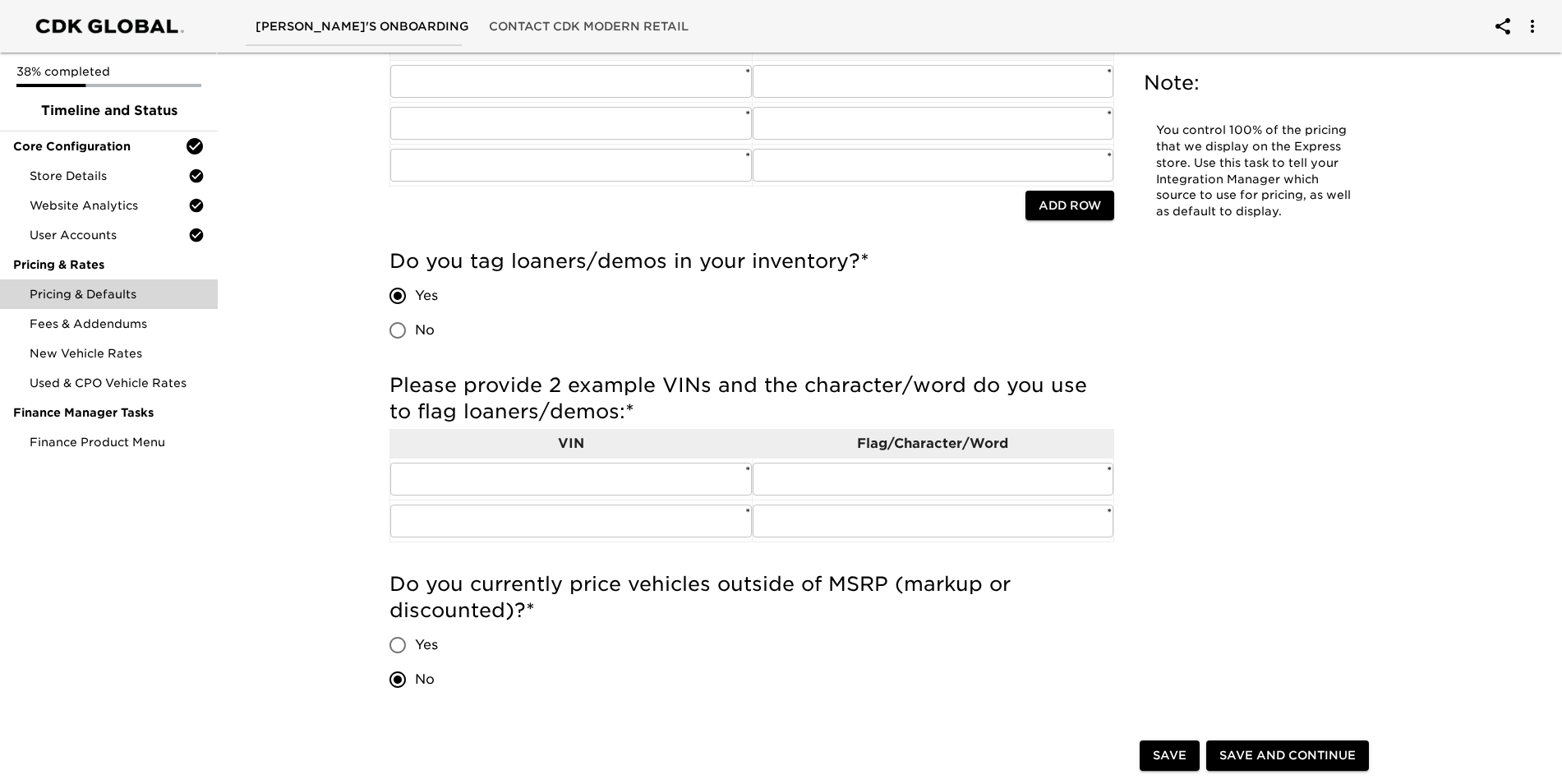
drag, startPoint x: 397, startPoint y: 329, endPoint x: 339, endPoint y: 409, distance: 98.8
click at [397, 329] on input "No" at bounding box center [397, 330] width 34 height 34
radio input "true"
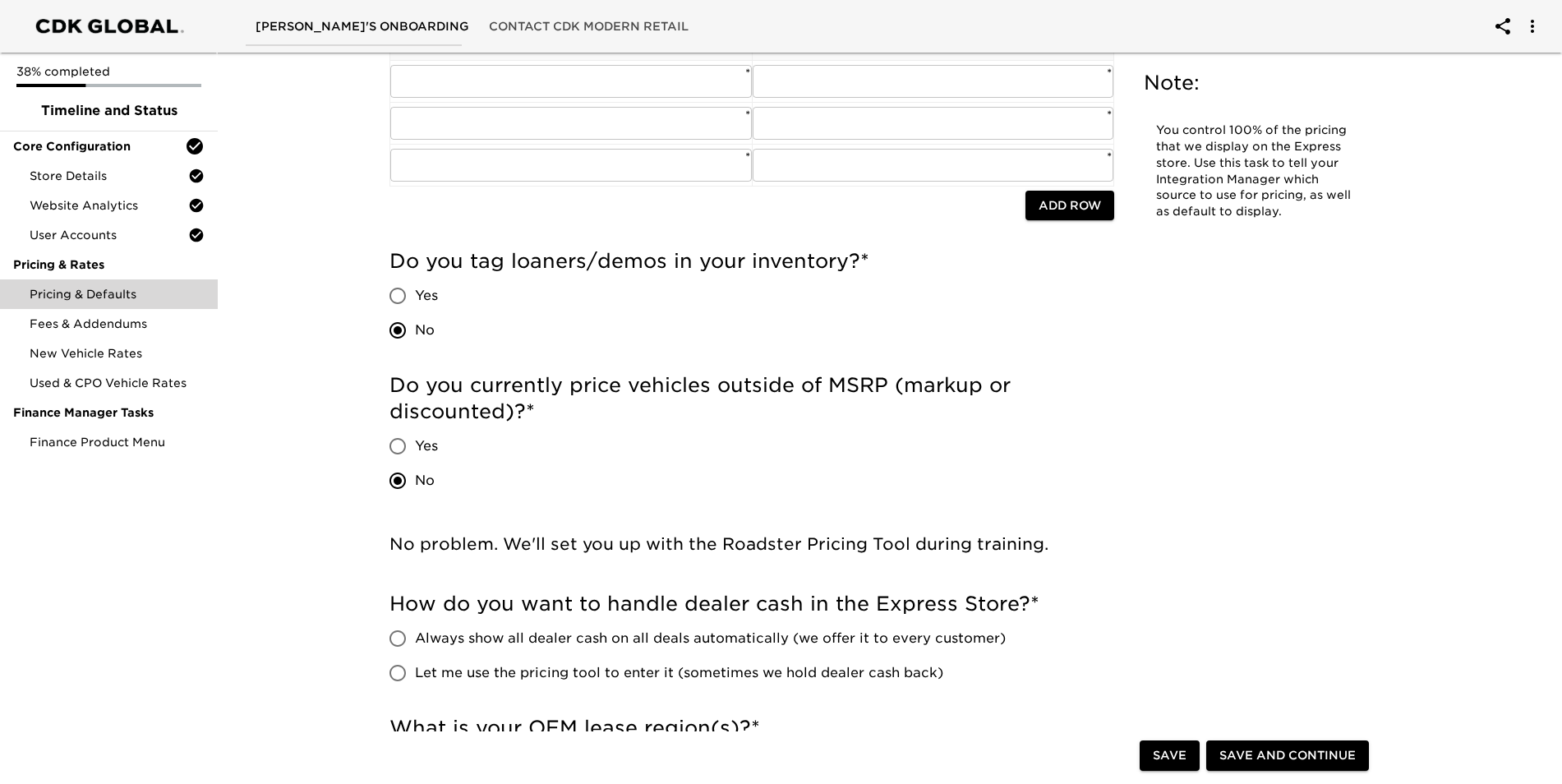
click at [400, 477] on input "No" at bounding box center [397, 480] width 34 height 34
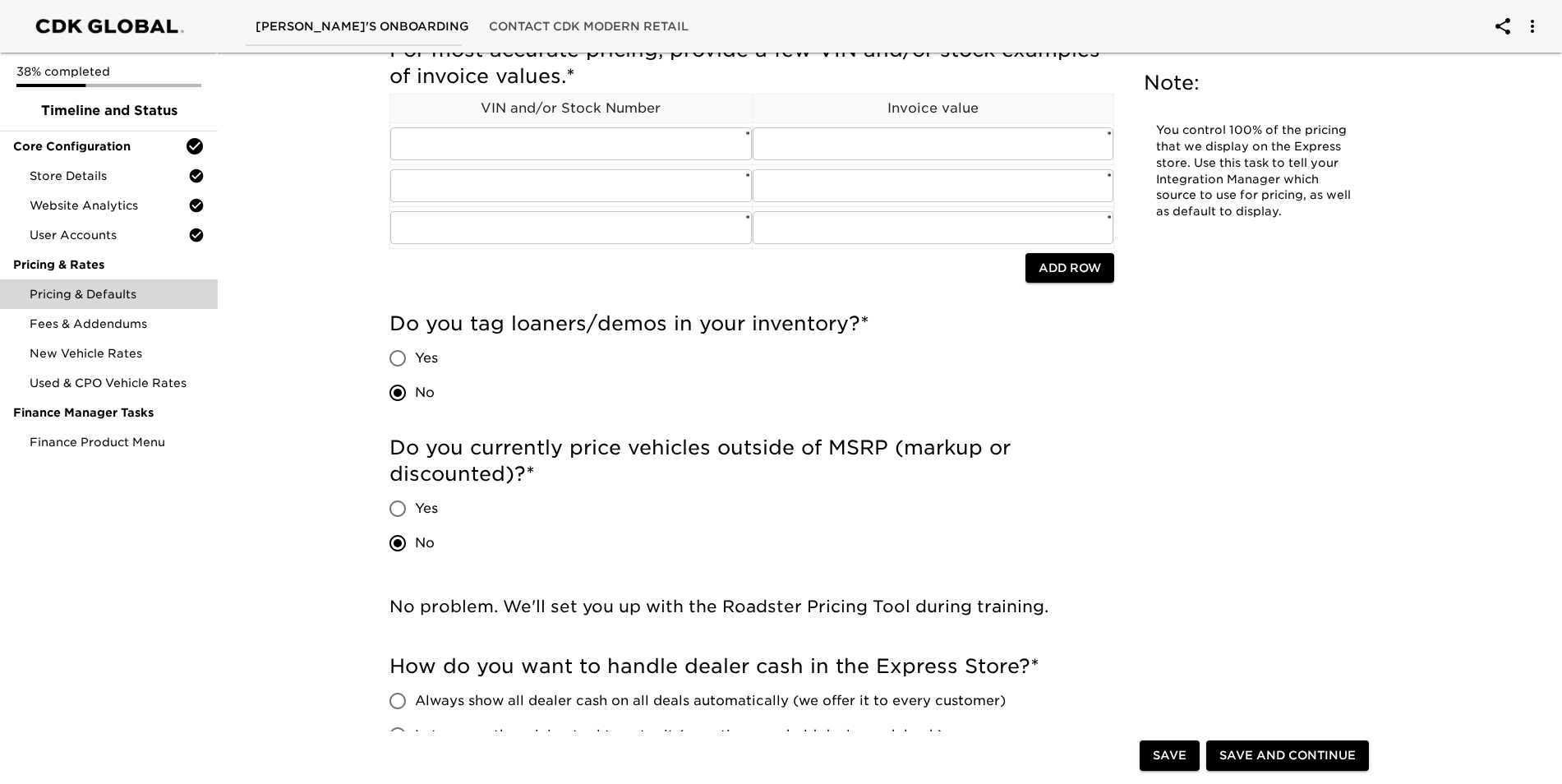
scroll to position [0, 0]
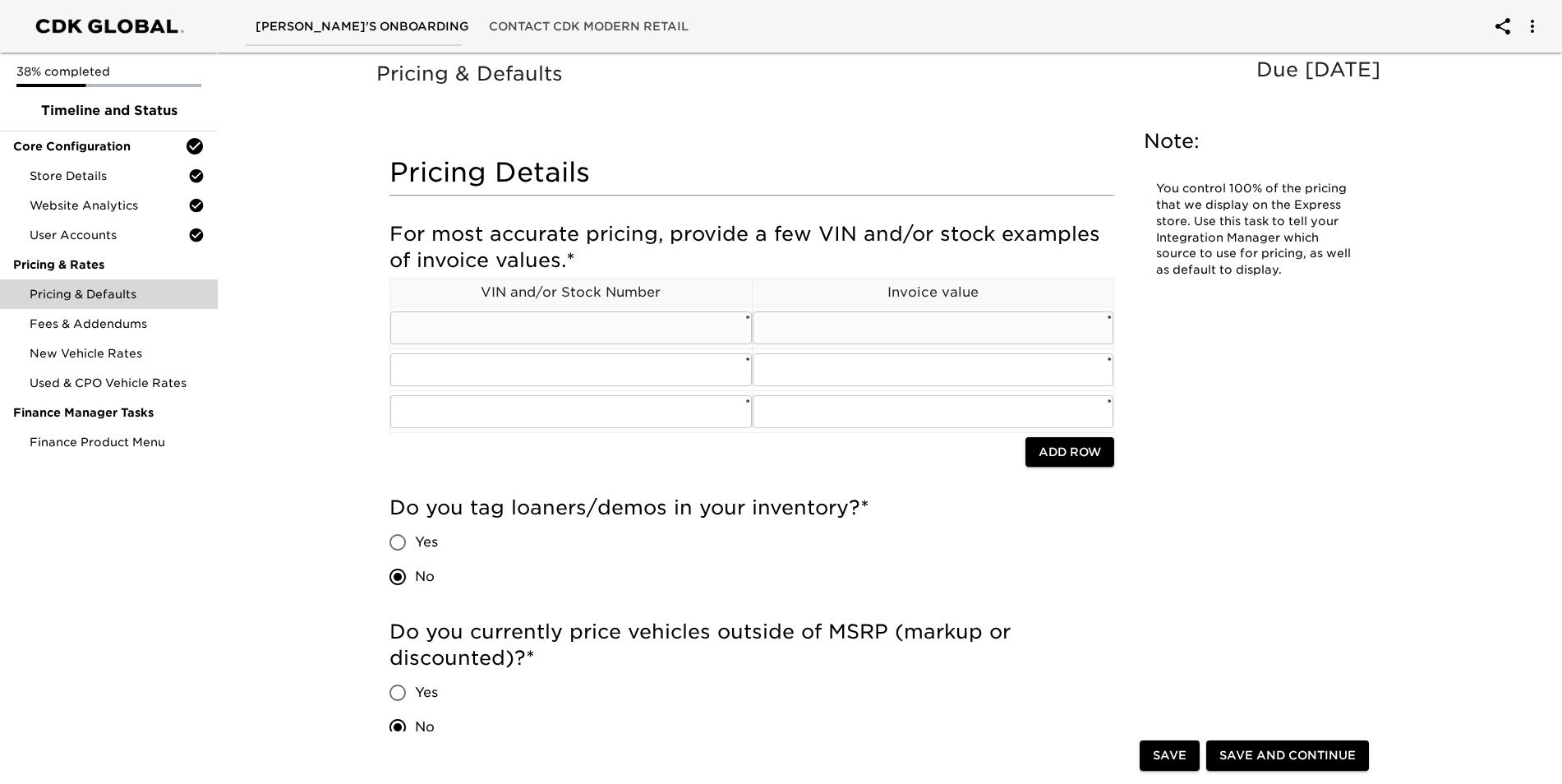
click at [473, 321] on input "text" at bounding box center [571, 327] width 362 height 33
paste input "[US_VEHICLE_IDENTIFICATION_NUMBER]"
type input "[US_VEHICLE_IDENTIFICATION_NUMBER]"
click at [941, 323] on input "text" at bounding box center [933, 327] width 362 height 33
type input "50594"
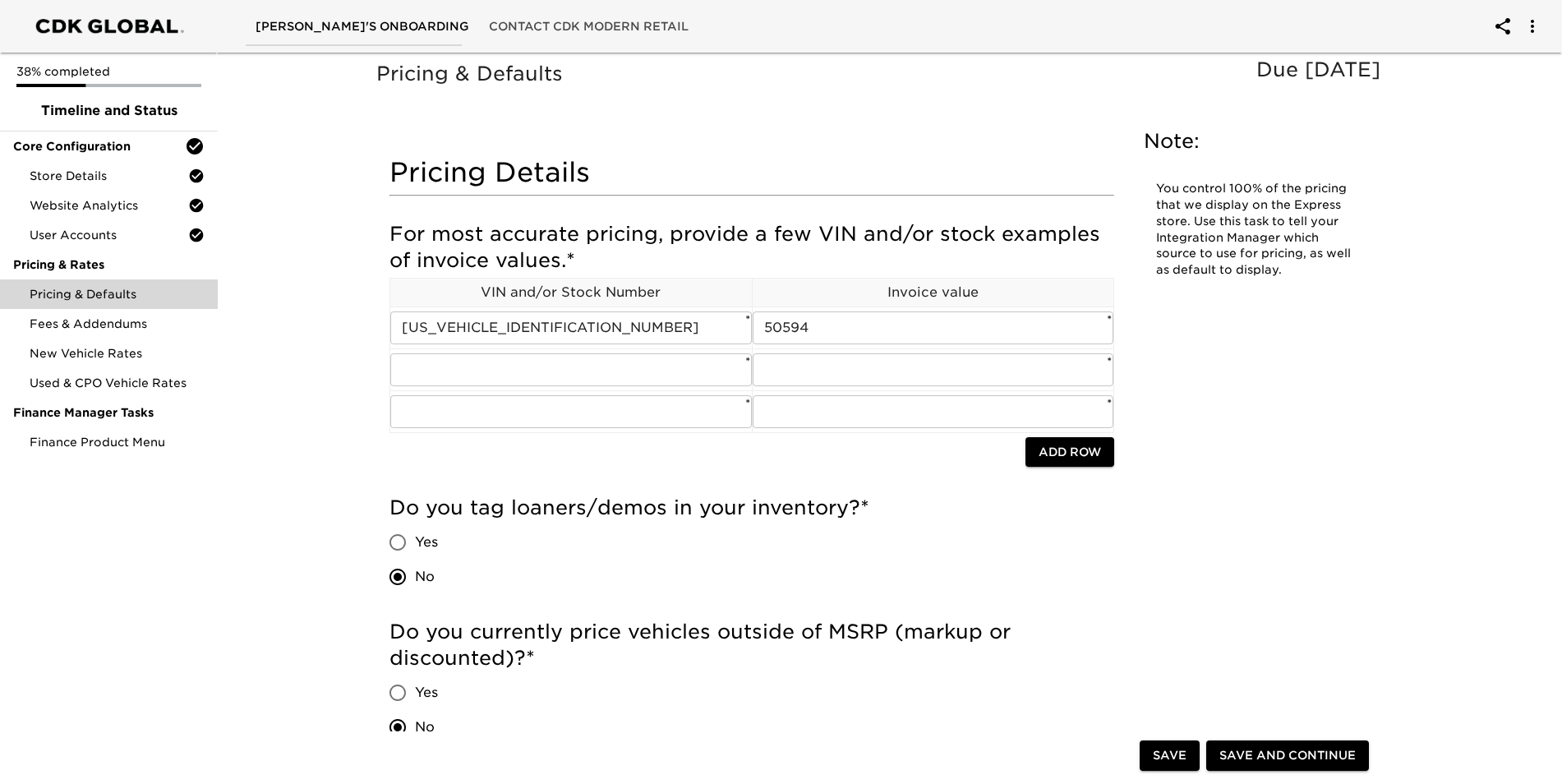
click at [421, 378] on input "text" at bounding box center [571, 369] width 362 height 33
type input "37316"
click at [930, 372] on input "text" at bounding box center [933, 369] width 362 height 33
type input "36760"
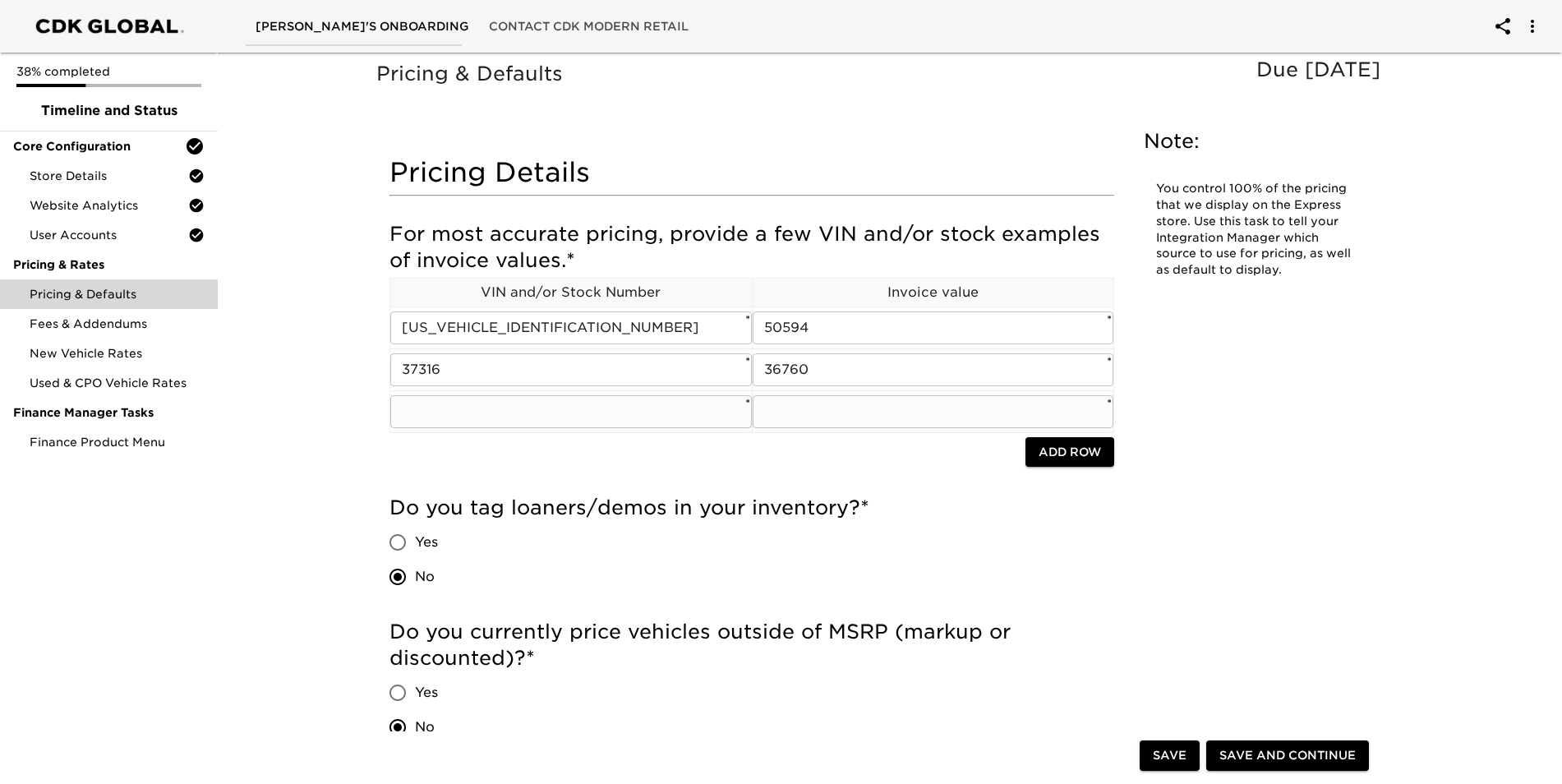
click at [803, 403] on input "text" at bounding box center [933, 411] width 362 height 33
type input "49312"
click at [486, 415] on input "text" at bounding box center [571, 411] width 362 height 33
paste input "[US_VEHICLE_IDENTIFICATION_NUMBER]"
type input "[US_VEHICLE_IDENTIFICATION_NUMBER]"
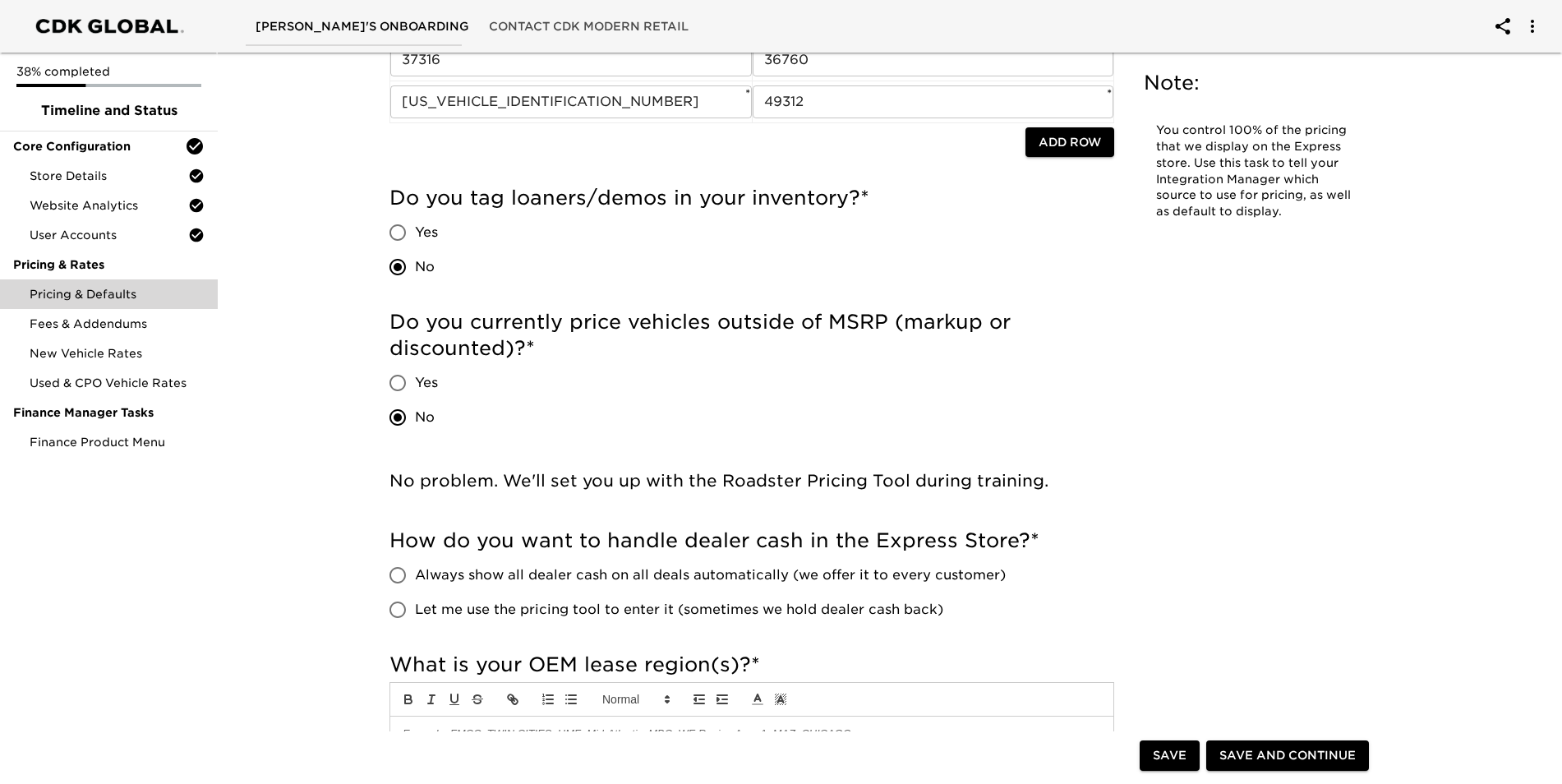
scroll to position [329, 0]
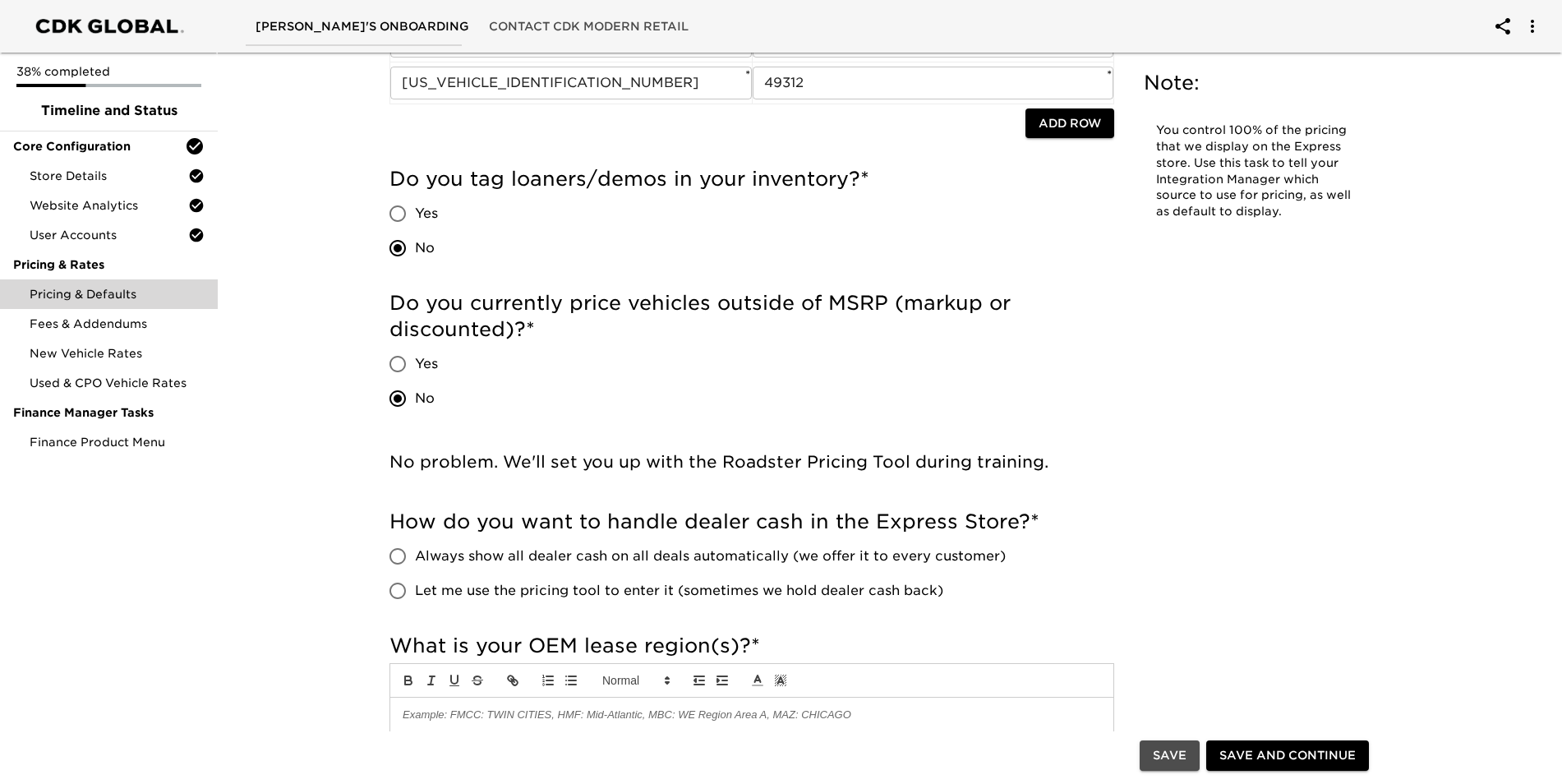
click at [1159, 754] on span "Save" at bounding box center [1170, 756] width 34 height 20
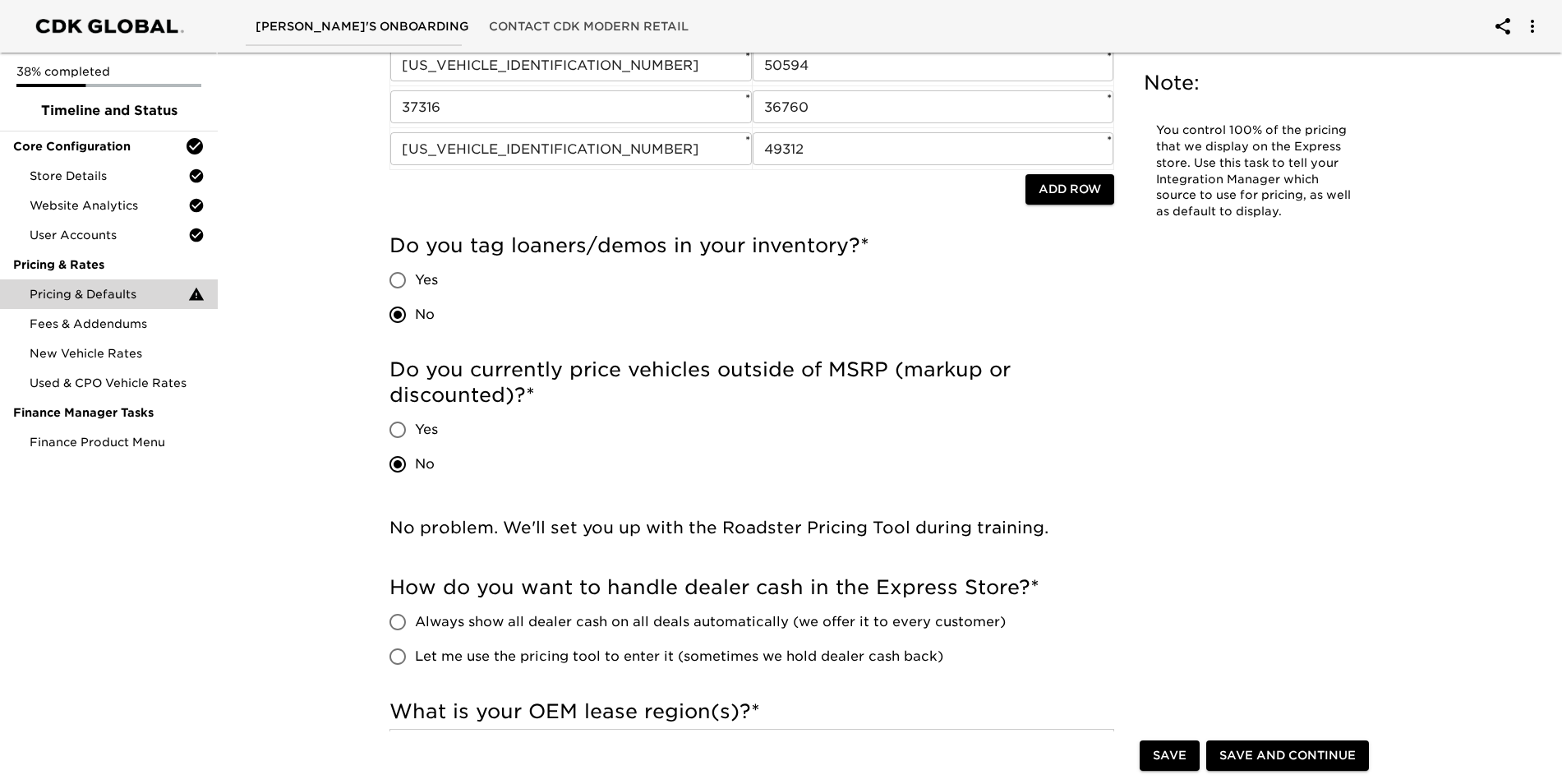
scroll to position [0, 0]
